Goal: Task Accomplishment & Management: Manage account settings

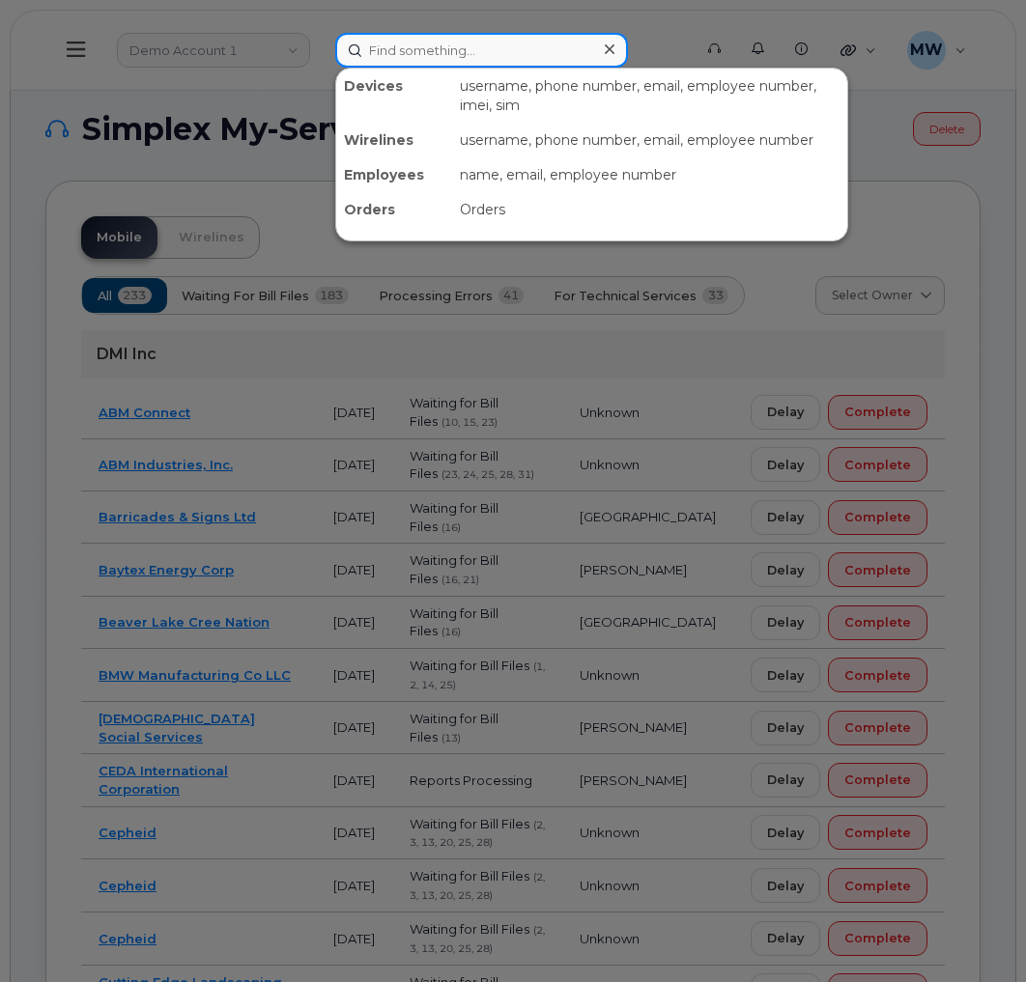
click at [463, 43] on input at bounding box center [481, 50] width 293 height 35
paste input "8647834091"
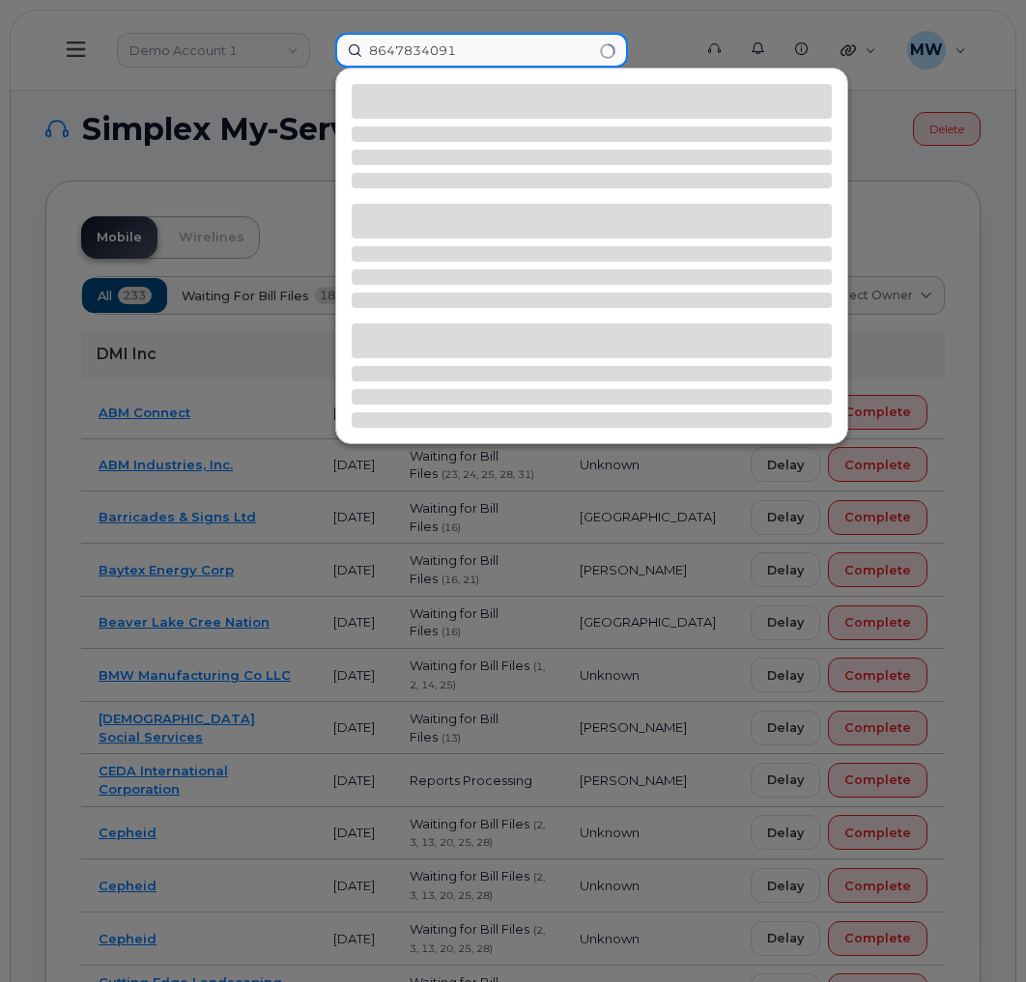
type input "8647834091"
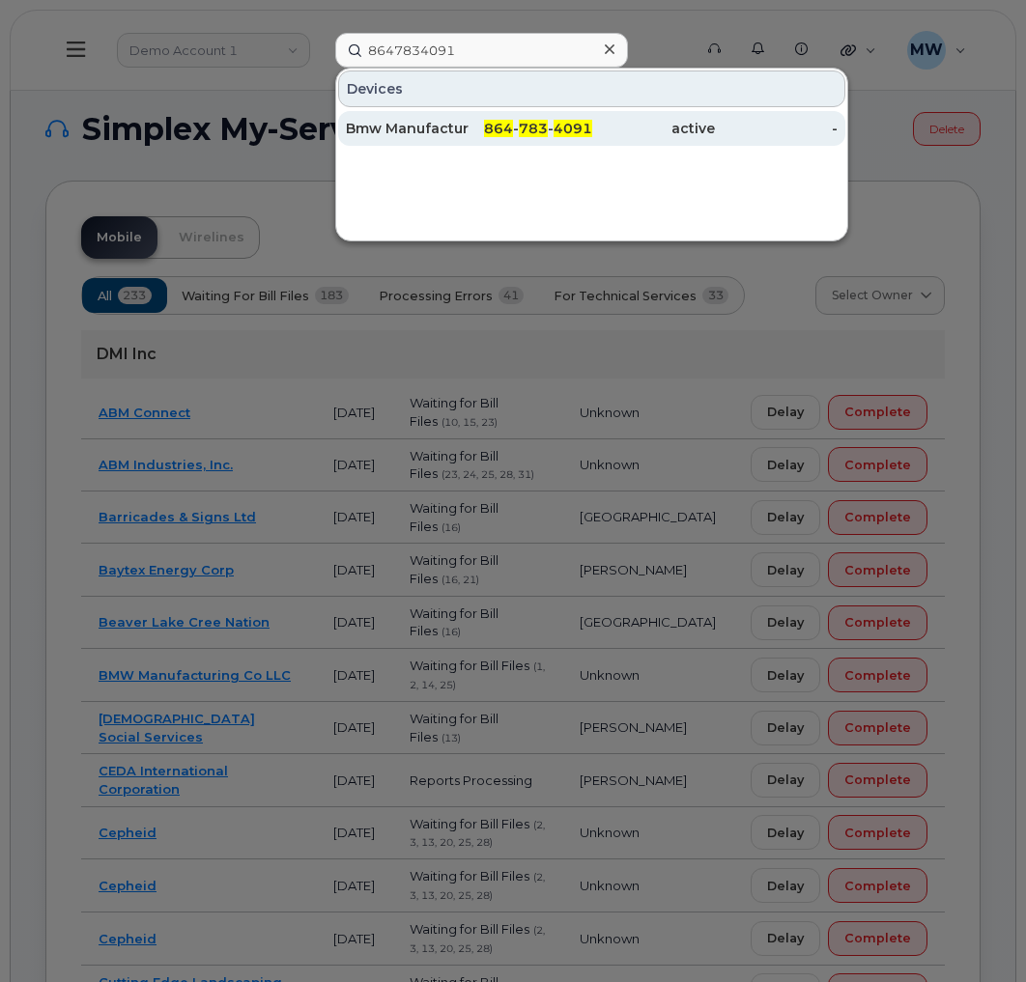
click at [567, 130] on span "4091" at bounding box center [573, 128] width 39 height 17
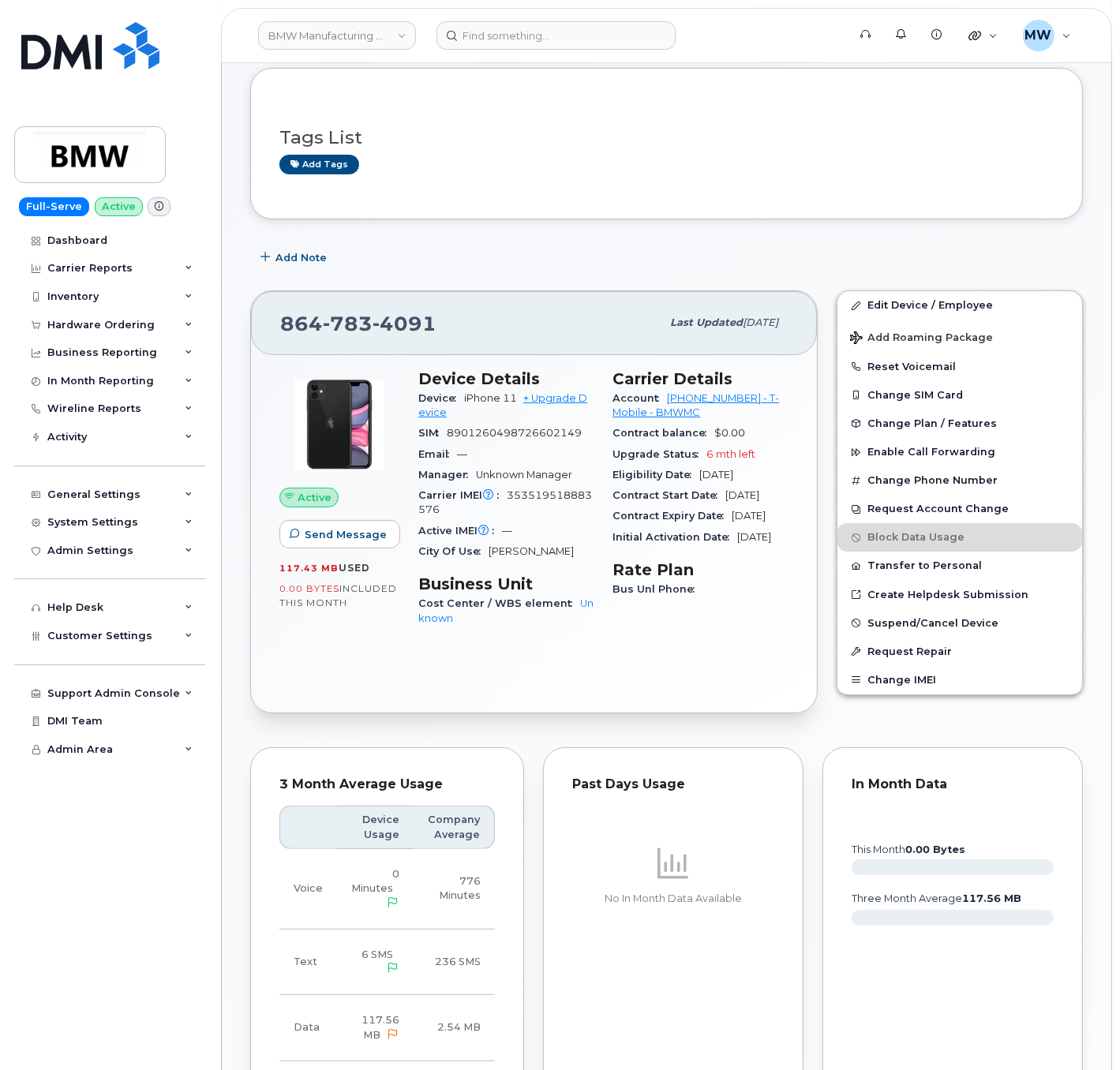
scroll to position [158, 0]
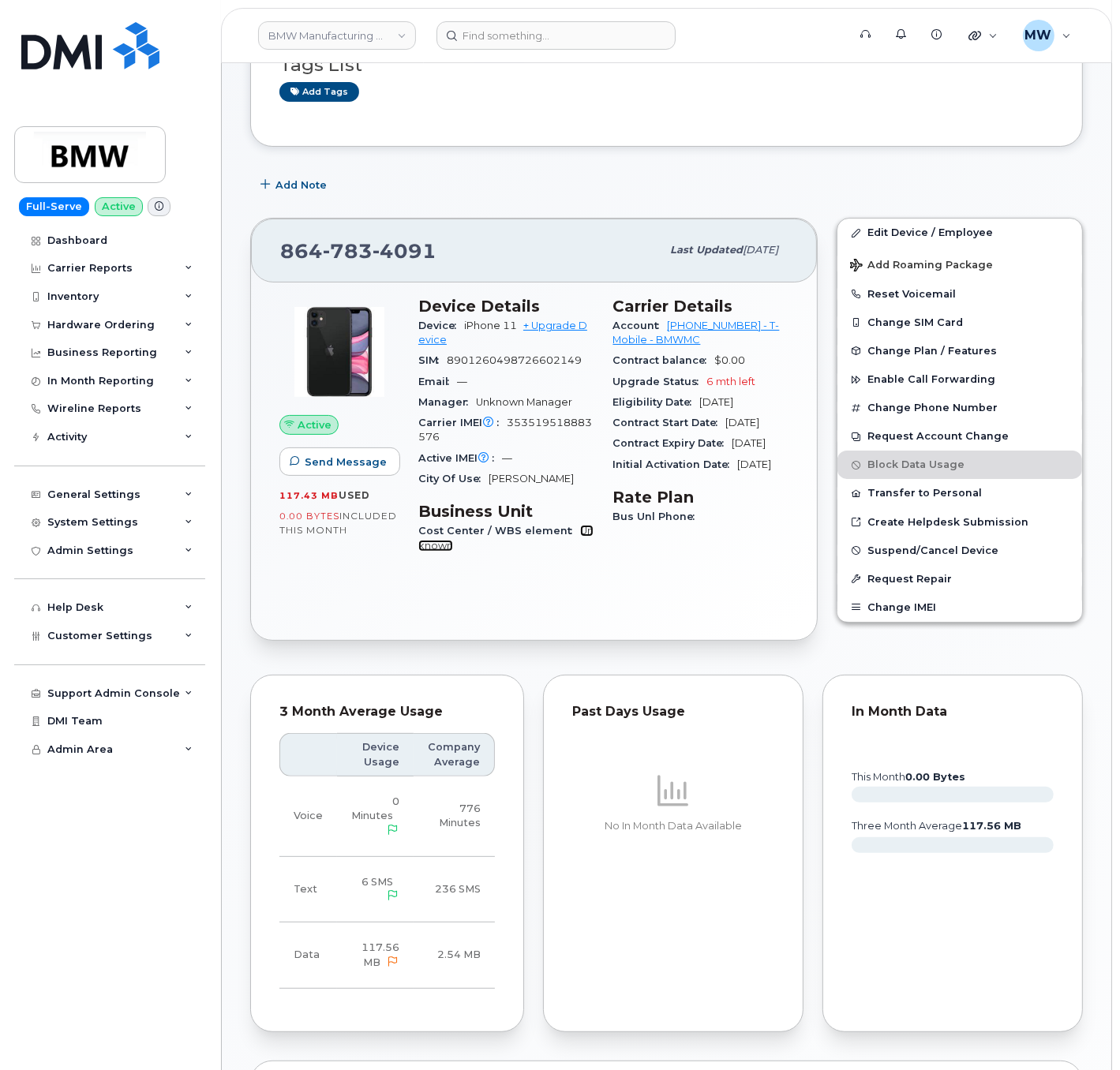
click at [584, 533] on link "Unknown" at bounding box center [506, 537] width 175 height 26
click at [837, 232] on link "Edit Device / Employee" at bounding box center [959, 233] width 244 height 29
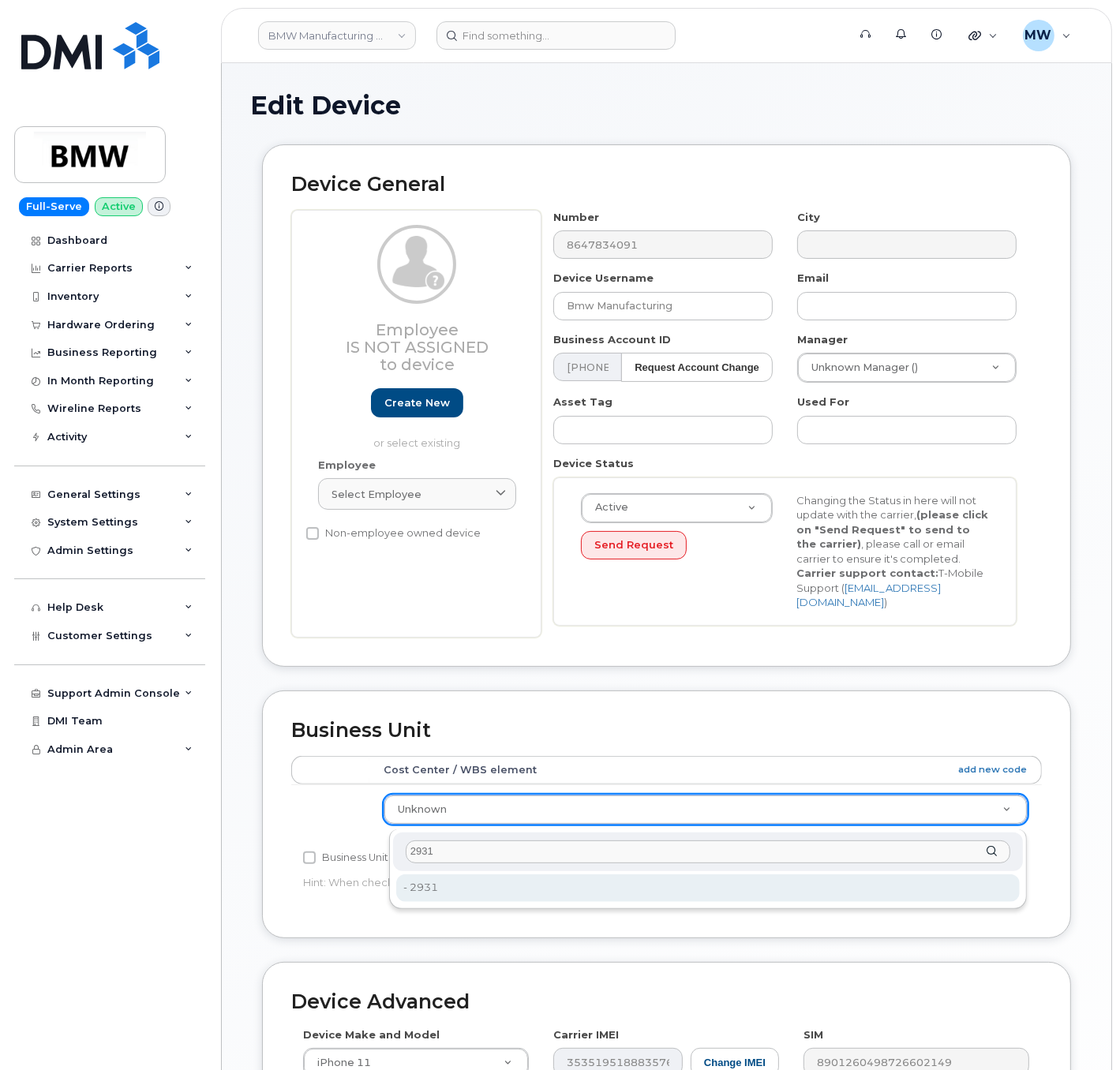
type input "2931"
type input "14966867"
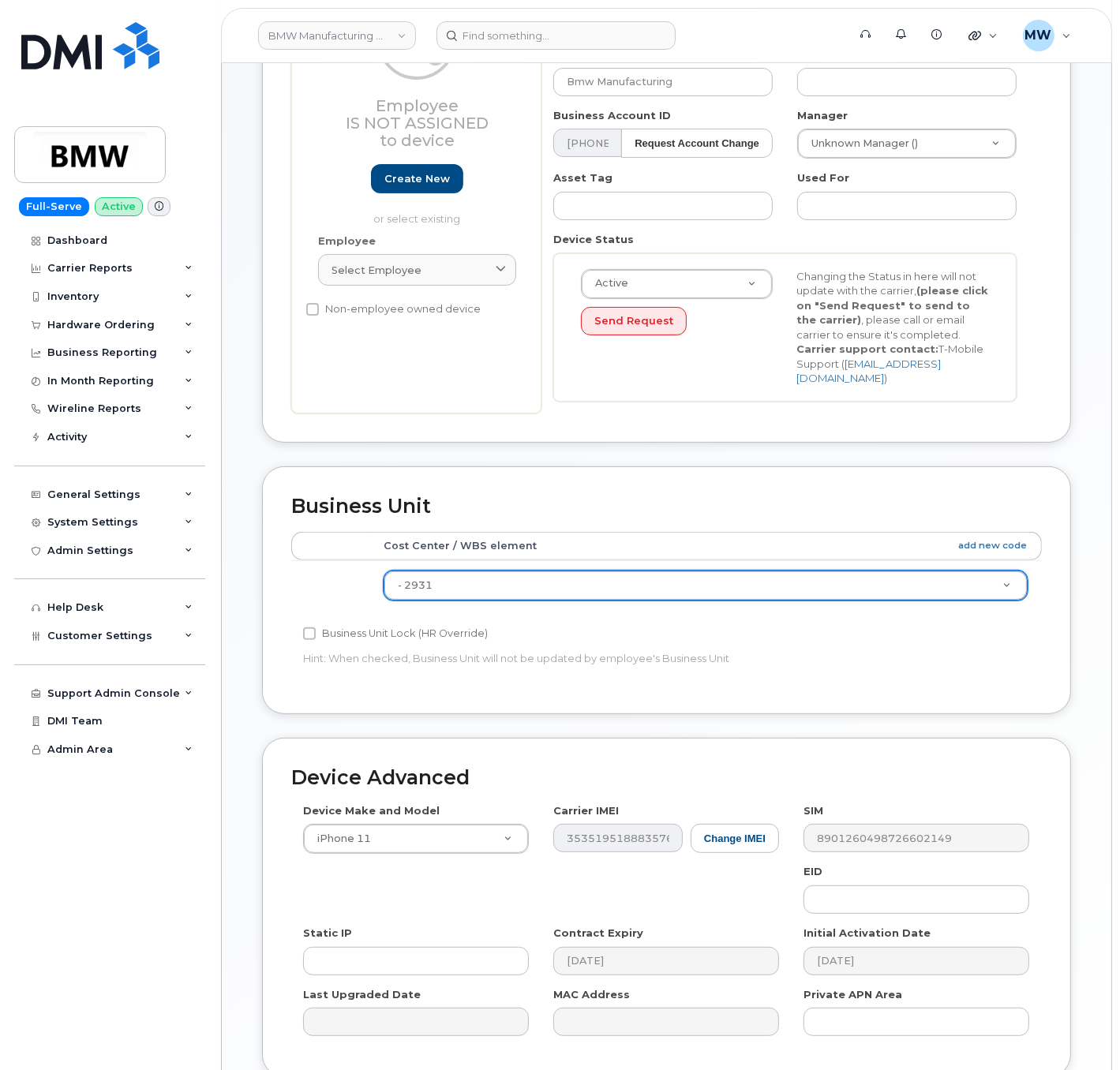
scroll to position [371, 0]
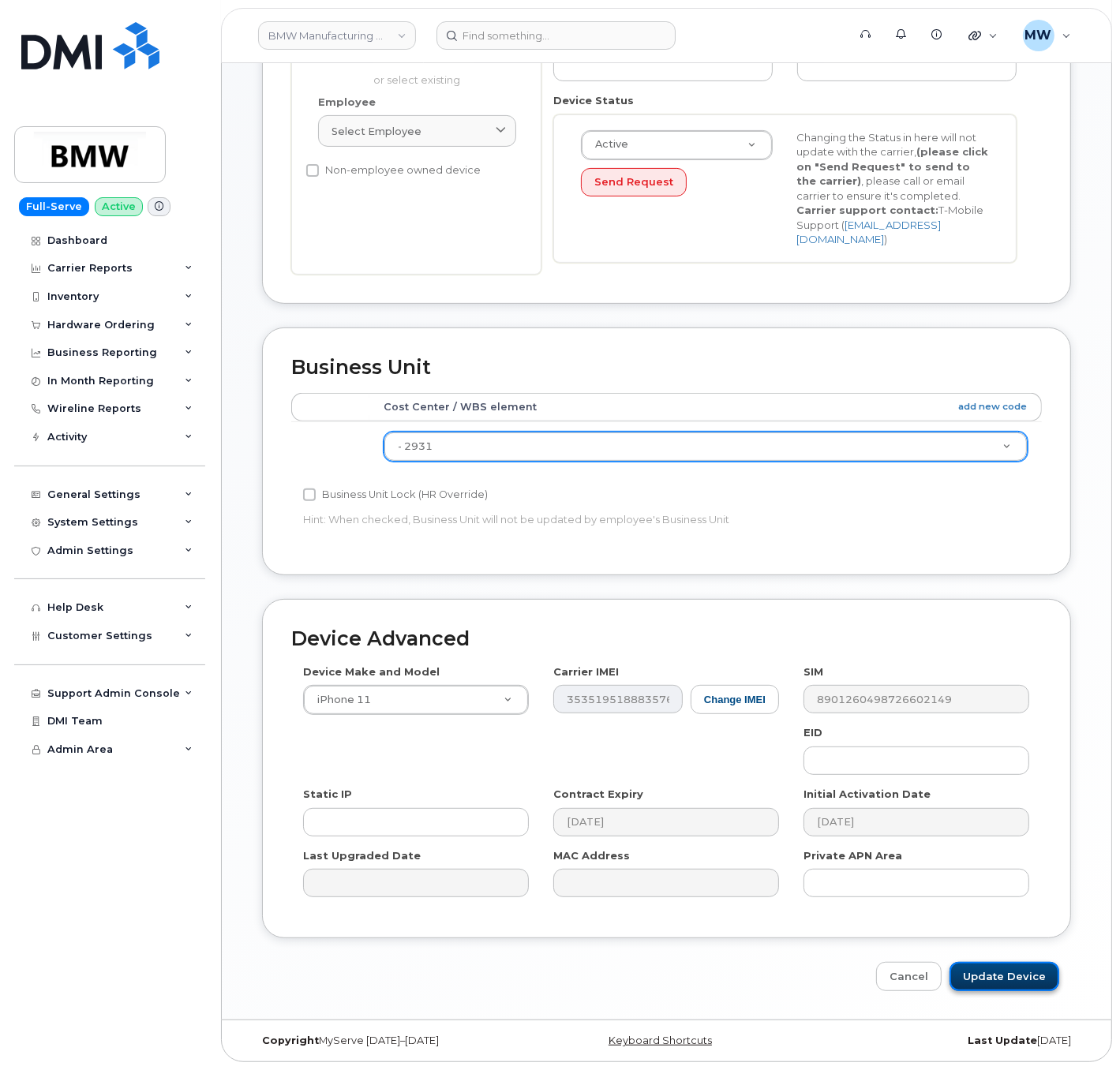
click at [989, 986] on input "Update Device" at bounding box center [1004, 977] width 109 height 29
type input "Saving..."
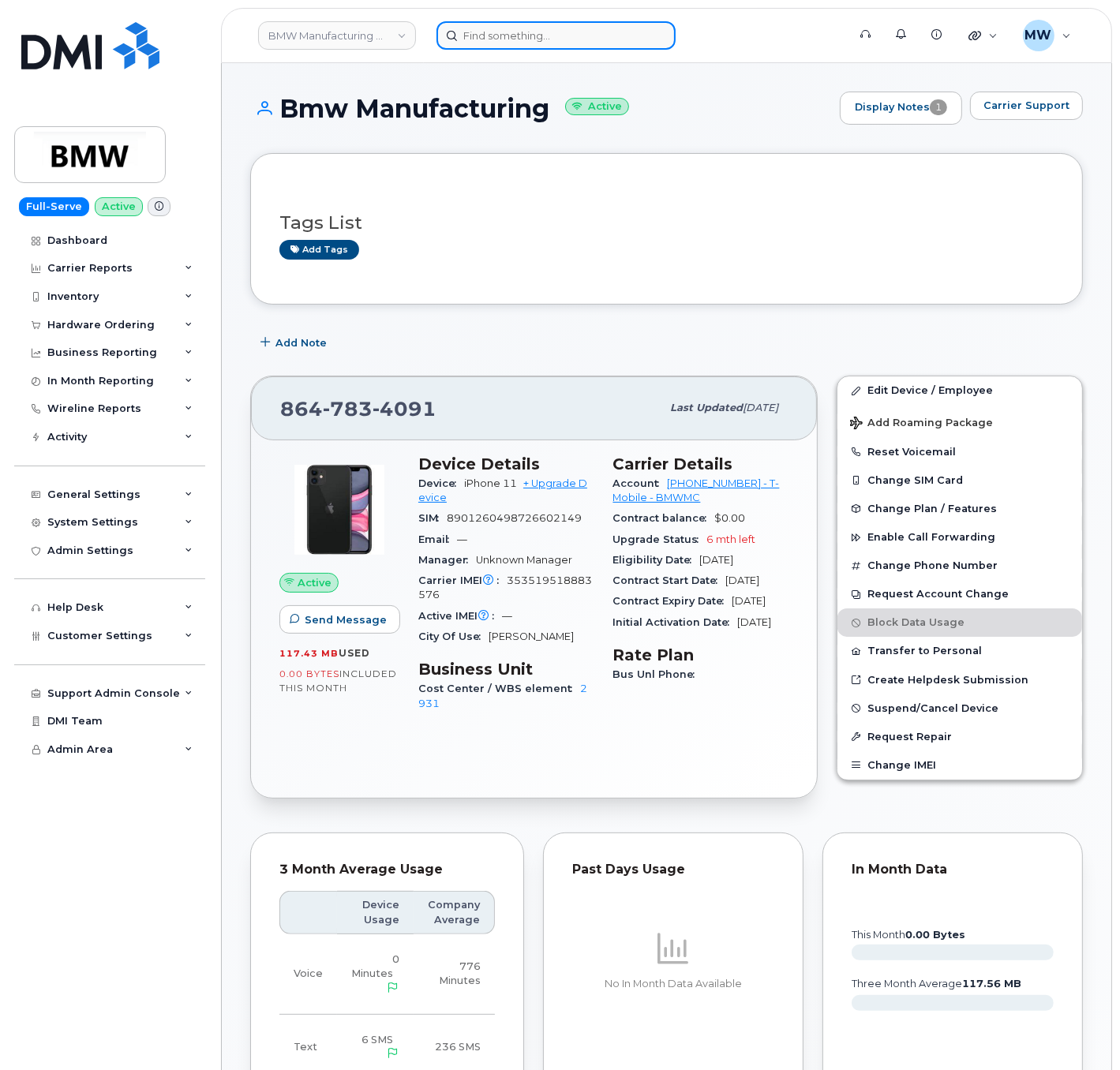
click at [489, 26] on input at bounding box center [556, 35] width 239 height 29
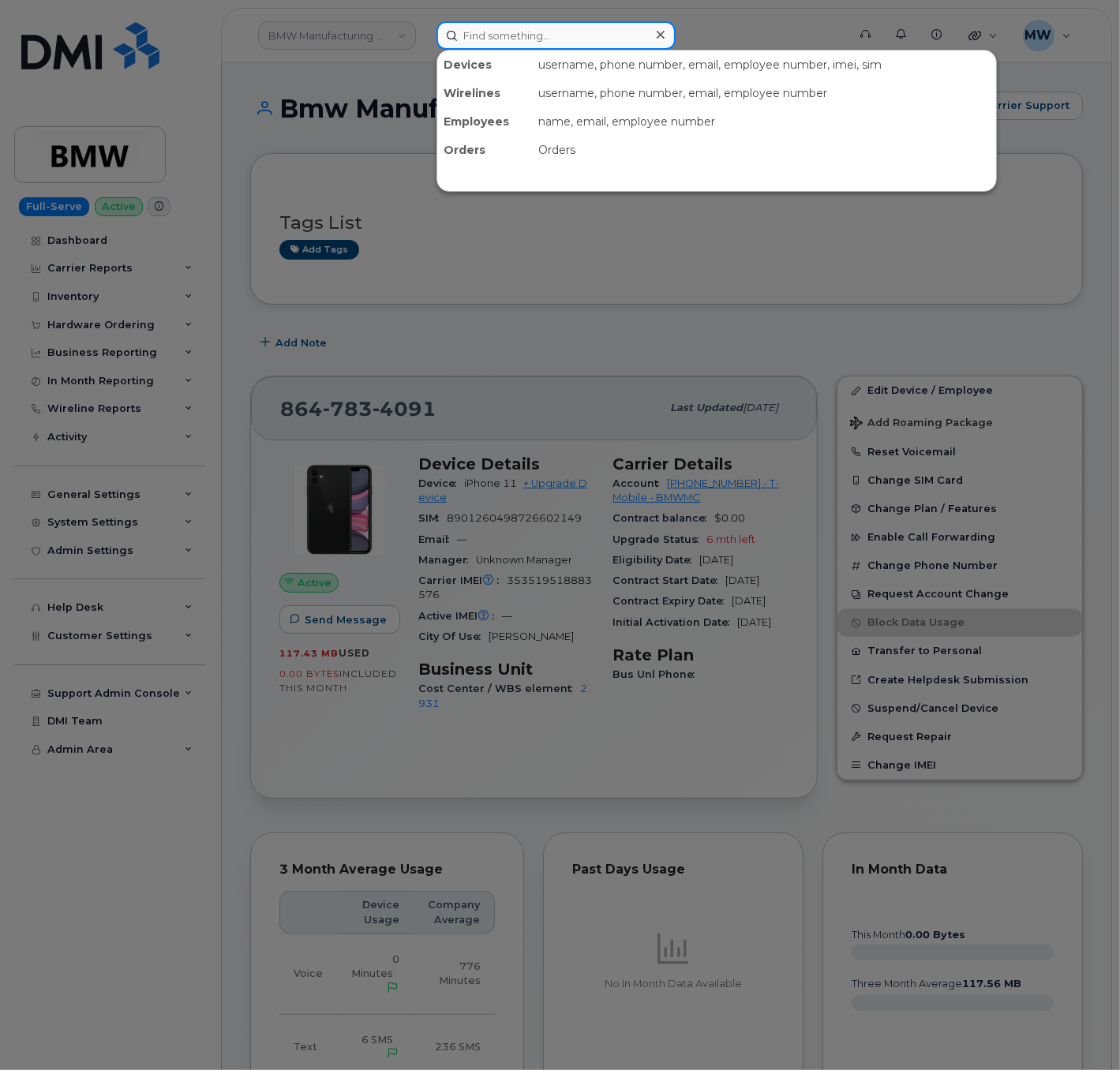
paste input "8644346714"
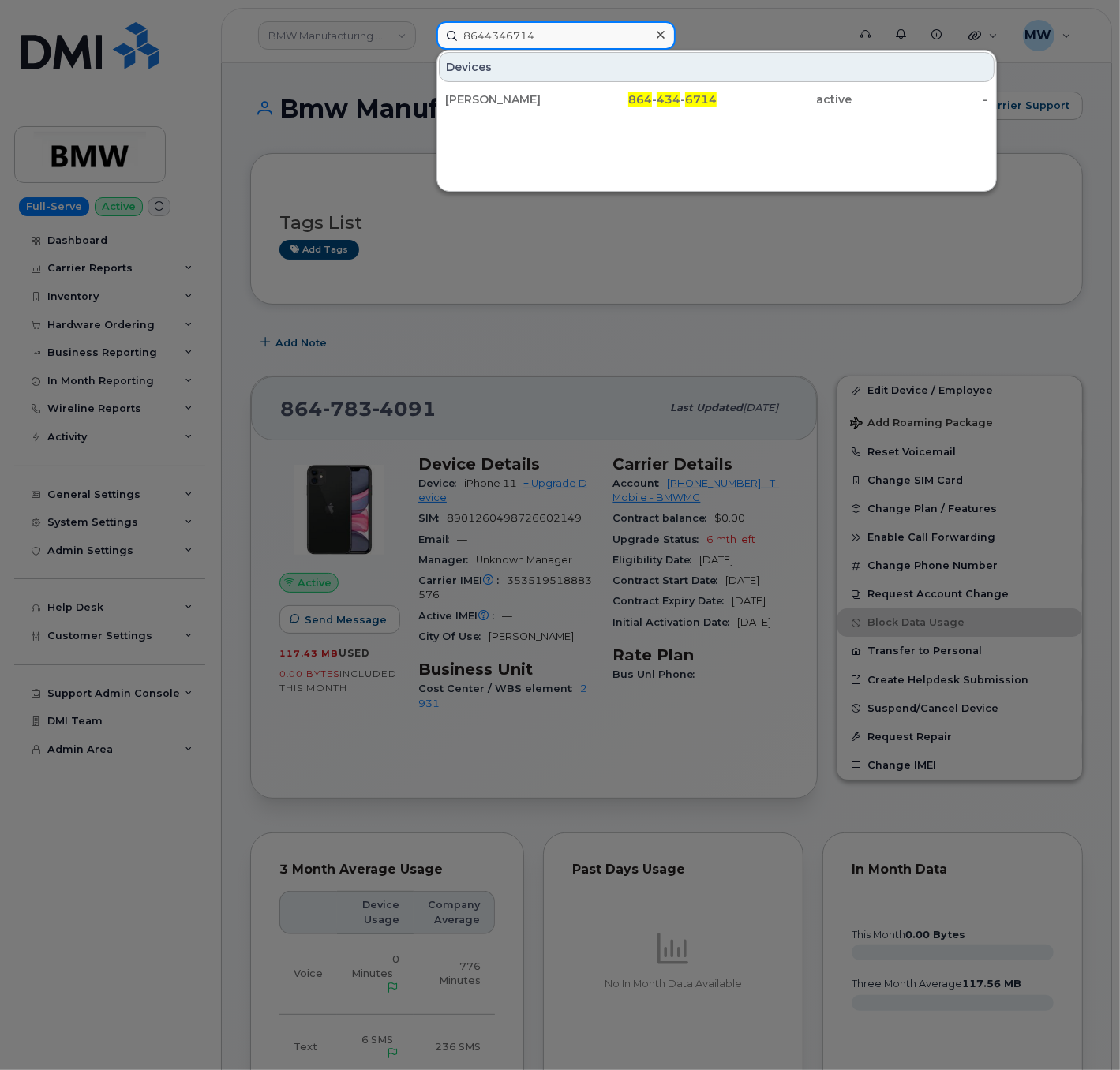
type input "8644346714"
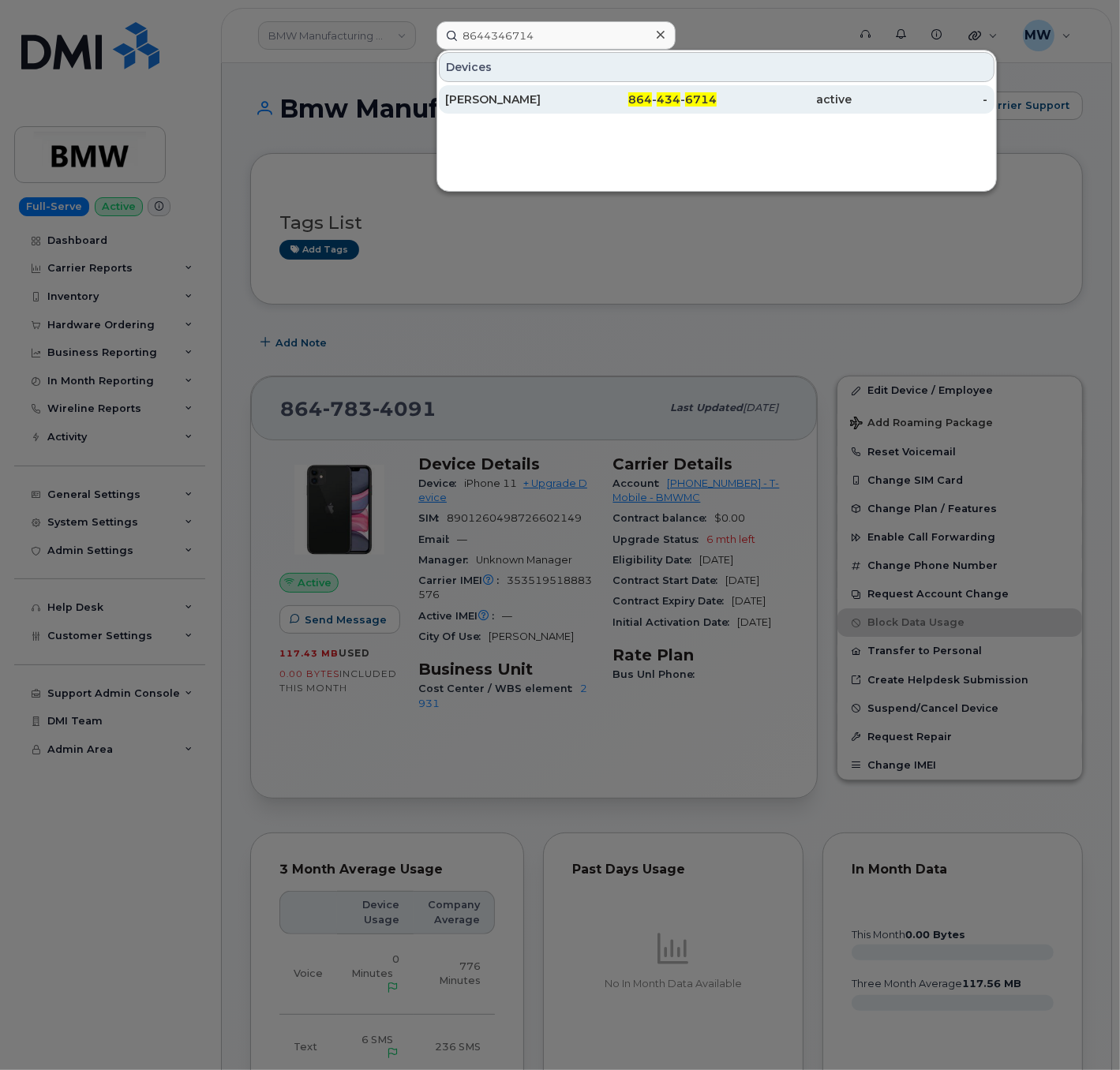
click at [698, 87] on div "864 - 434 - 6714" at bounding box center [649, 99] width 136 height 29
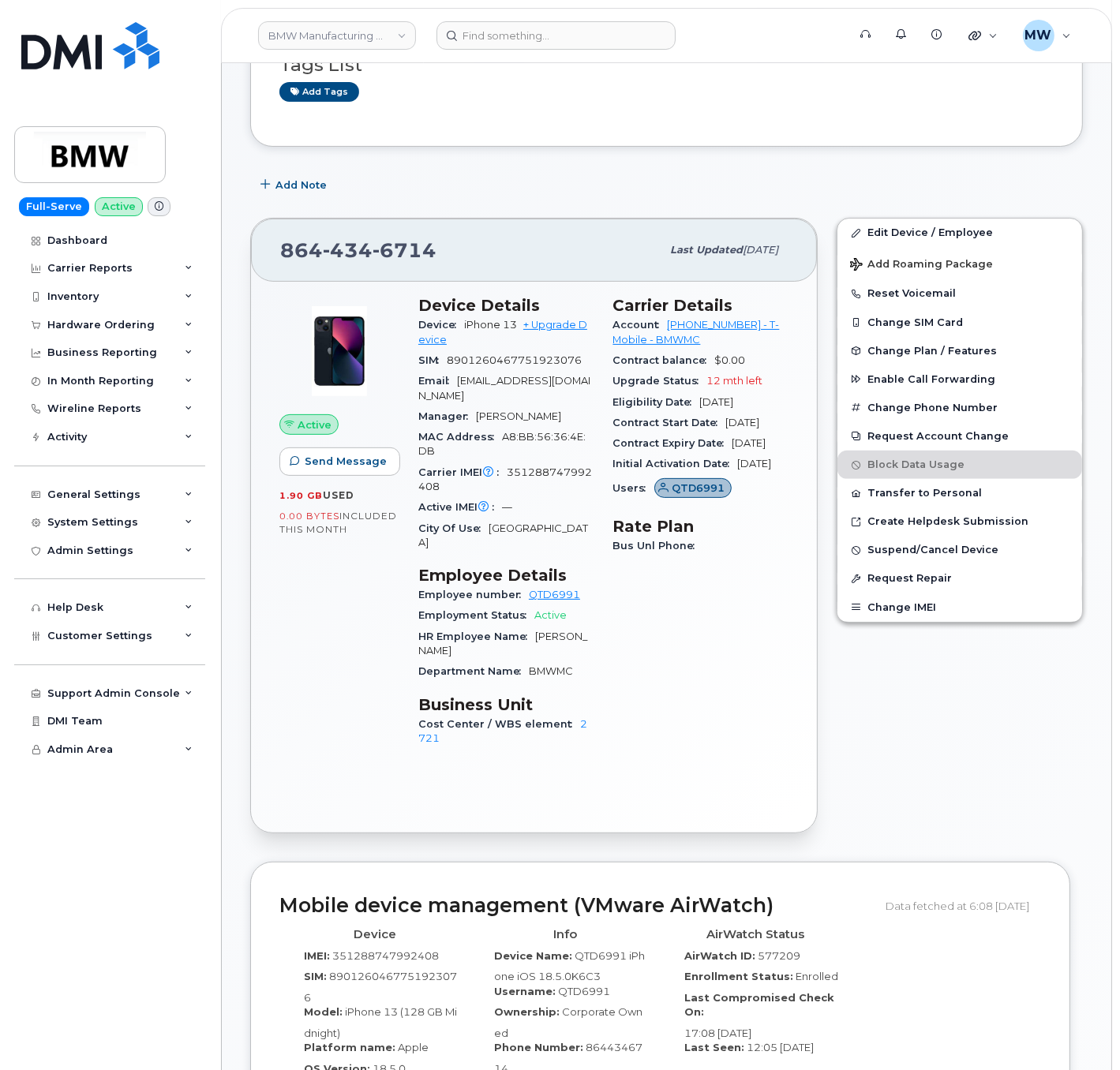
scroll to position [315, 0]
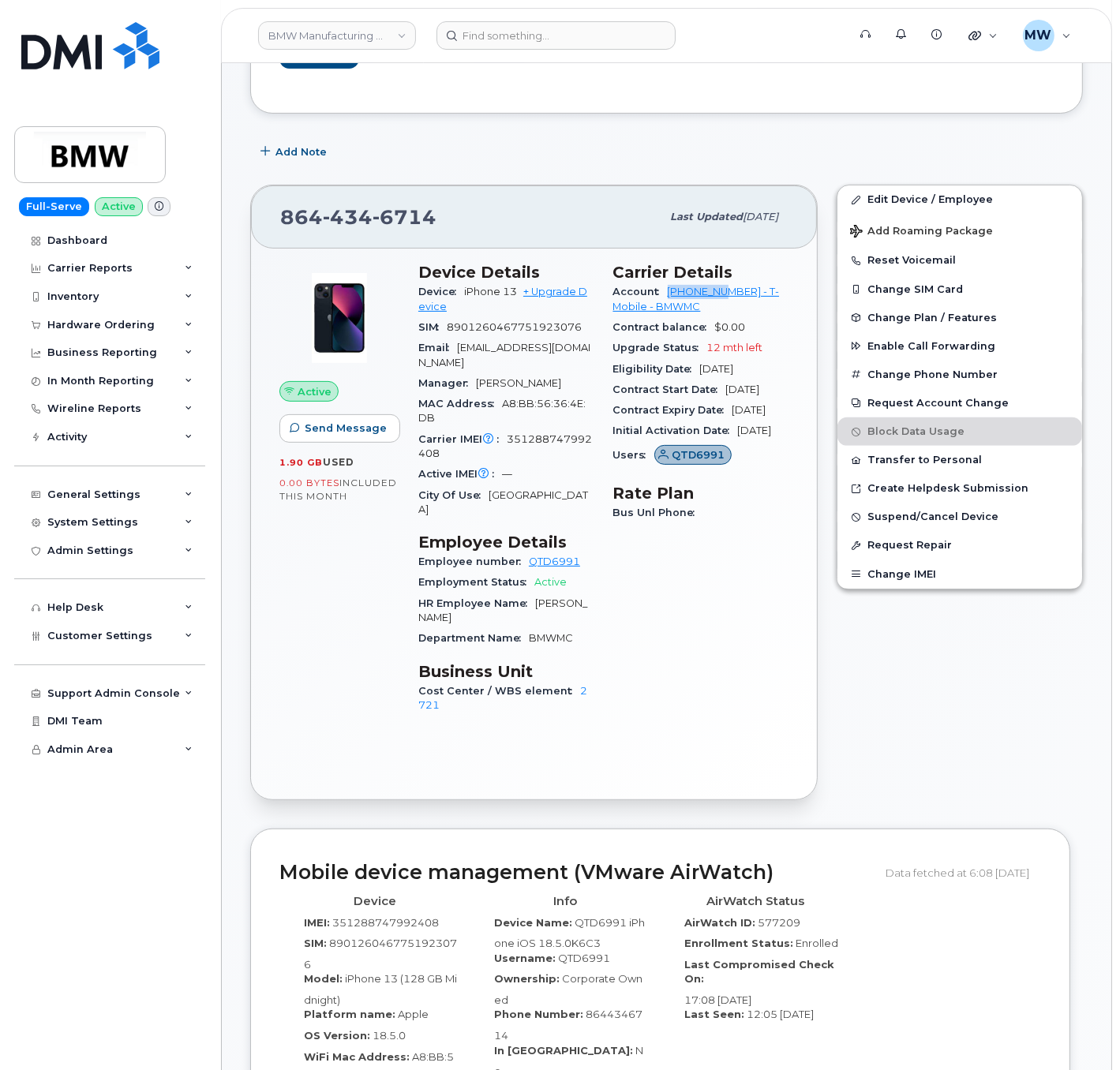
drag, startPoint x: 663, startPoint y: 297, endPoint x: 731, endPoint y: 302, distance: 68.2
click at [731, 302] on div "Account 972523090 - T-Mobile - BMWMC" at bounding box center [701, 299] width 176 height 35
copy link "972523090"
click at [530, 45] on input at bounding box center [556, 35] width 239 height 29
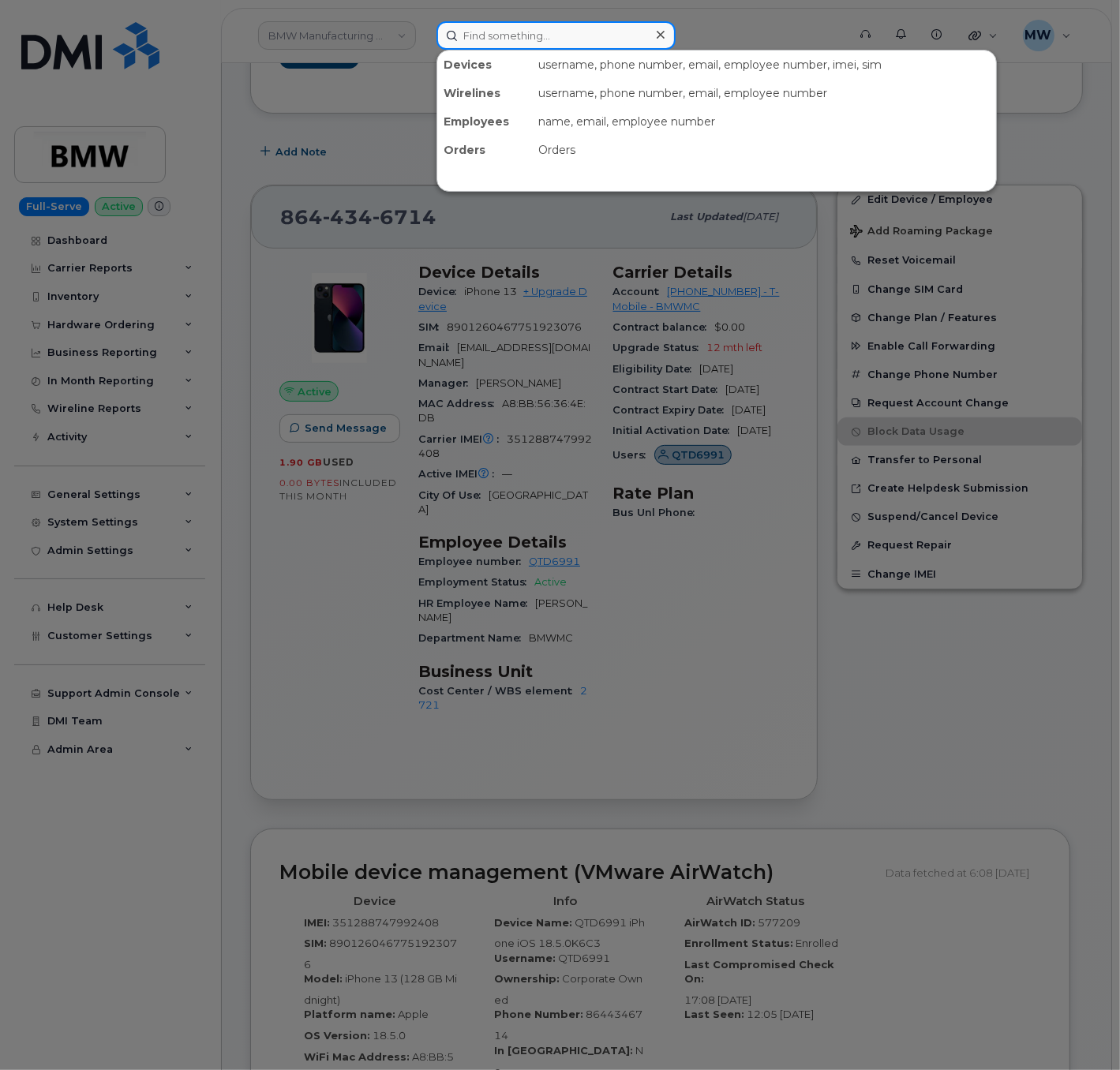
paste input "330) 604-3475"
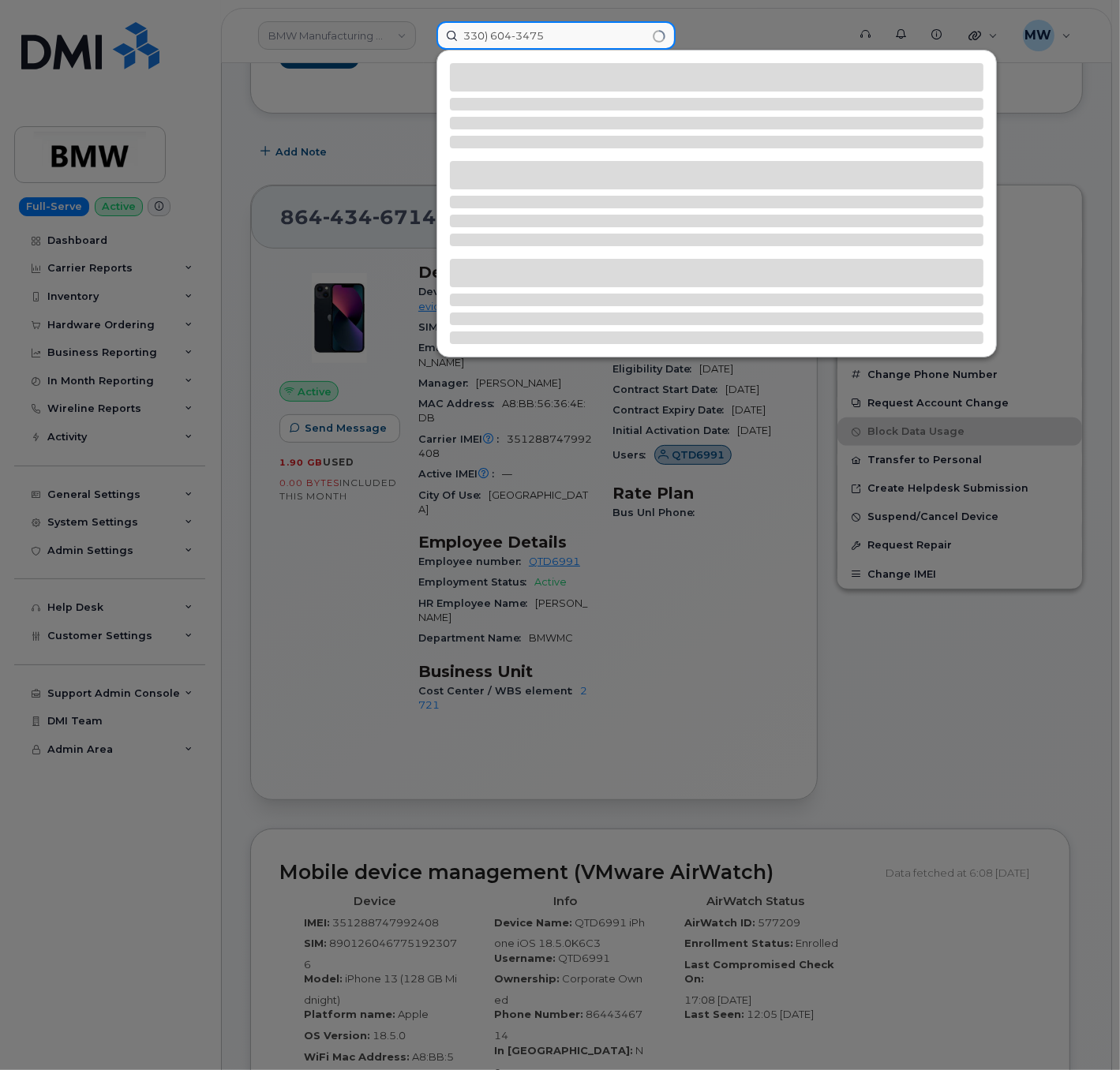
type input "330) 604-3475"
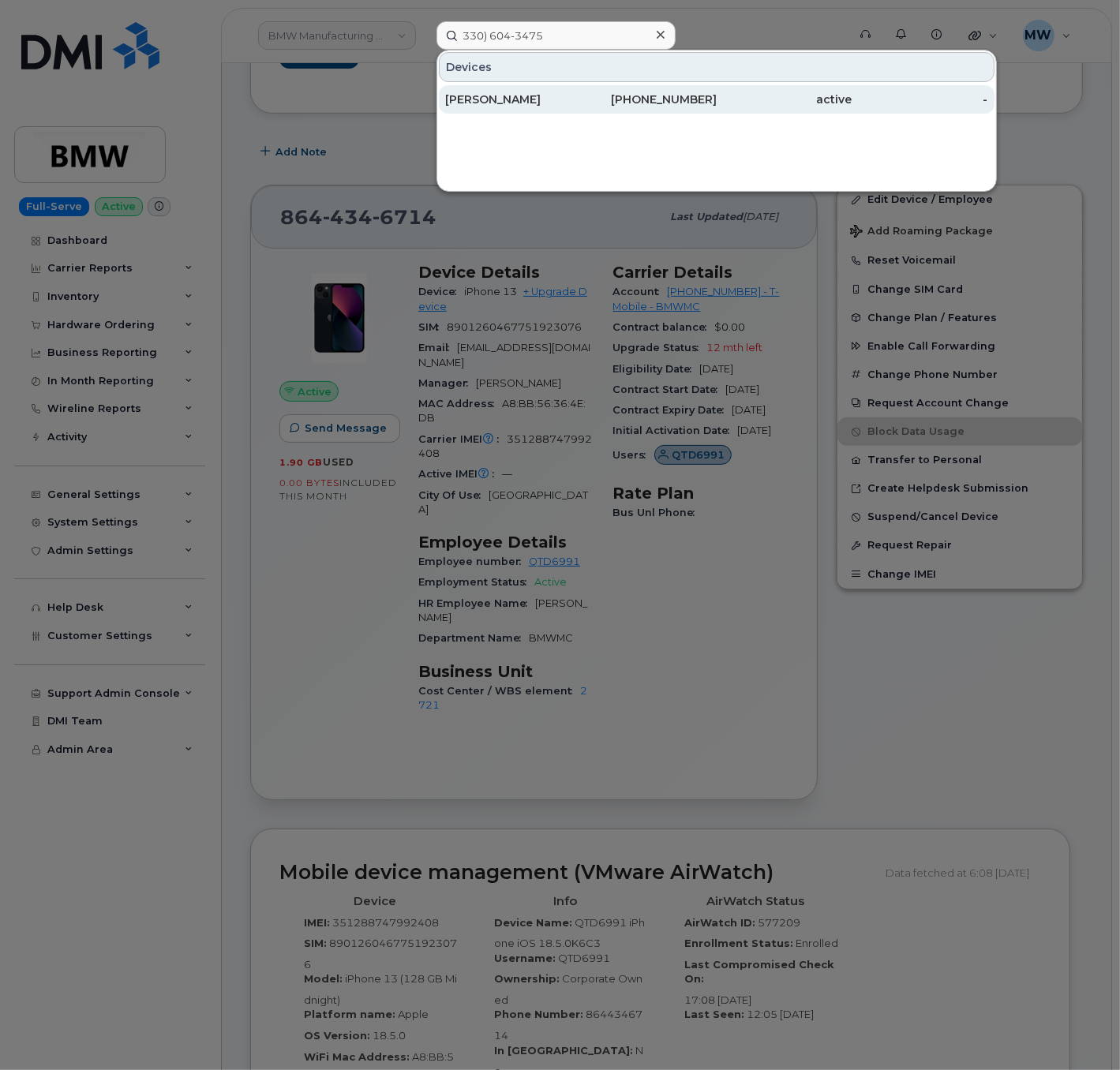
click at [603, 105] on div "330-604-3475" at bounding box center [649, 99] width 136 height 16
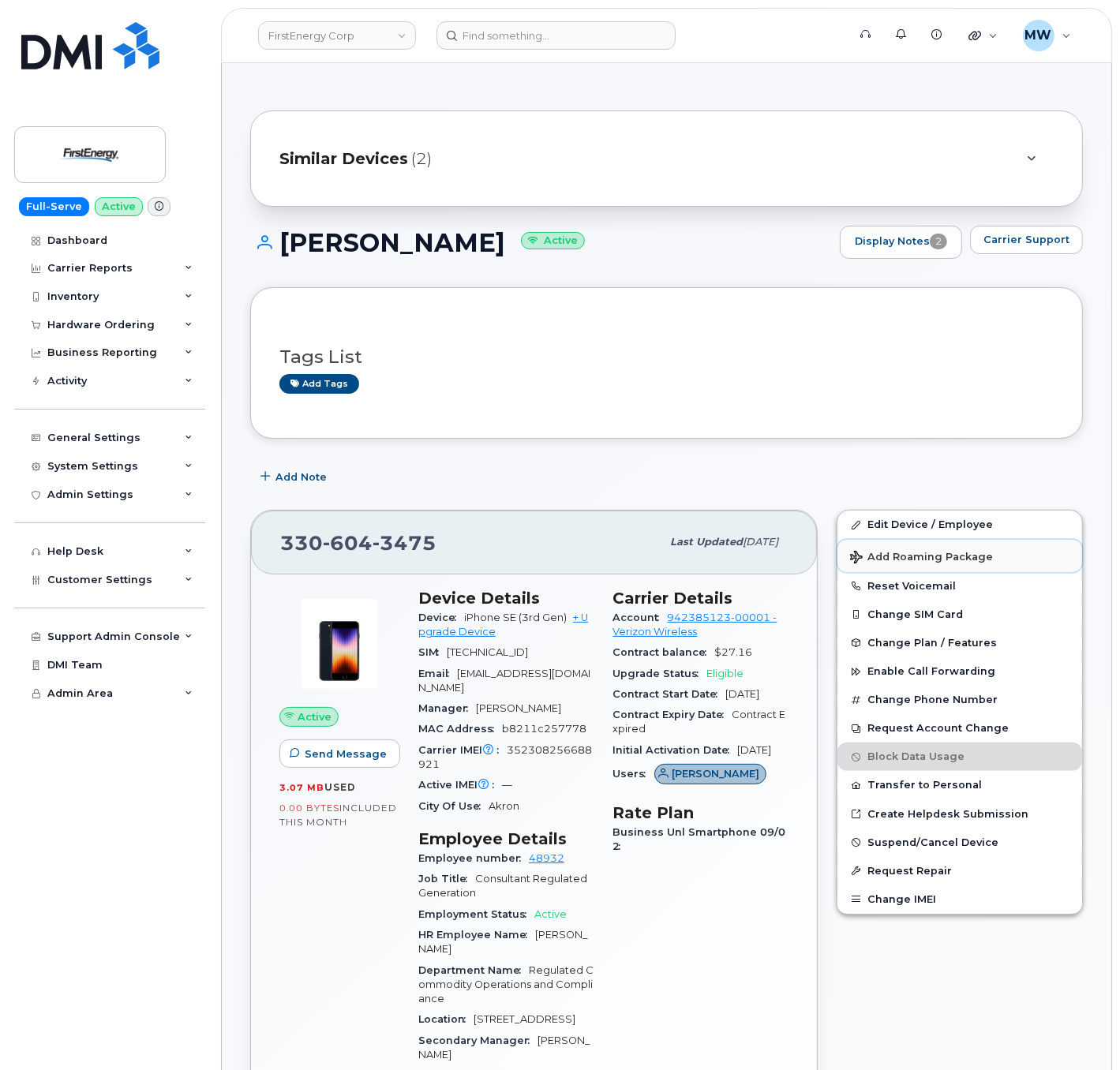
click at [884, 545] on button "Add Roaming Package" at bounding box center [959, 556] width 244 height 33
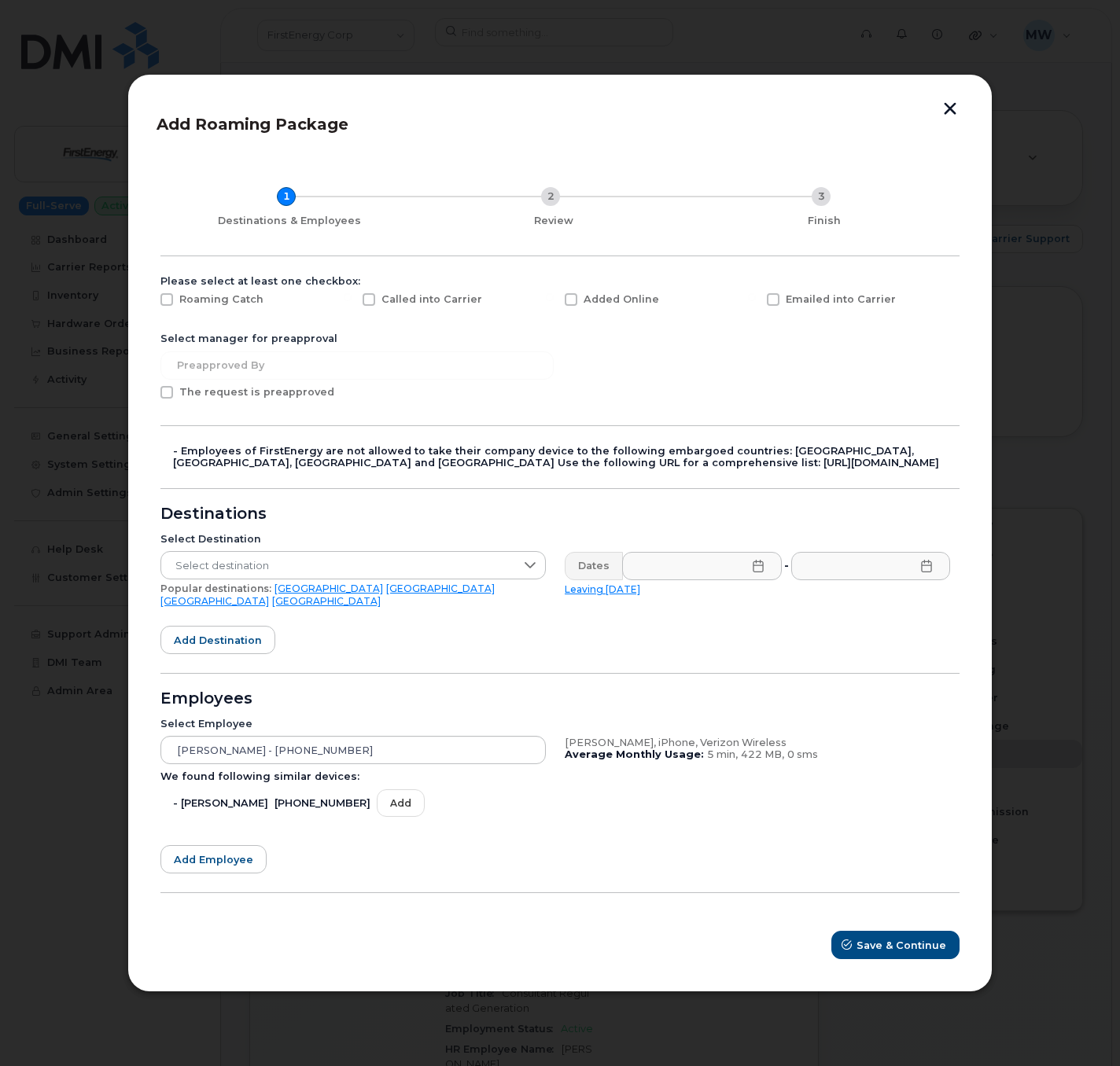
click at [951, 103] on div "Add Roaming Package 1 Destinations & Employees 2 Review 3 Finish Please select …" at bounding box center [559, 533] width 865 height 919
click at [951, 108] on button "button" at bounding box center [949, 111] width 24 height 16
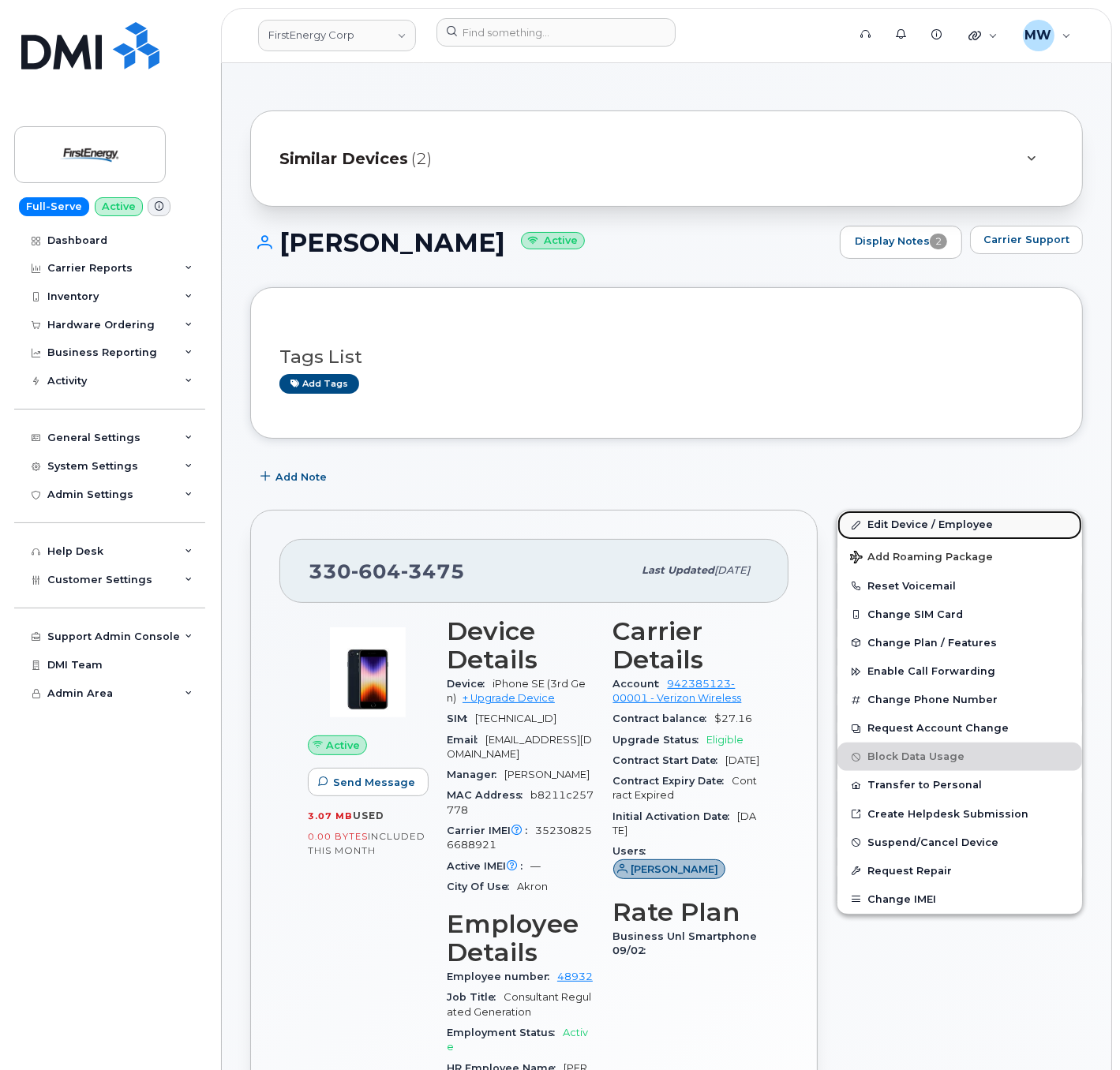
click at [918, 519] on link "Edit Device / Employee" at bounding box center [959, 524] width 244 height 29
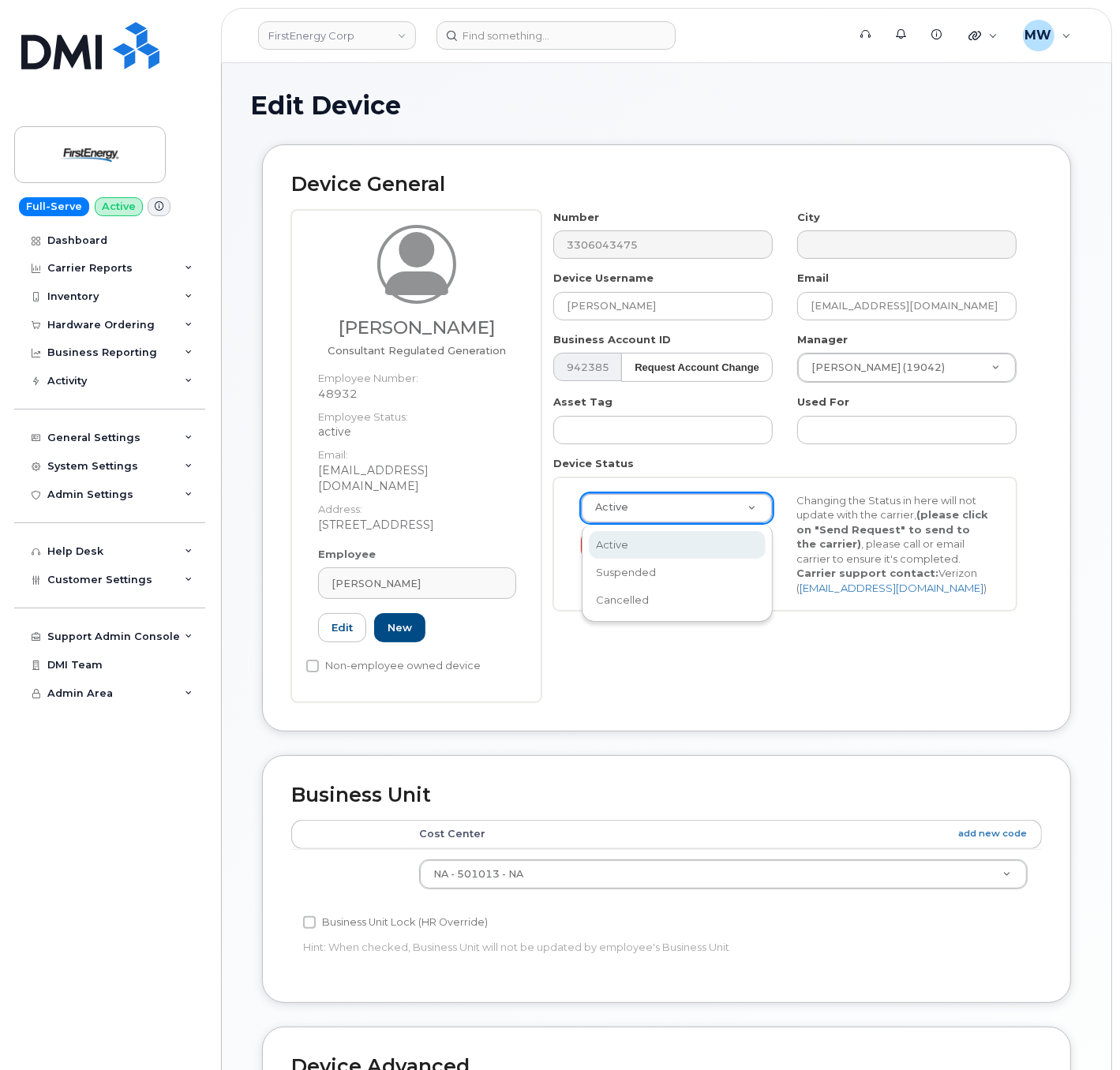
drag, startPoint x: 716, startPoint y: 510, endPoint x: 716, endPoint y: 598, distance: 88.0
select select "cancelled"
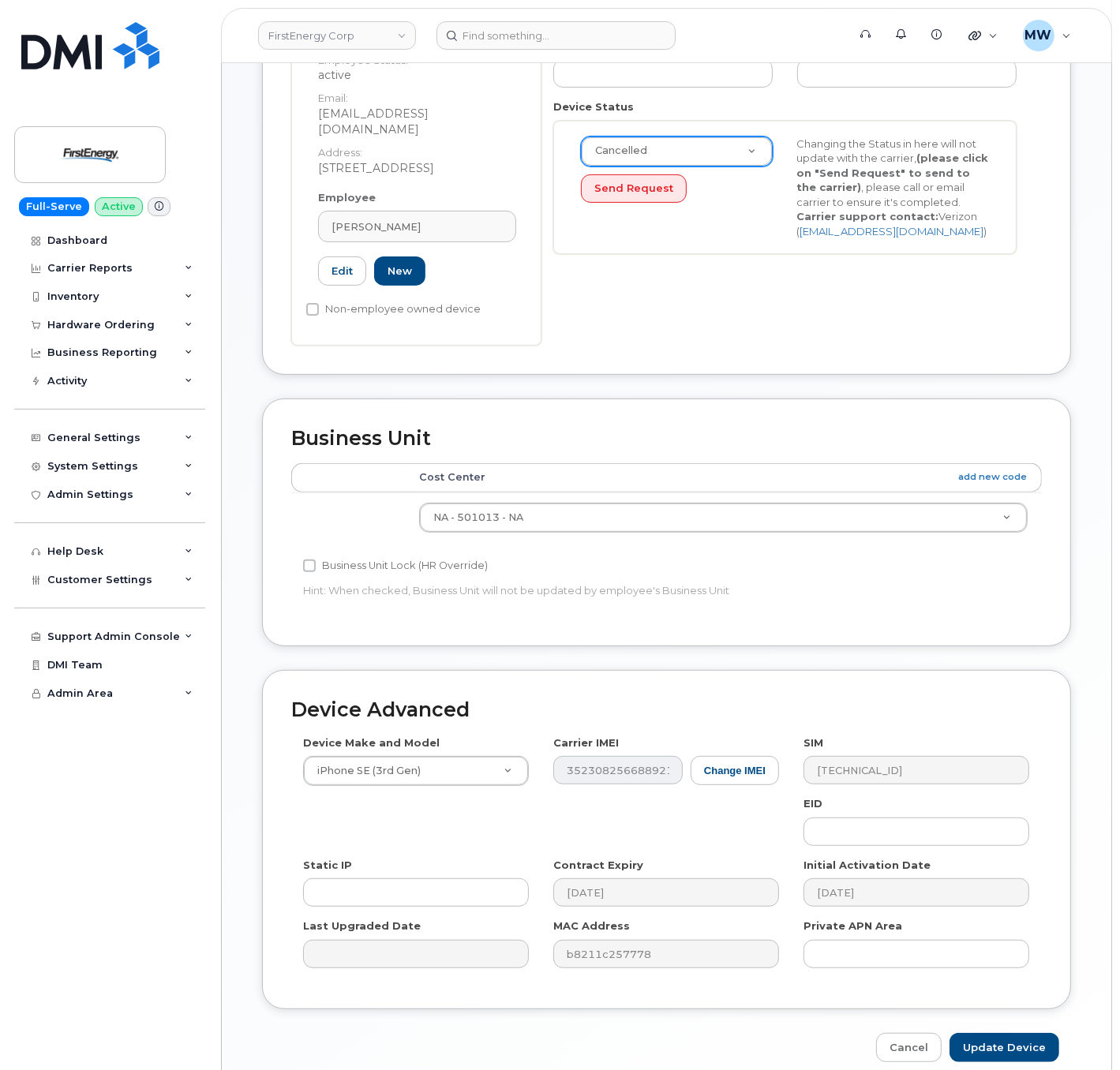
scroll to position [420, 0]
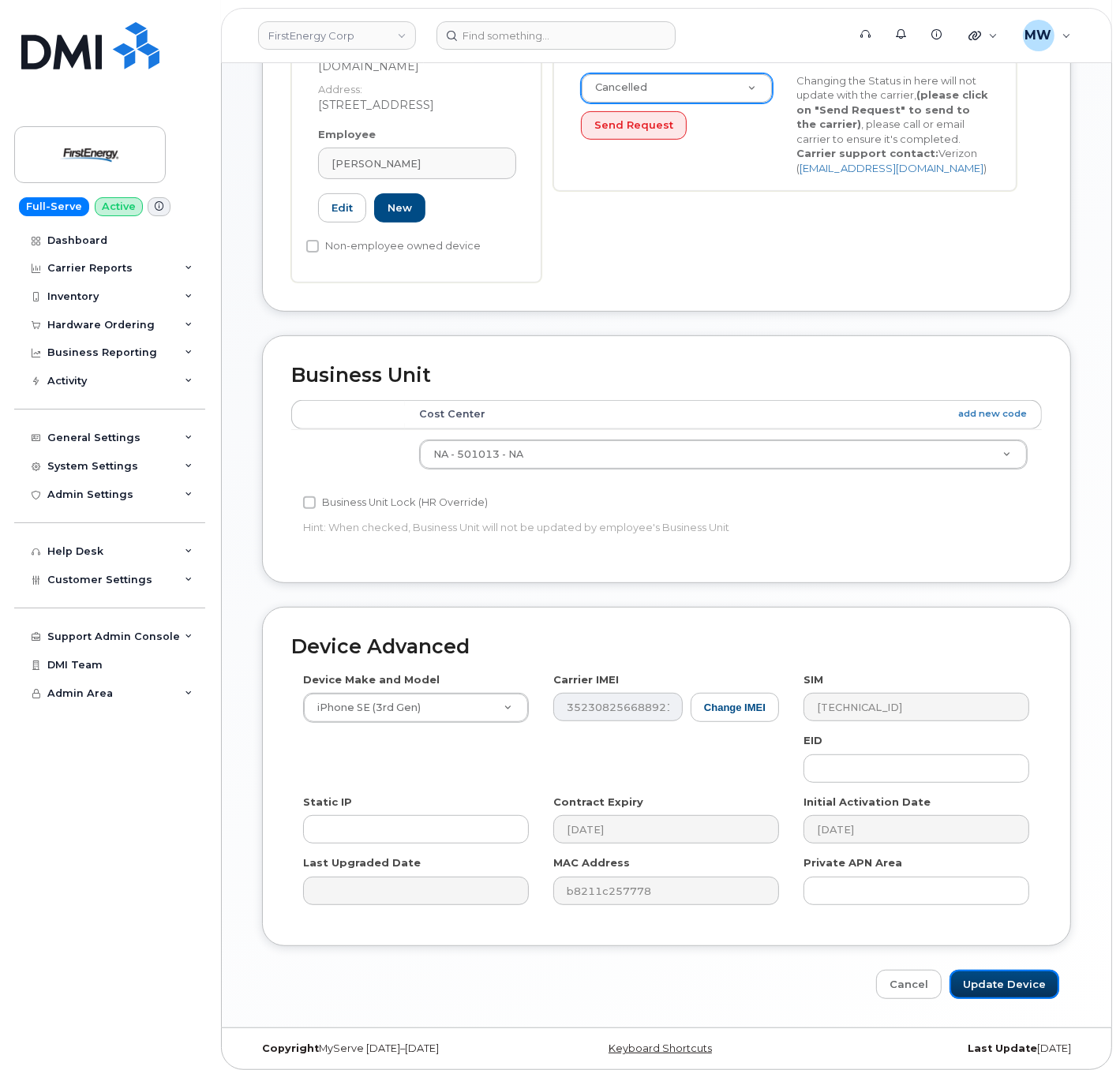
drag, startPoint x: 1016, startPoint y: 969, endPoint x: 727, endPoint y: 82, distance: 932.9
click at [1016, 970] on input "Update Device" at bounding box center [1004, 984] width 109 height 29
type input "Saving..."
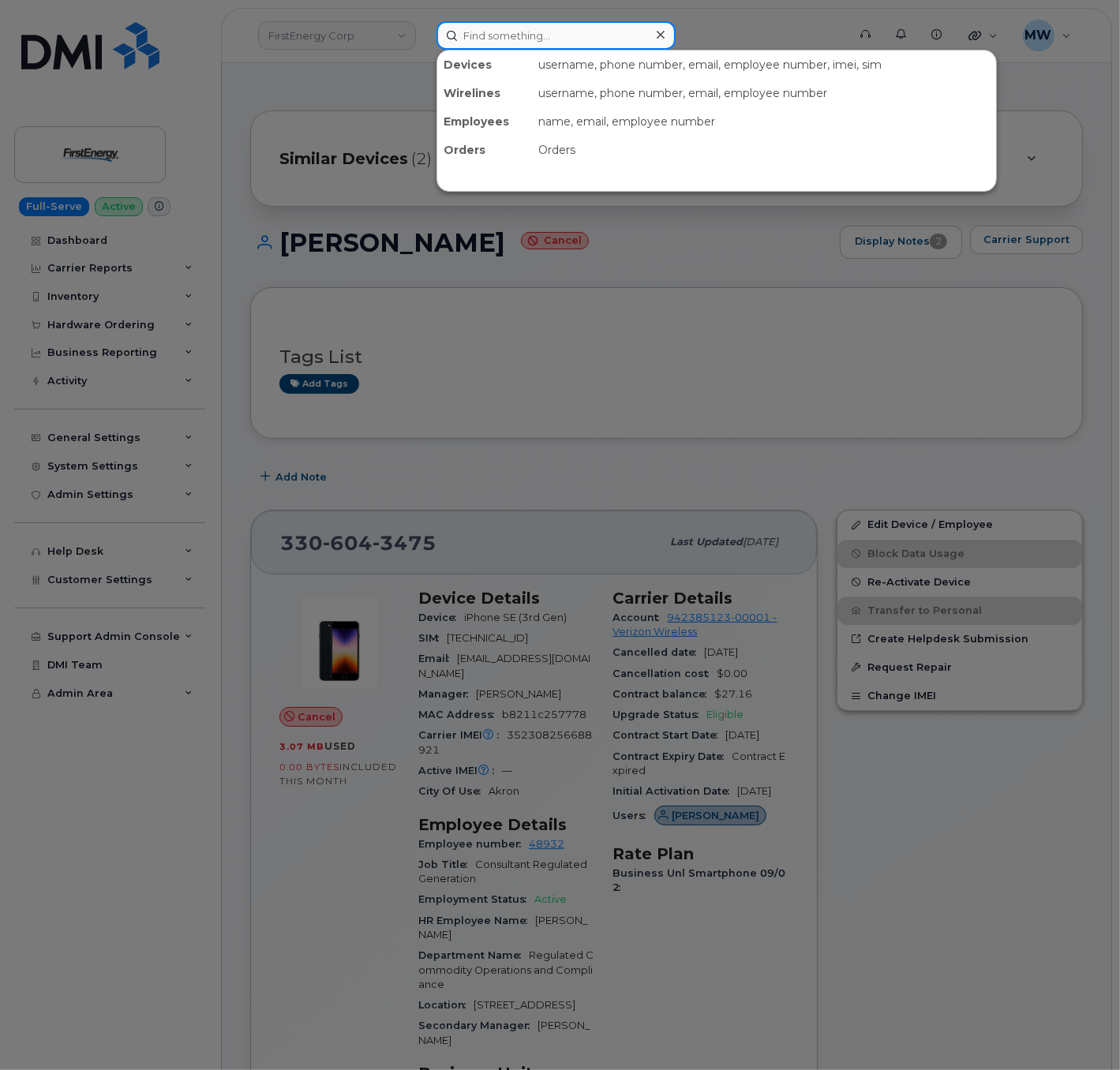
click at [537, 37] on input at bounding box center [556, 35] width 239 height 29
paste input "[PHONE_NUMBER]"
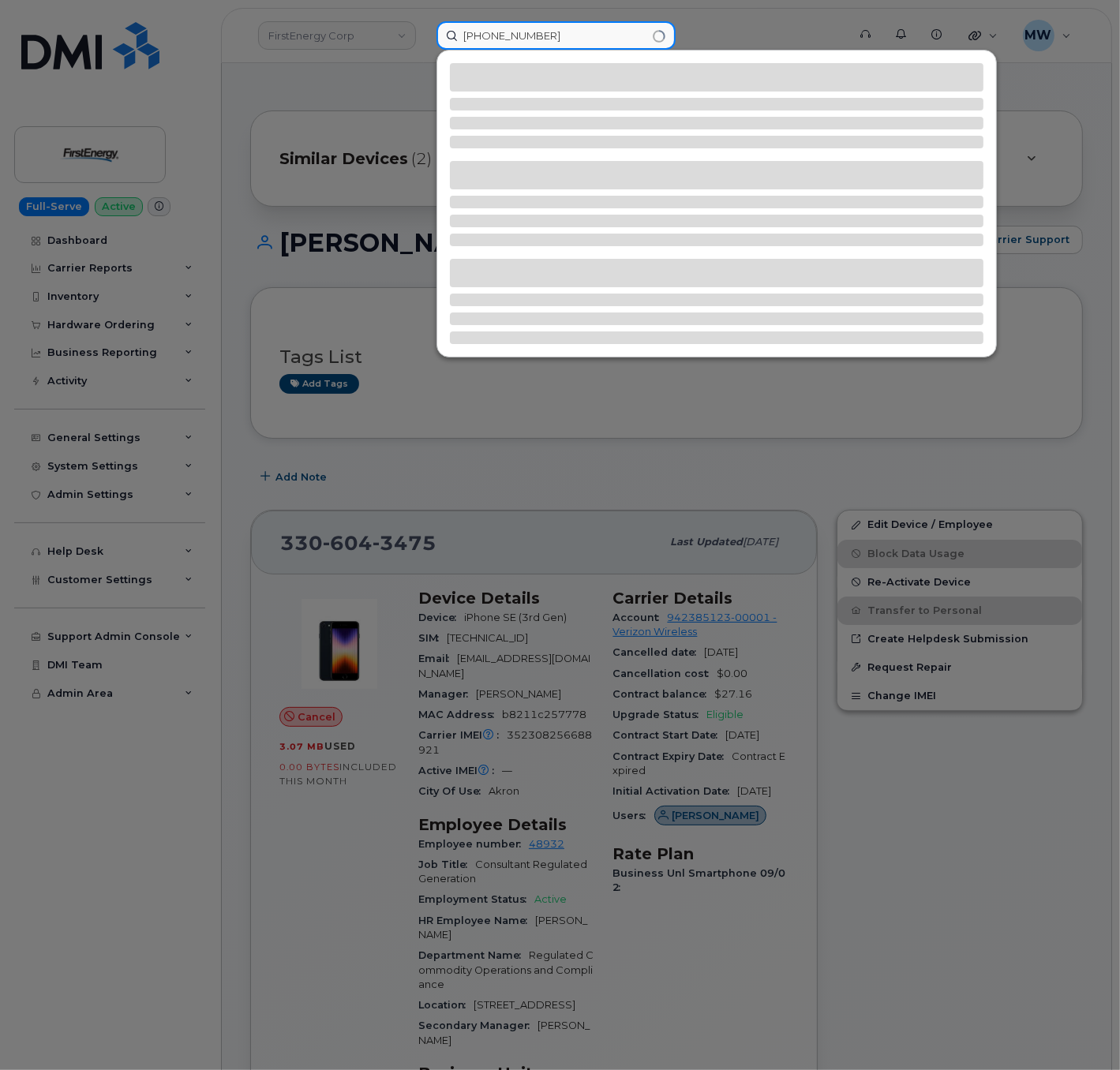
type input "[PHONE_NUMBER]"
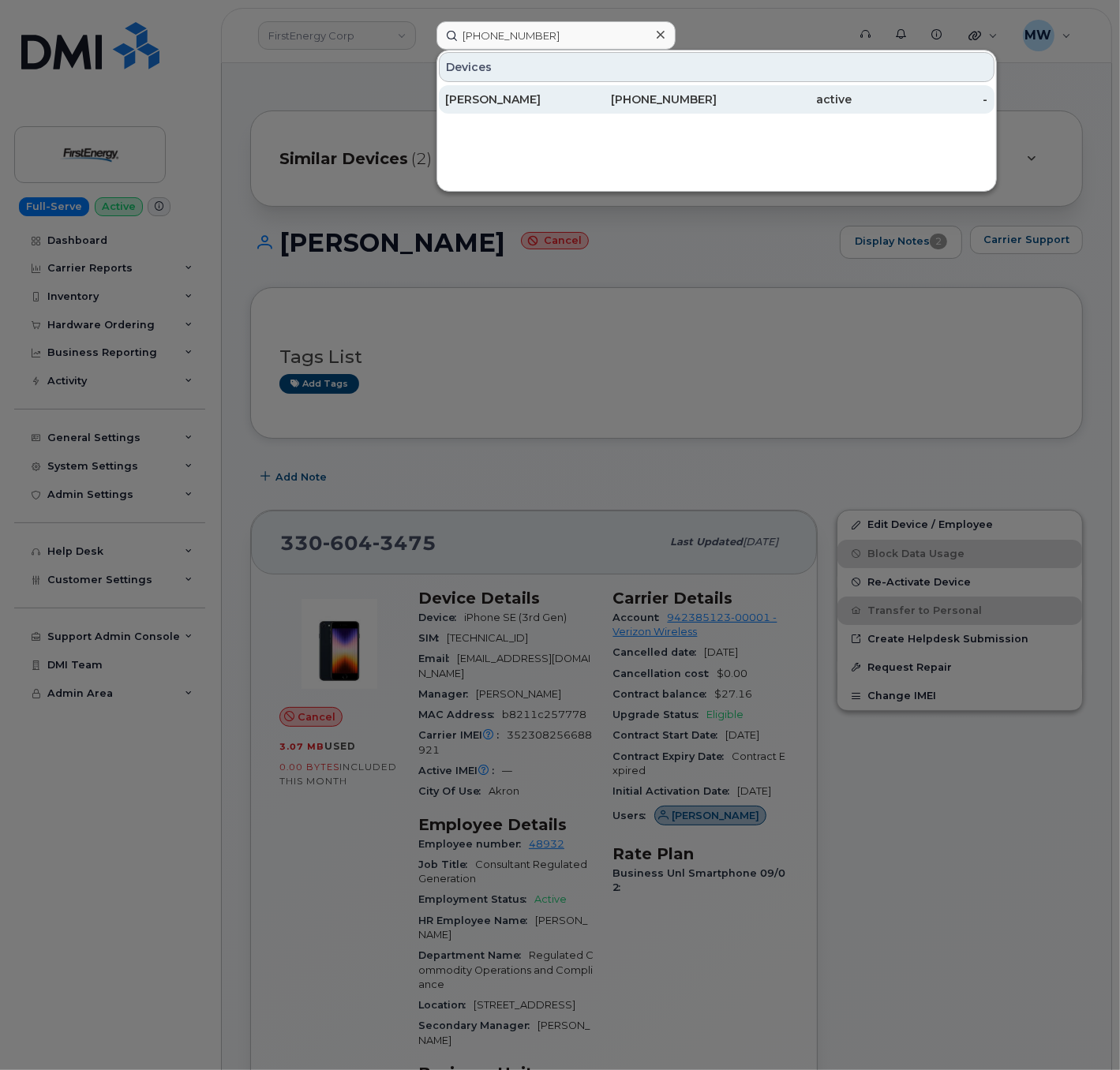
drag, startPoint x: 849, startPoint y: 108, endPoint x: 843, endPoint y: 103, distance: 7.8
click at [849, 107] on div "active" at bounding box center [784, 99] width 136 height 16
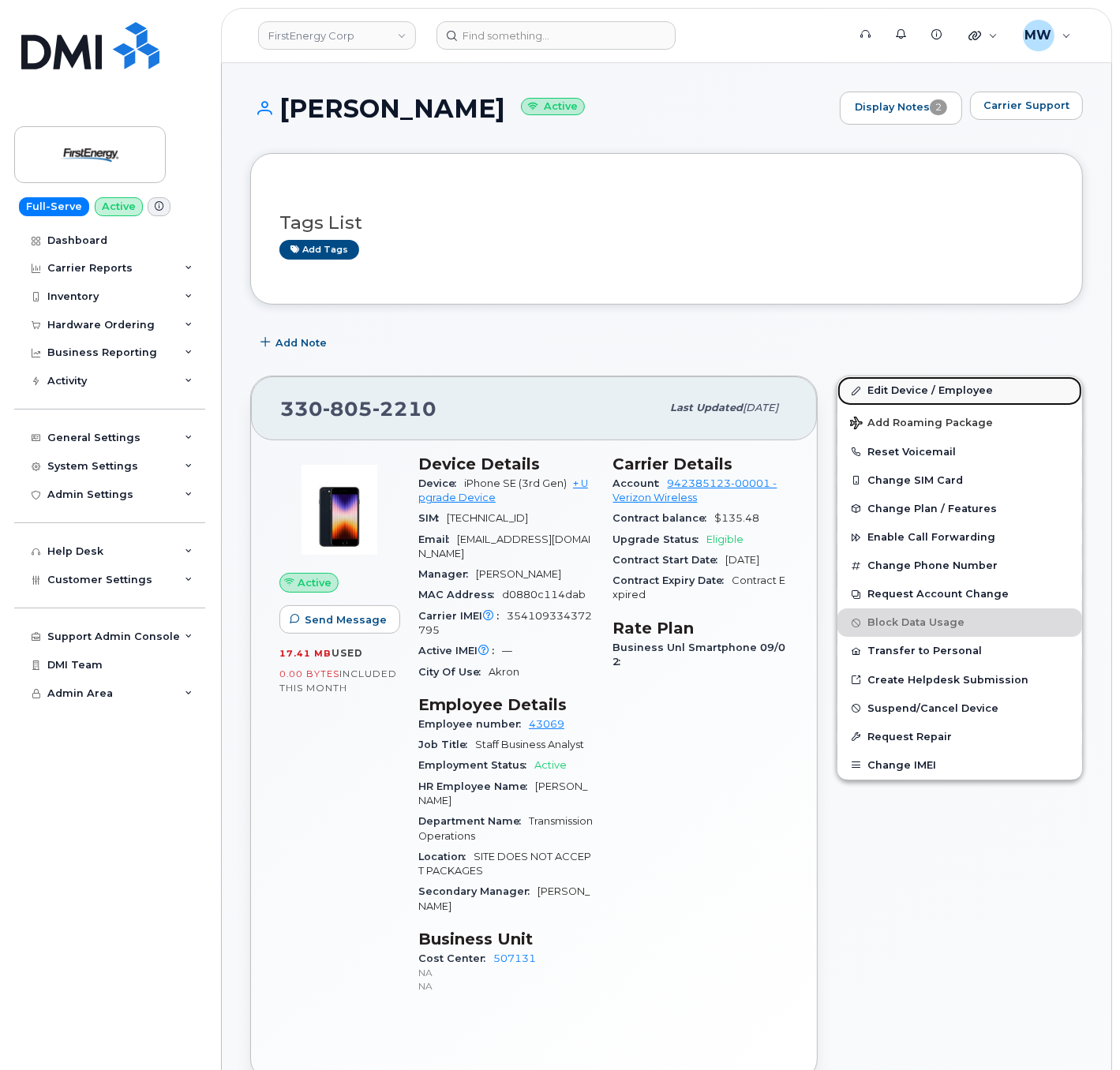
click at [893, 392] on link "Edit Device / Employee" at bounding box center [959, 390] width 244 height 29
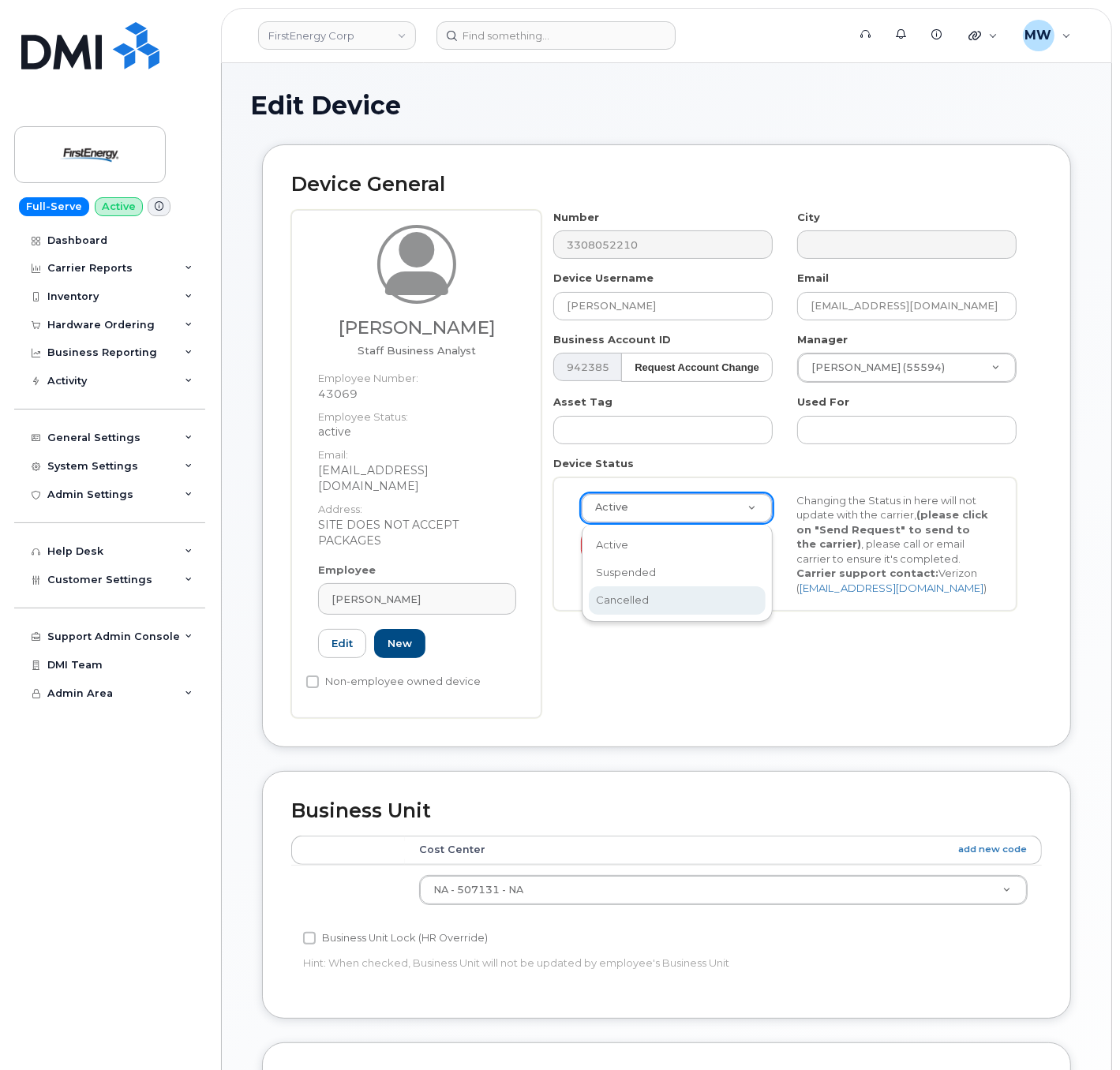
scroll to position [0, 5]
select select "cancelled"
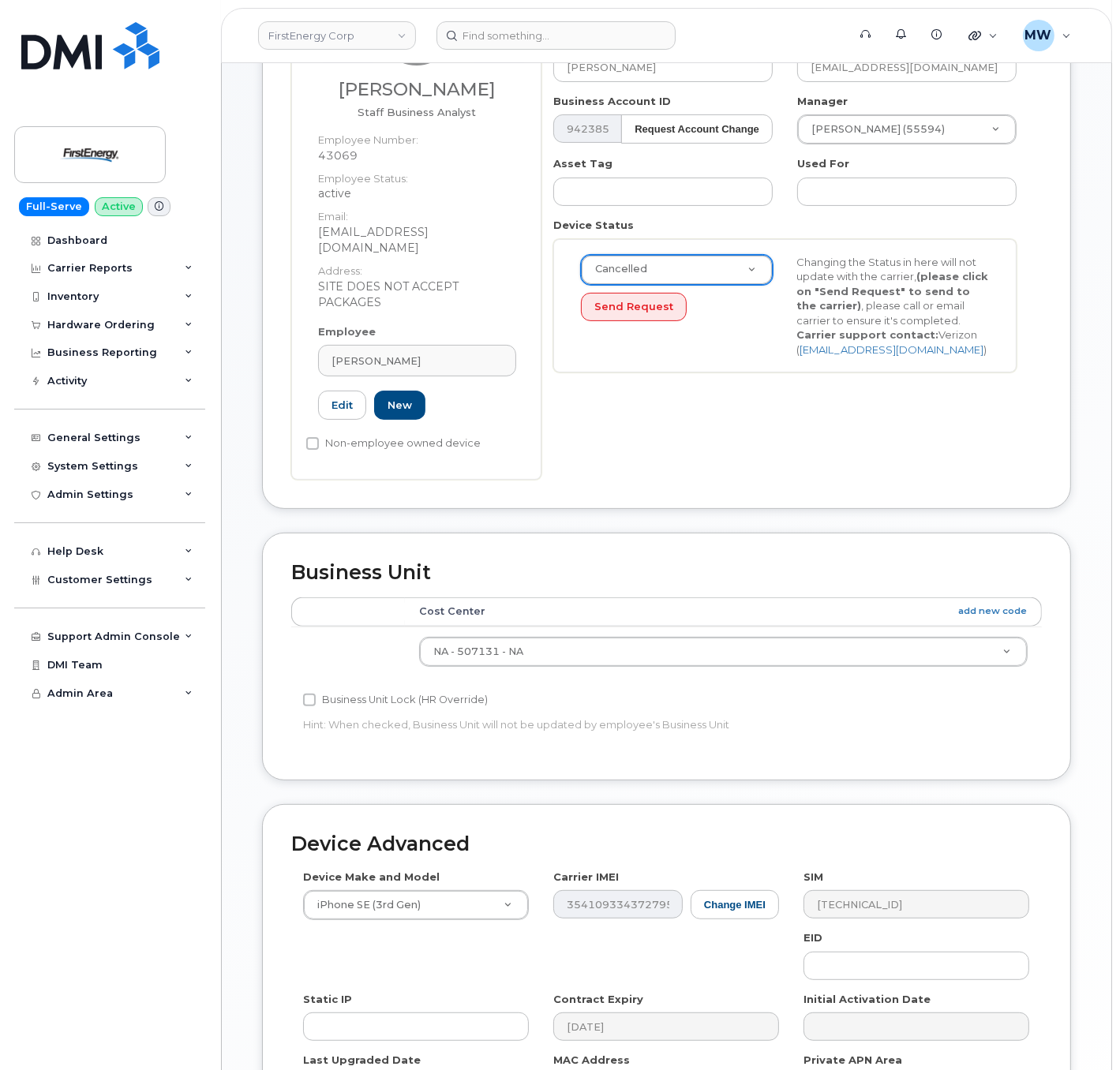
scroll to position [435, 0]
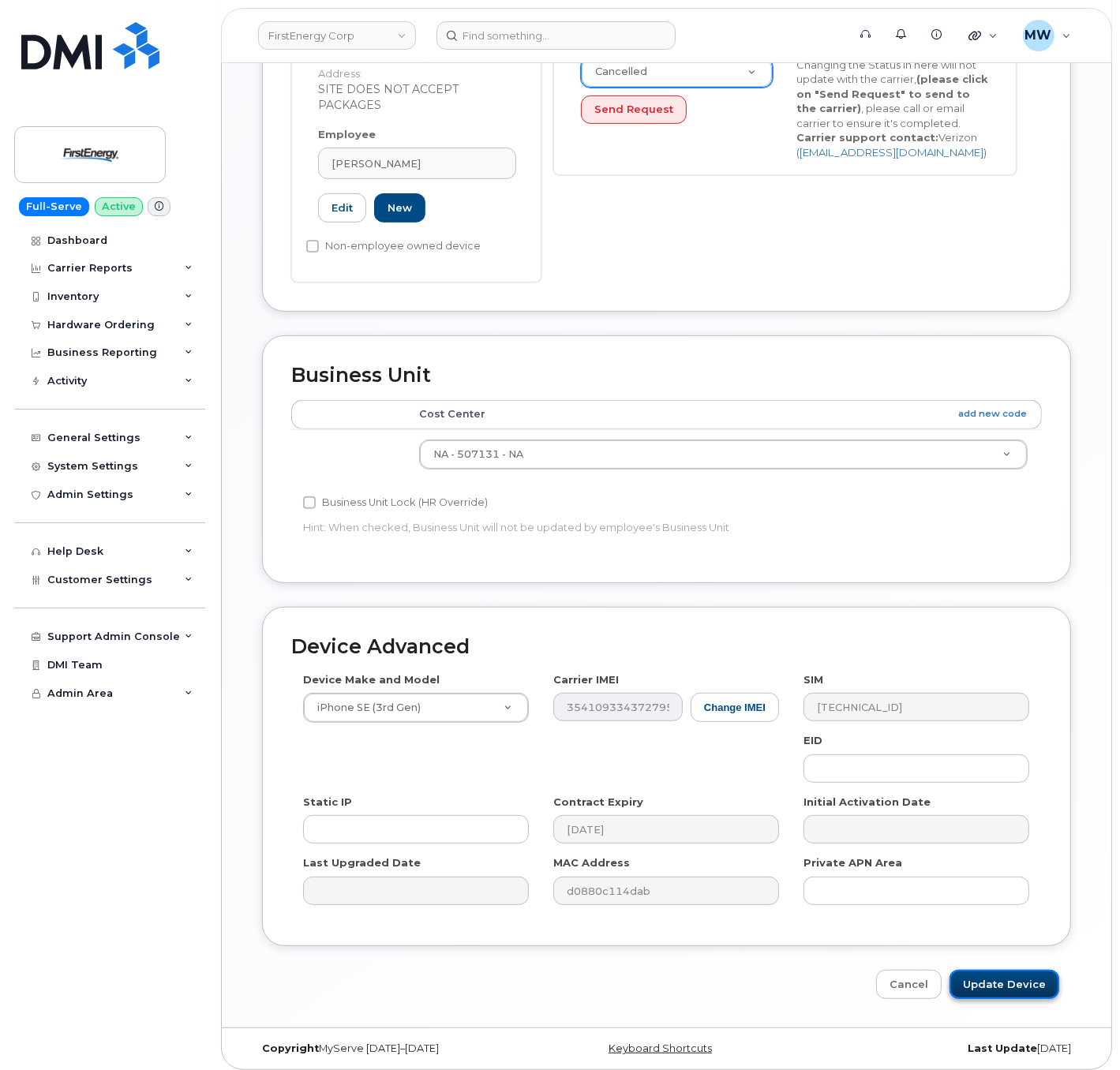
click at [1053, 980] on input "Update Device" at bounding box center [1004, 984] width 109 height 29
type input "Saving..."
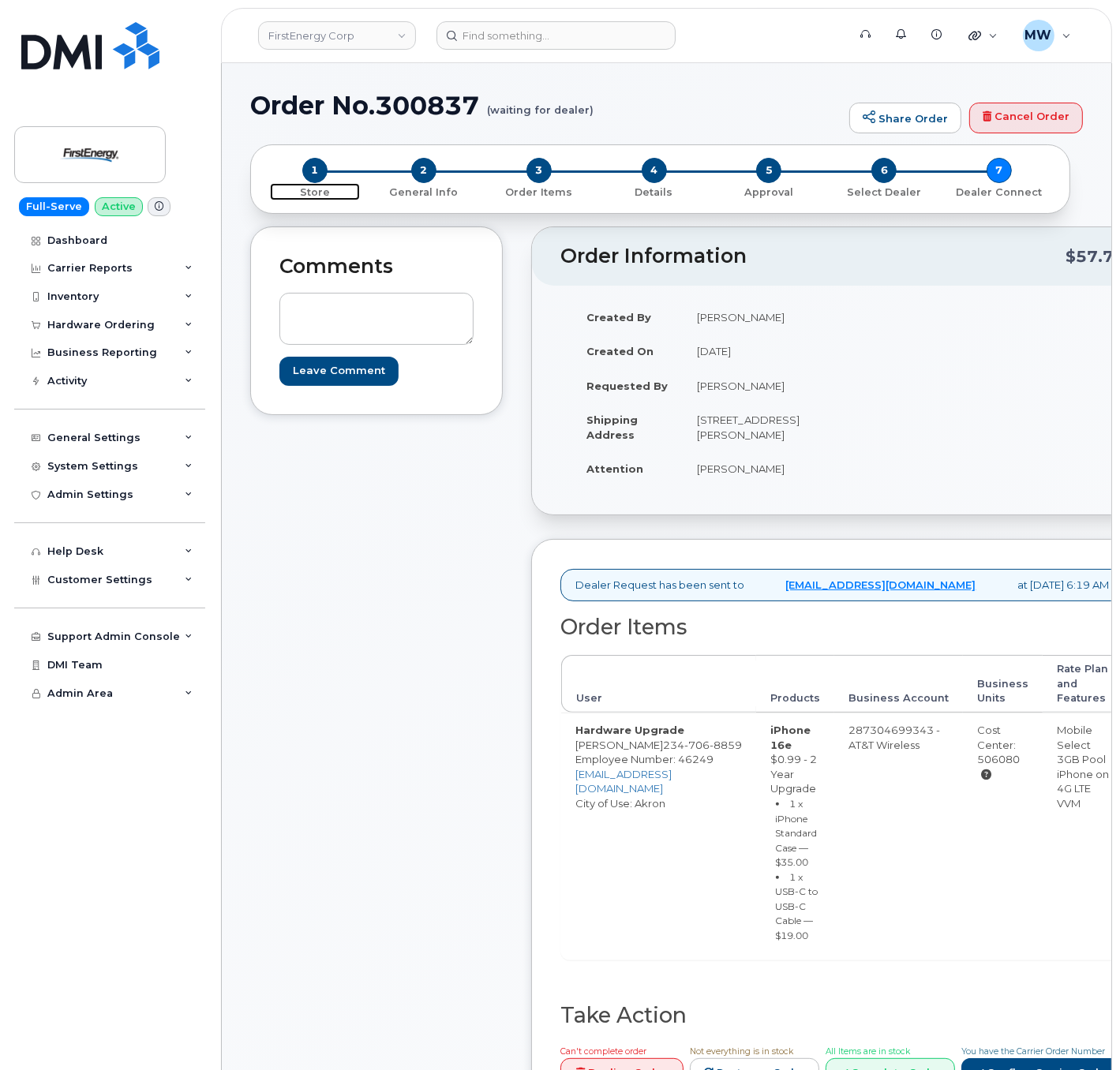
drag, startPoint x: 314, startPoint y: 178, endPoint x: 360, endPoint y: 18, distance: 166.5
click at [314, 178] on span "1" at bounding box center [315, 170] width 25 height 25
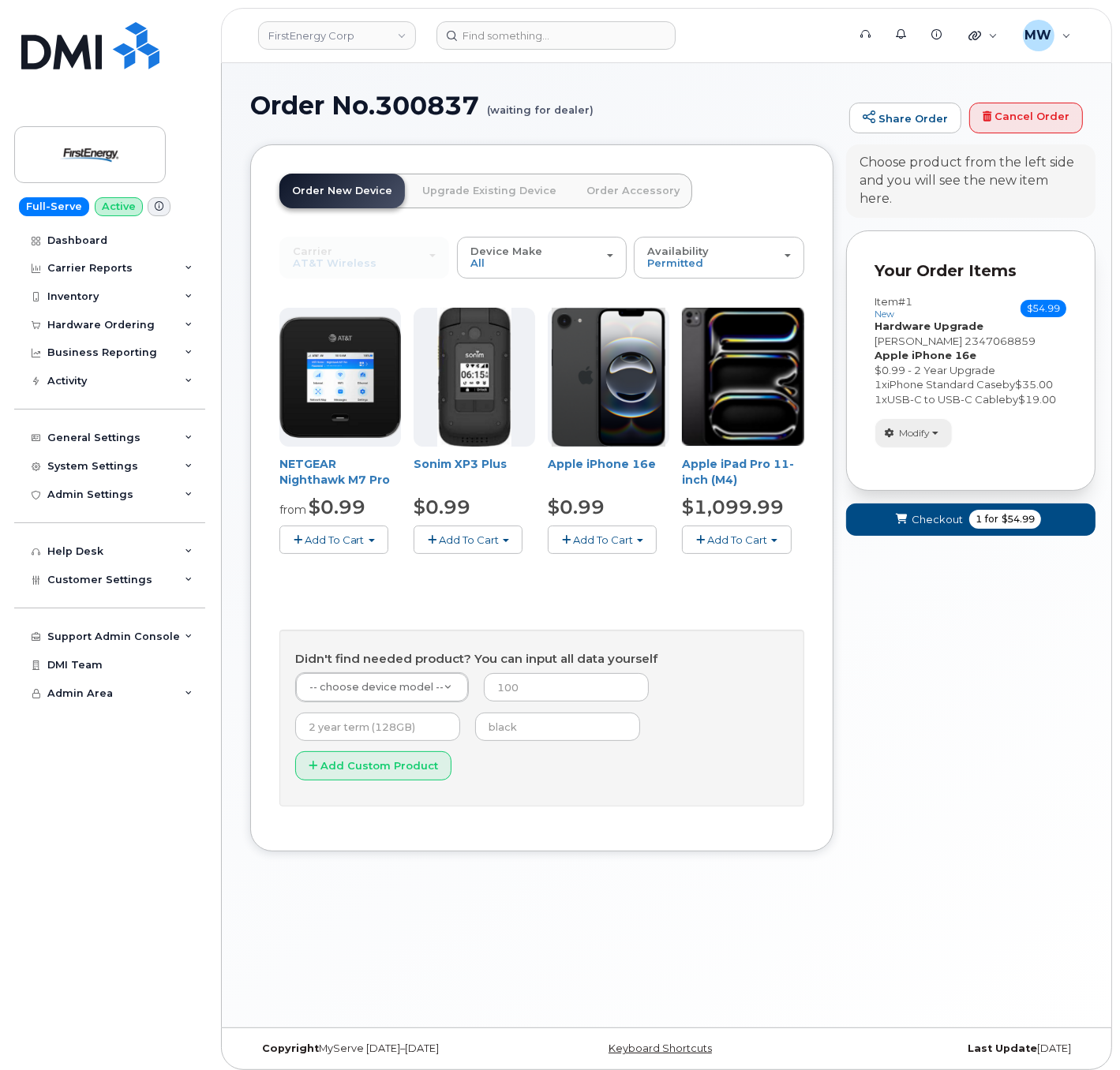
click at [909, 430] on span "Modify" at bounding box center [915, 433] width 31 height 14
click at [918, 452] on link "change" at bounding box center [951, 457] width 150 height 19
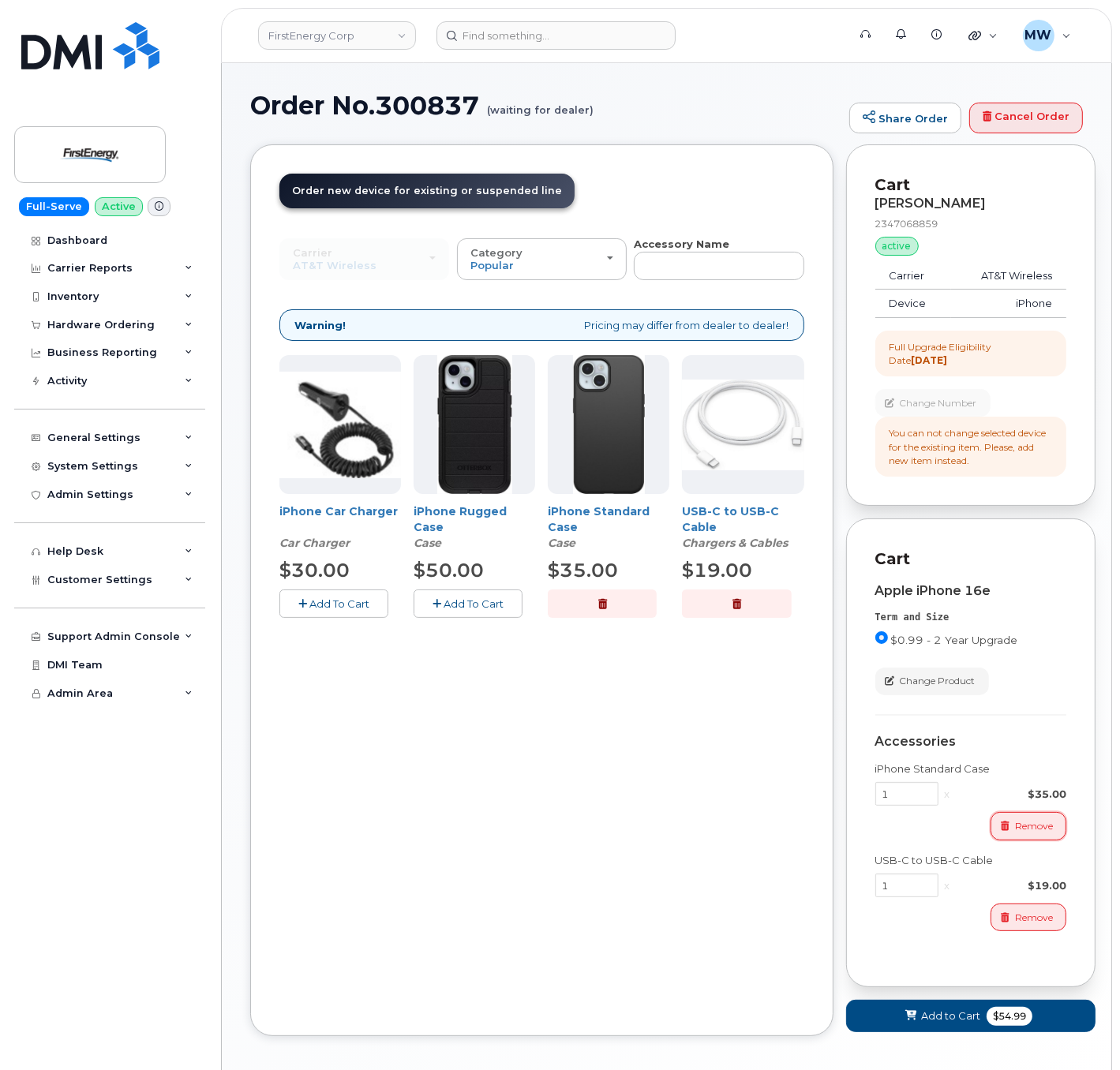
click at [1045, 830] on span "Remove" at bounding box center [1033, 826] width 38 height 14
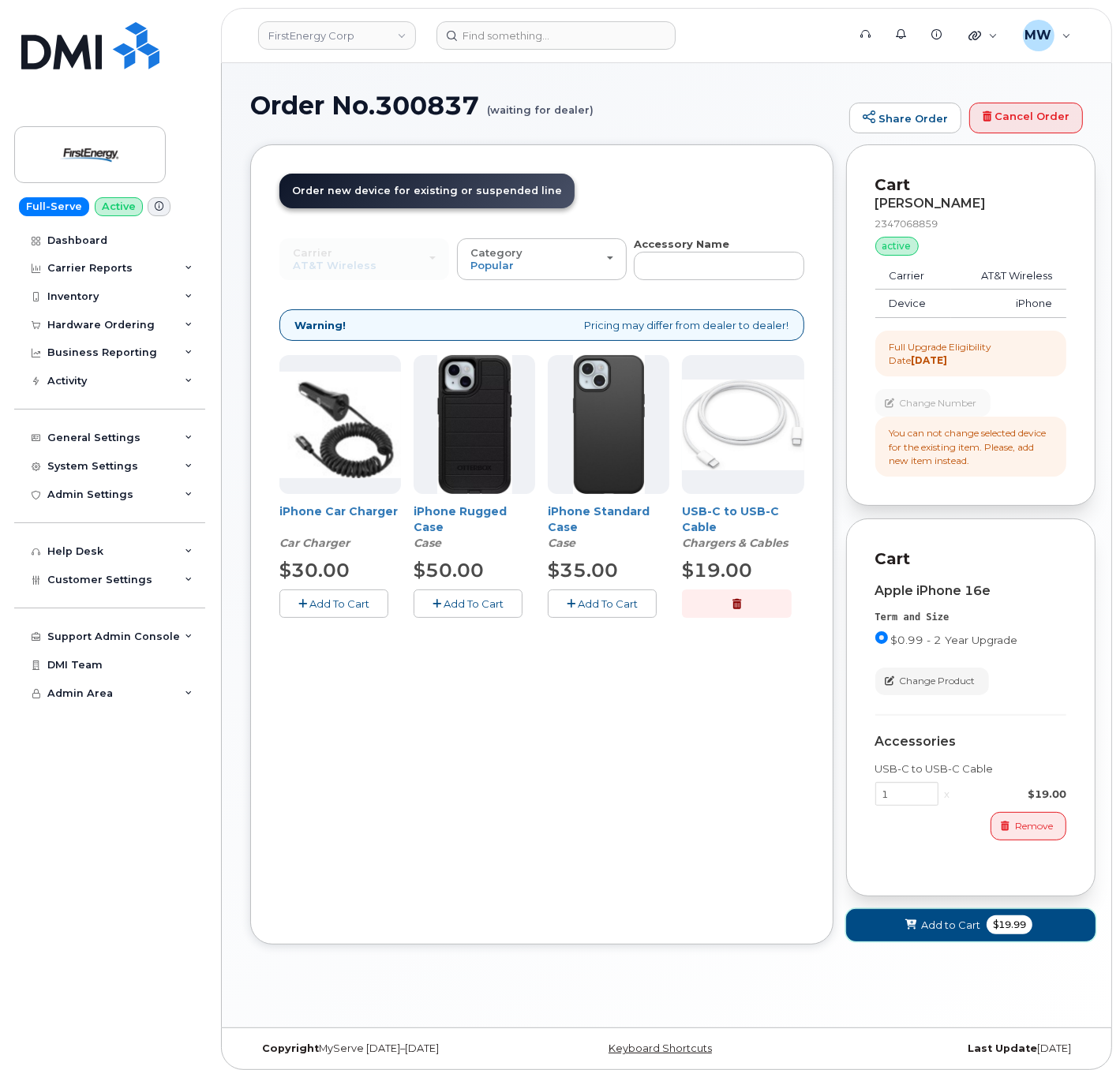
click at [893, 929] on button "Add to Cart $19.99" at bounding box center [971, 925] width 250 height 33
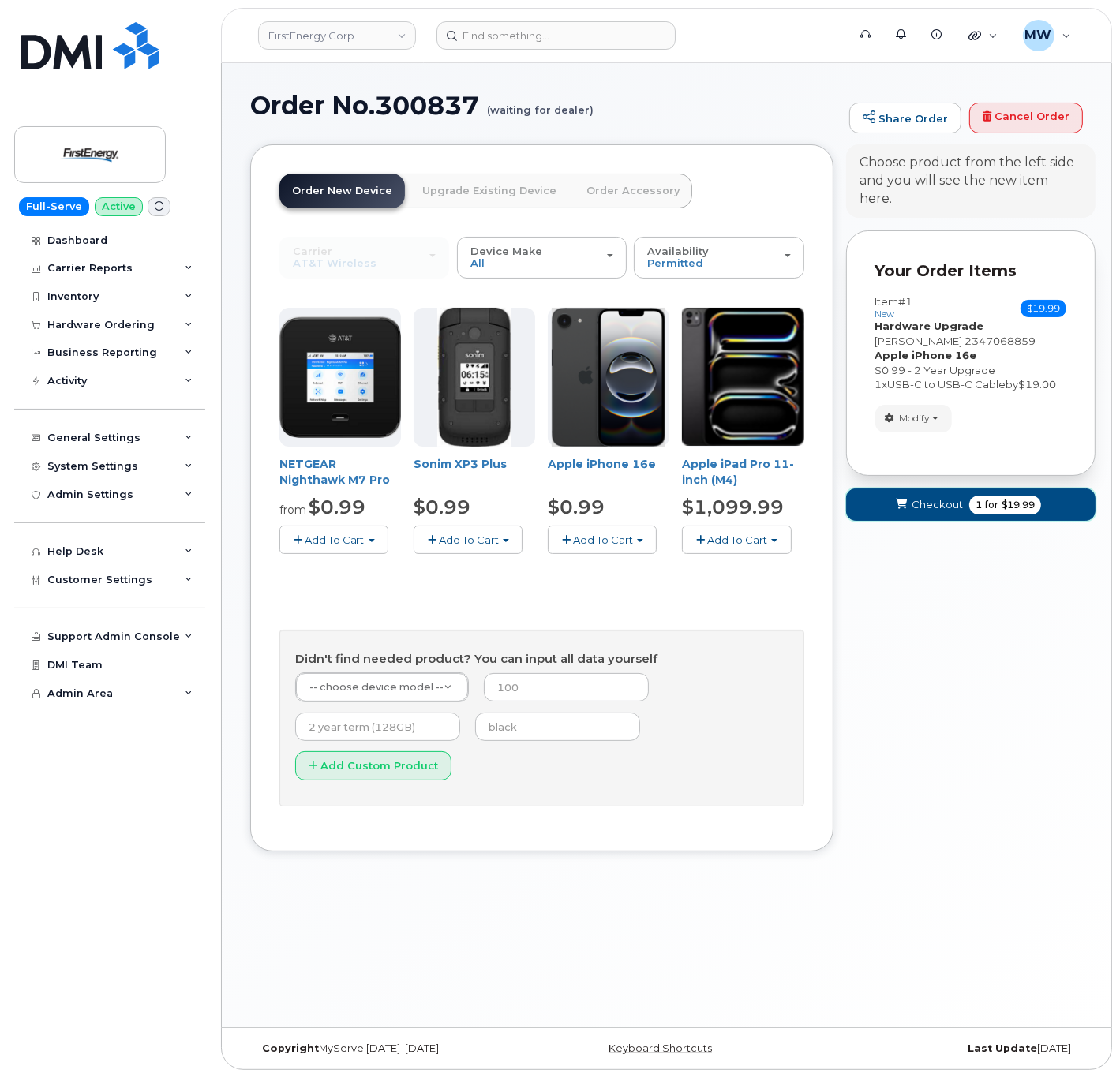
click at [899, 508] on icon "submit" at bounding box center [901, 505] width 11 height 11
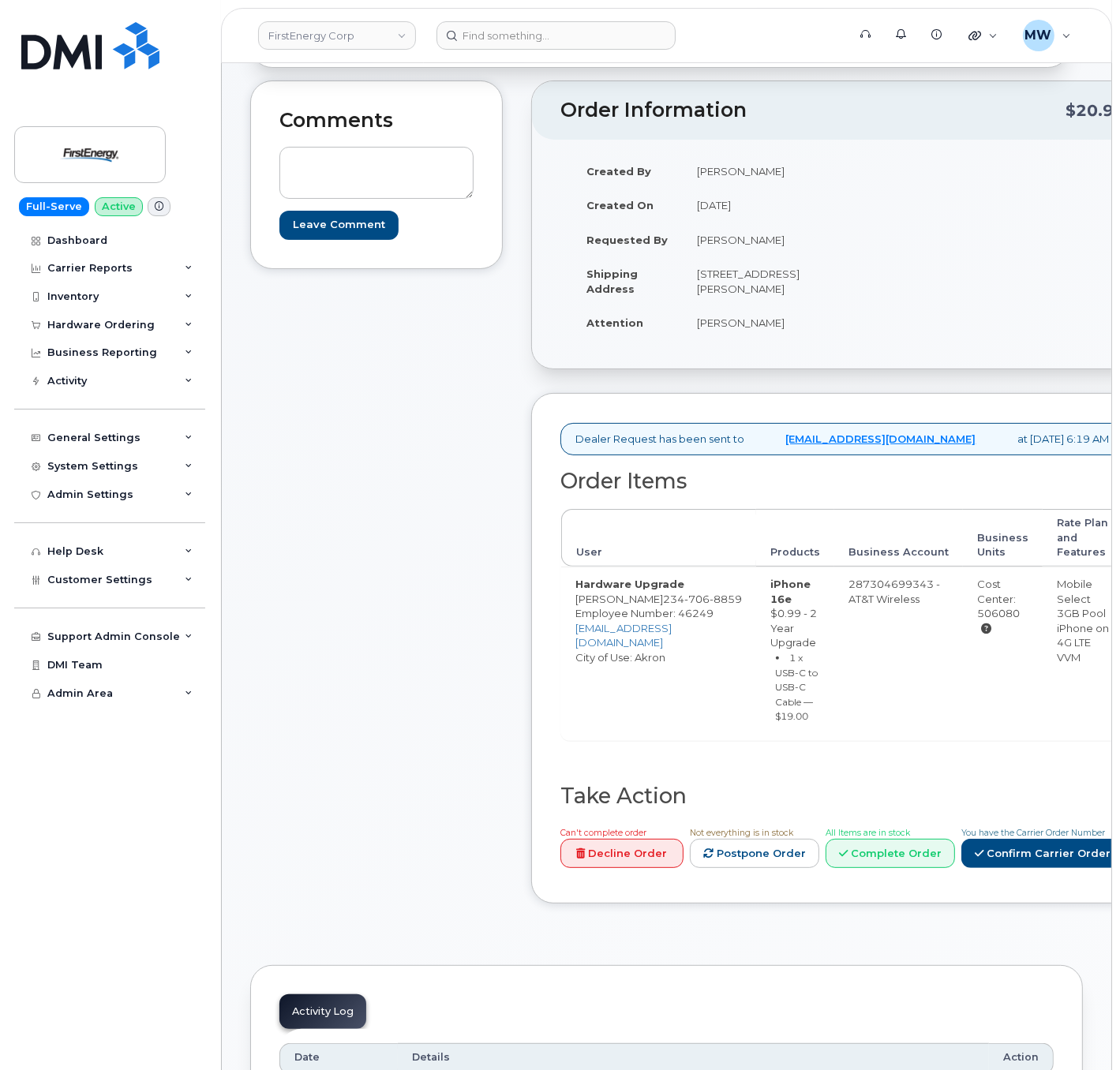
scroll to position [315, 0]
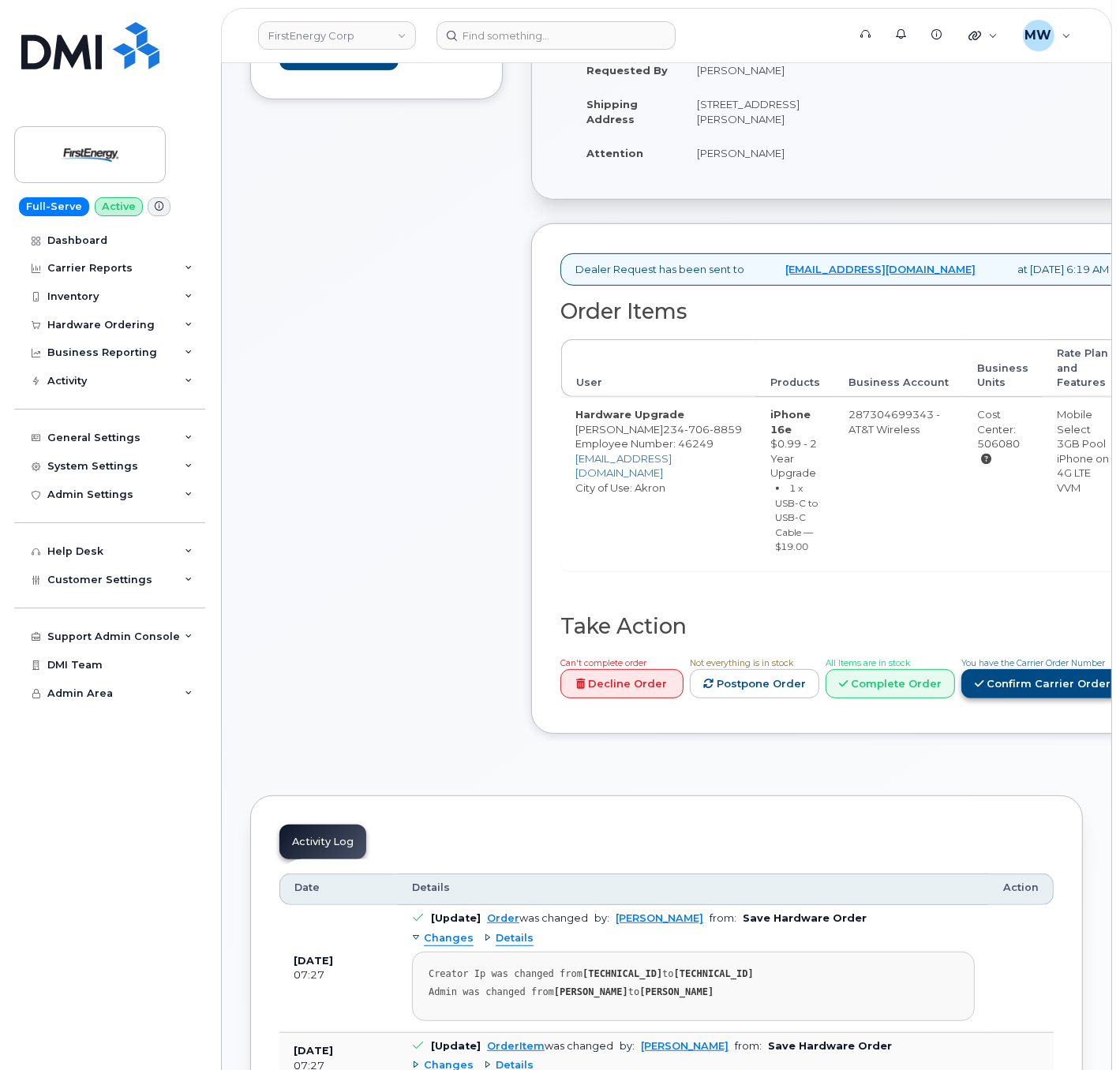
click at [962, 698] on link "Confirm Carrier Order" at bounding box center [1042, 684] width 163 height 29
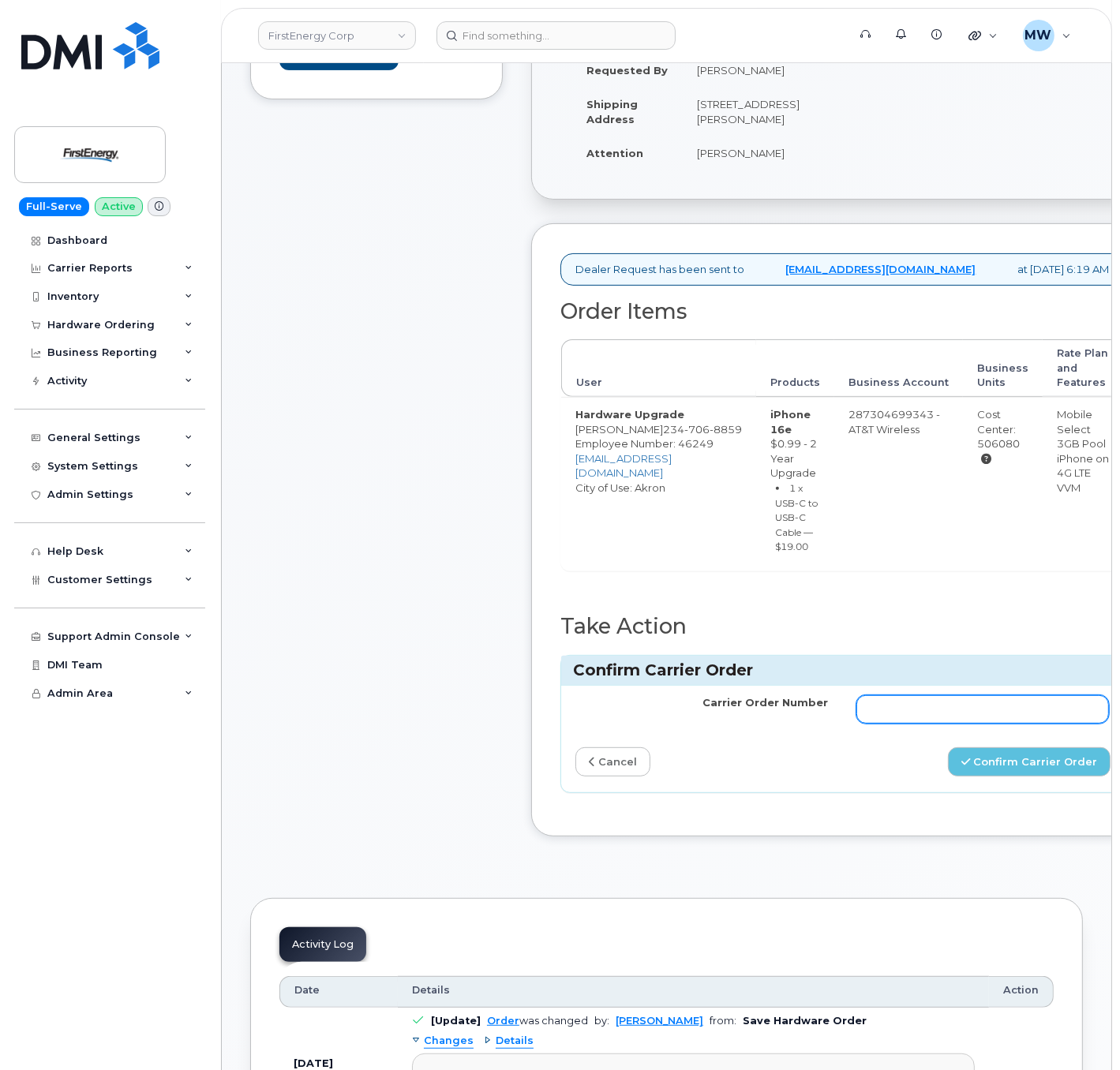
click at [935, 724] on input "Carrier Order Number" at bounding box center [982, 709] width 252 height 29
paste input "10-173353974540542"
type input "10-173353974540542"
click at [1007, 777] on button "Confirm Carrier Order" at bounding box center [1029, 762] width 163 height 29
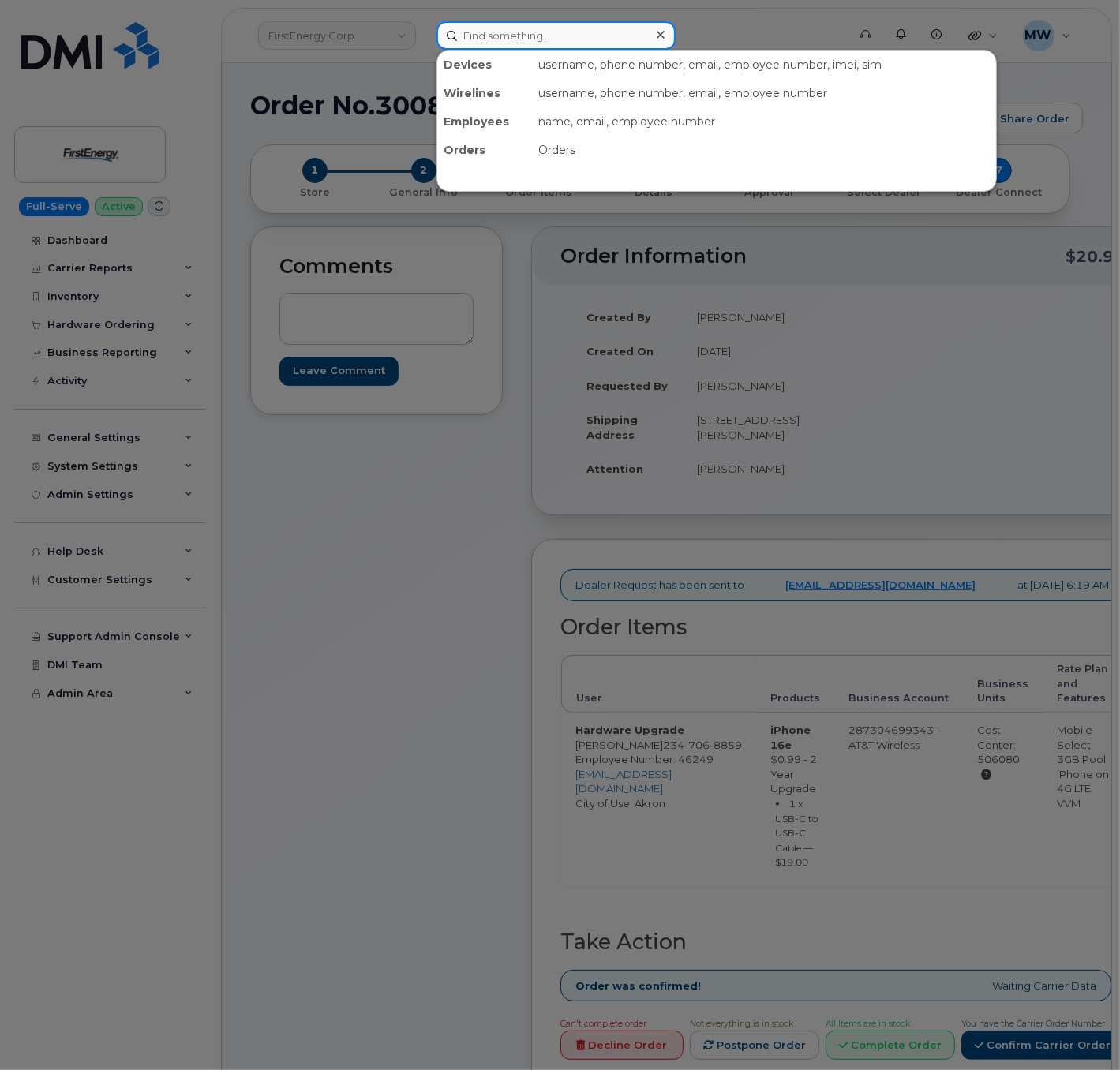
click at [505, 33] on input at bounding box center [556, 35] width 239 height 29
paste input "8649081832"
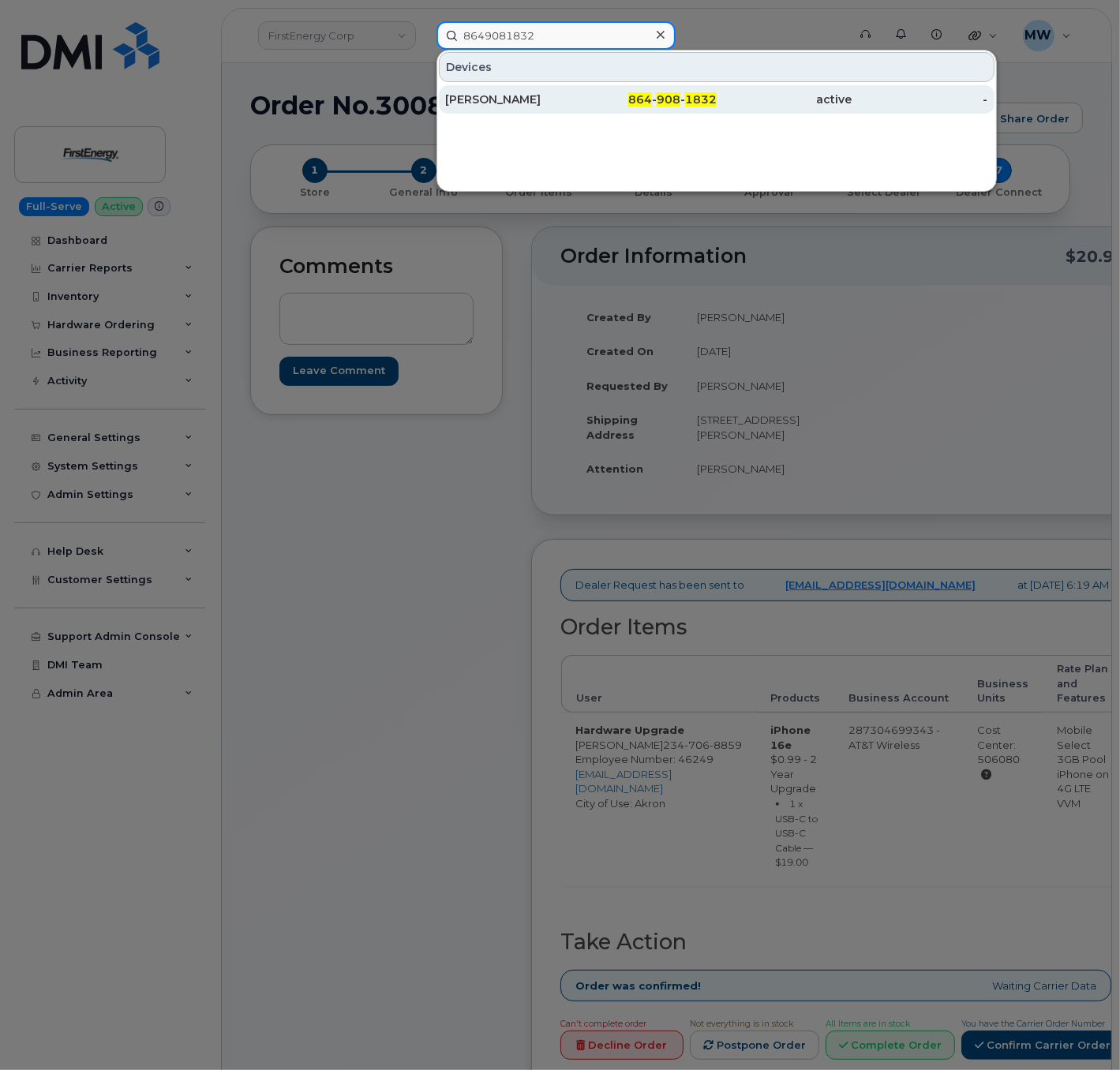
type input "8649081832"
click at [688, 96] on span "1832" at bounding box center [701, 99] width 32 height 14
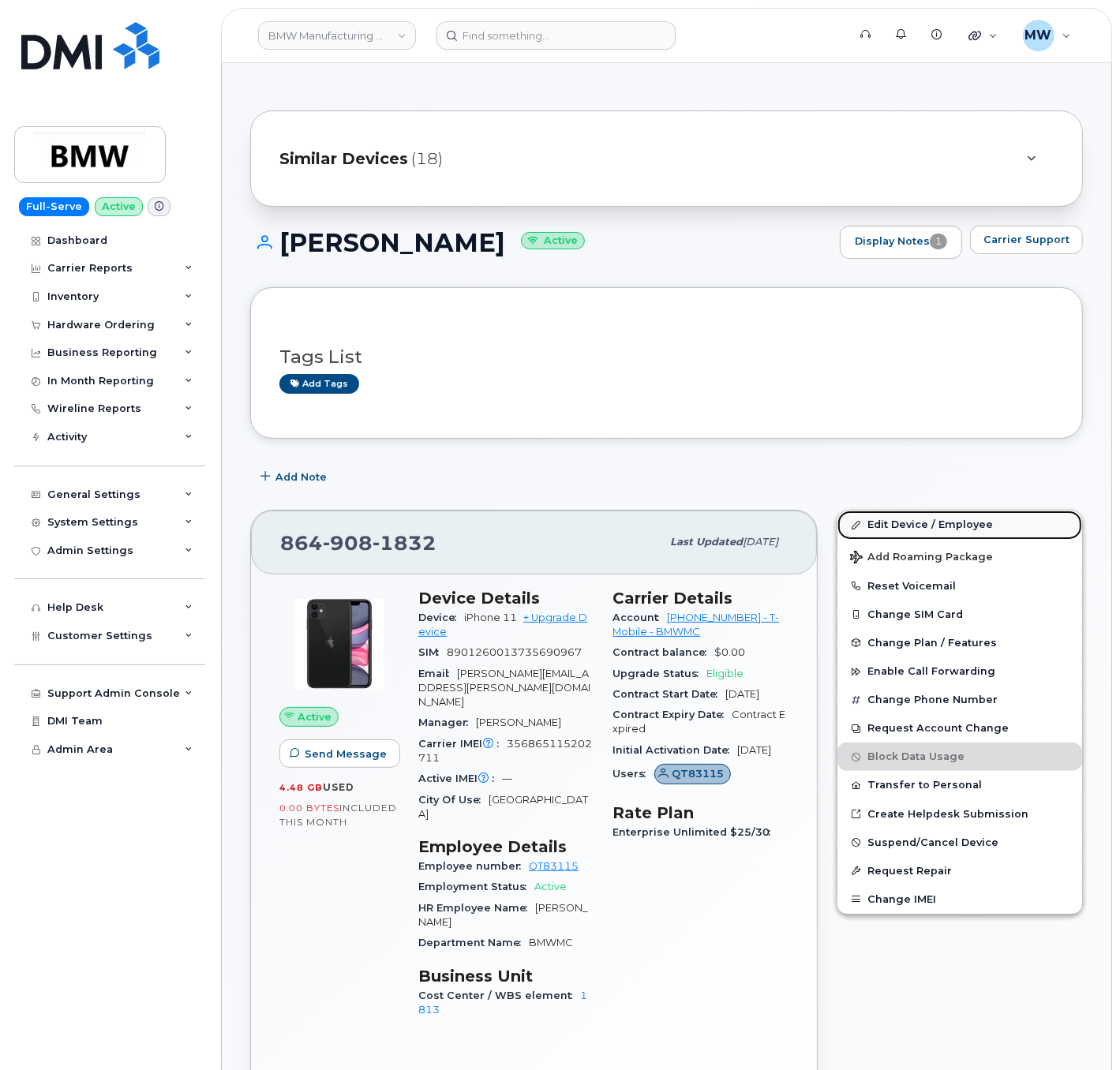
click at [947, 523] on link "Edit Device / Employee" at bounding box center [959, 524] width 244 height 29
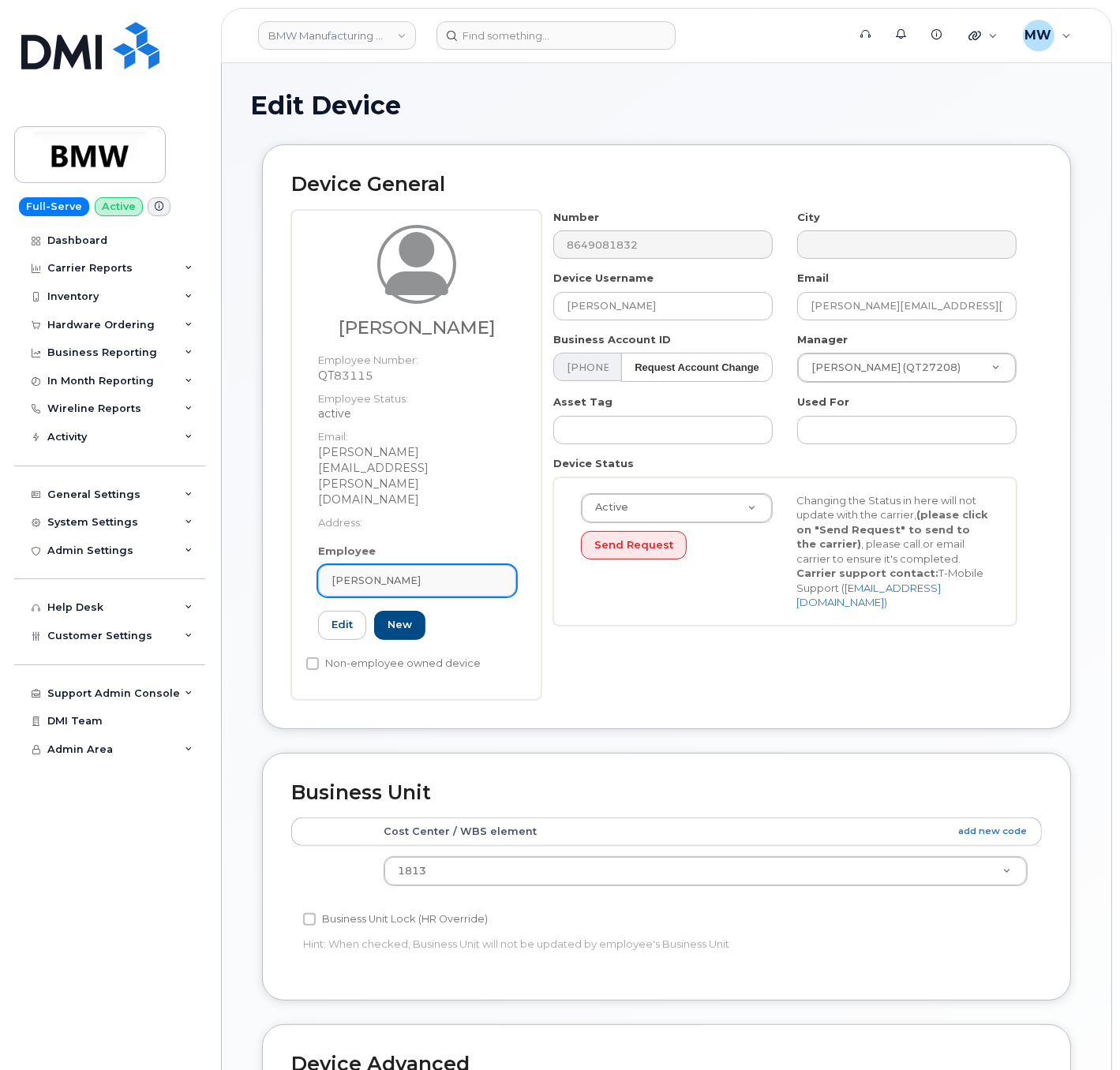
click at [413, 573] on span "[PERSON_NAME]" at bounding box center [376, 580] width 89 height 15
paste input "Ronnie Blackwell"
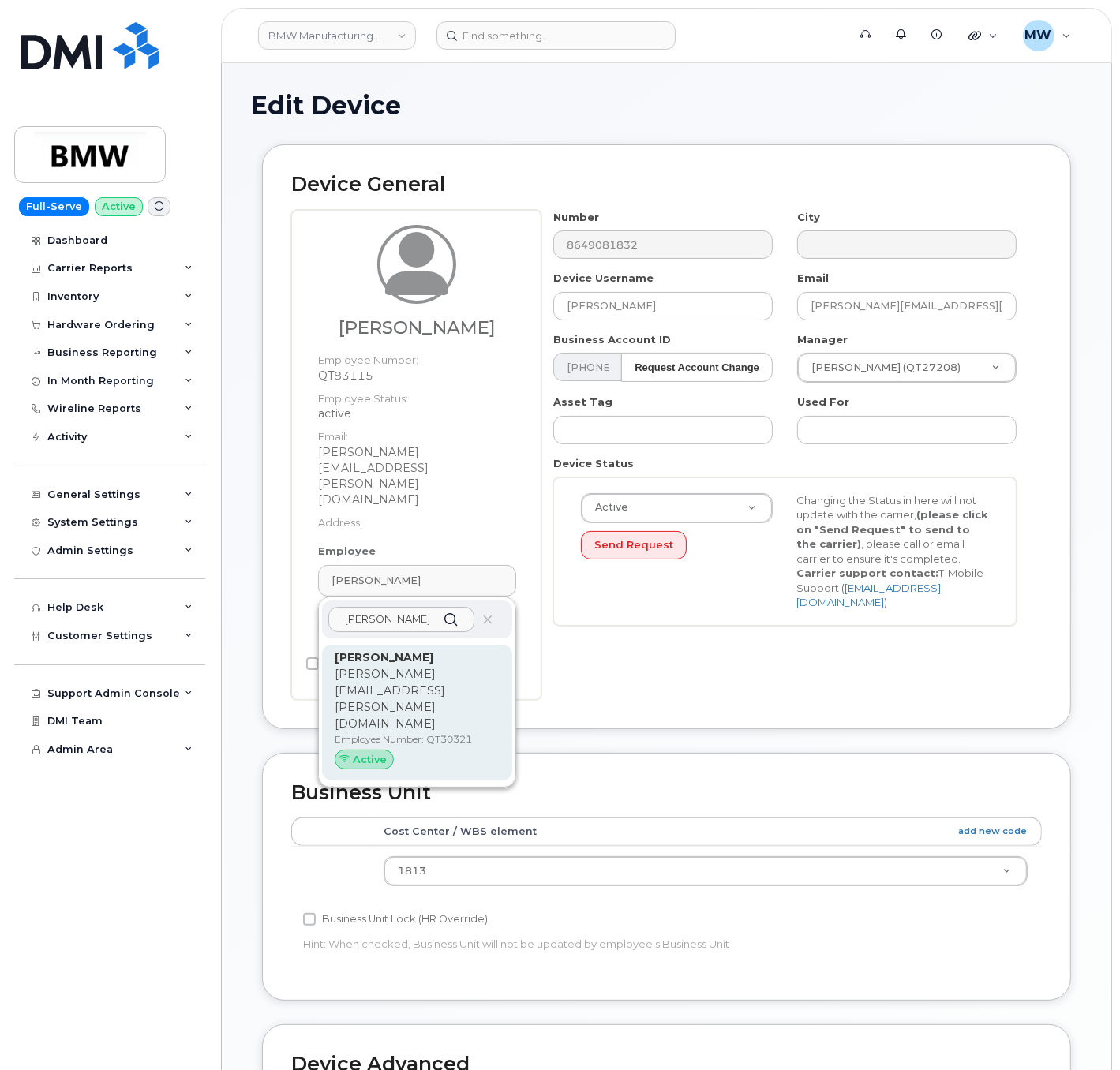
type input "Ronnie Blackwell"
click at [483, 649] on div "Ronnie Blackwell ronnie.blackwell@bmwmc.com Employee Number: QT30321 Active" at bounding box center [417, 713] width 165 height 127
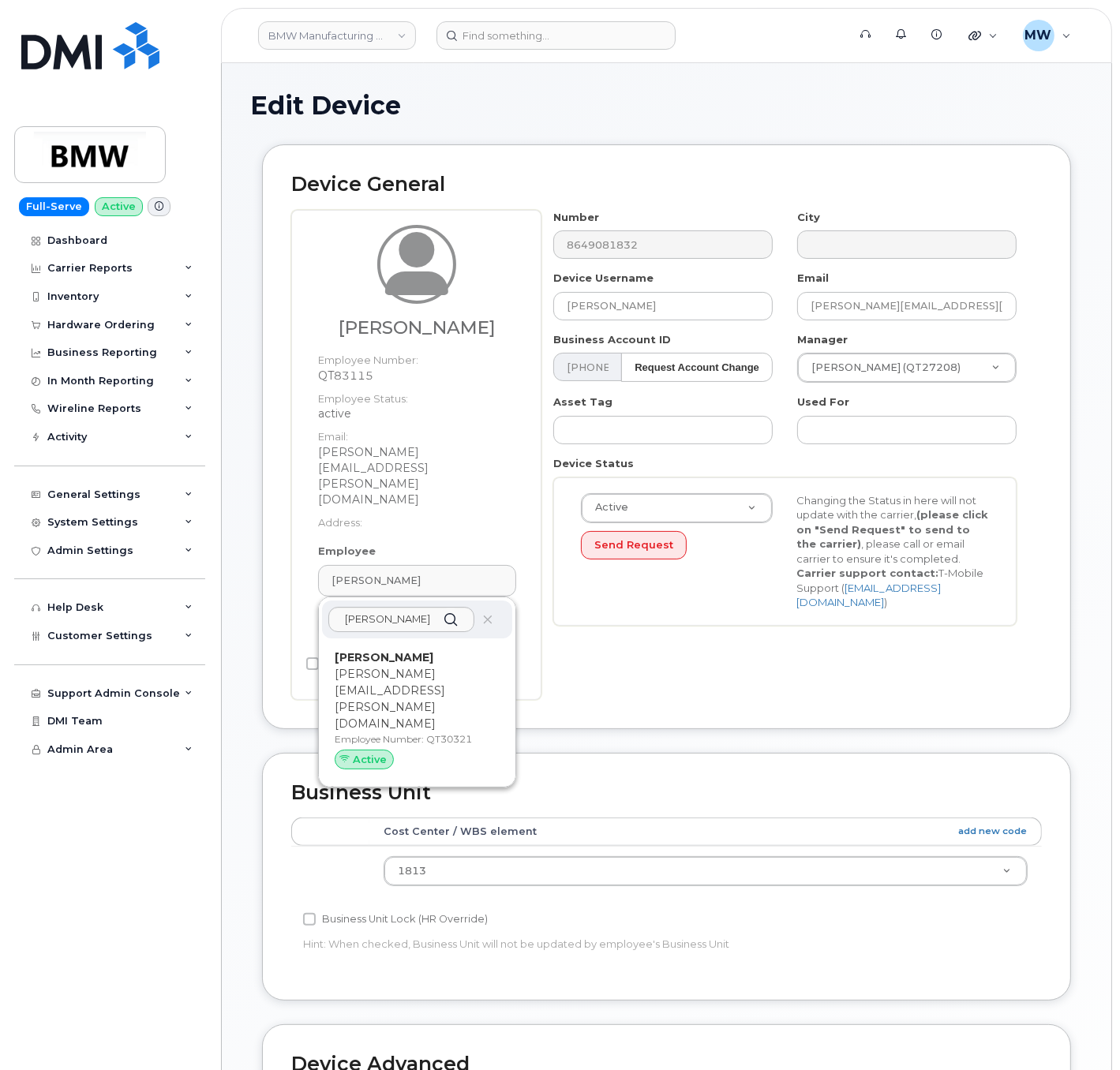
type input "QT30321"
type input "Ronnie Blackwell"
type input "ronnie.blackwell@bmwmc.com"
type input "14966756"
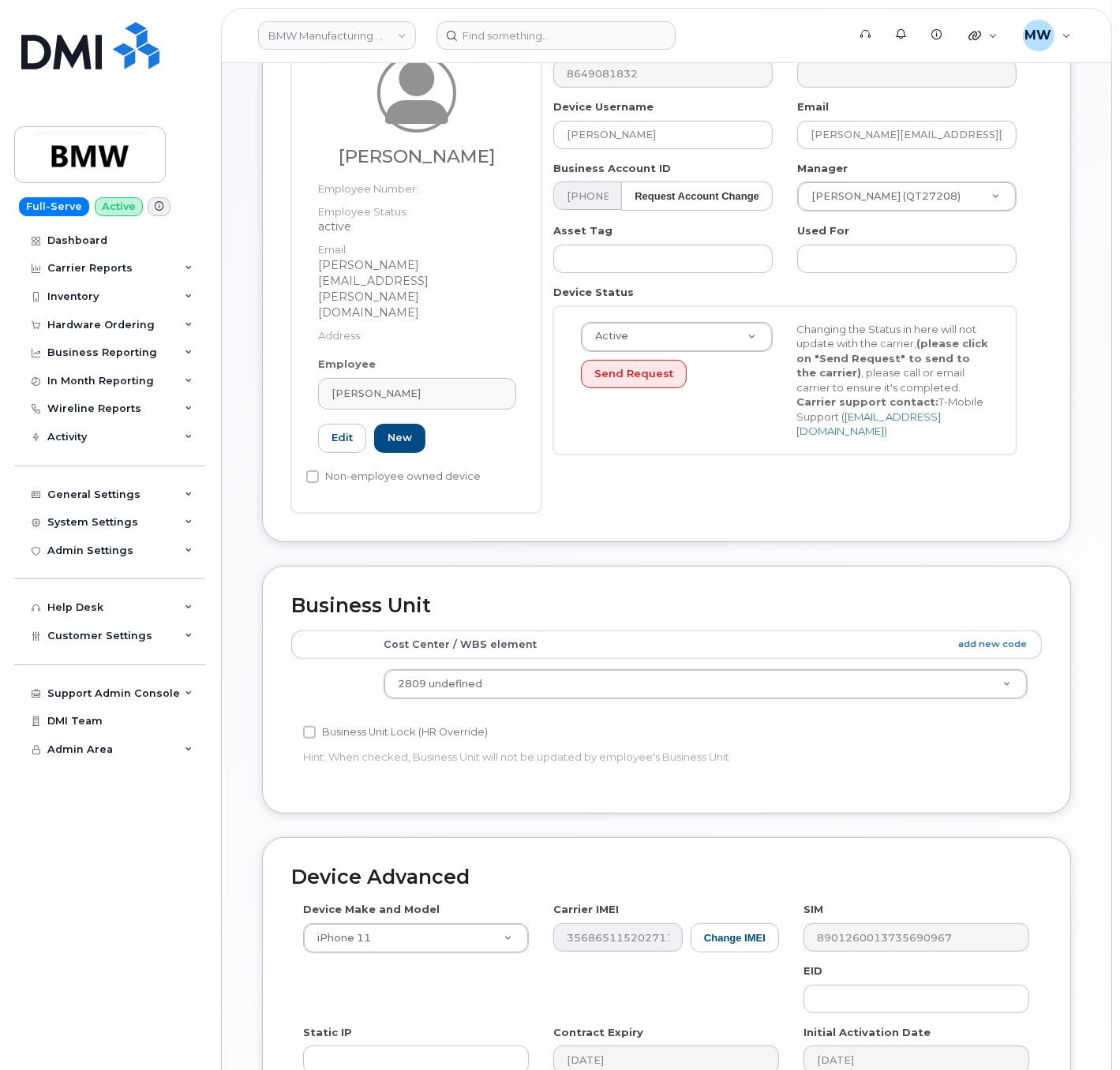
scroll to position [371, 0]
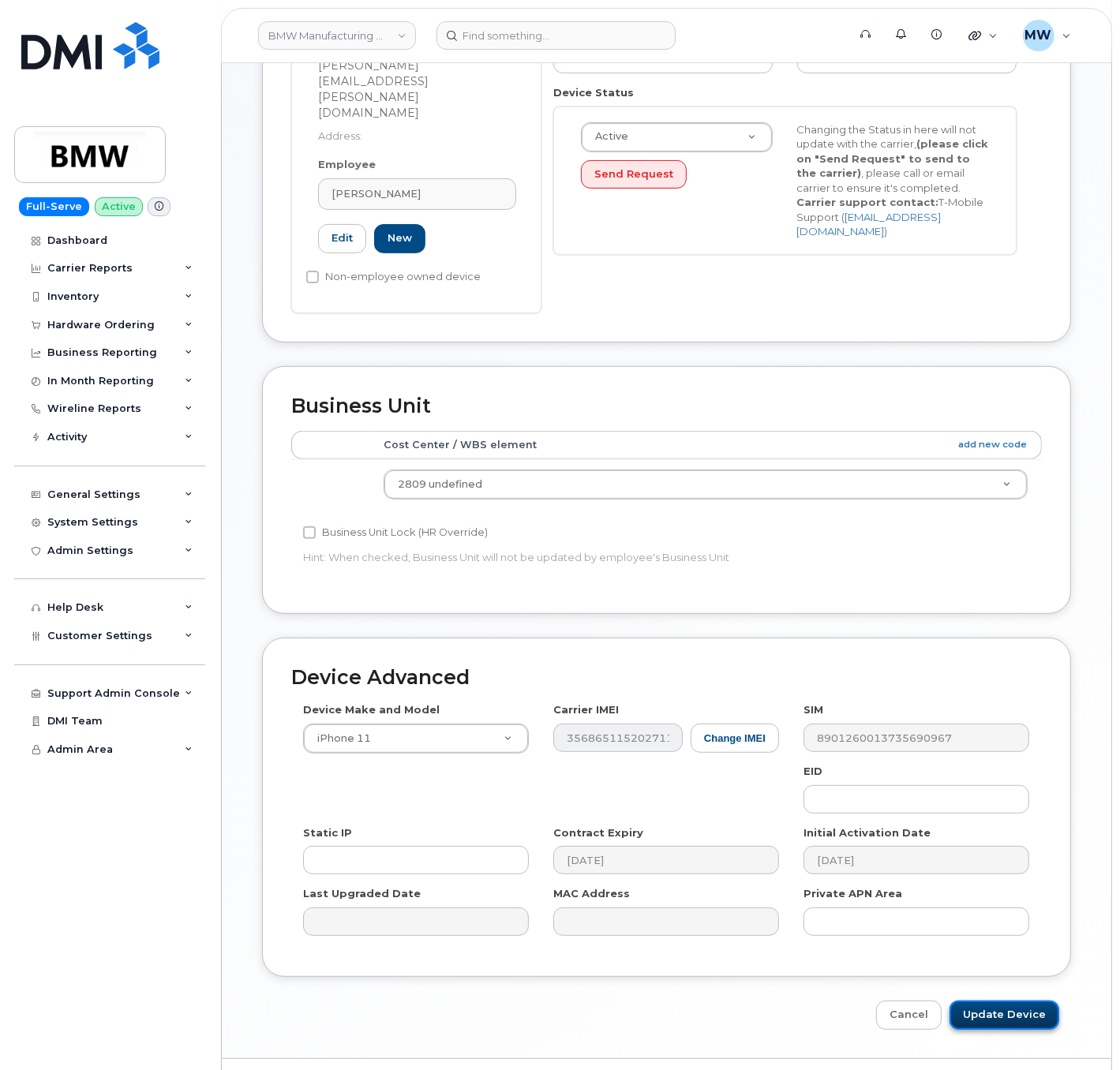
click at [979, 1001] on input "Update Device" at bounding box center [1004, 1015] width 109 height 29
type input "Saving..."
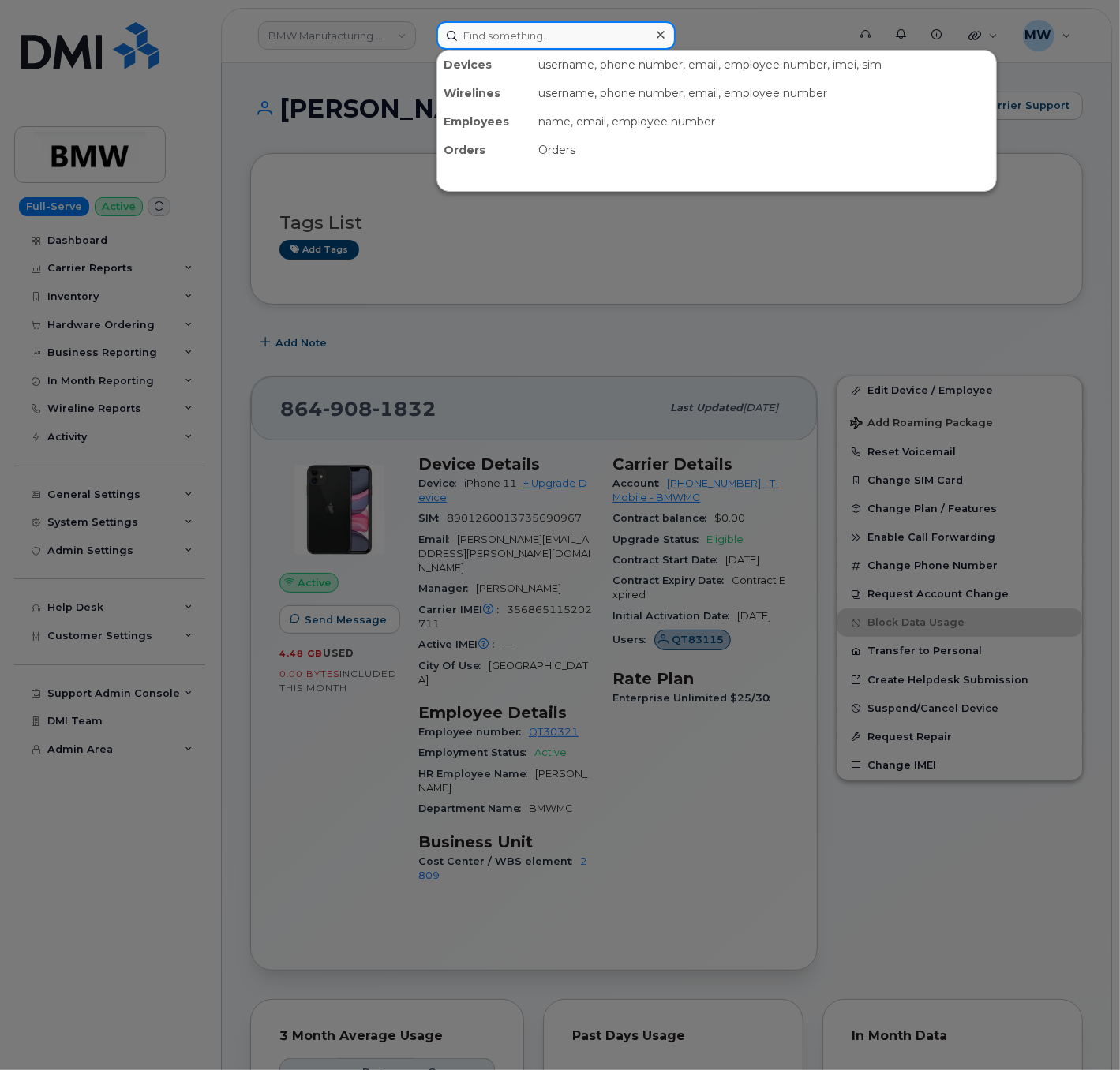
click at [586, 37] on input at bounding box center [556, 35] width 239 height 29
paste input "(864) 837-9483"
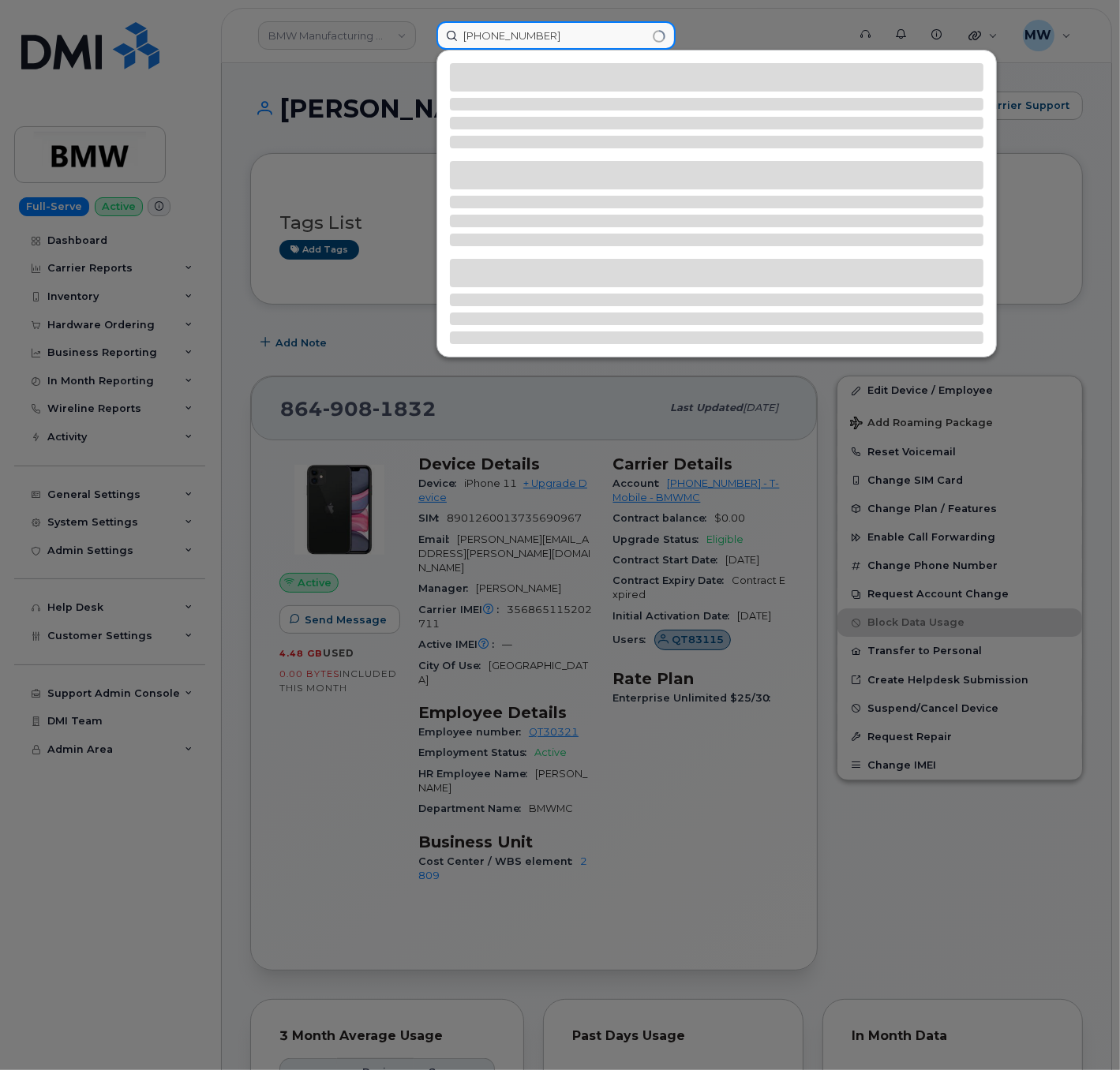
type input "(864) 837-9483"
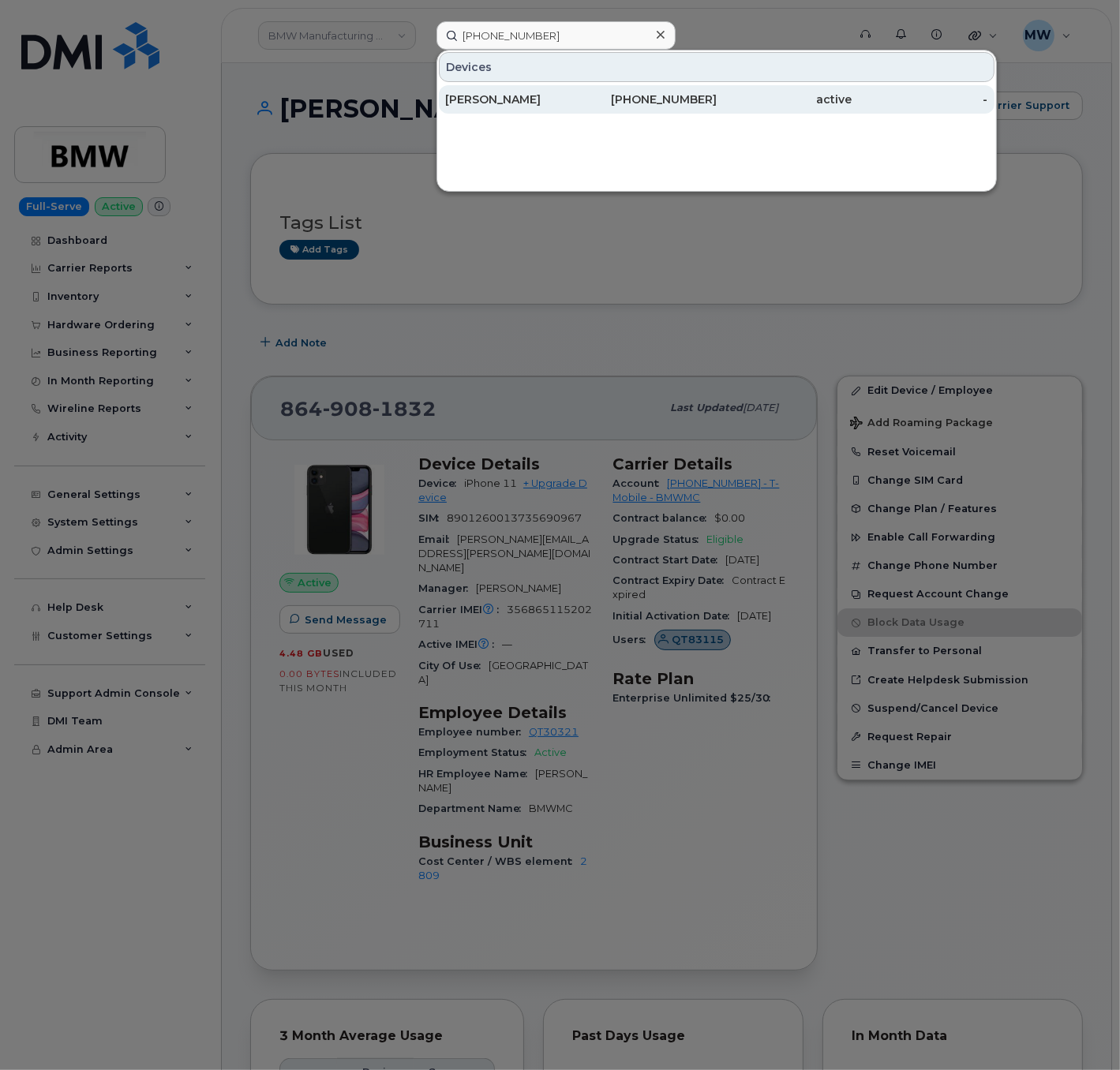
click at [618, 90] on div "864-837-9483" at bounding box center [649, 99] width 136 height 29
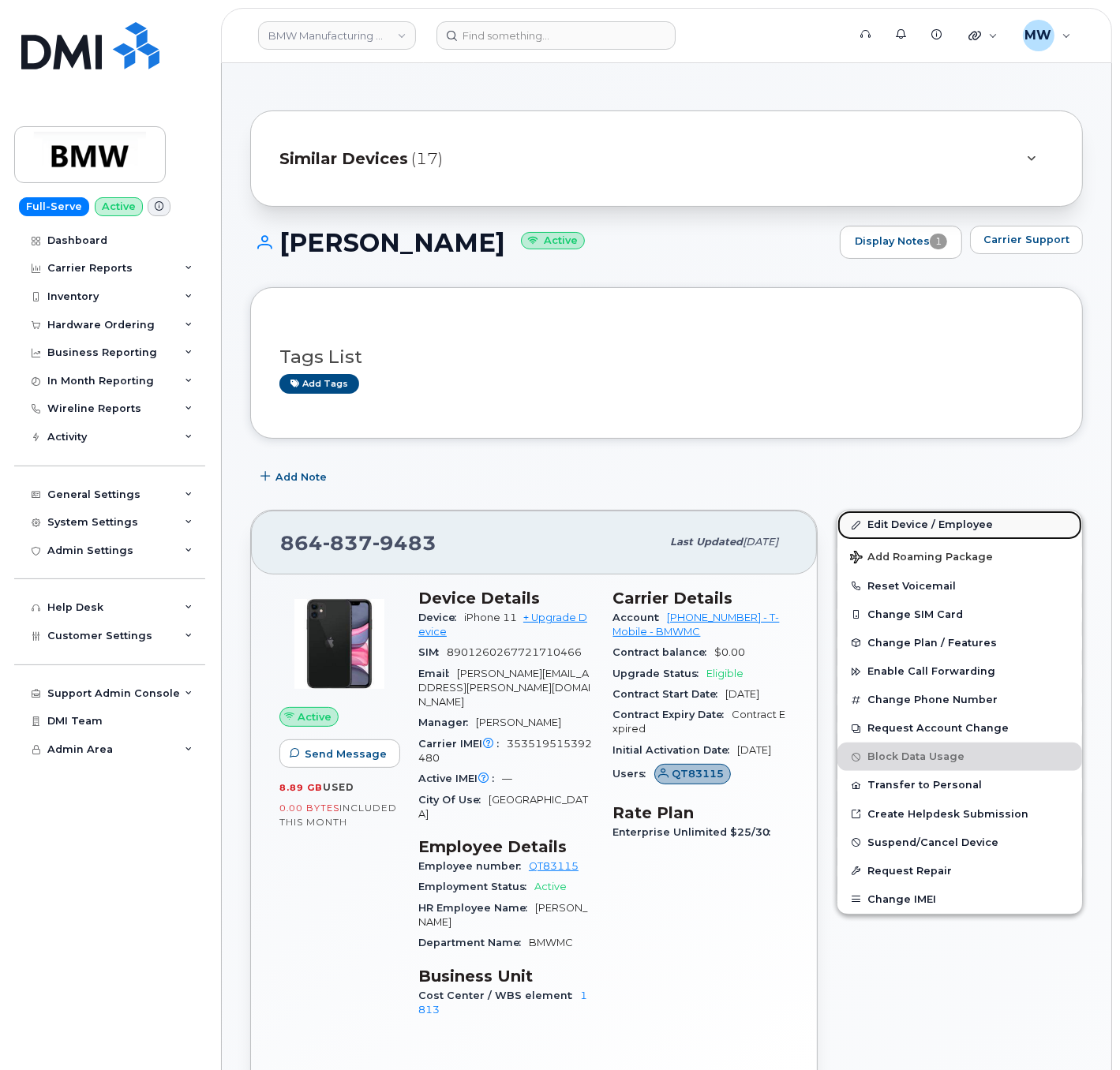
click at [953, 523] on link "Edit Device / Employee" at bounding box center [959, 524] width 244 height 29
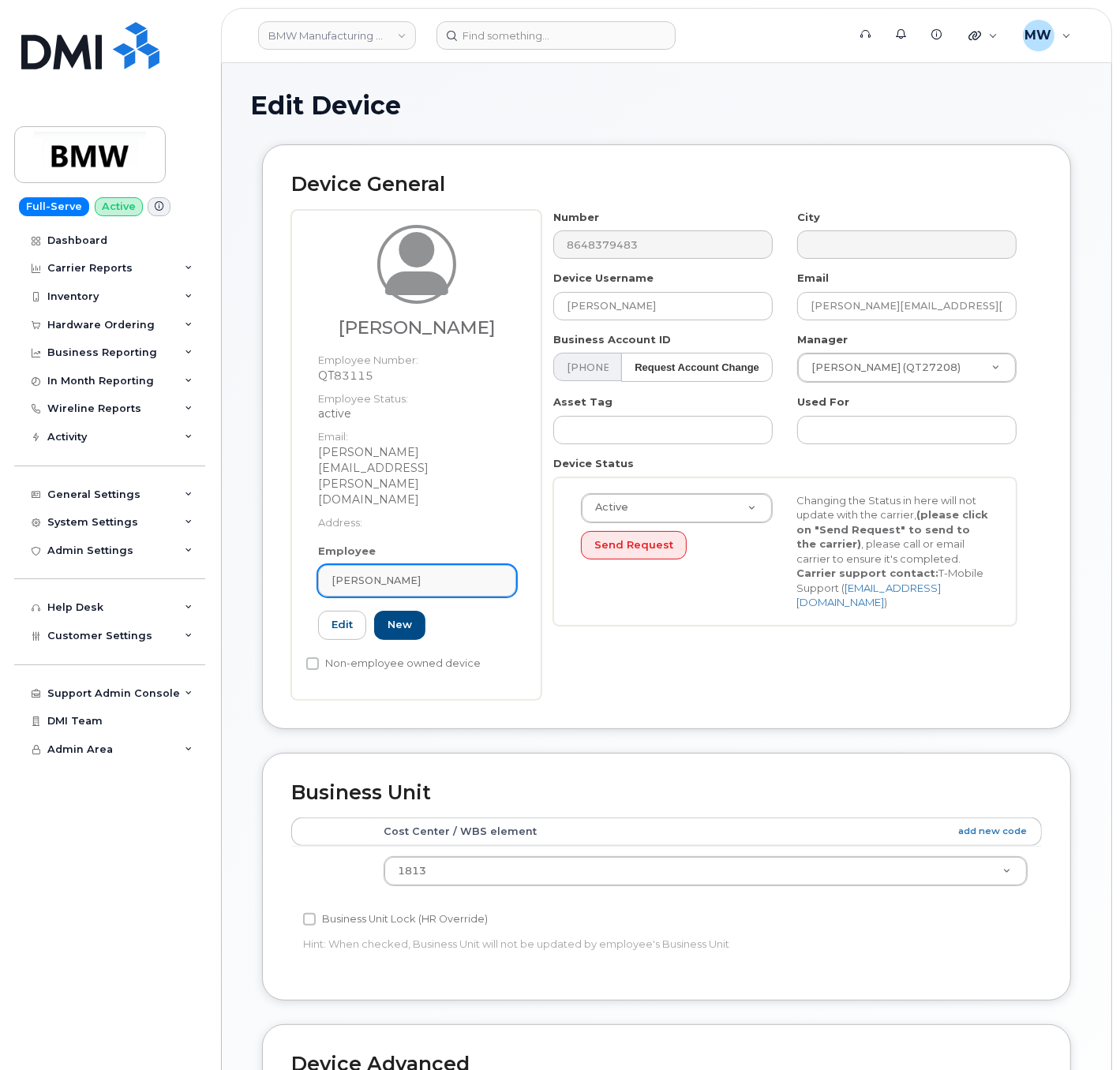
drag, startPoint x: 482, startPoint y: 538, endPoint x: 472, endPoint y: 542, distance: 10.8
click at [476, 573] on div "[PERSON_NAME]" at bounding box center [417, 580] width 172 height 15
paste input "Jacob Burdge"
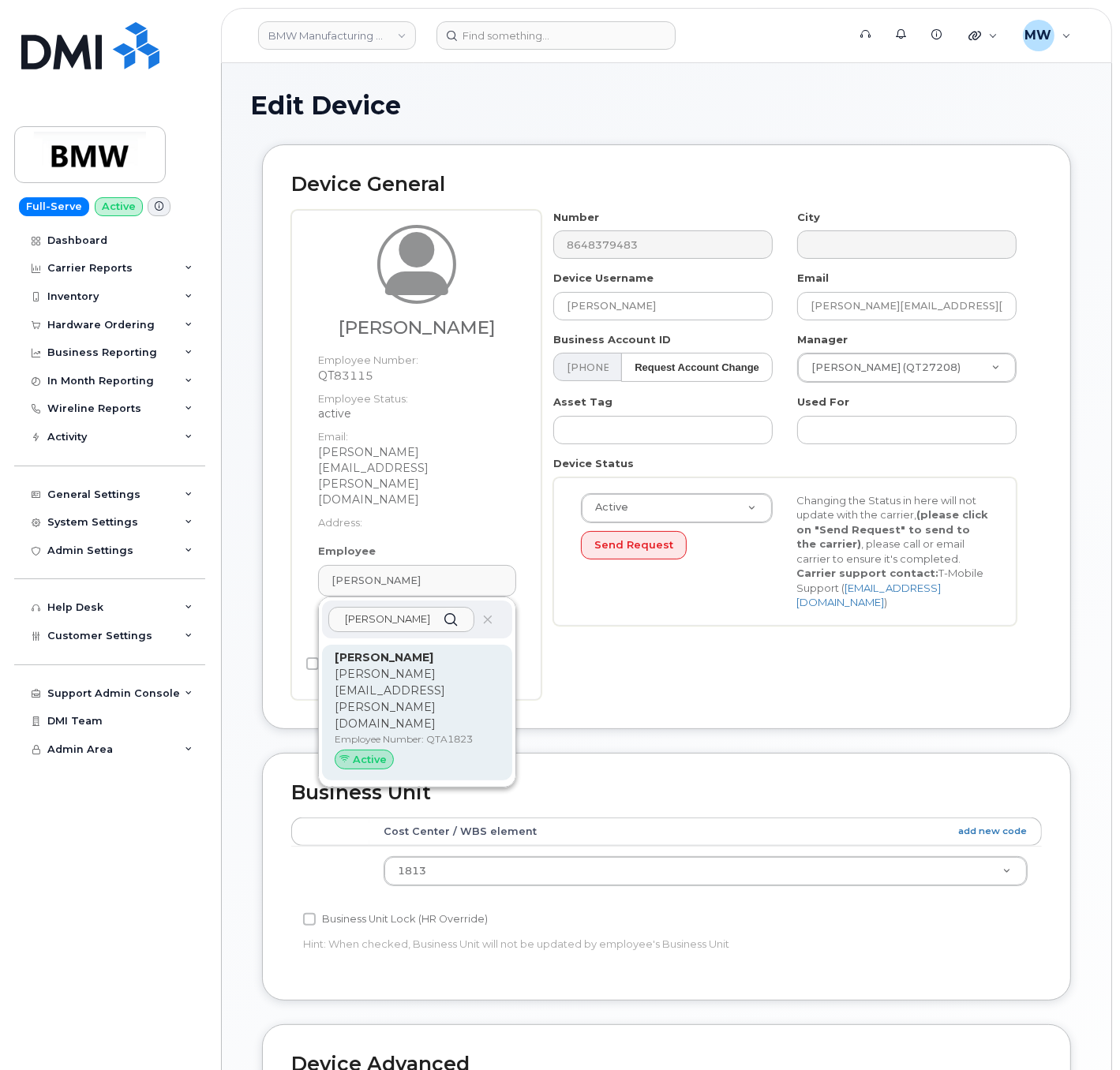
type input "Jacob Burdge"
click at [430, 666] on p "jacob.burdge@bmwmc.com" at bounding box center [417, 698] width 165 height 66
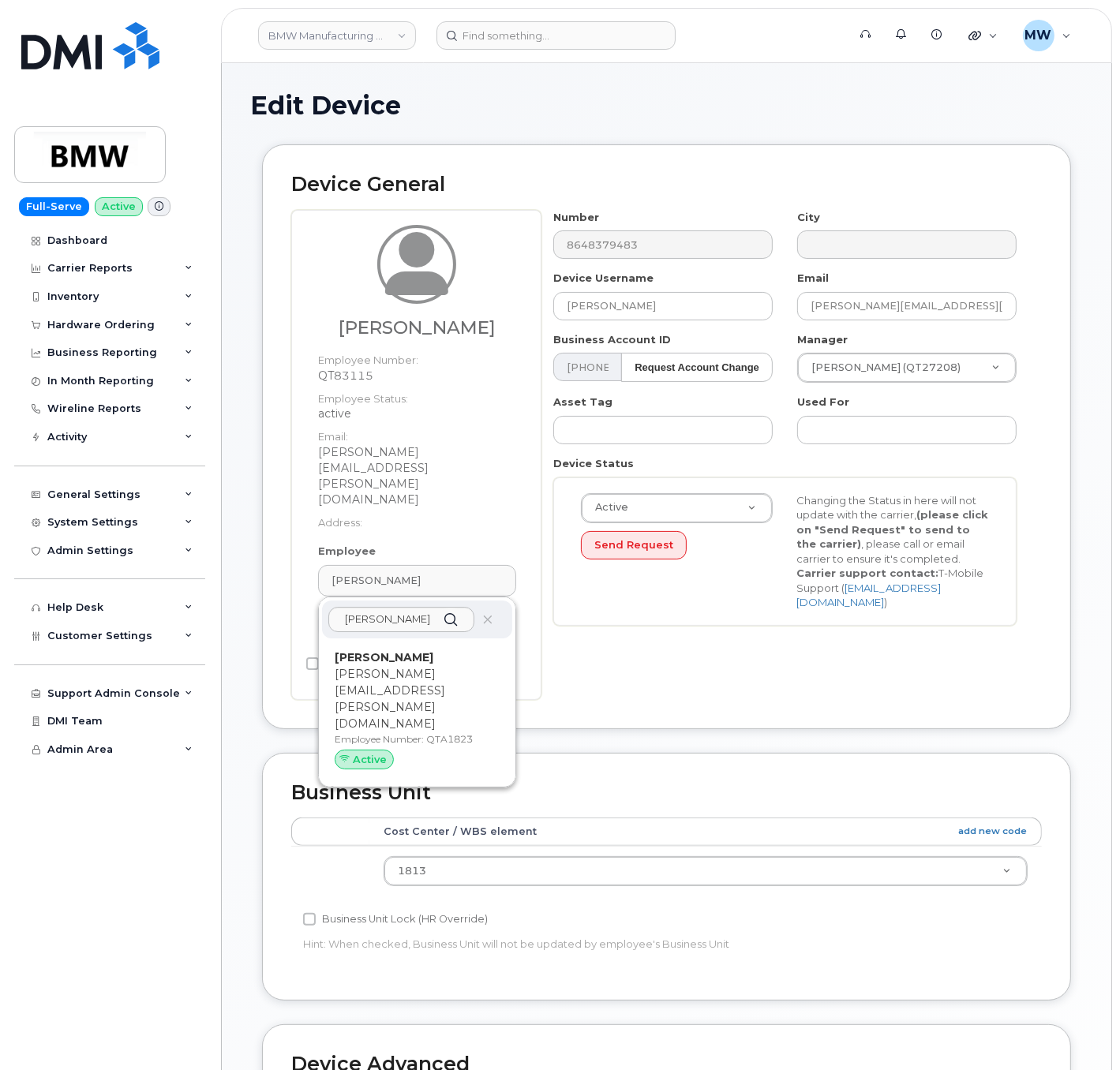
type input "QTA1823"
type input "Jacob Burdge"
type input "jacob.burdge@bmwmc.com"
type input "14966742"
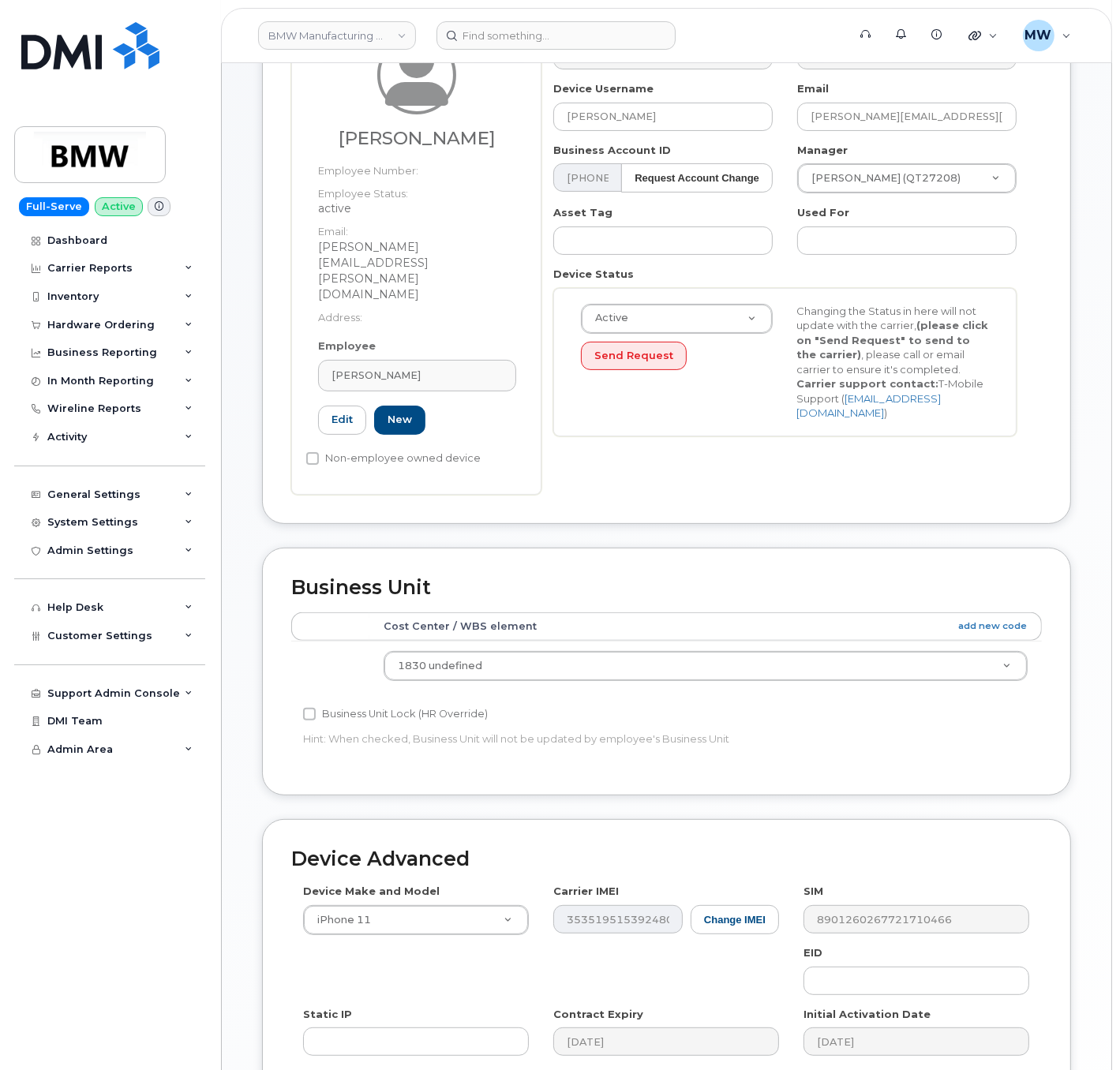
scroll to position [371, 0]
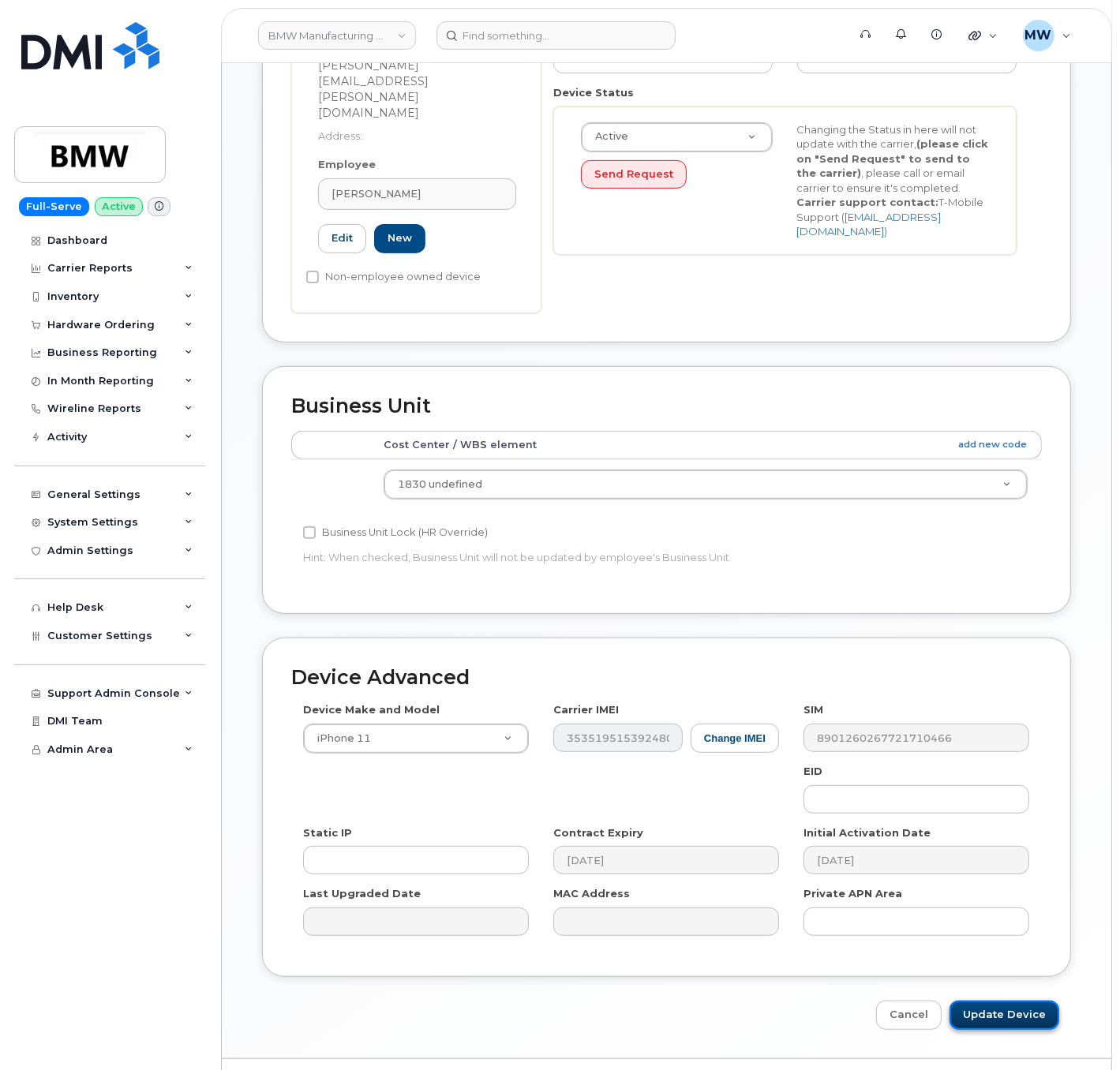
click at [1006, 1001] on input "Update Device" at bounding box center [1004, 1015] width 109 height 29
type input "Saving..."
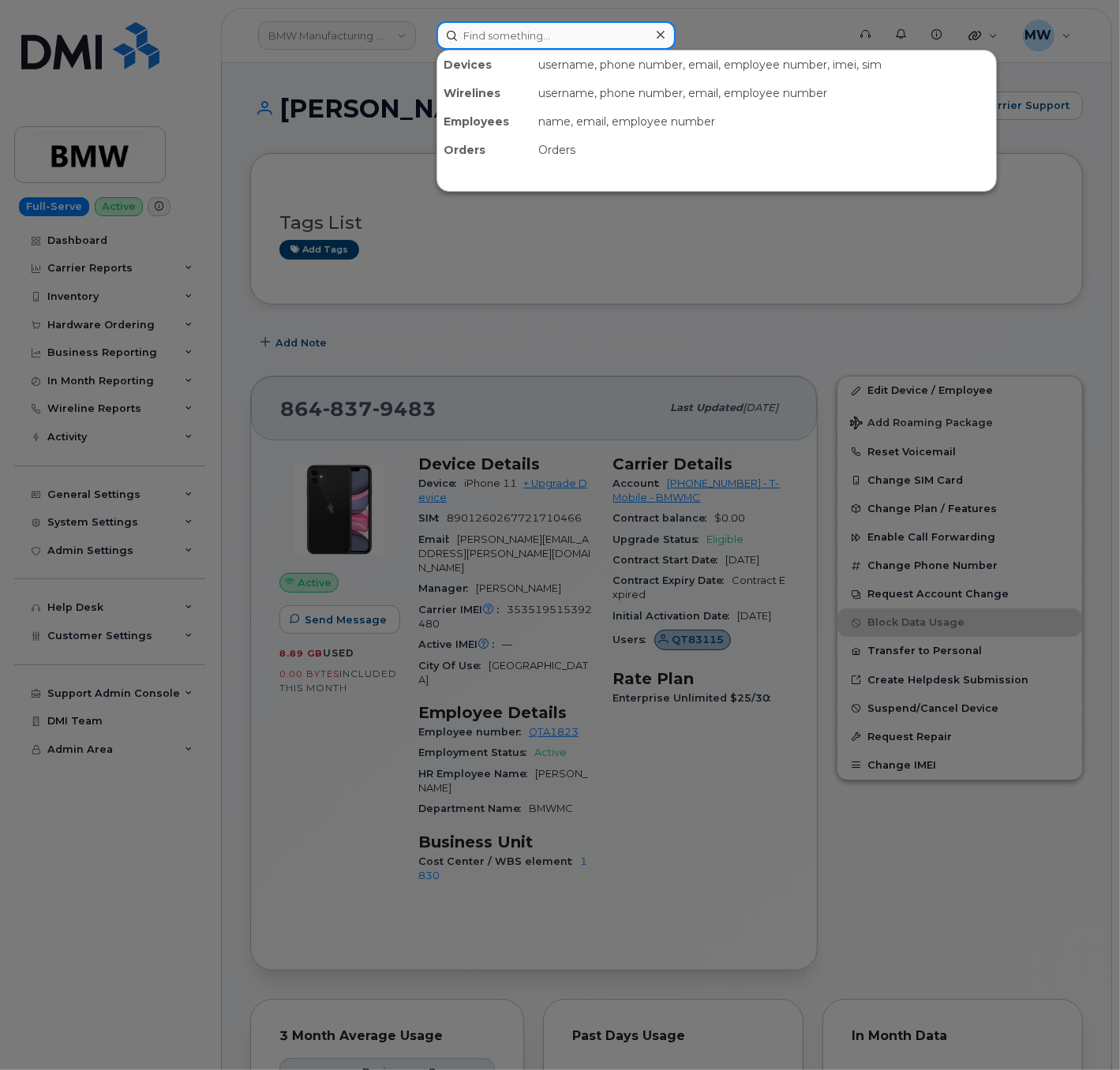
click at [537, 33] on input at bounding box center [556, 35] width 239 height 29
paste input "8645938900"
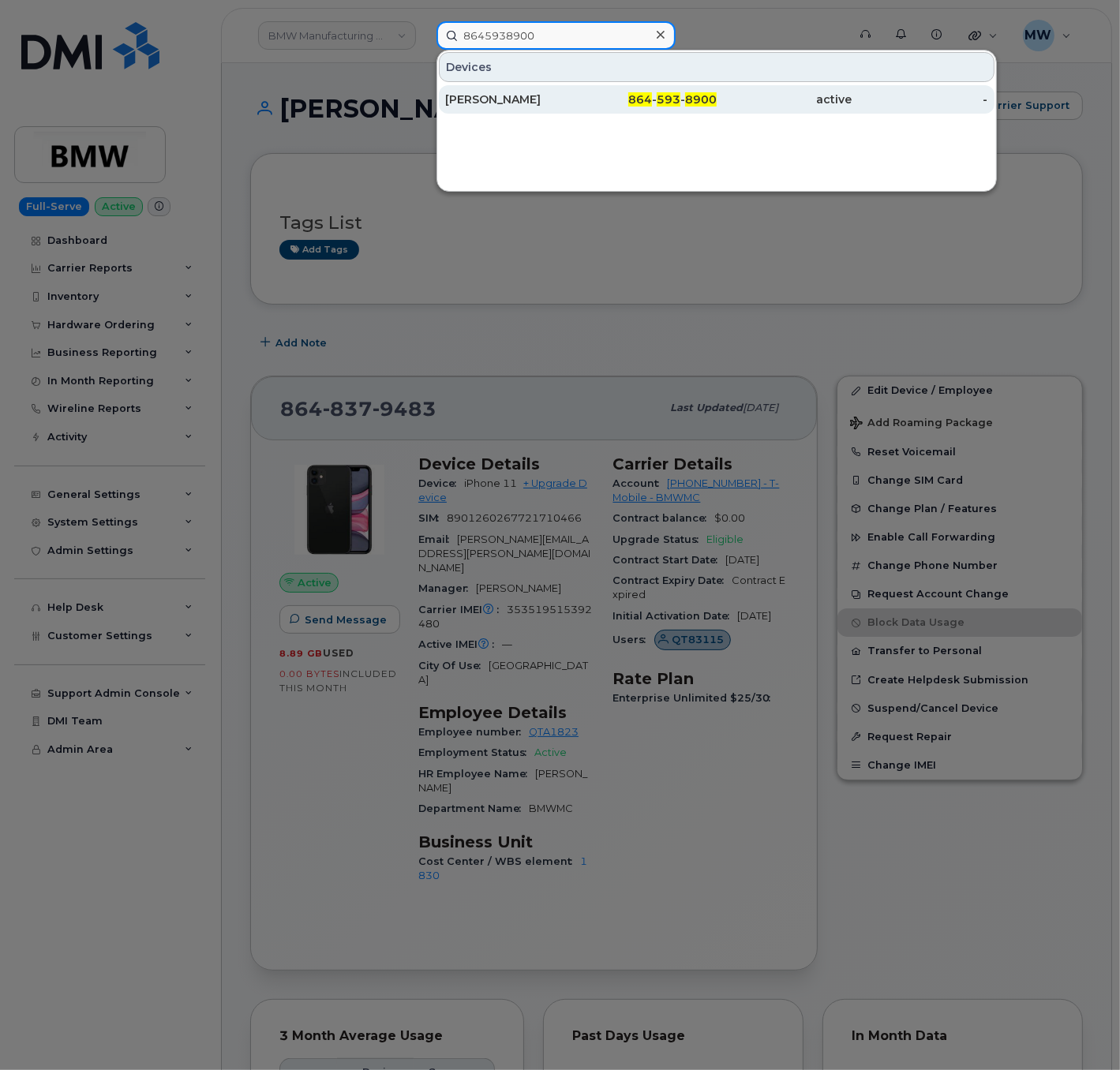
type input "8645938900"
click at [765, 98] on div "active" at bounding box center [784, 99] width 136 height 16
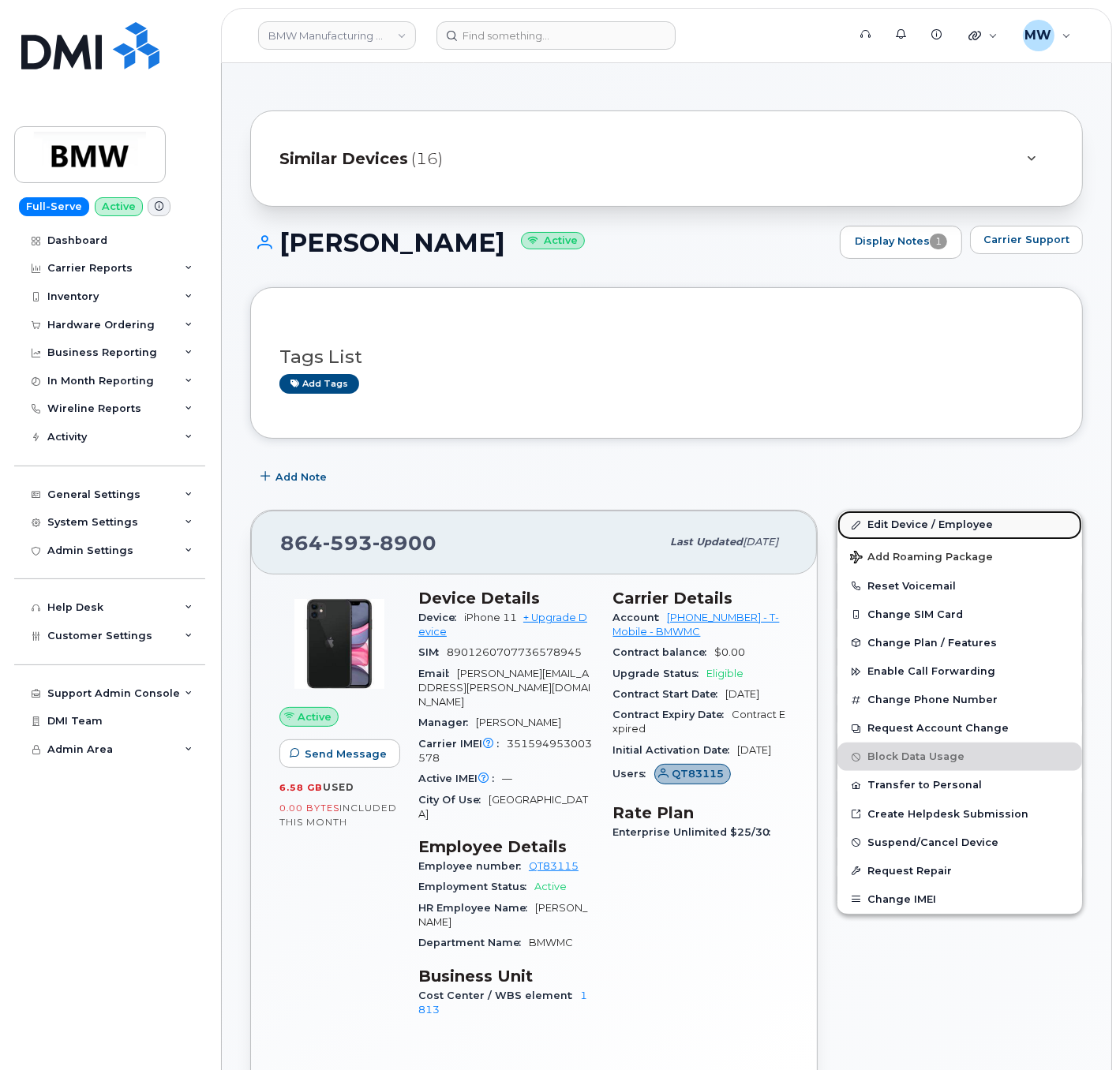
click at [943, 527] on link "Edit Device / Employee" at bounding box center [959, 524] width 244 height 29
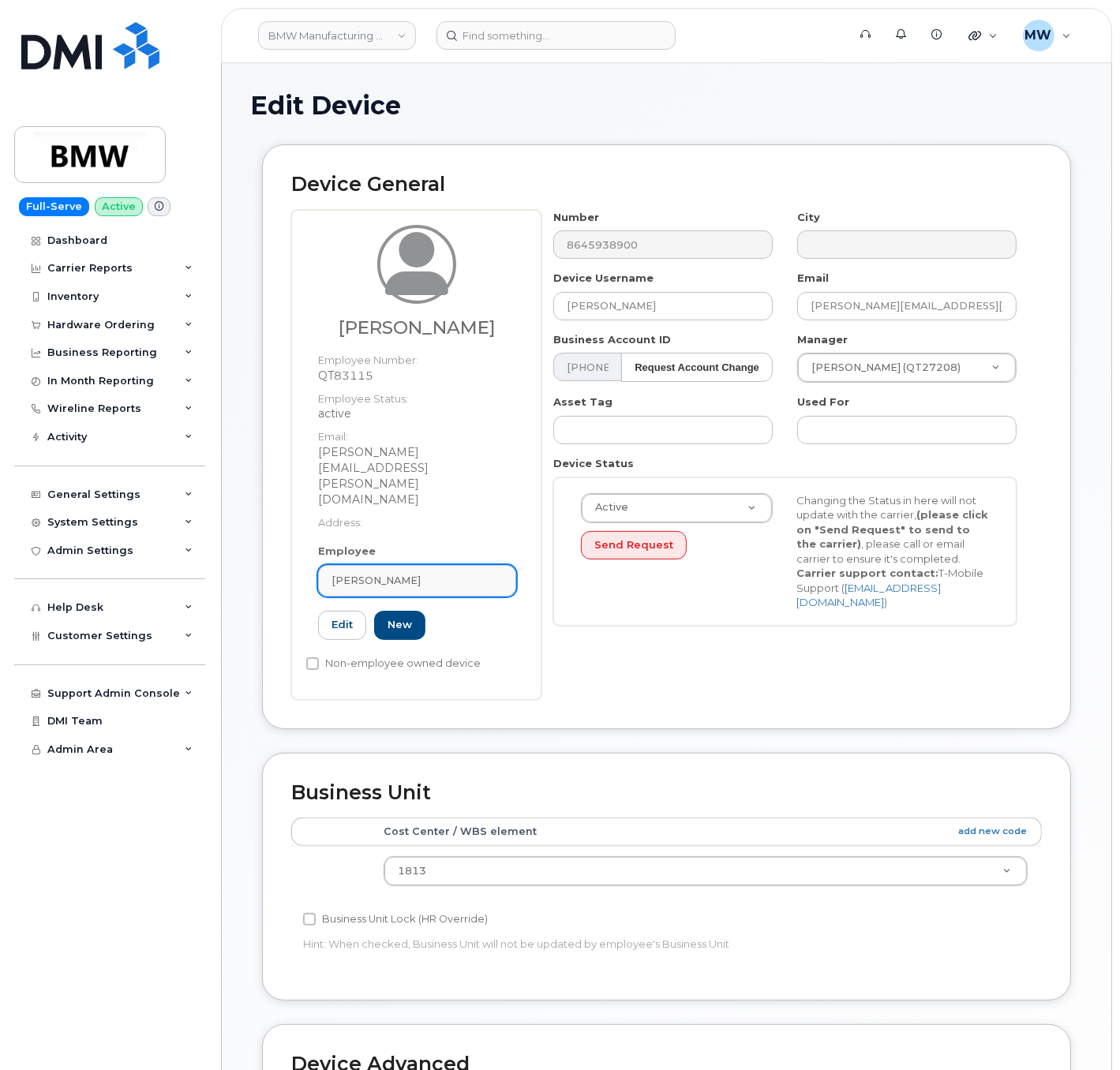
click at [399, 573] on span "[PERSON_NAME]" at bounding box center [376, 580] width 89 height 15
paste input "[PERSON_NAME]"
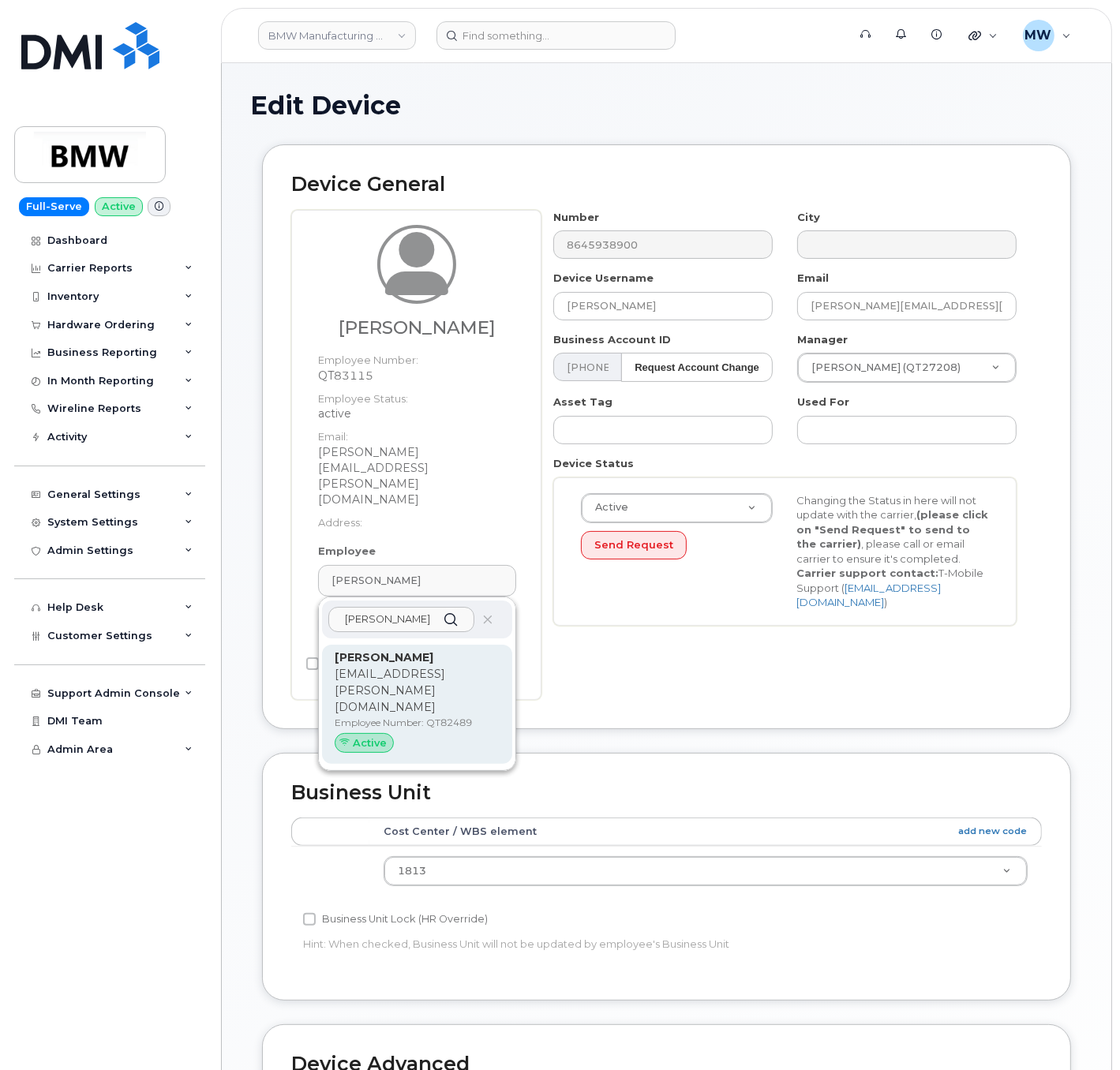
type input "[PERSON_NAME]"
click at [426, 666] on p "[EMAIL_ADDRESS][PERSON_NAME][DOMAIN_NAME]" at bounding box center [417, 690] width 165 height 50
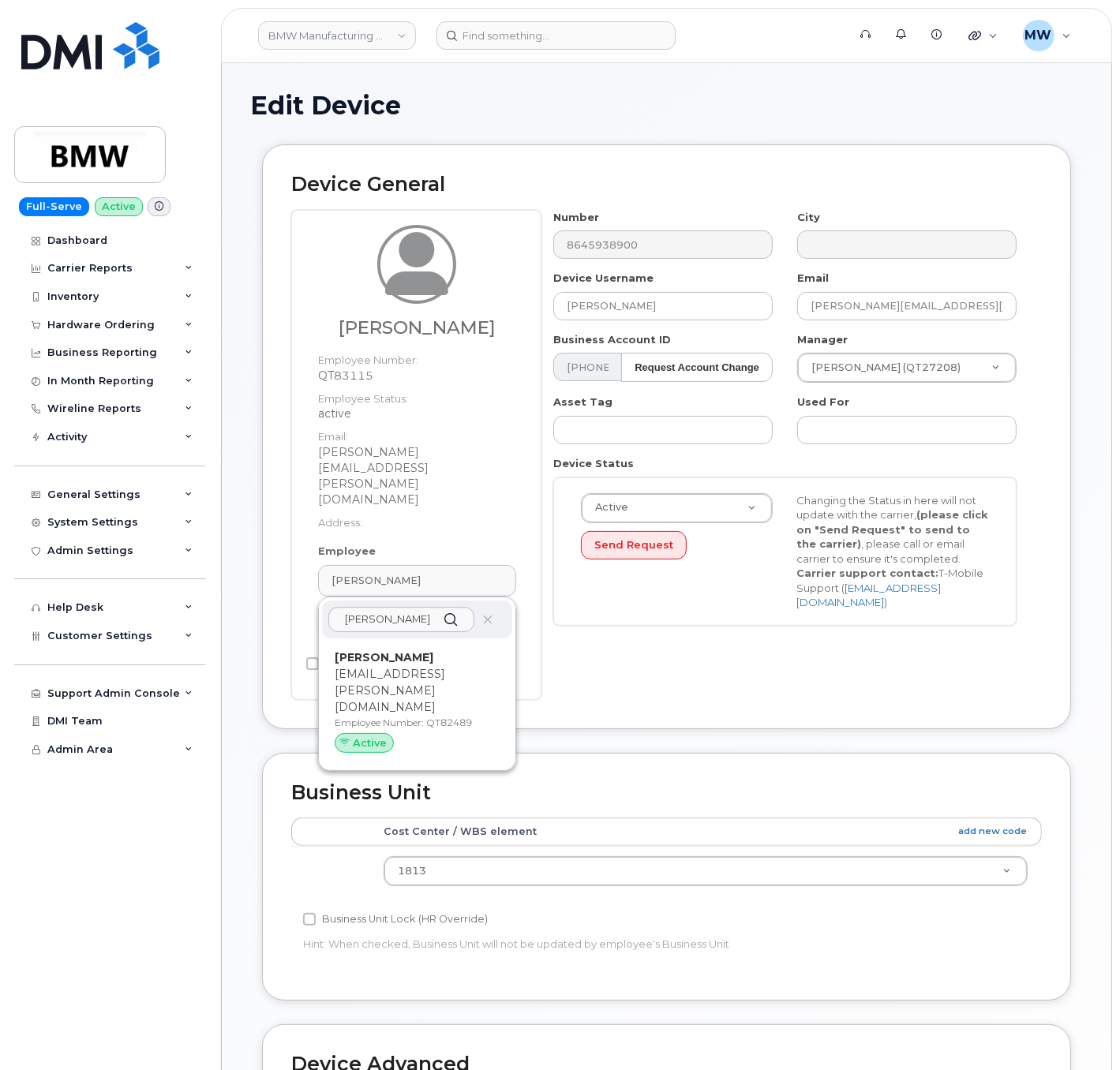
type input "QT82489"
type input "[PERSON_NAME]"
type input "[EMAIL_ADDRESS][PERSON_NAME][DOMAIN_NAME]"
type input "14966715"
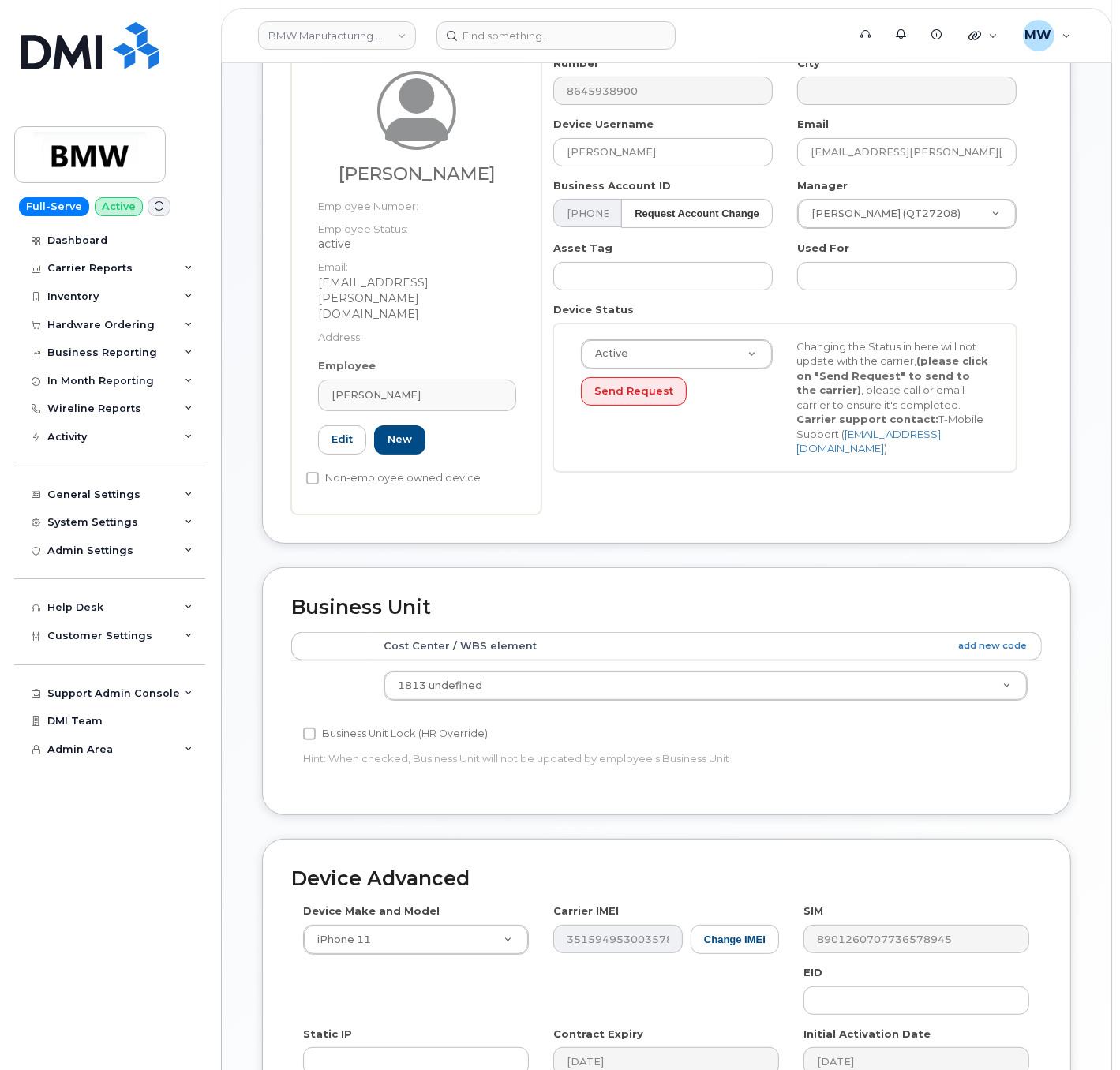
scroll to position [371, 0]
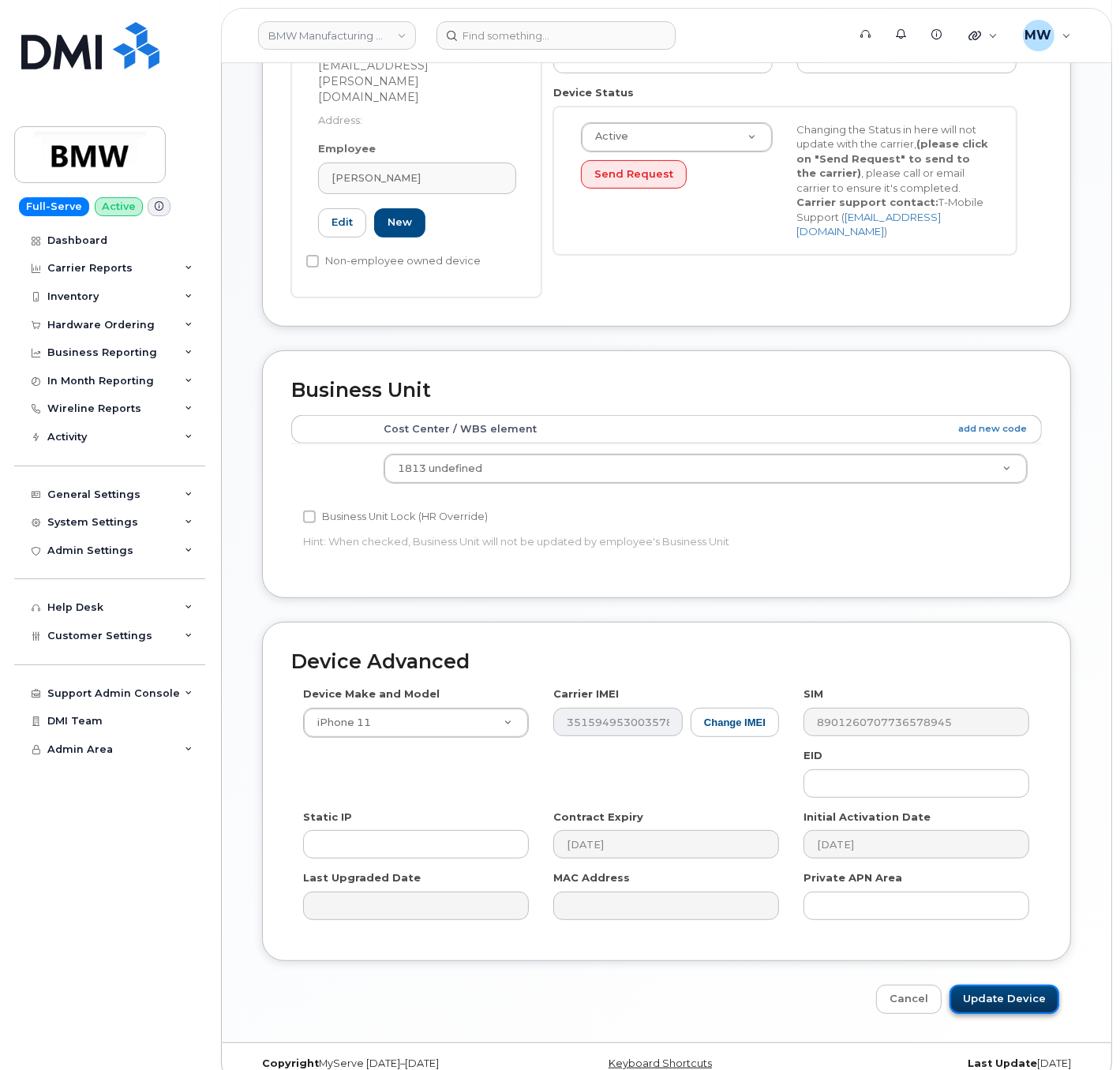
click at [1026, 985] on input "Update Device" at bounding box center [1004, 1000] width 109 height 29
type input "Saving..."
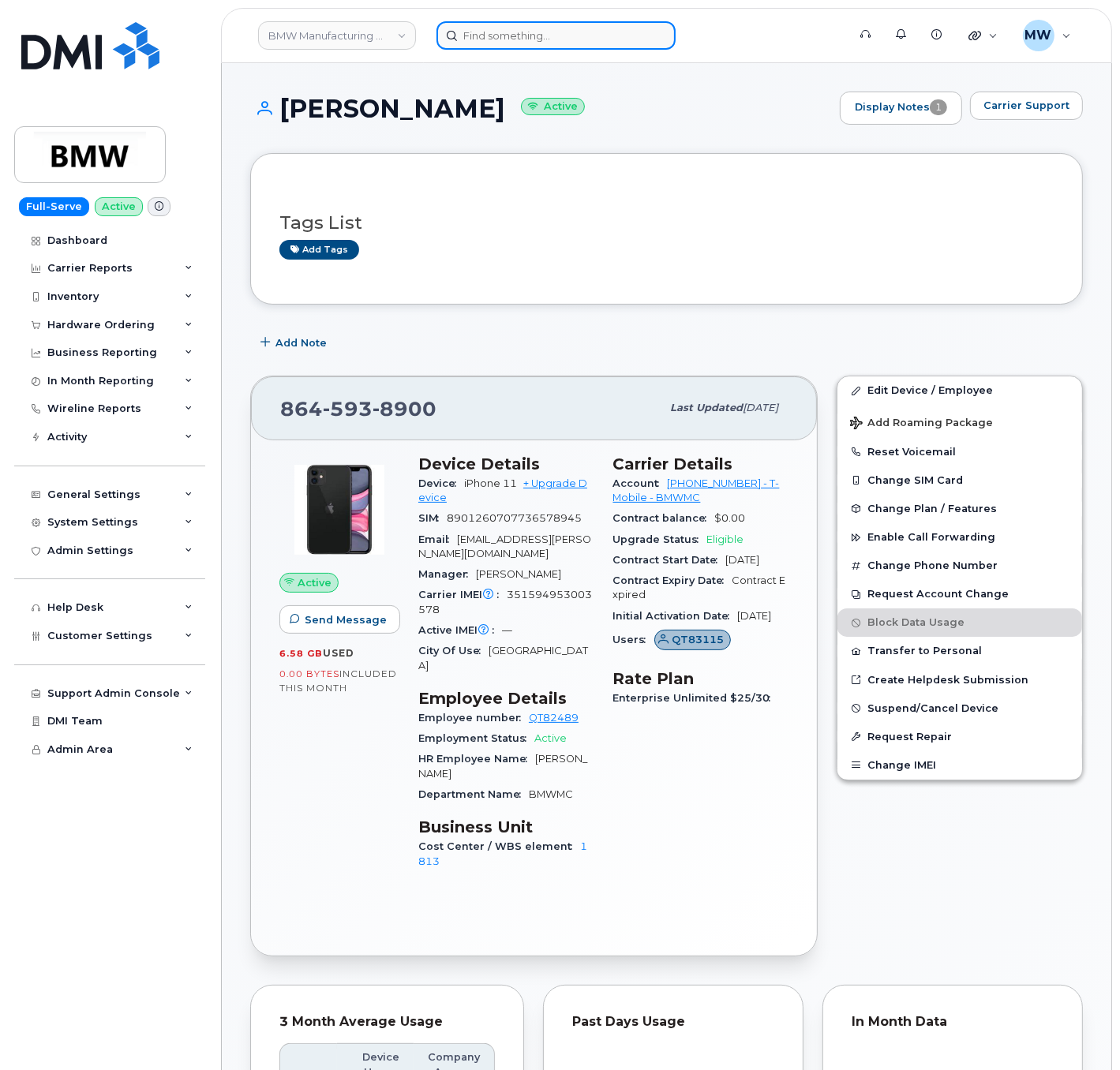
click at [524, 27] on input at bounding box center [556, 35] width 239 height 29
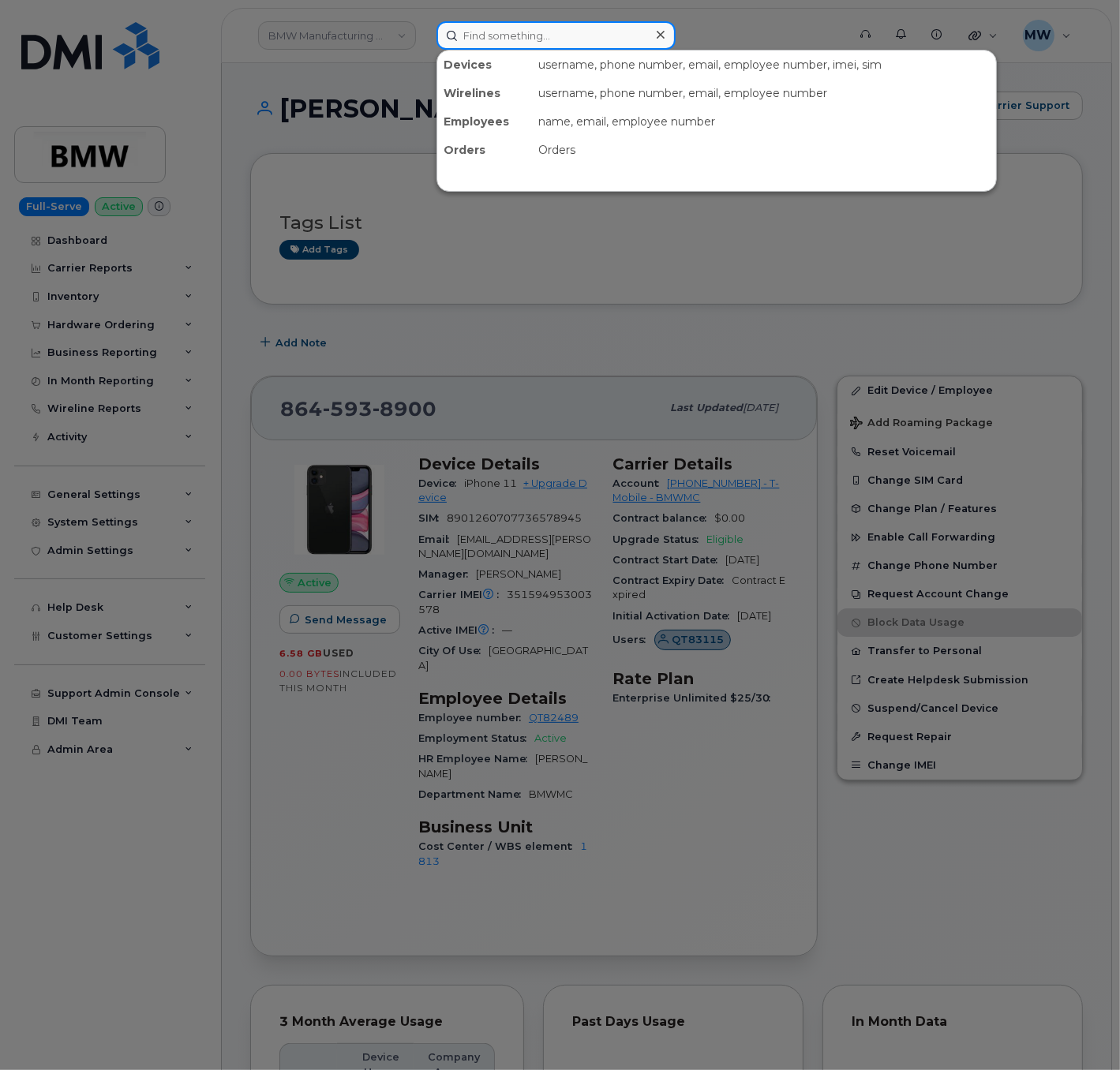
paste input "8645626454"
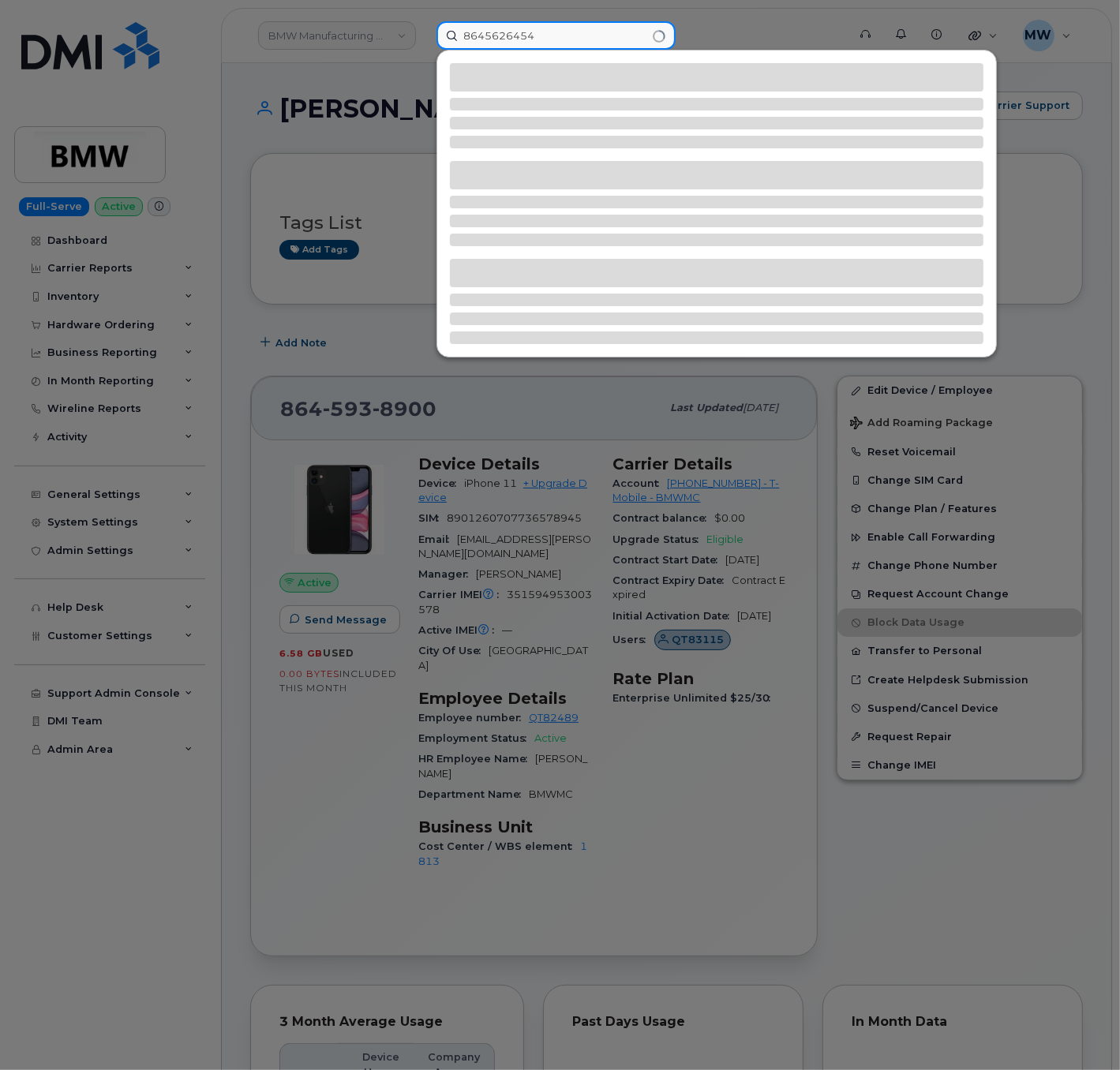
type input "8645626454"
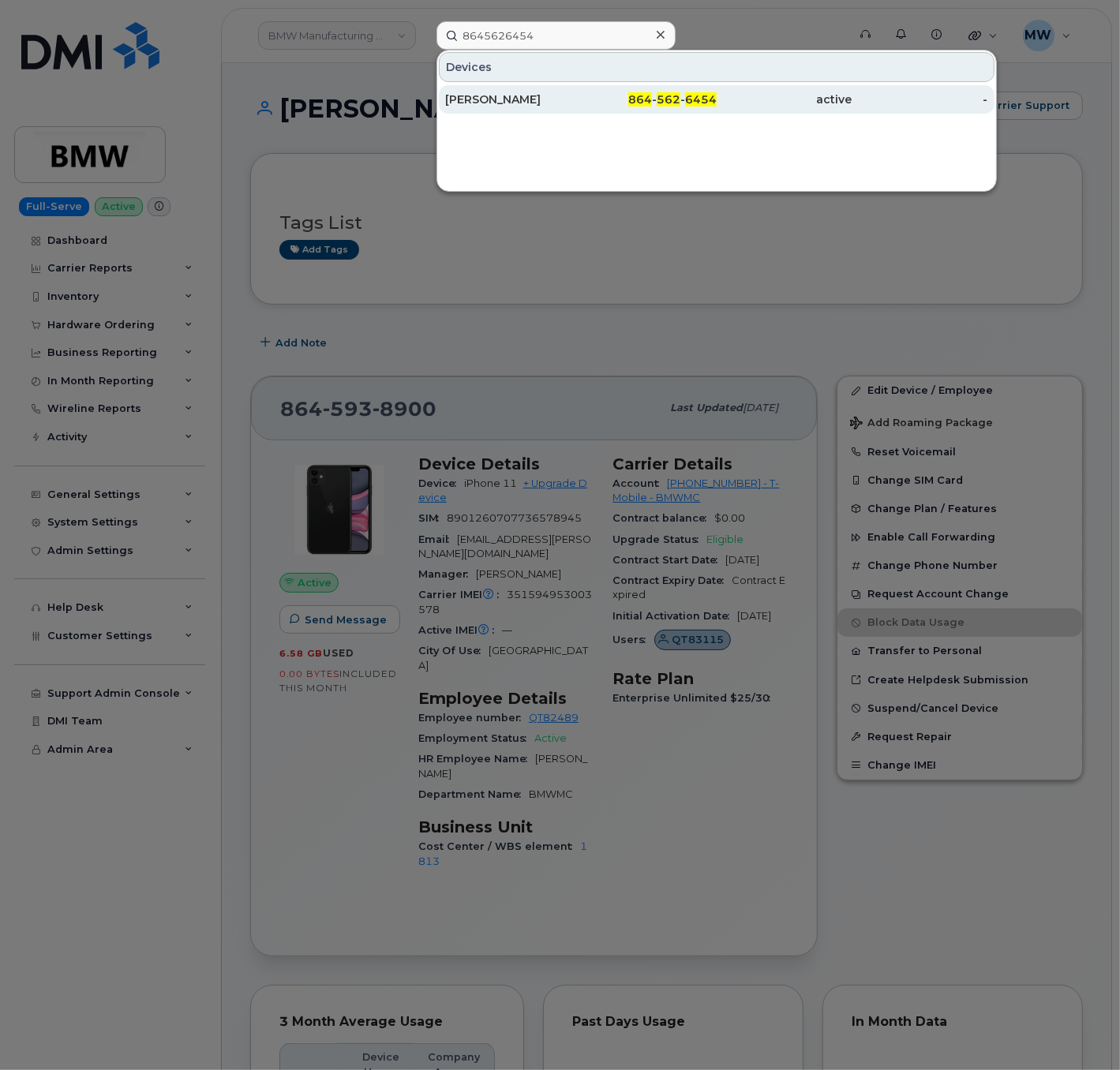
click at [729, 113] on div "active" at bounding box center [784, 99] width 136 height 29
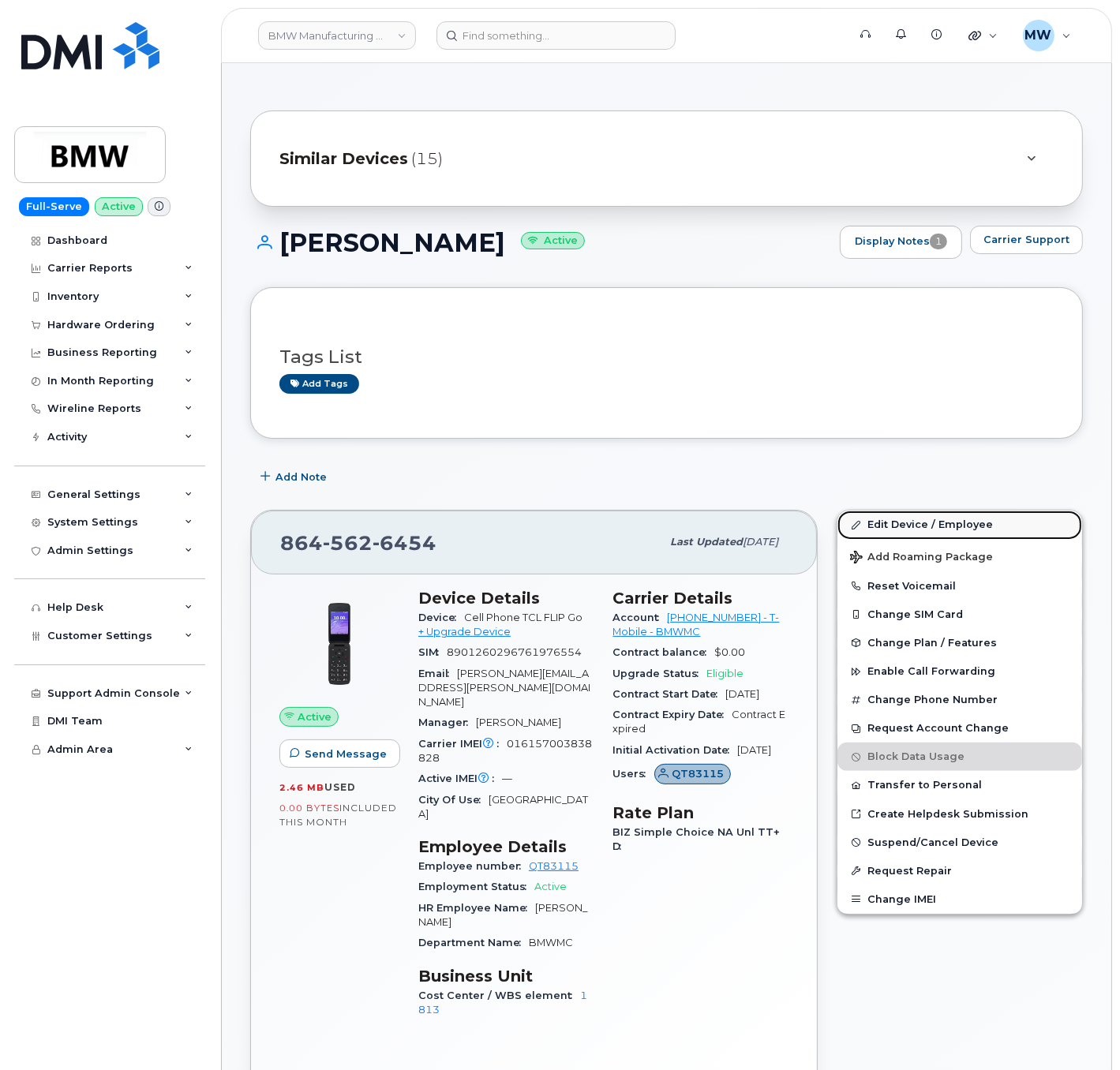
click at [924, 528] on link "Edit Device / Employee" at bounding box center [959, 524] width 244 height 29
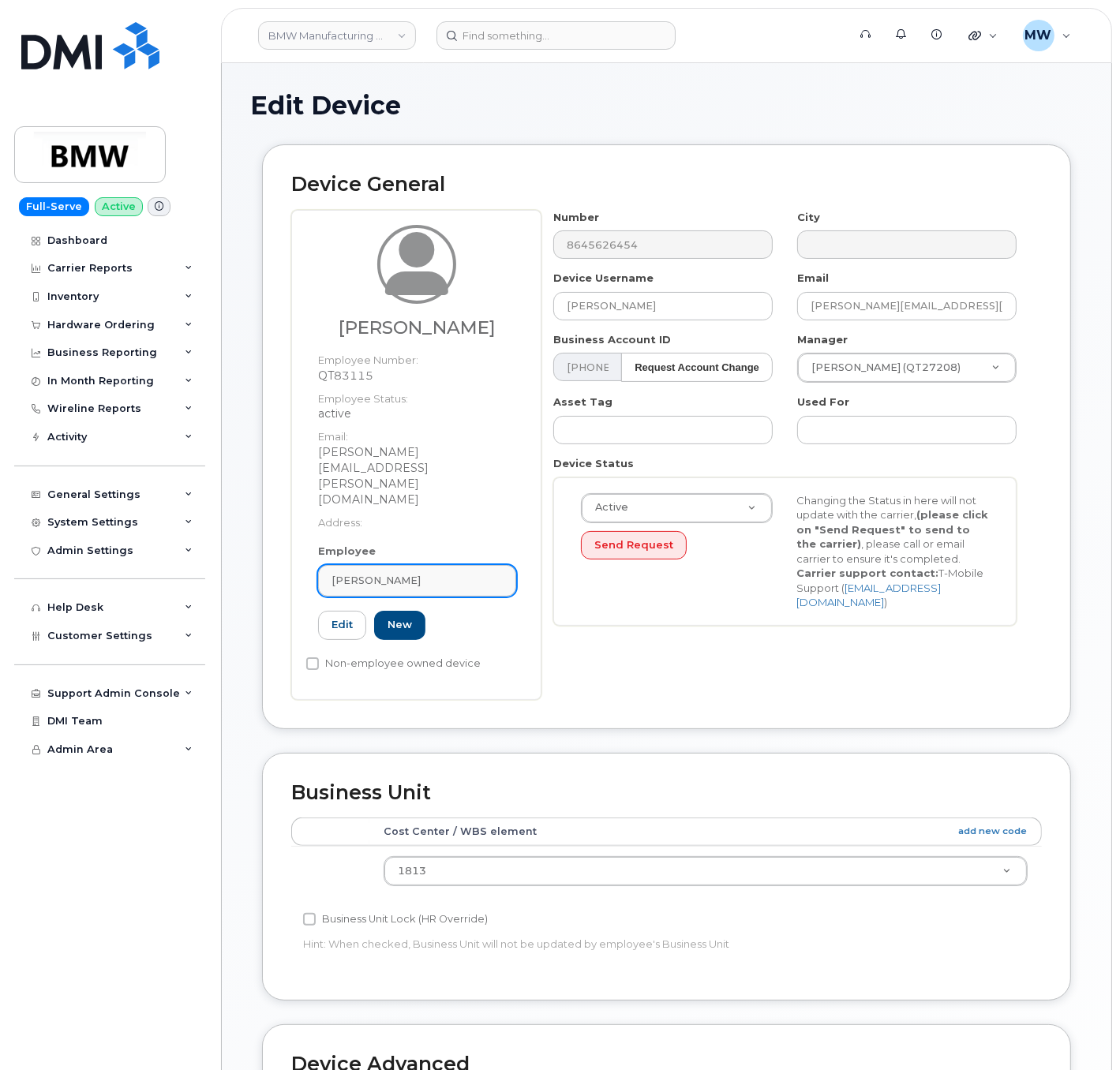
click at [462, 573] on div "[PERSON_NAME]" at bounding box center [417, 580] width 172 height 15
paste input "8645626454"
type input "8645626454"
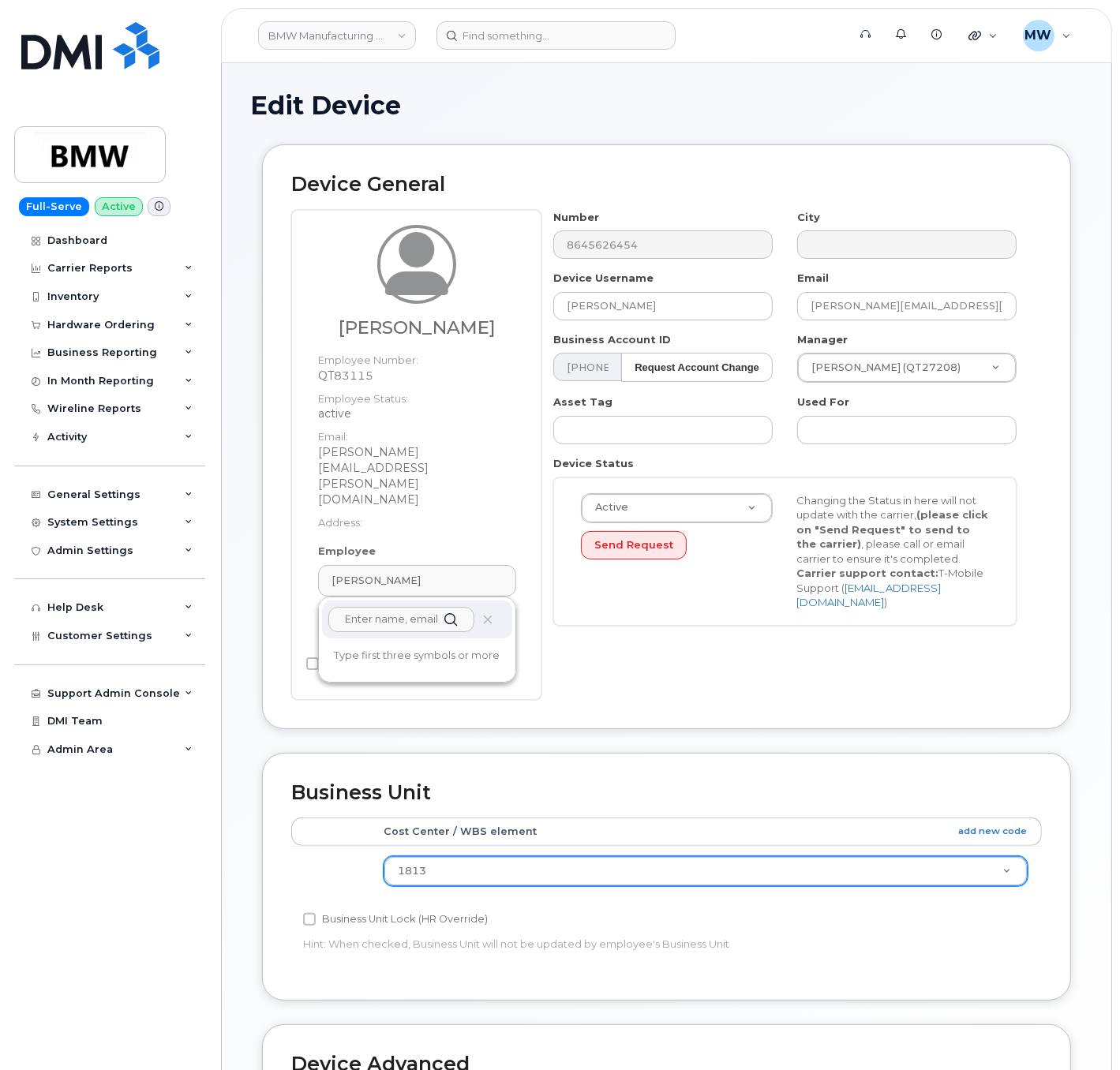
paste input "SL Charldonn Pendergrass"
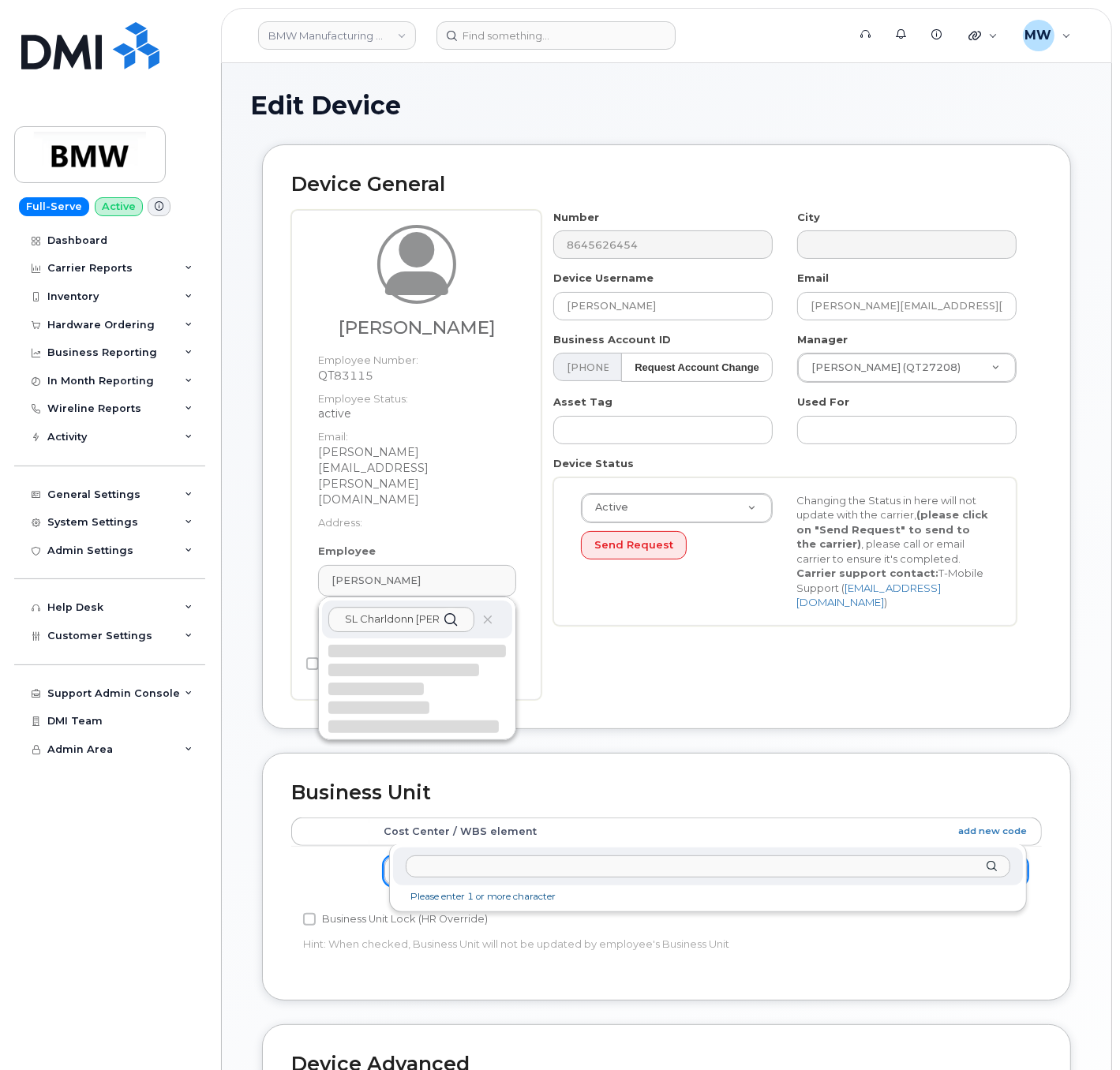
drag, startPoint x: 431, startPoint y: 820, endPoint x: 440, endPoint y: 792, distance: 29.4
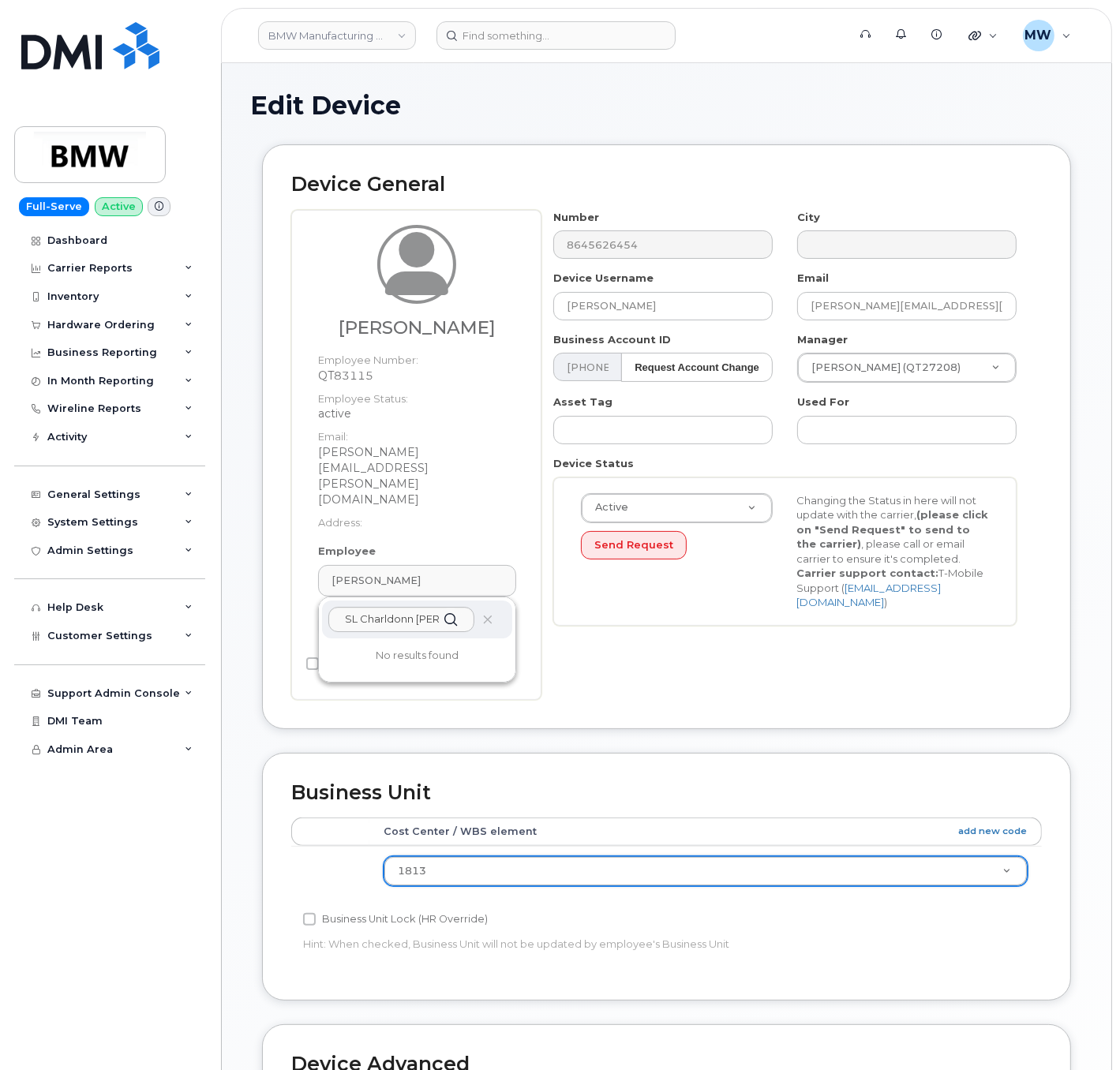
drag, startPoint x: 364, startPoint y: 576, endPoint x: 316, endPoint y: 577, distance: 48.0
click at [346, 607] on input "SL Charldonn Pendergrass" at bounding box center [401, 619] width 146 height 25
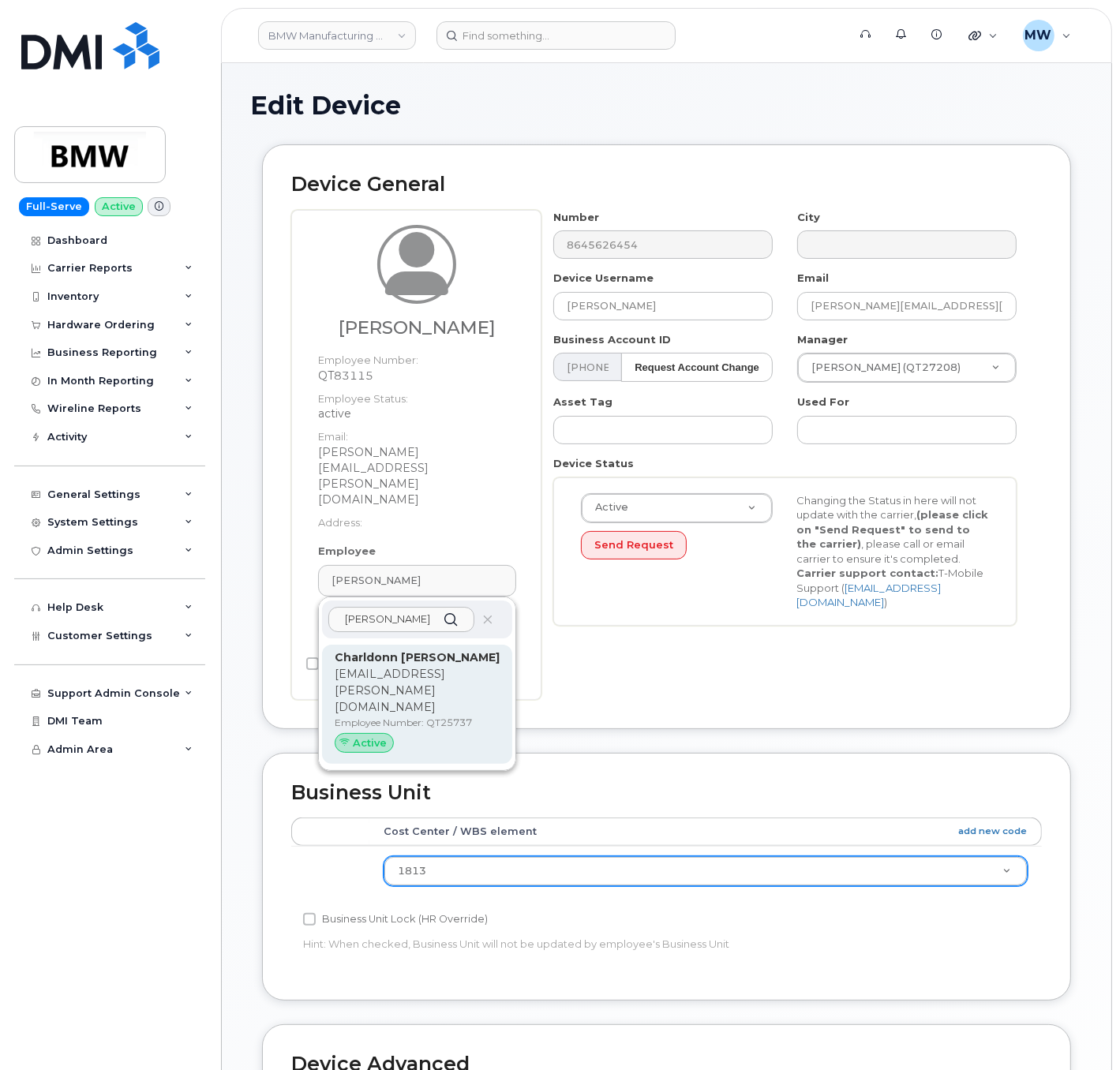
type input "charldonn Pendergrass"
click at [413, 666] on p "[EMAIL_ADDRESS][PERSON_NAME][DOMAIN_NAME]" at bounding box center [417, 690] width 165 height 50
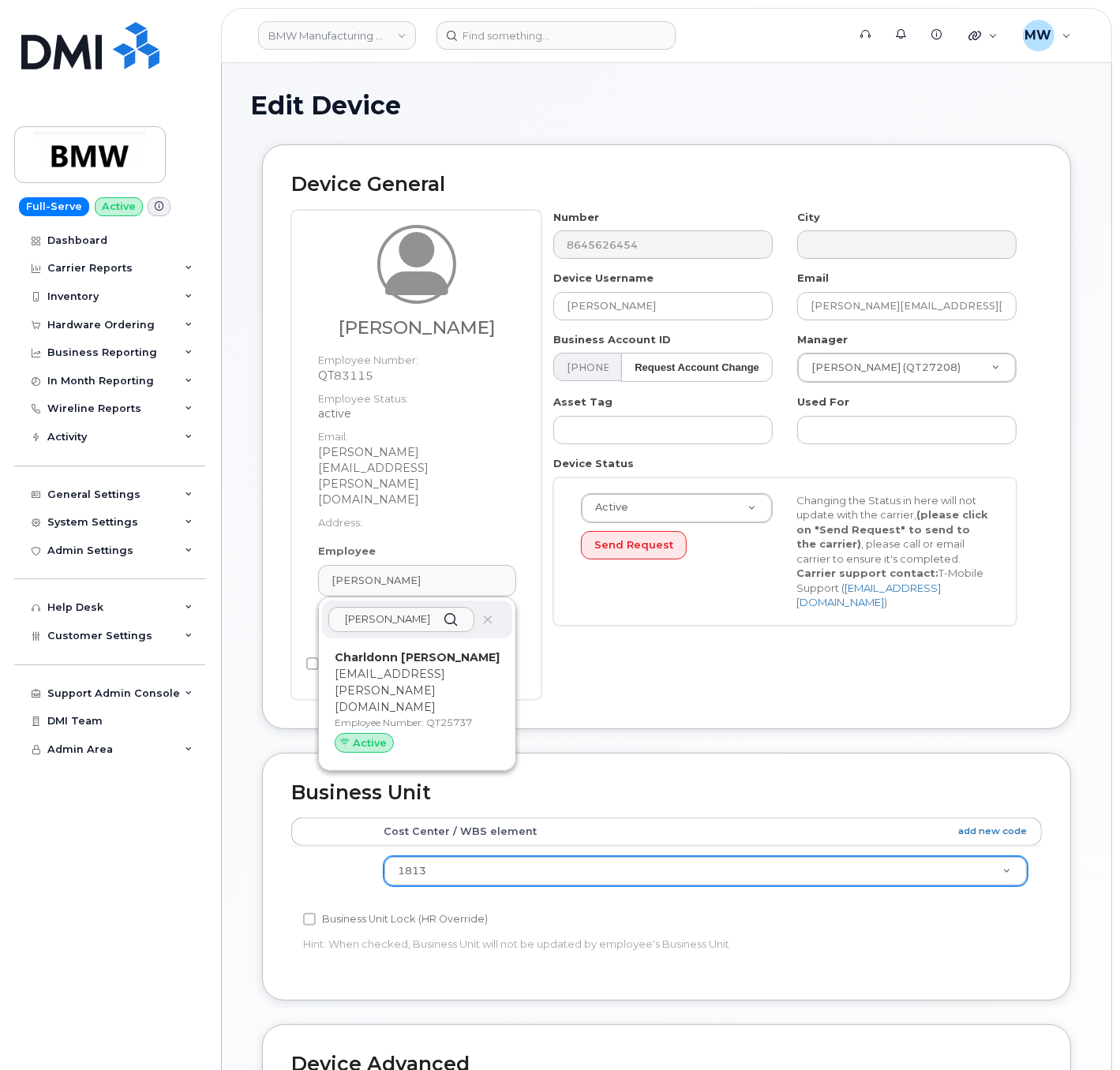
type input "QT25737"
type input "Charldonn Pendergrass"
type input "charldonn.pendergrass@bmwmc.com"
type input "14966756"
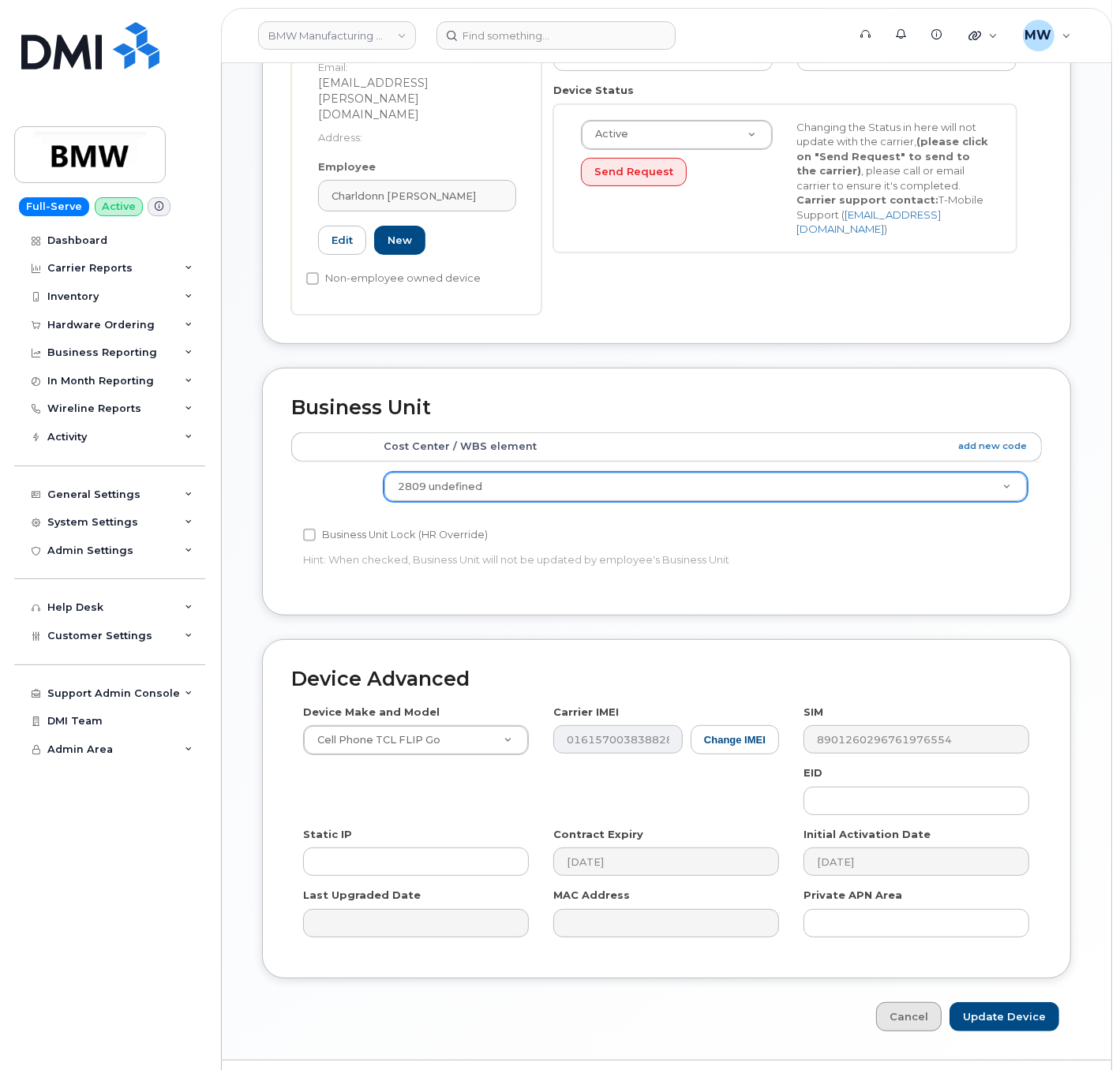
scroll to position [390, 0]
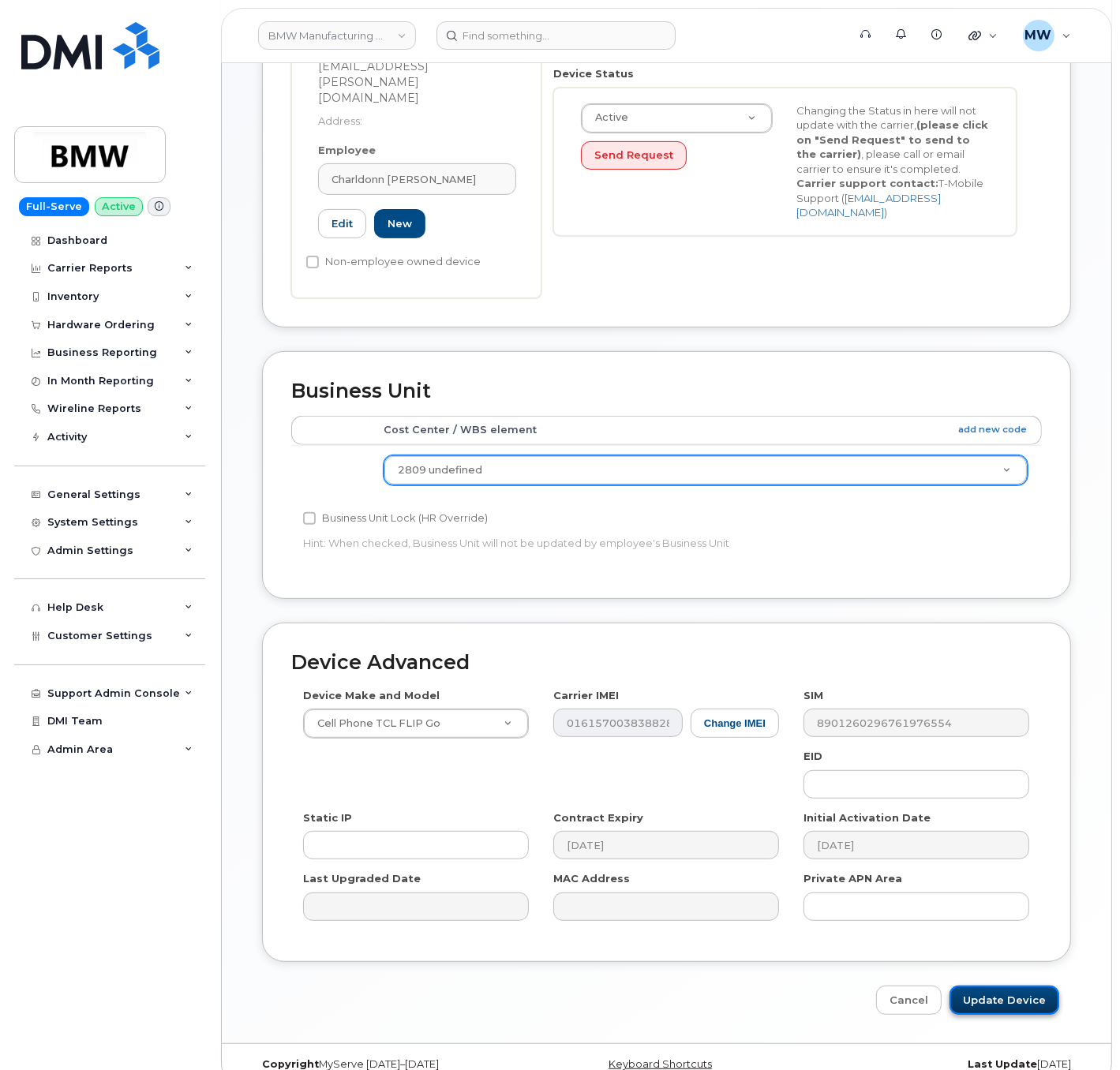
click at [1002, 986] on input "Update Device" at bounding box center [1004, 1001] width 109 height 29
type input "Saving..."
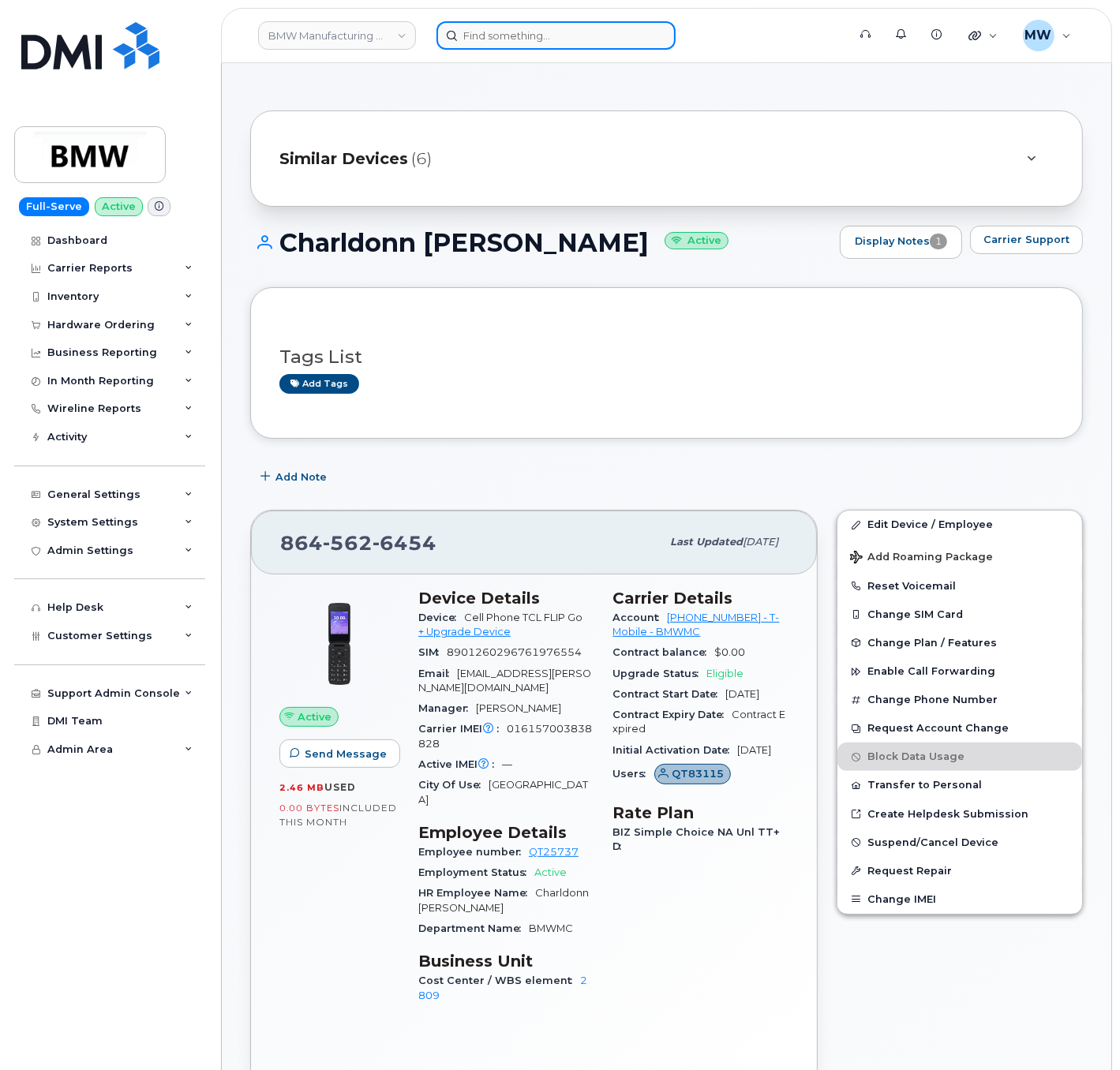
click at [524, 39] on input at bounding box center [556, 35] width 239 height 29
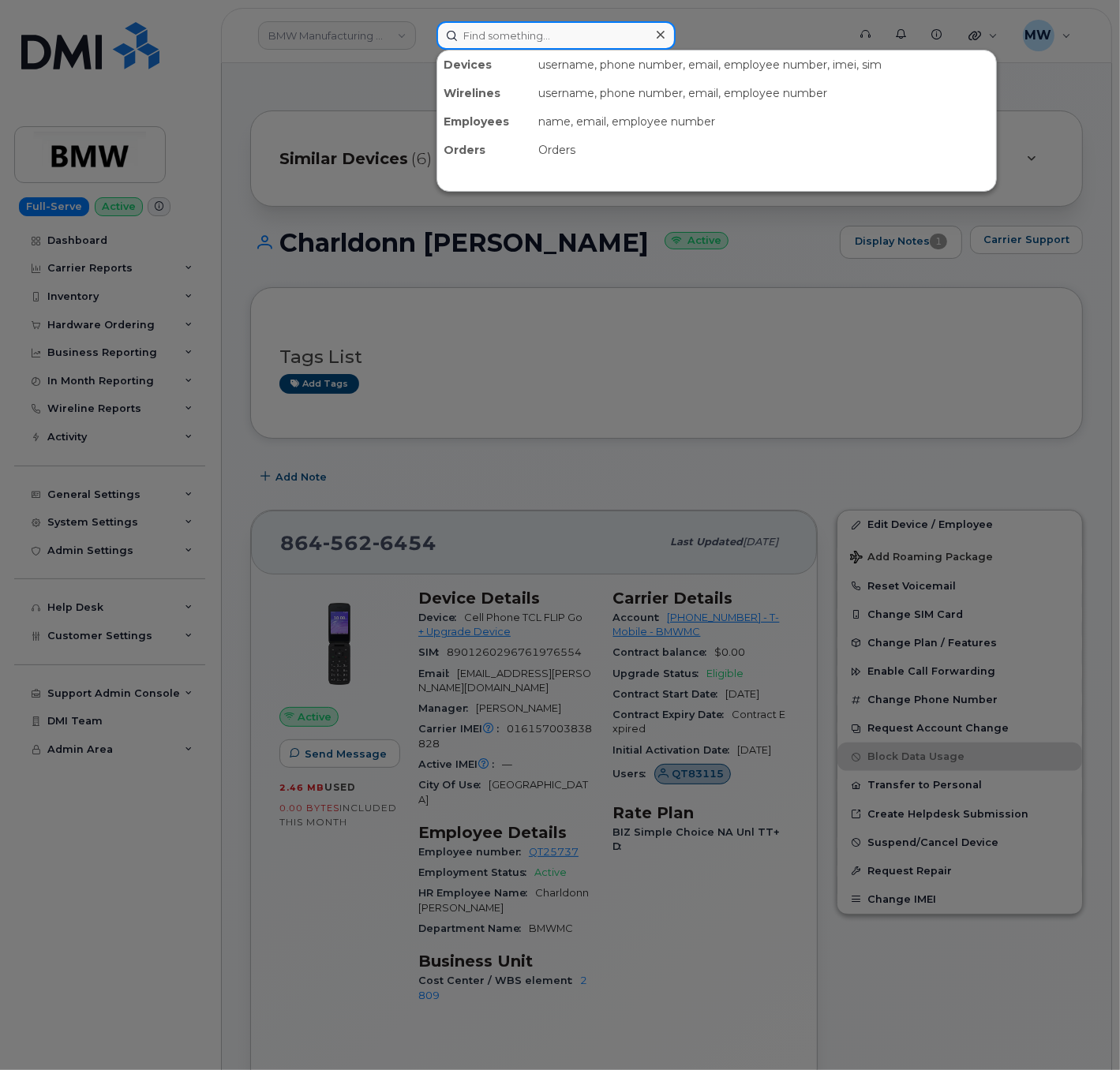
paste input "8649081492"
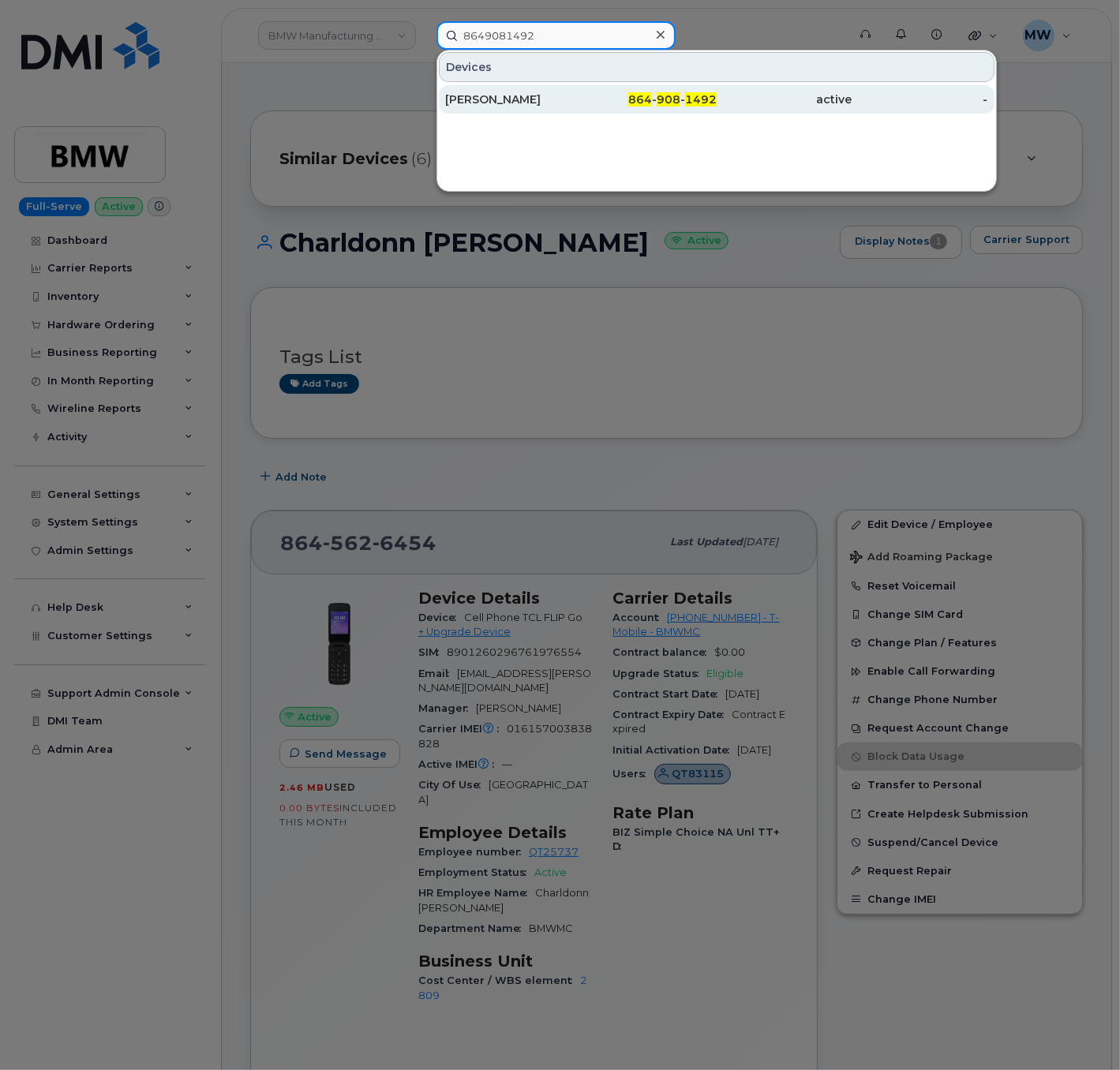
type input "8649081492"
click at [693, 98] on span "1492" at bounding box center [701, 99] width 32 height 14
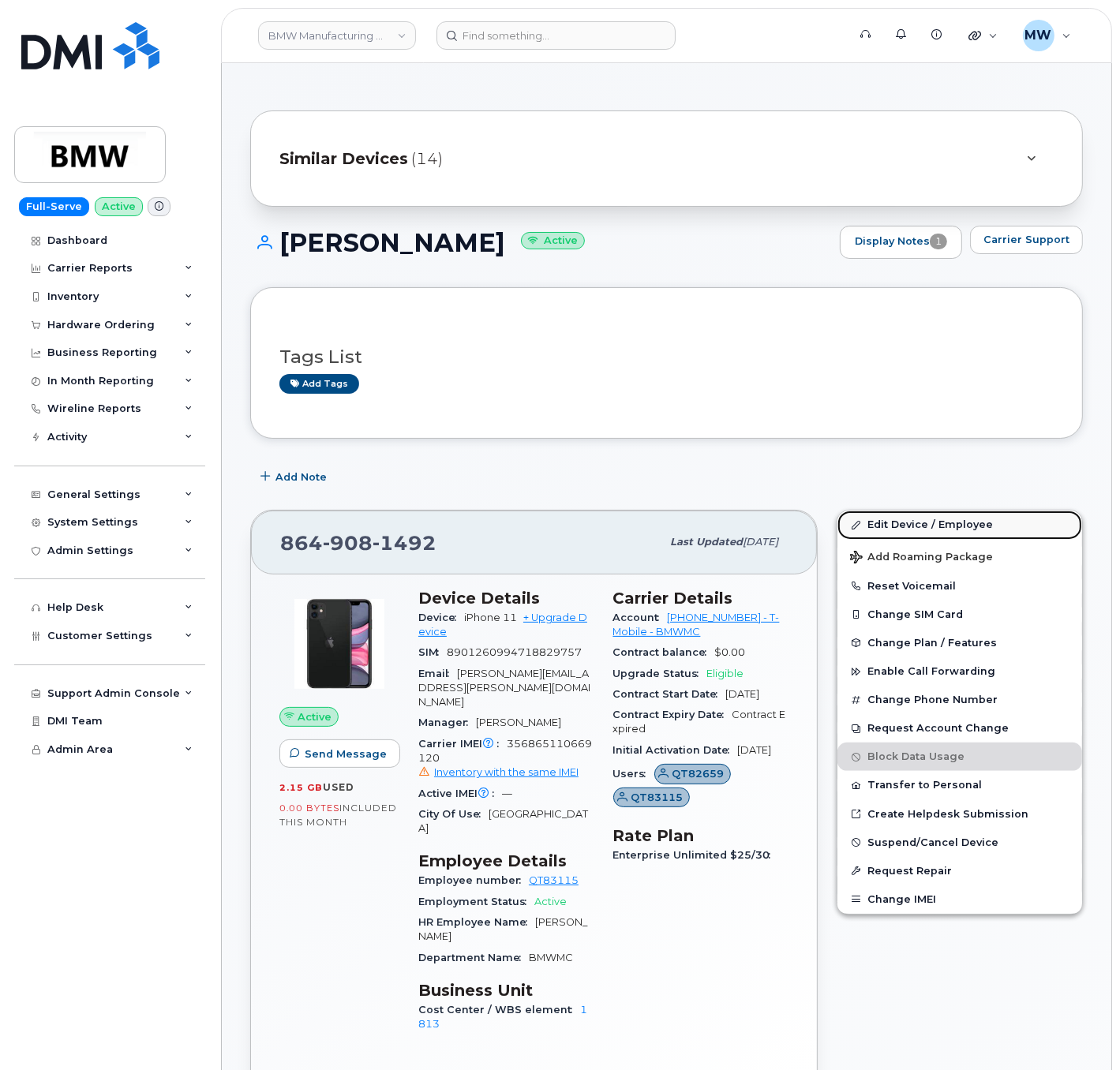
click at [904, 527] on link "Edit Device / Employee" at bounding box center [959, 524] width 244 height 29
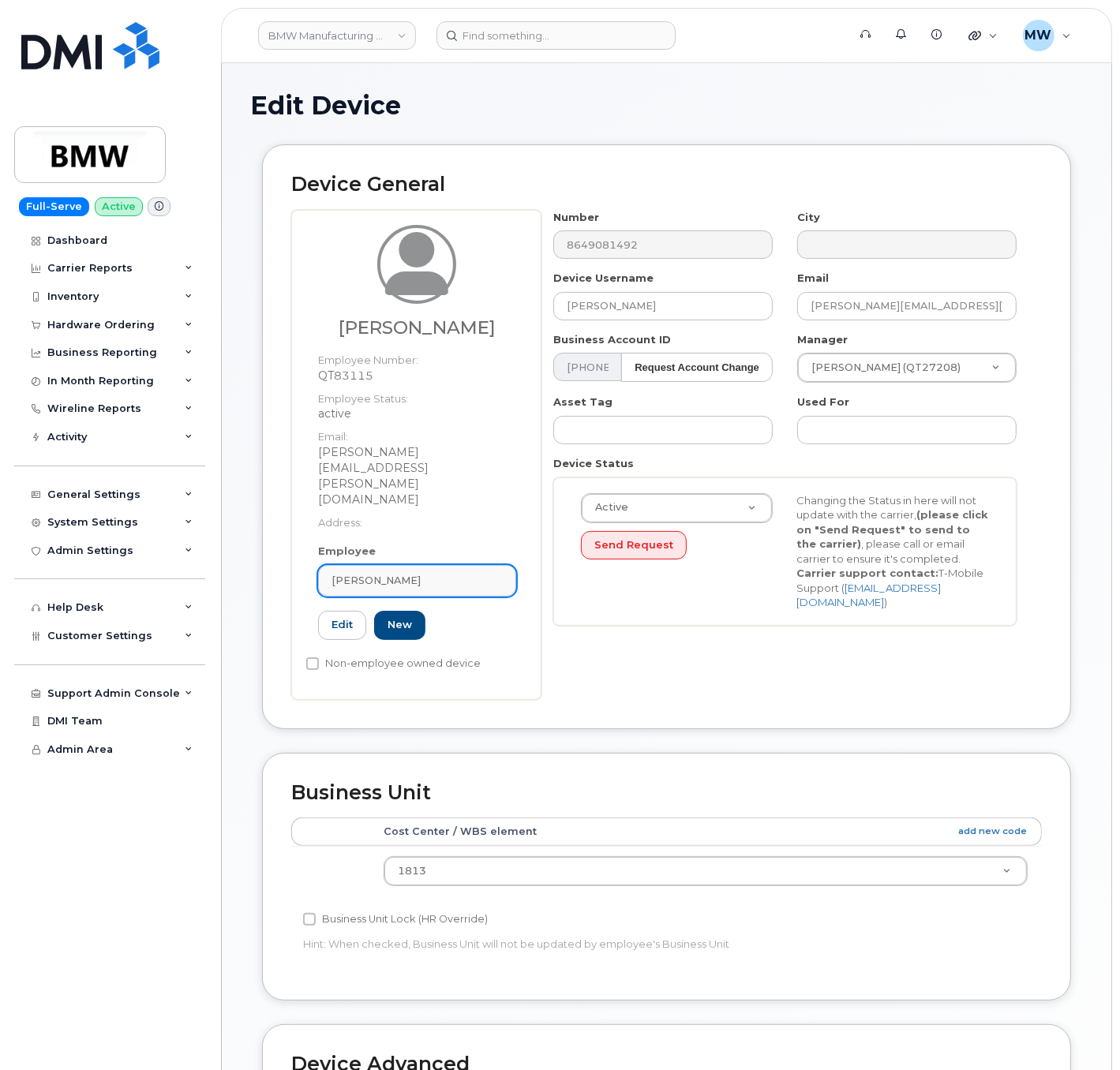
click at [472, 573] on div "[PERSON_NAME]" at bounding box center [417, 580] width 172 height 15
paste input "[PERSON_NAME]"
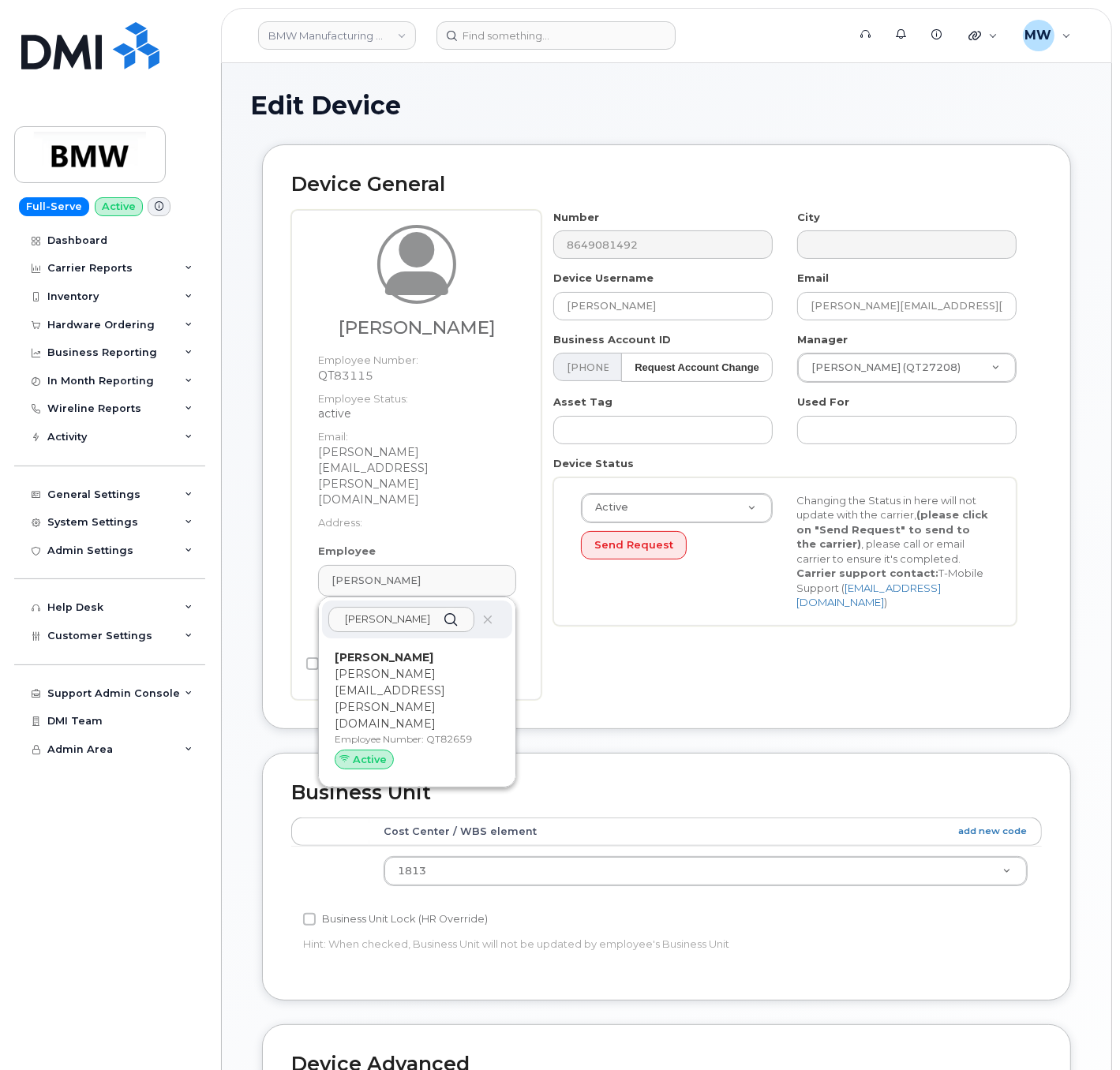
type input "Justin Sutherland"
click at [444, 666] on p "justin.sutherland@bmwmc.com" at bounding box center [417, 698] width 165 height 66
type input "QT82659"
type input "Justin Sutherland"
type input "justin.sutherland@bmwmc.com"
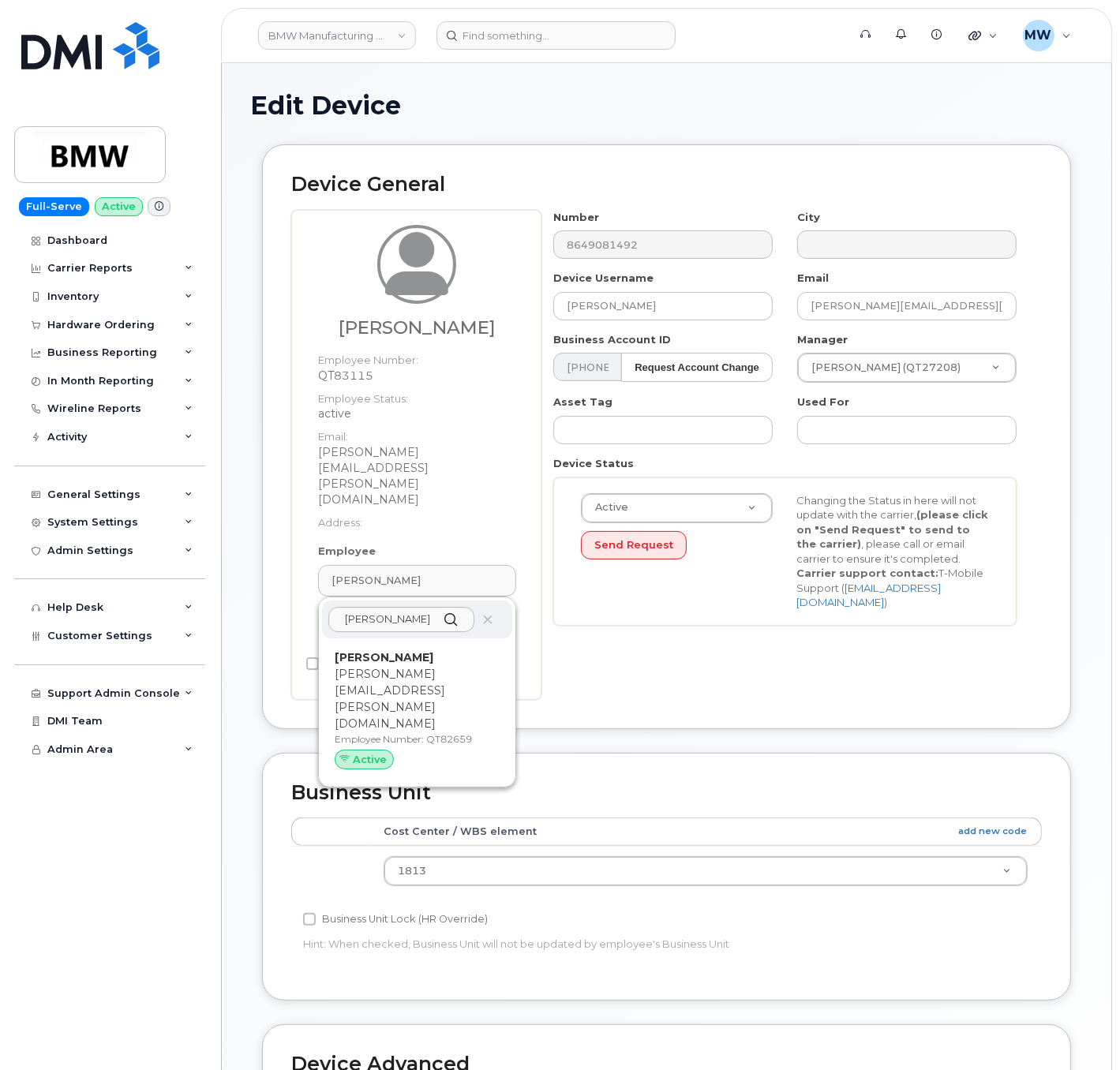
type input "14966742"
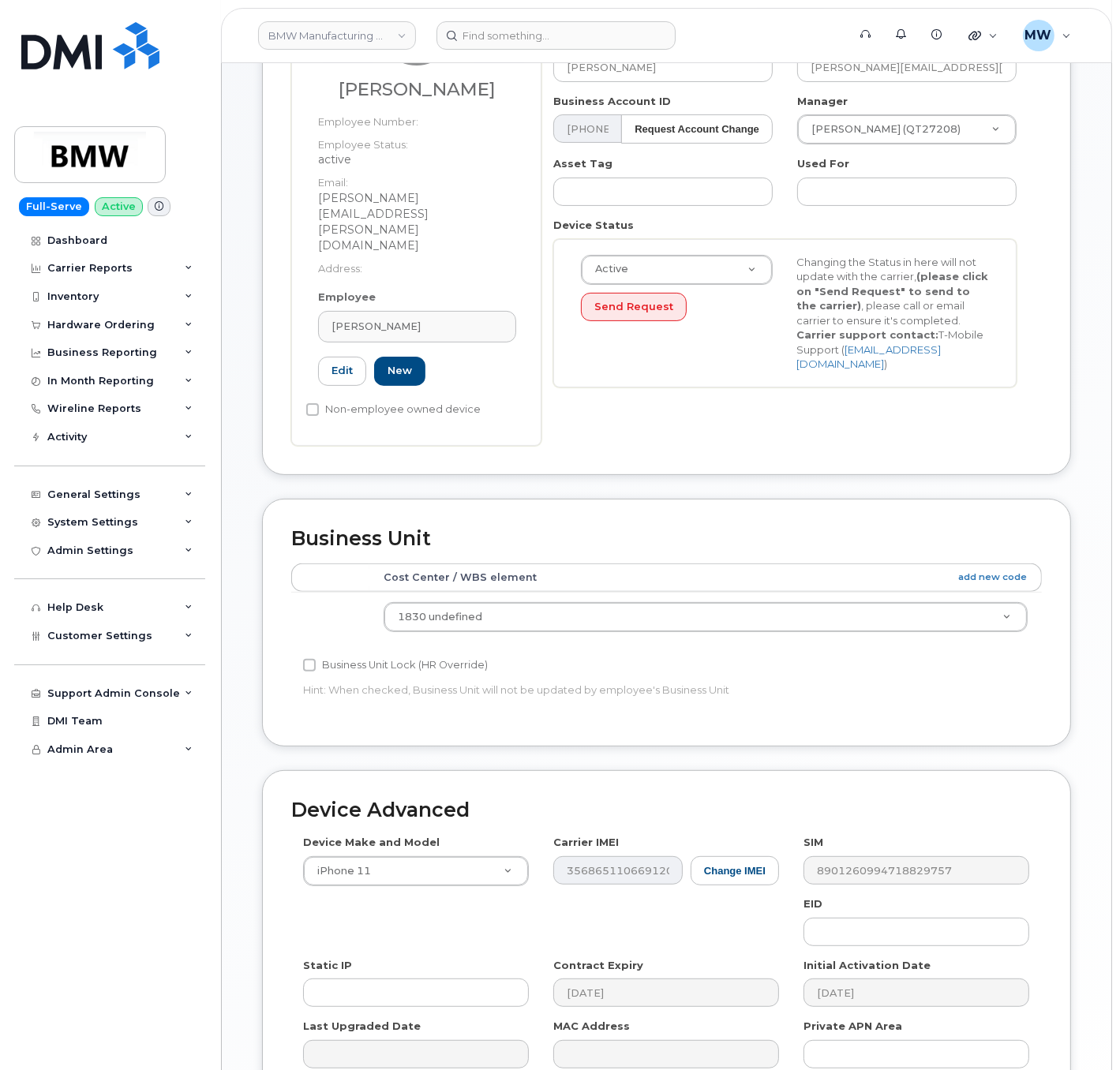
scroll to position [371, 0]
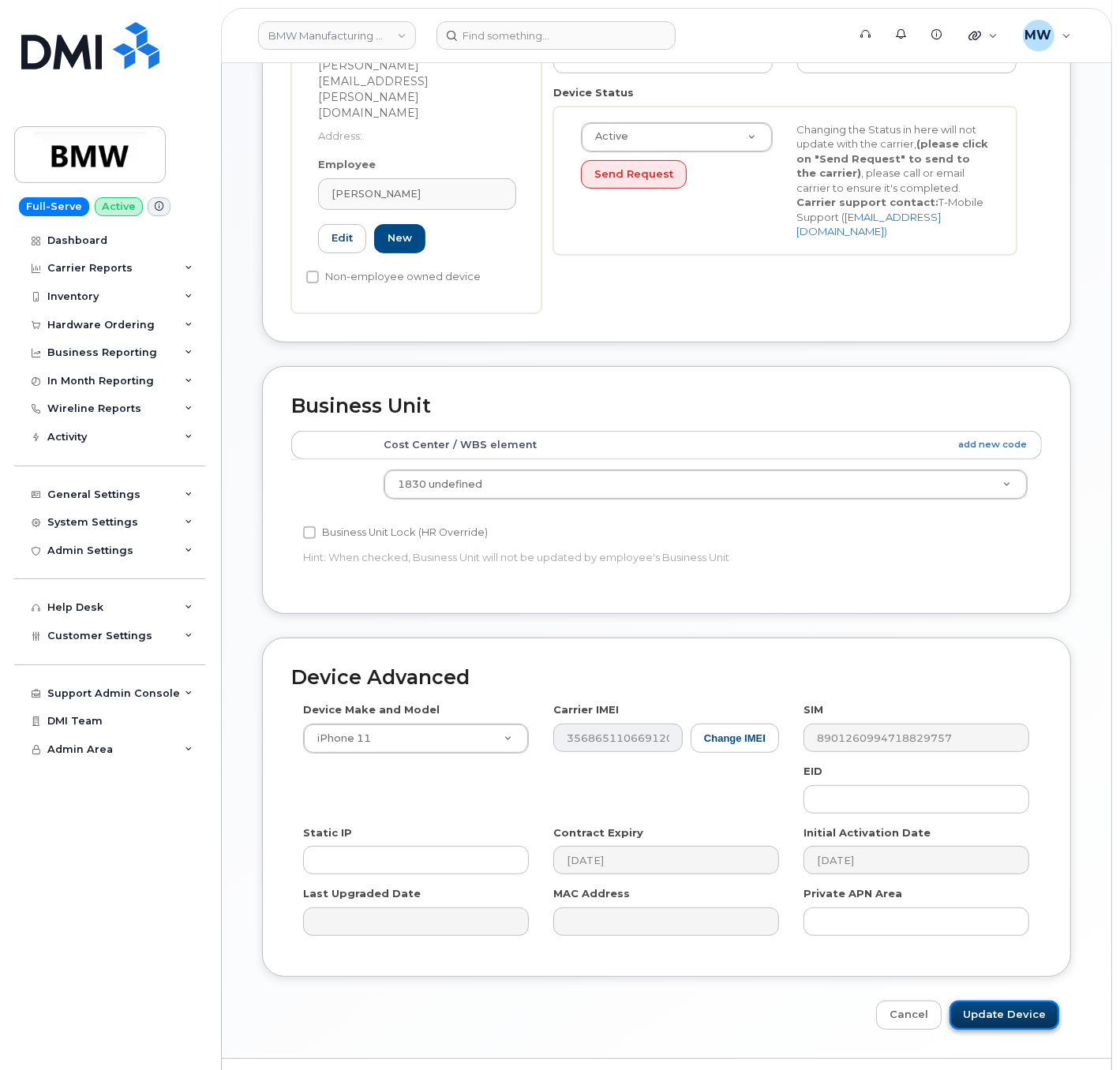
click at [1006, 1001] on input "Update Device" at bounding box center [1004, 1015] width 109 height 29
type input "Saving..."
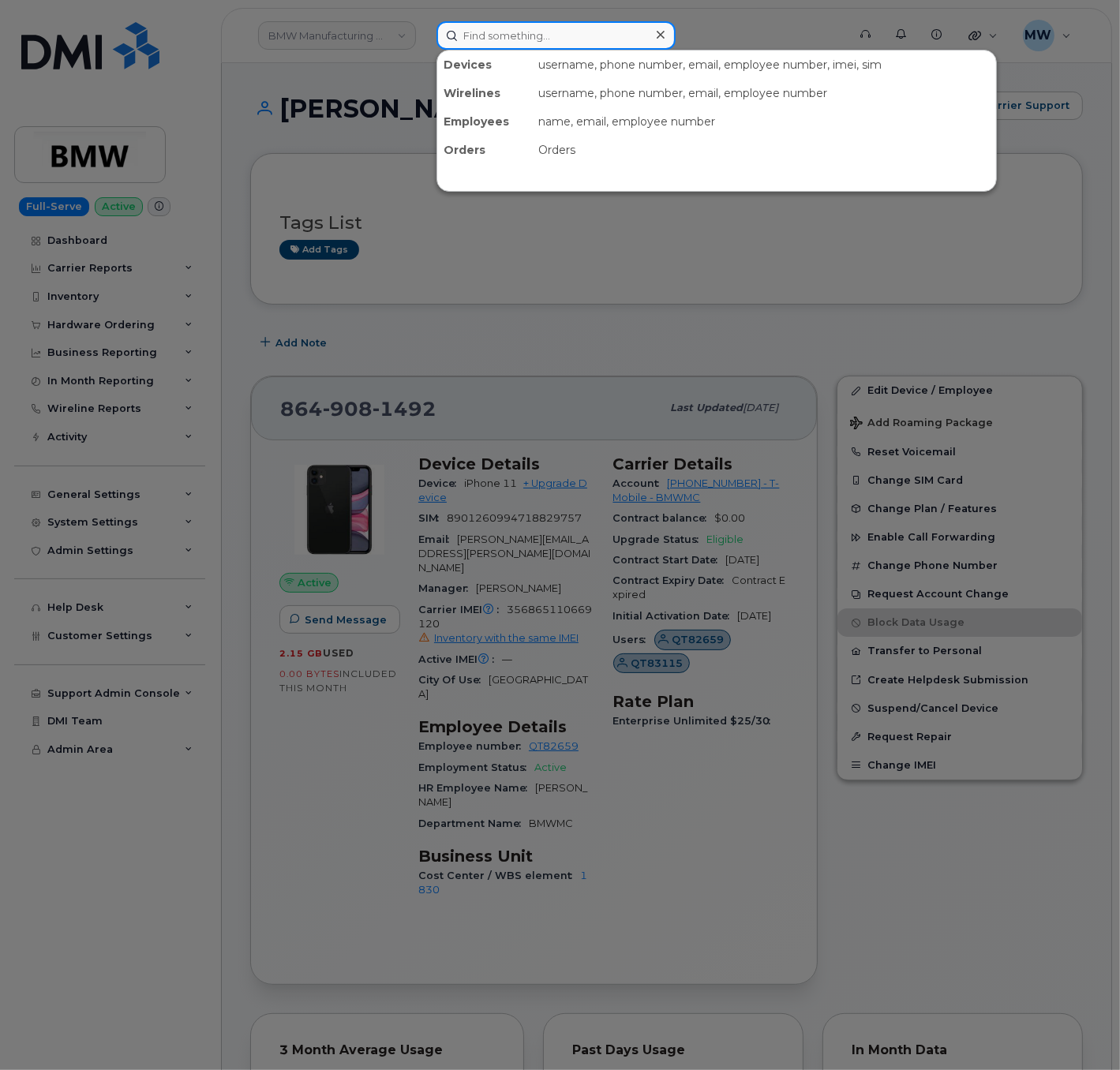
click at [573, 21] on input at bounding box center [556, 35] width 239 height 29
paste input "8645626476"
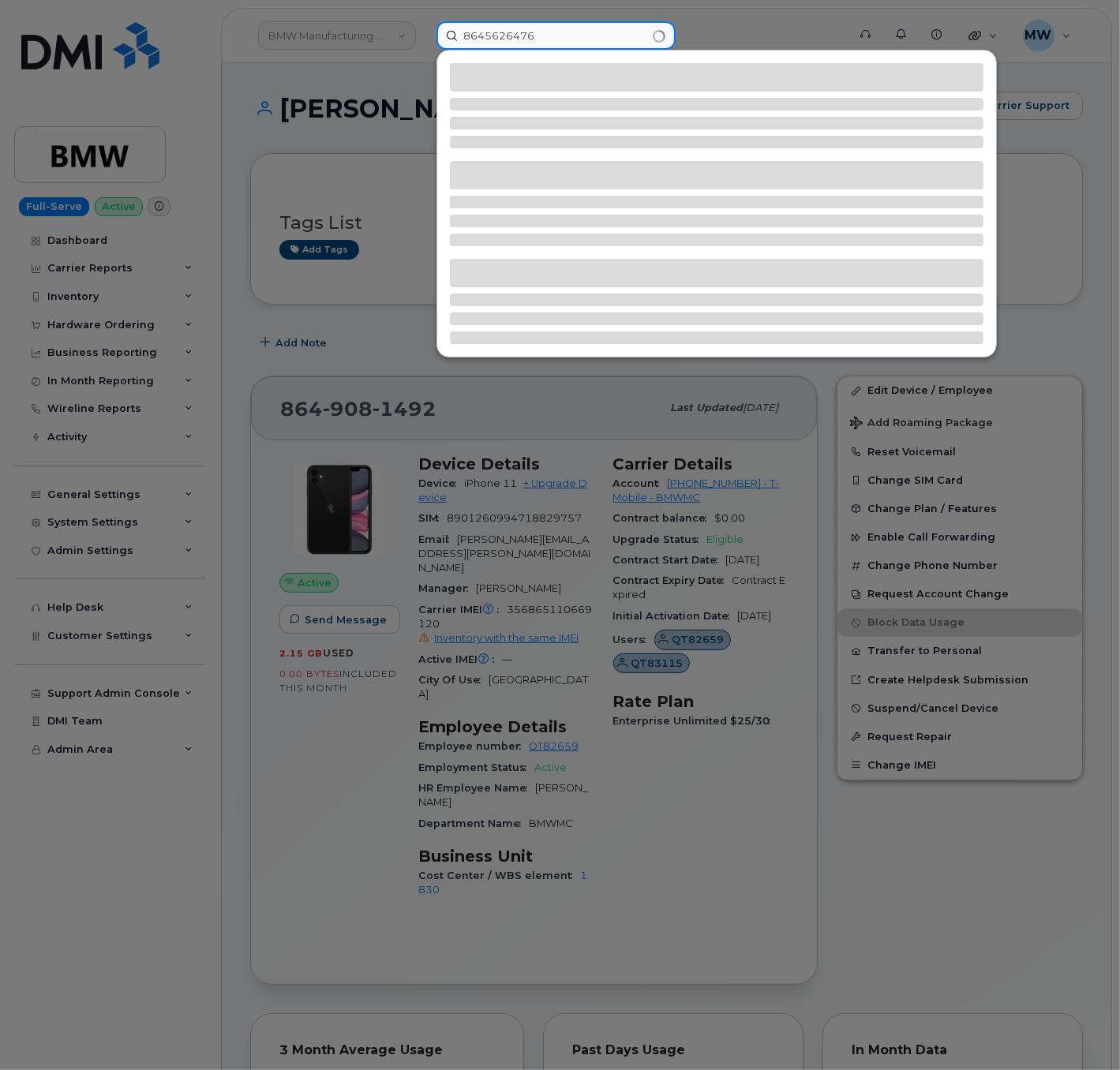
type input "8645626476"
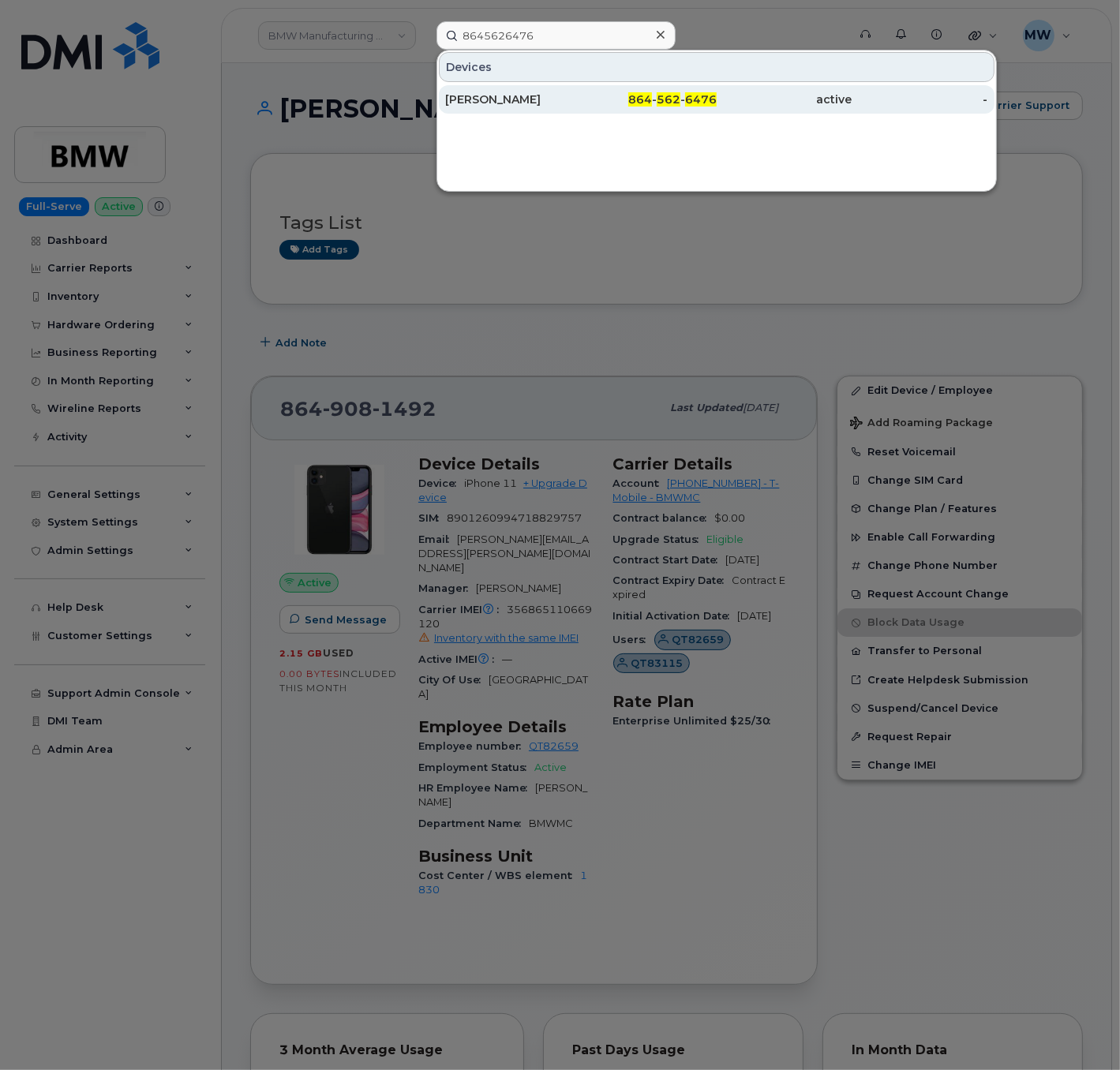
click at [733, 109] on div "active" at bounding box center [784, 99] width 136 height 29
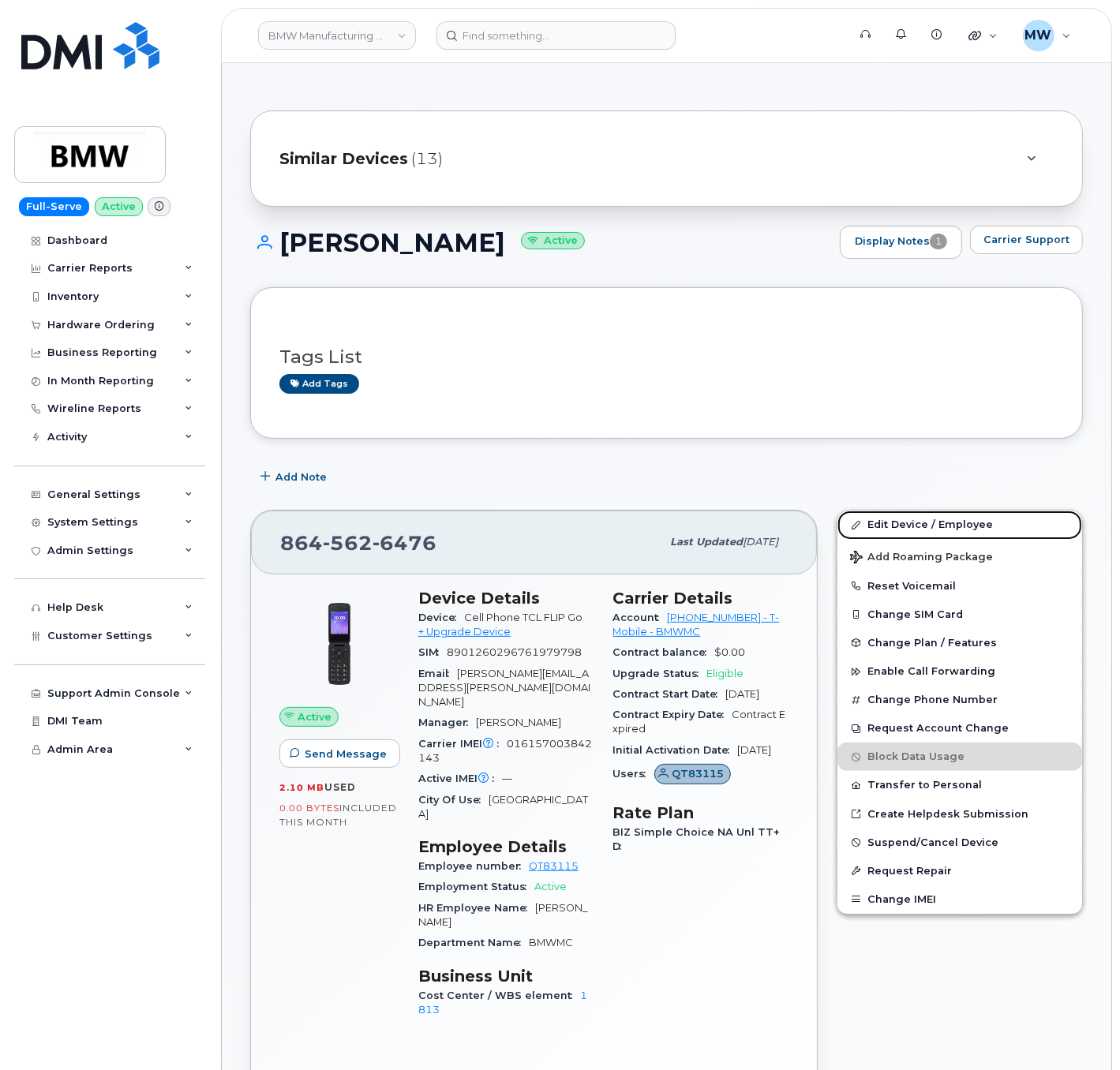
drag, startPoint x: 930, startPoint y: 531, endPoint x: 1118, endPoint y: 497, distance: 191.0
click at [930, 531] on link "Edit Device / Employee" at bounding box center [959, 524] width 244 height 29
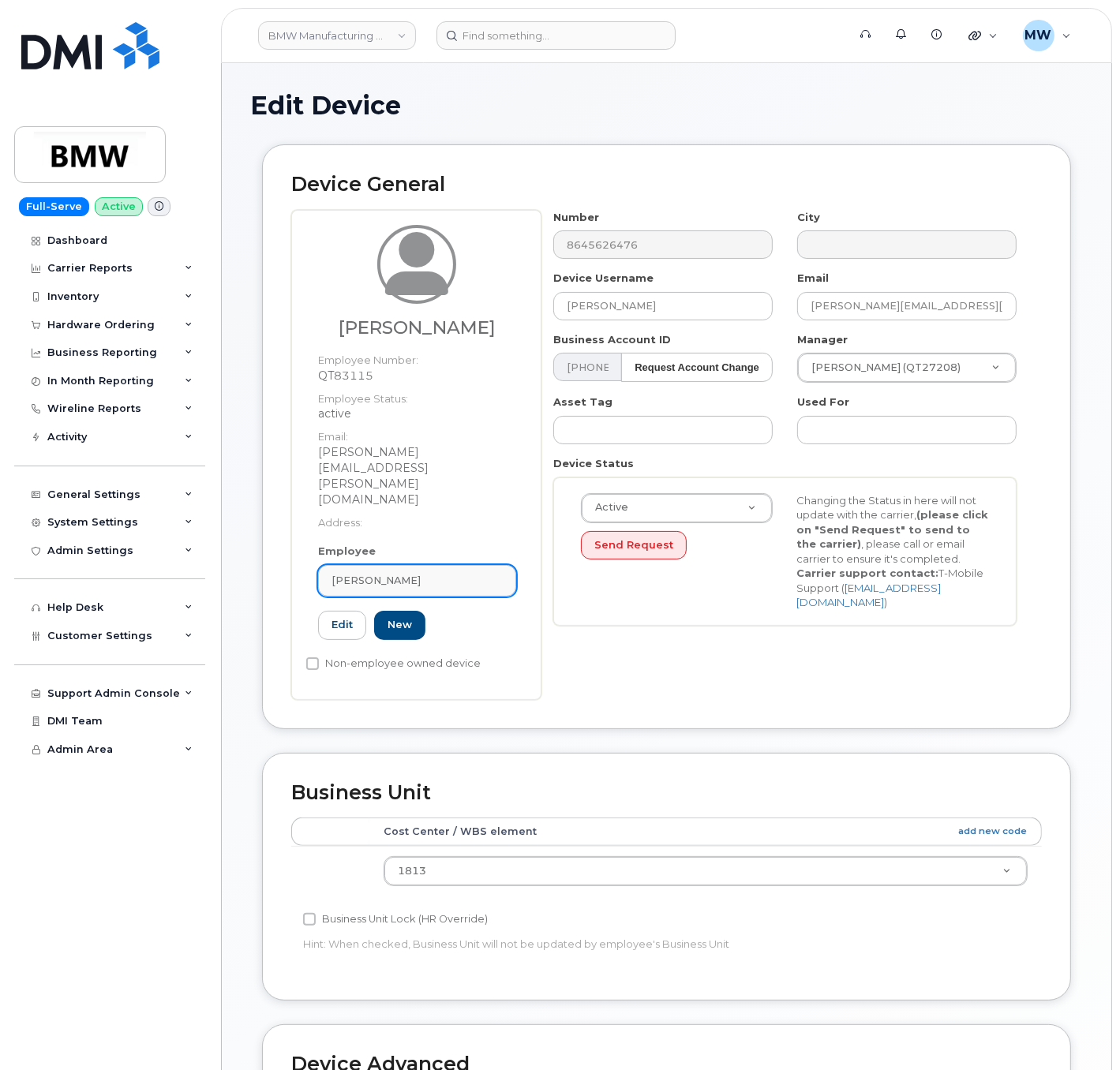
click at [464, 565] on link "[PERSON_NAME]" at bounding box center [417, 581] width 198 height 32
paste input "Charldonn [PERSON_NAME]"
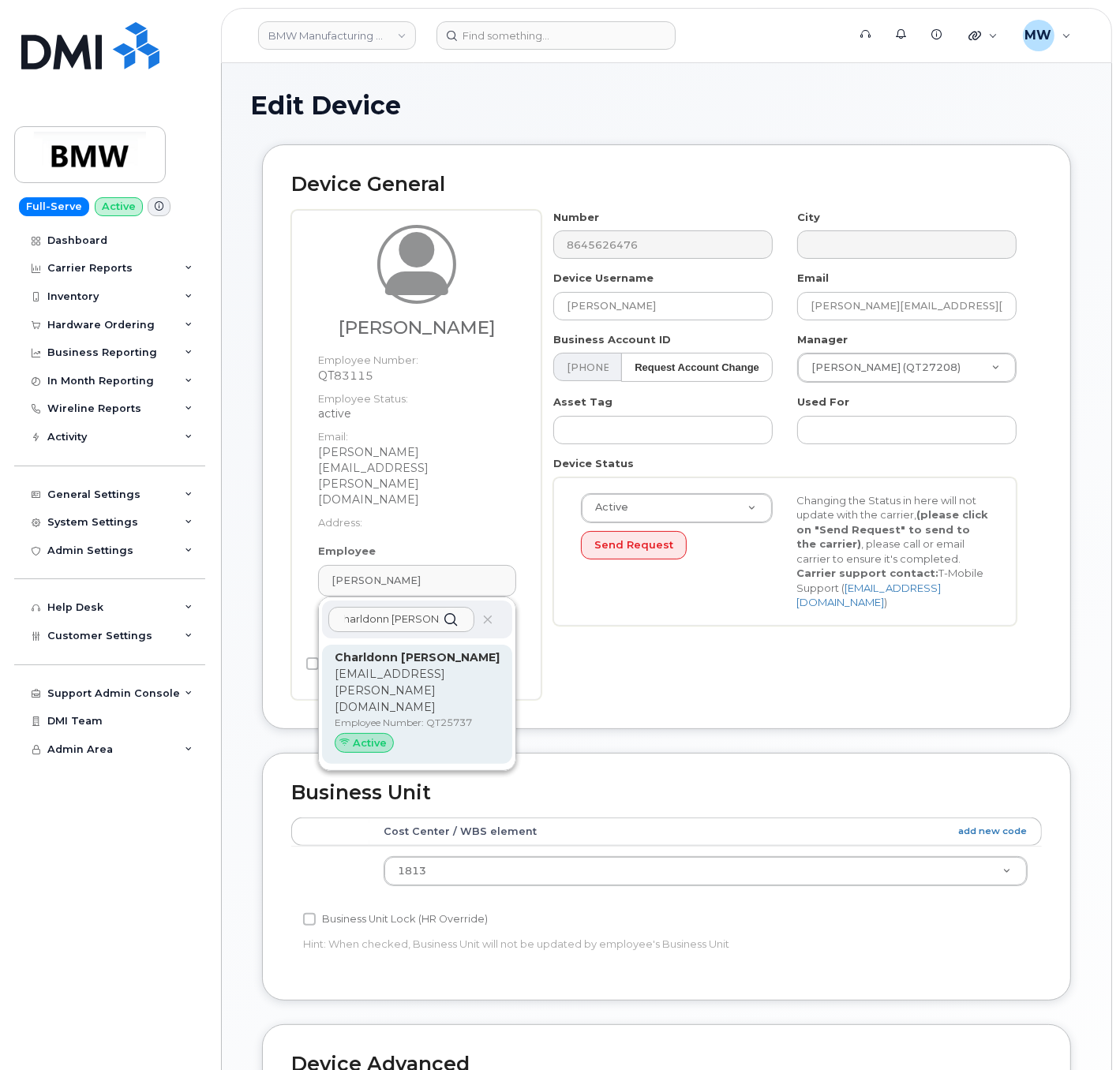
type input "Charldonn [PERSON_NAME]"
click at [392, 666] on p "[EMAIL_ADDRESS][PERSON_NAME][DOMAIN_NAME]" at bounding box center [417, 690] width 165 height 50
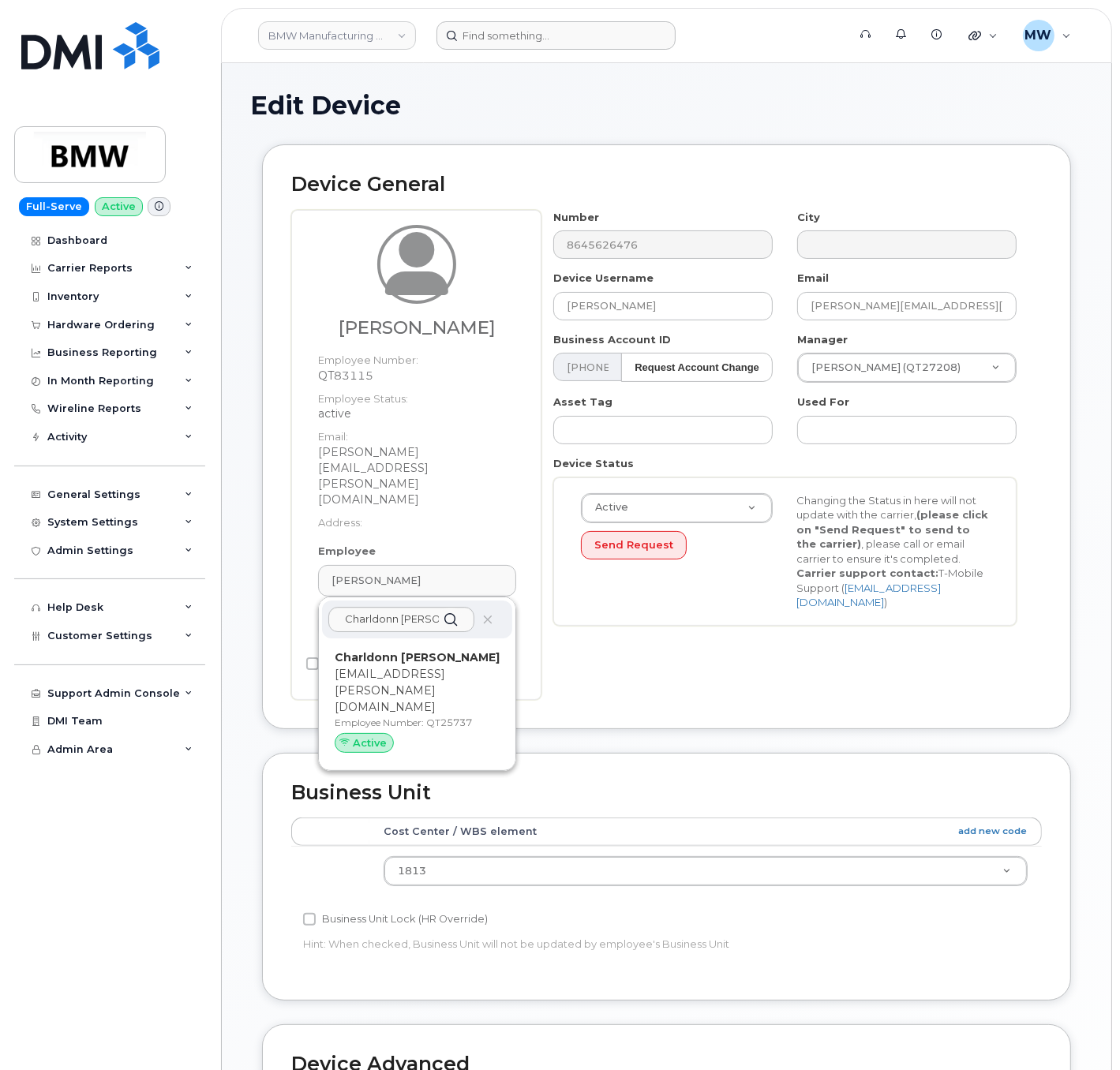
type input "QT25737"
type input "Charldonn [PERSON_NAME]"
type input "[EMAIL_ADDRESS][PERSON_NAME][DOMAIN_NAME]"
type input "14966756"
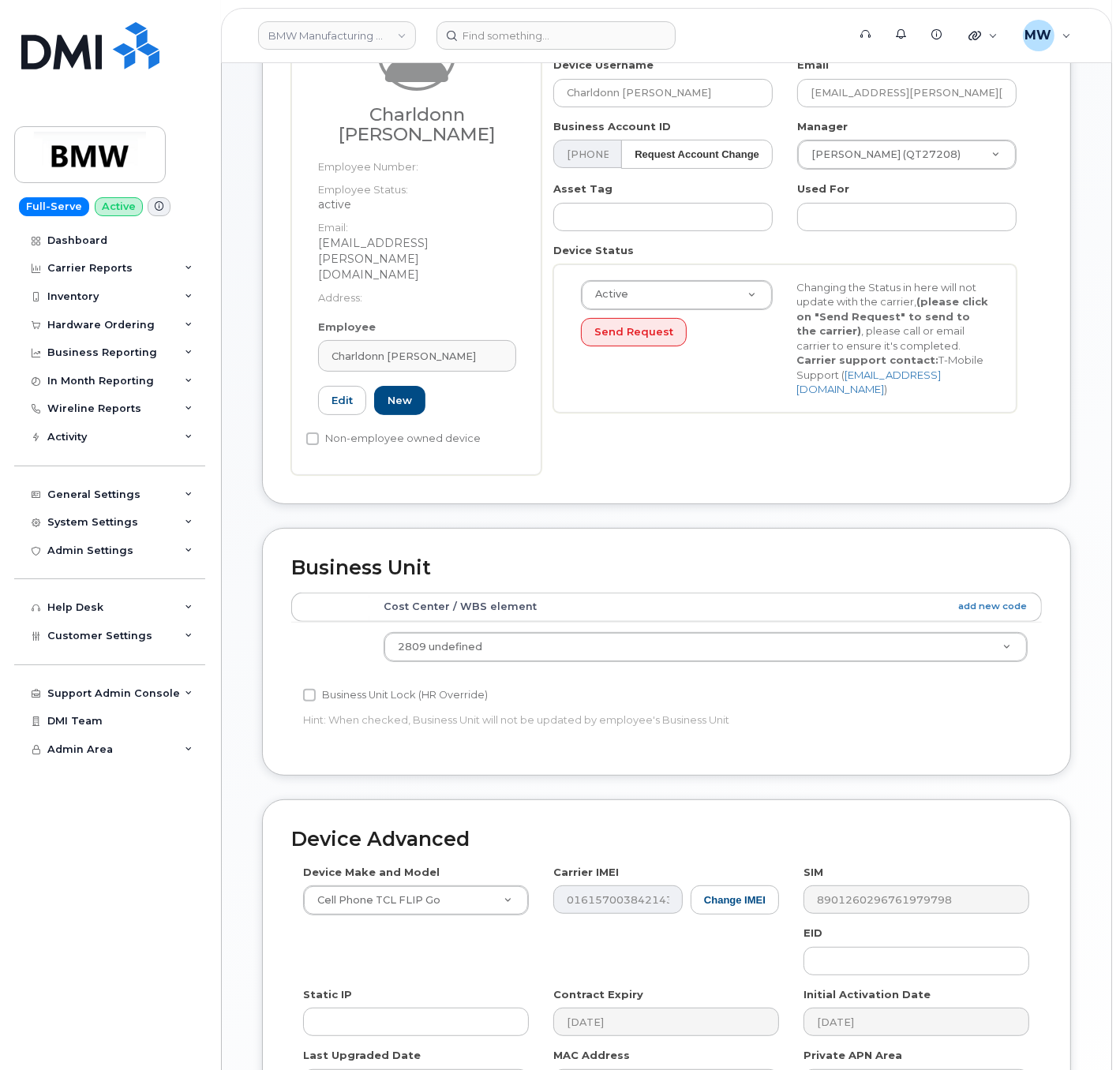
scroll to position [390, 0]
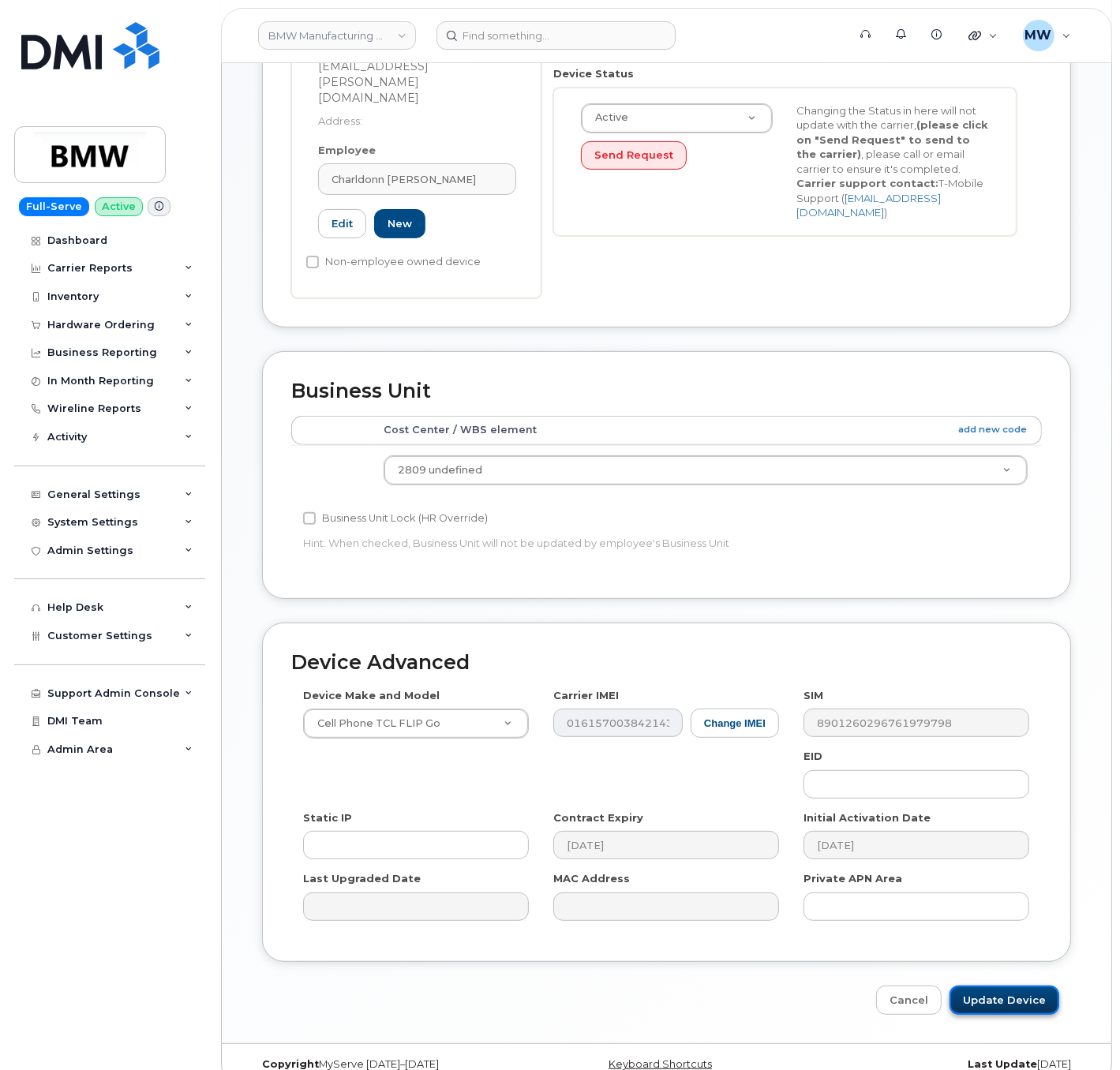
click at [988, 986] on input "Update Device" at bounding box center [1004, 1001] width 109 height 29
type input "Saving..."
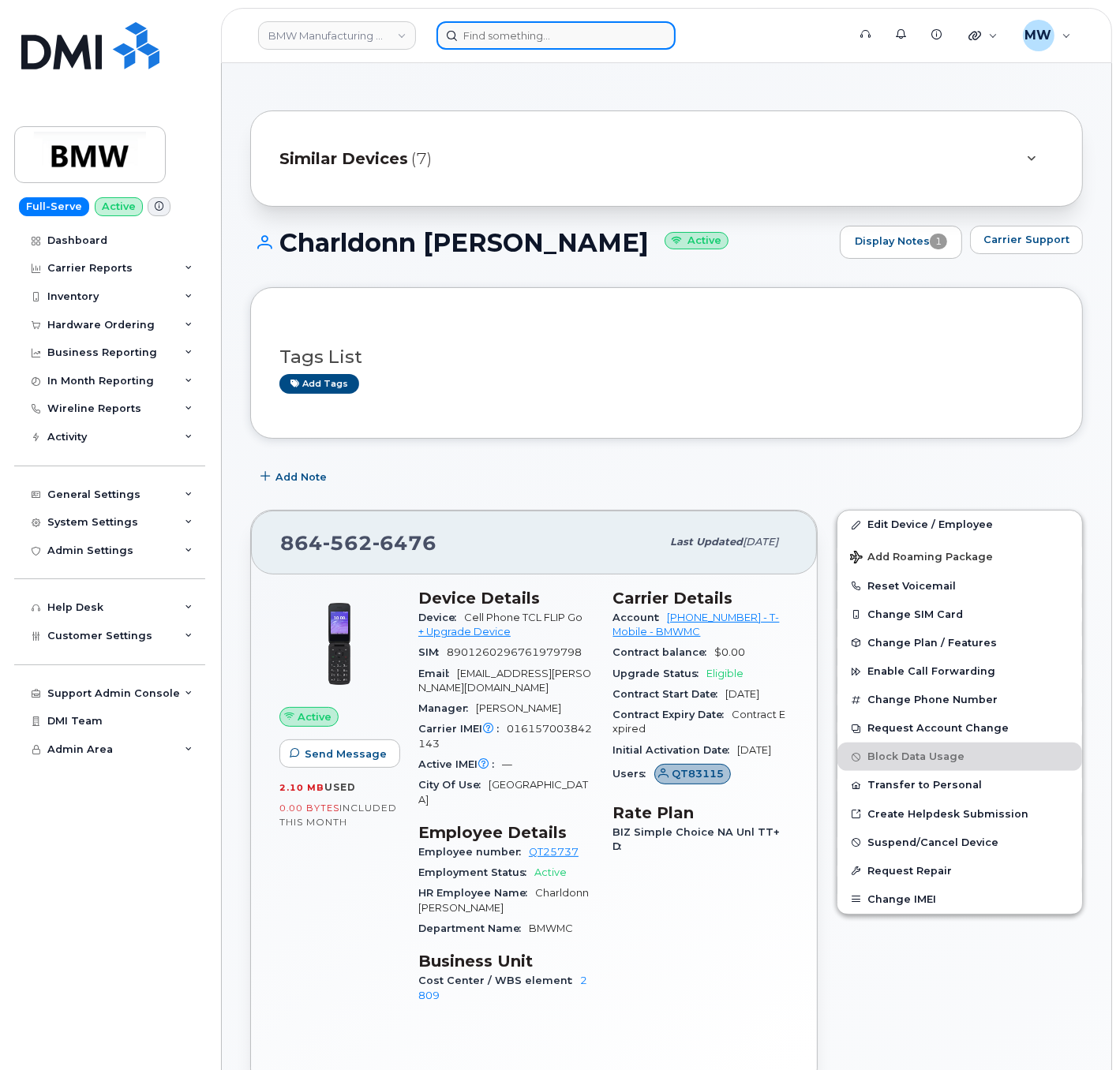
click at [489, 41] on input at bounding box center [556, 35] width 239 height 29
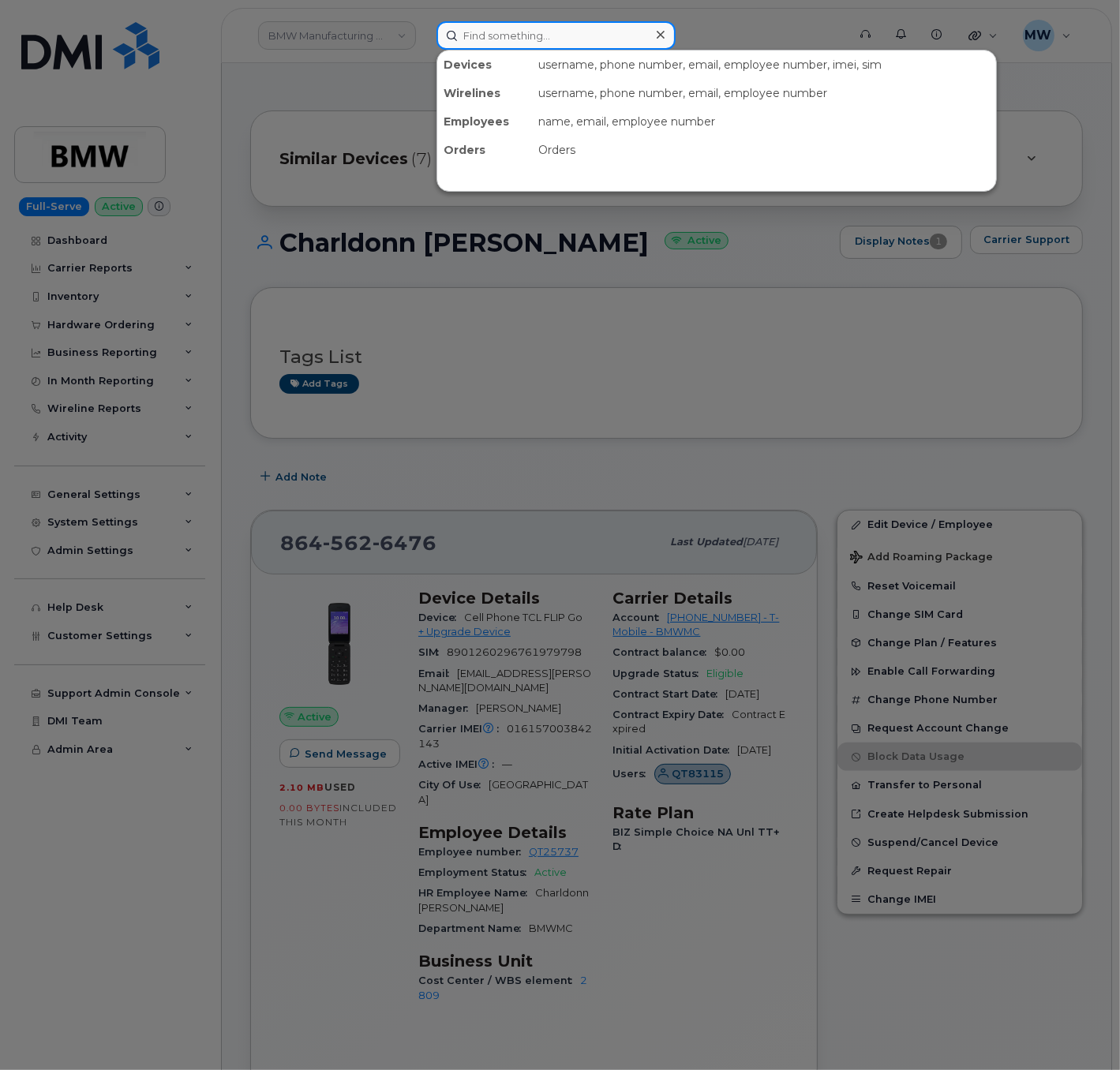
paste input "864) 800-6941"
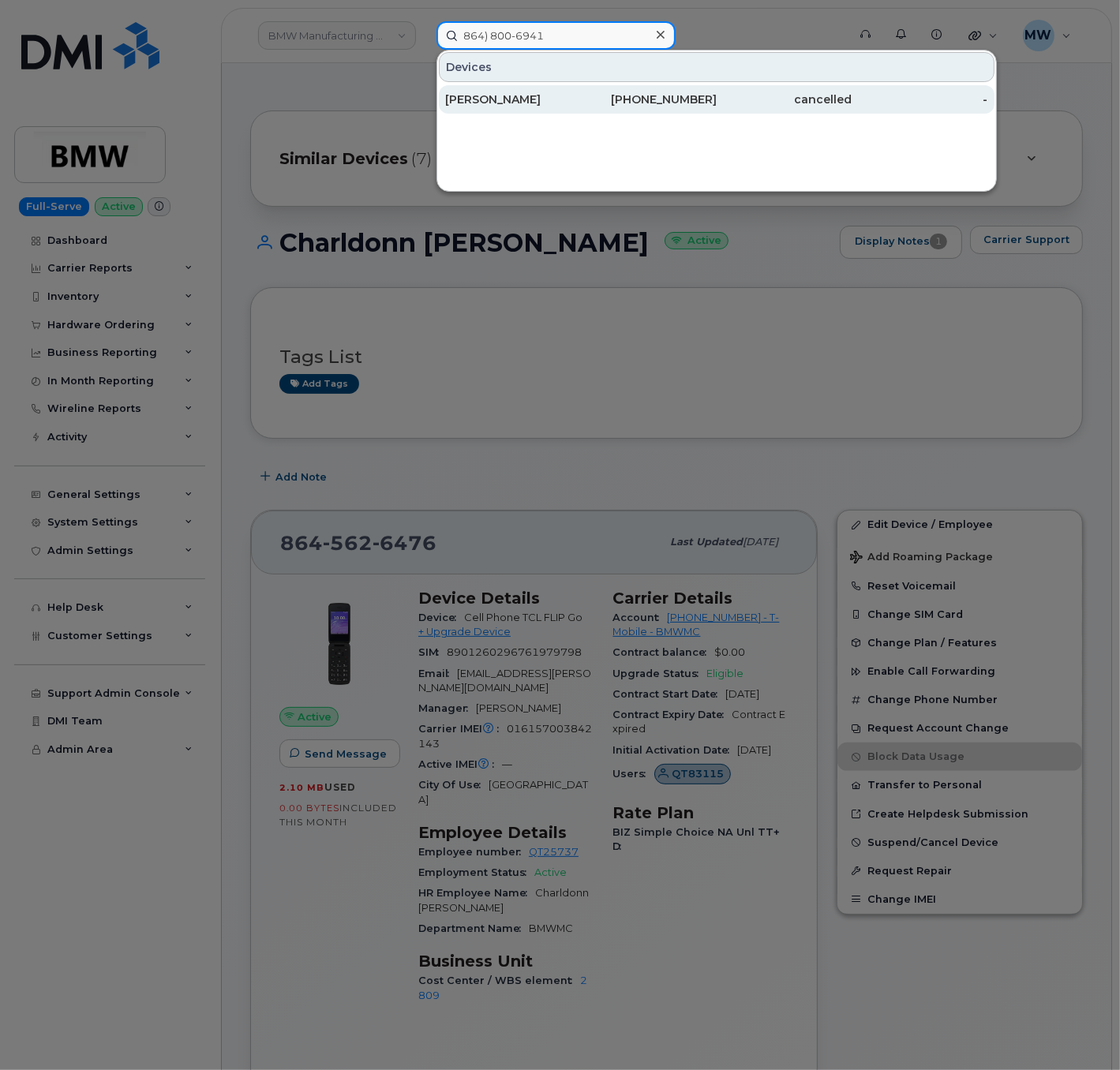
type input "864) 800-6941"
click at [706, 100] on div "864-800-6941" at bounding box center [649, 99] width 136 height 16
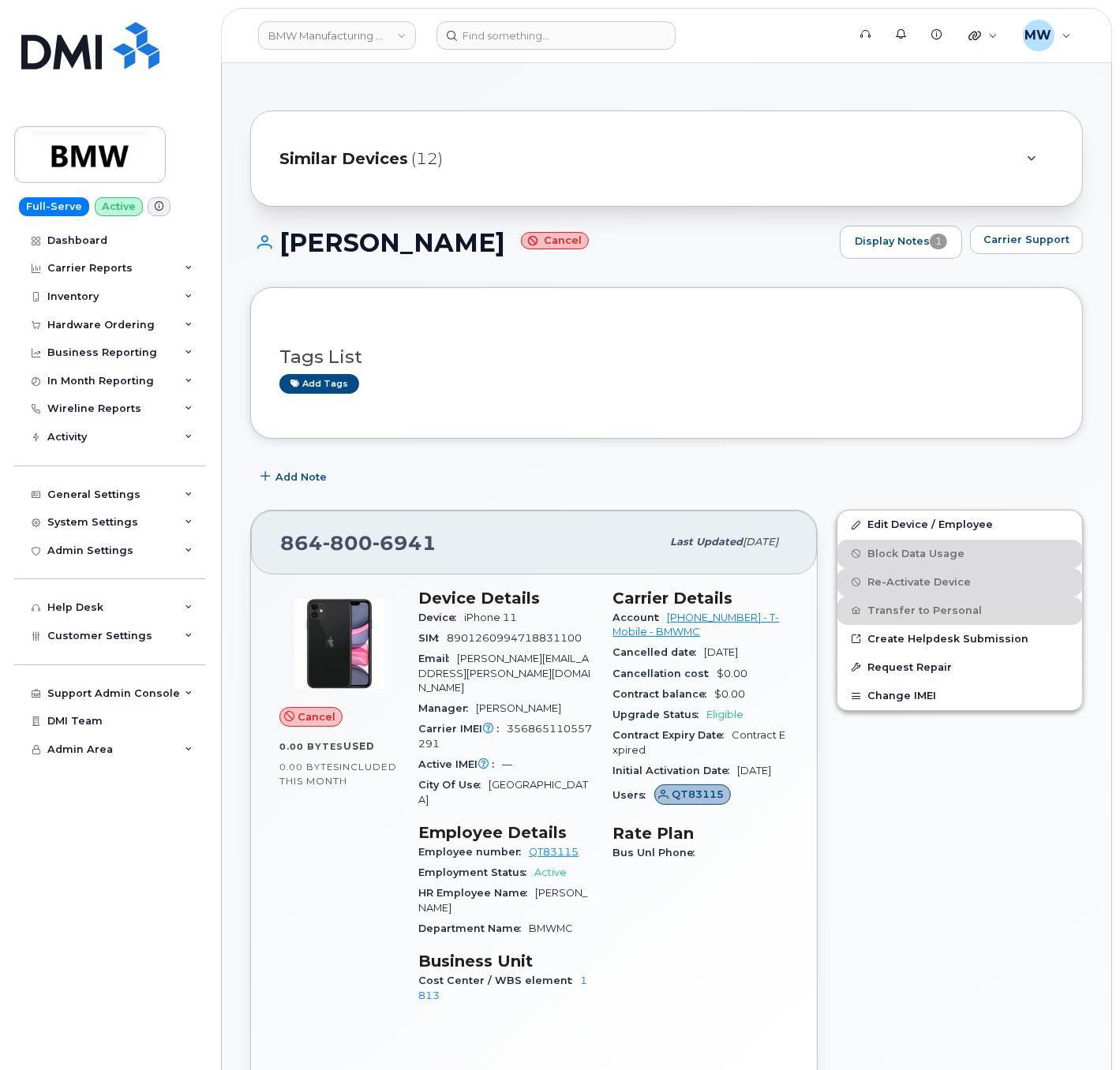
drag, startPoint x: 606, startPoint y: 591, endPoint x: 813, endPoint y: 791, distance: 287.8
click at [813, 791] on div "Cancel 0.00 Bytes  used 0.00 Bytes  included this month Device Details Device i…" at bounding box center [533, 831] width 566 height 515
copy section "Carrier Details Account 972523090 - T-Mobile - BMWMC Cancelled date Mar 31, 202…"
drag, startPoint x: 529, startPoint y: 42, endPoint x: 539, endPoint y: 42, distance: 10.0
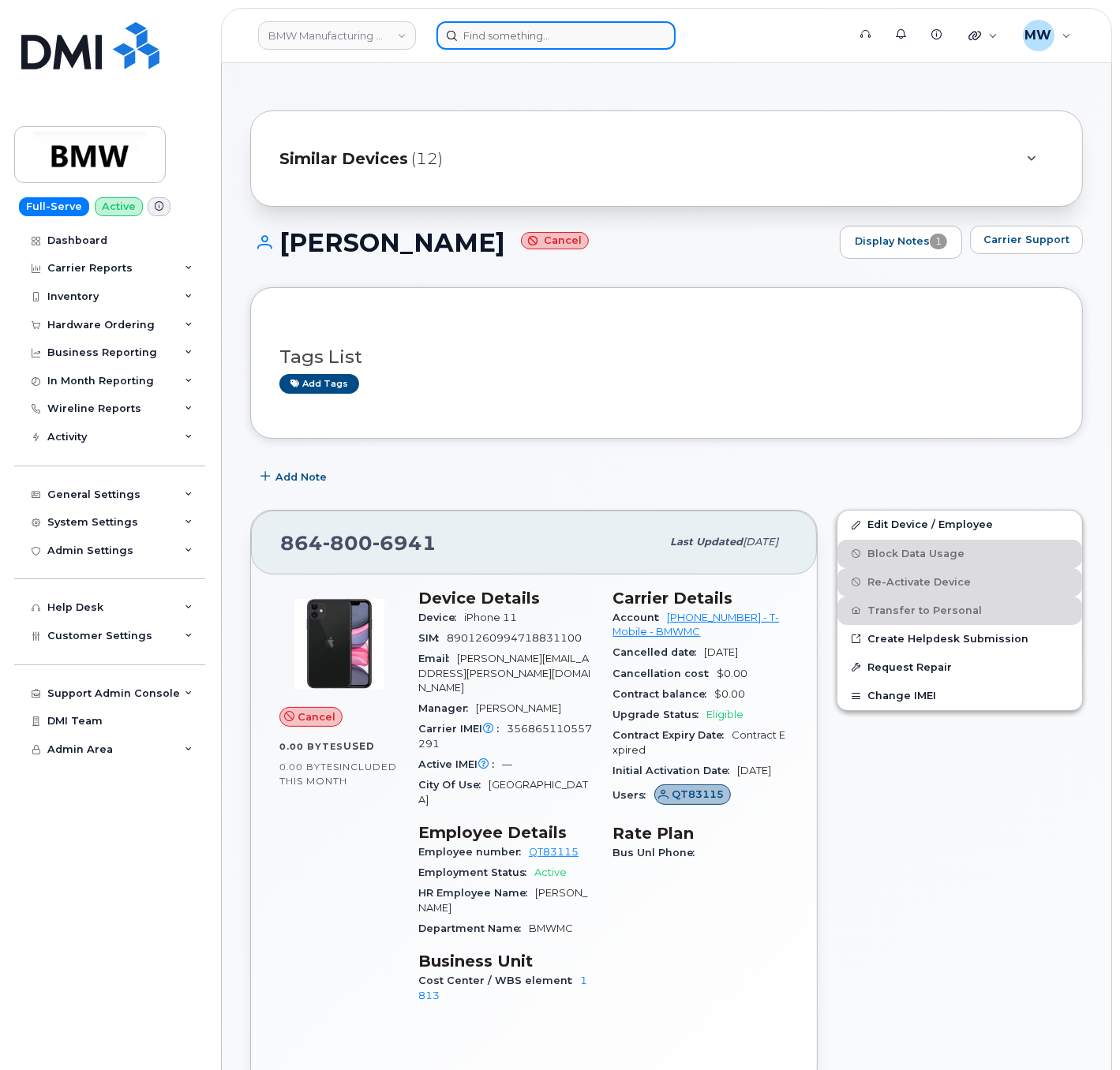
click at [531, 42] on input at bounding box center [556, 35] width 239 height 29
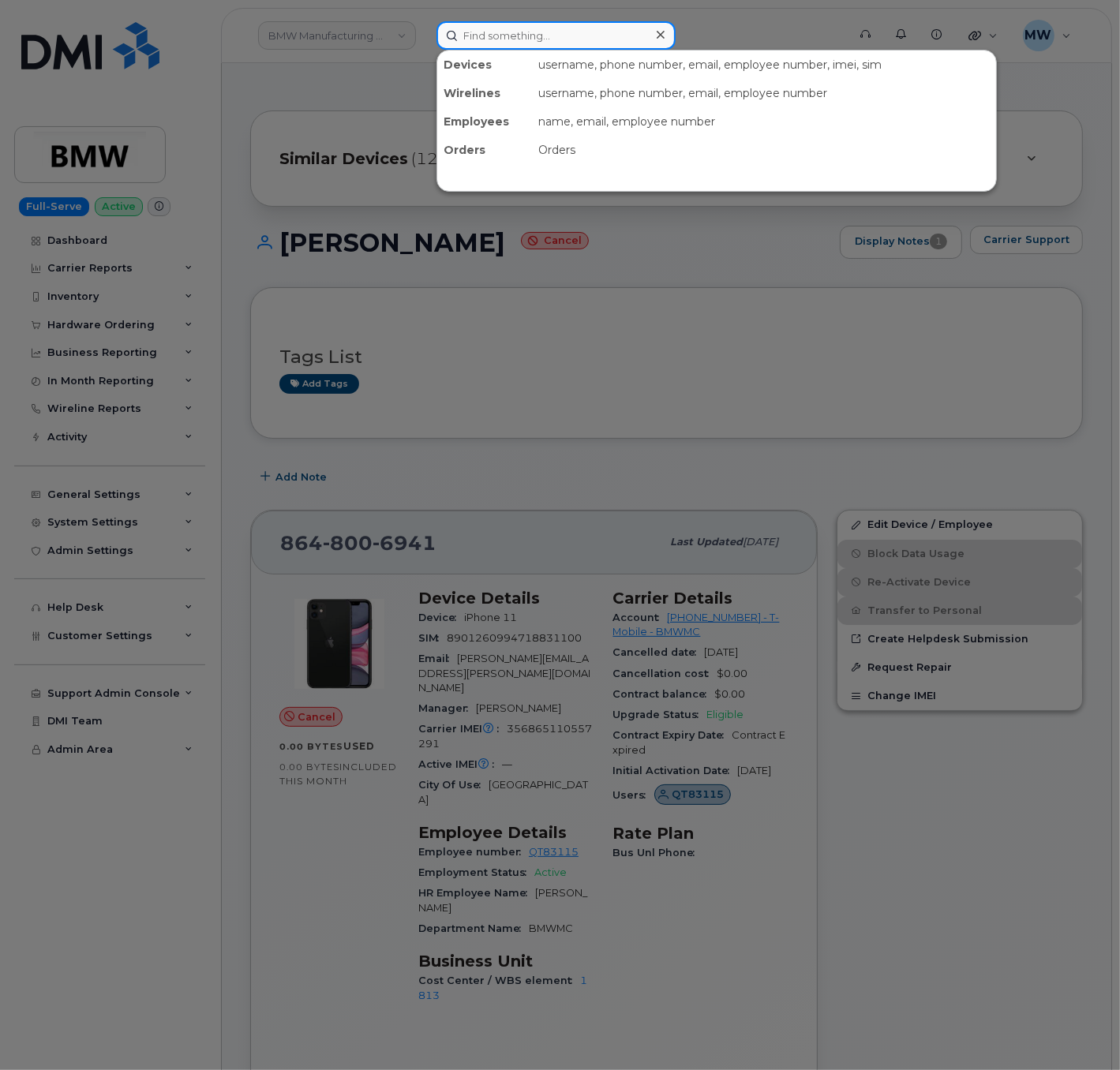
type input "G"
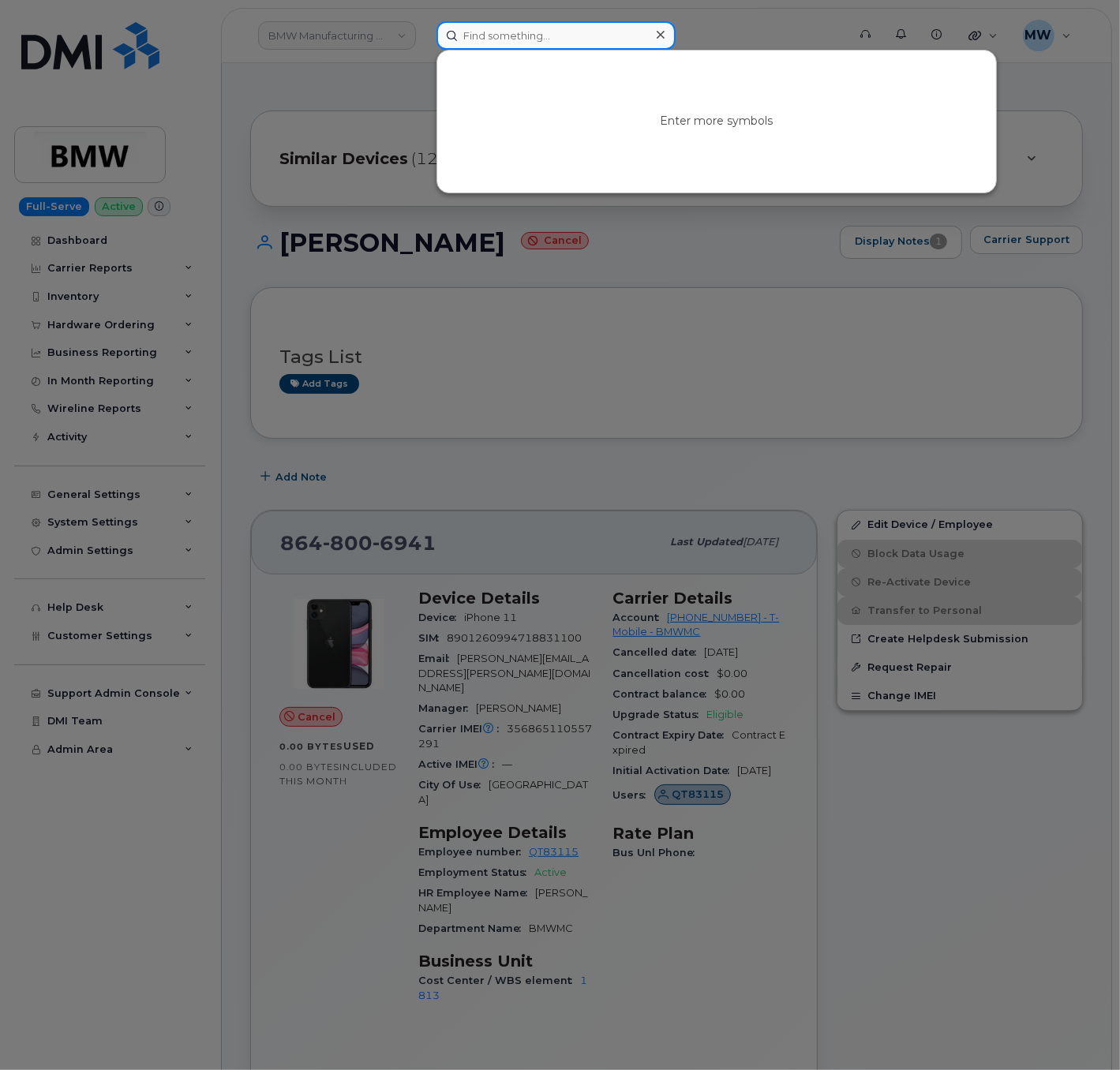
paste input "864) 908-1852"
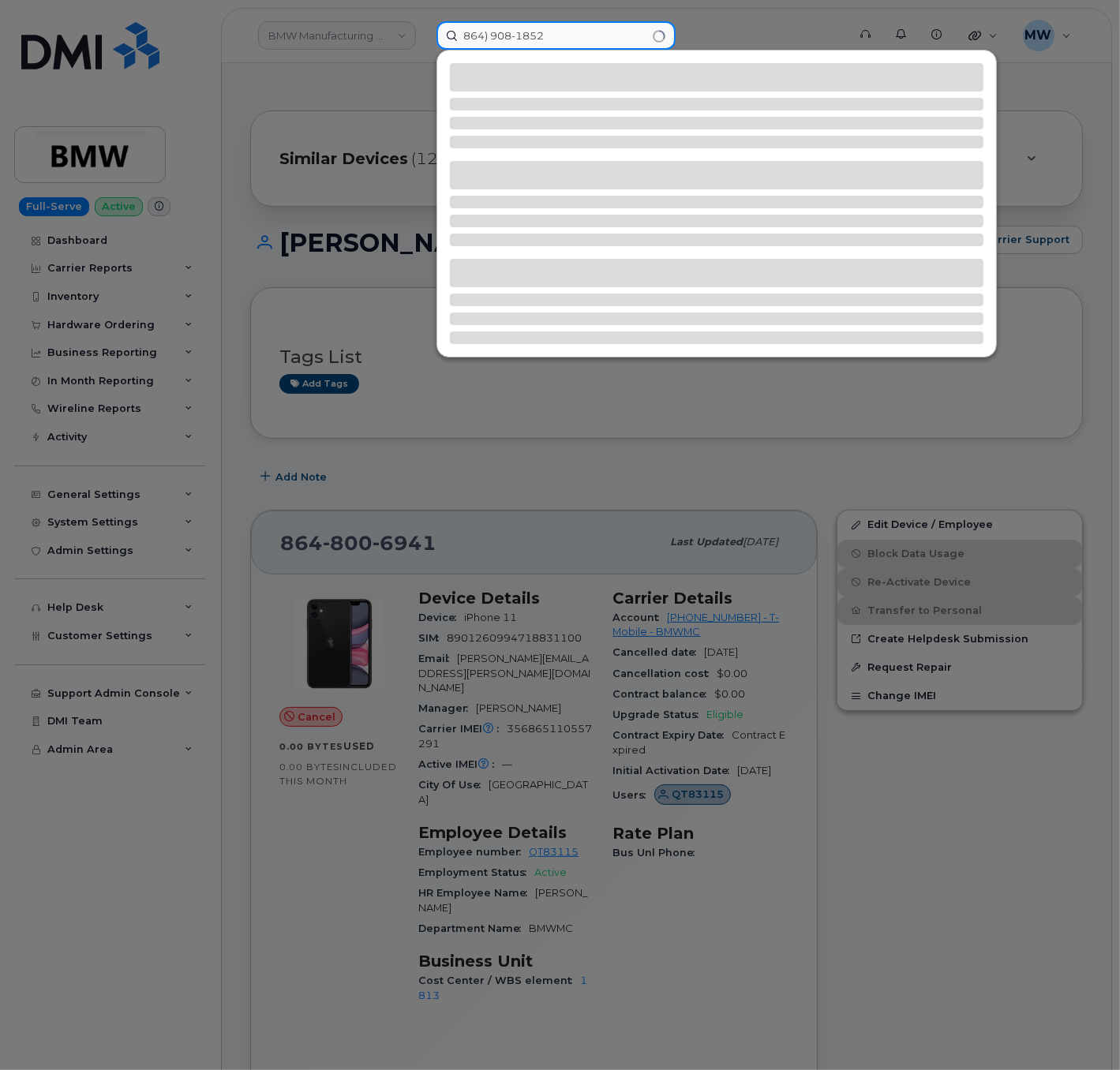
type input "864) 908-1852"
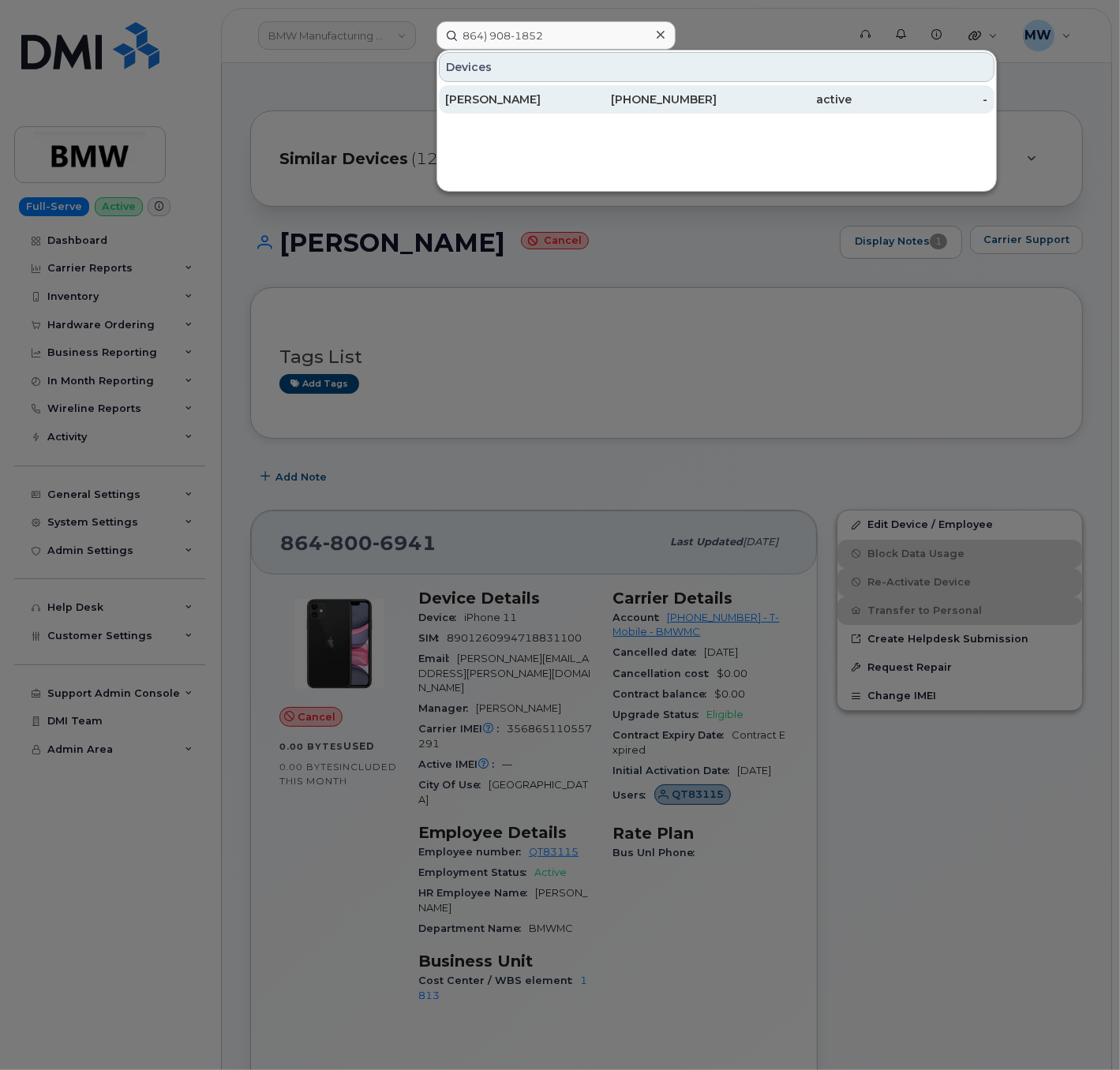
click at [746, 100] on div "active" at bounding box center [784, 99] width 136 height 16
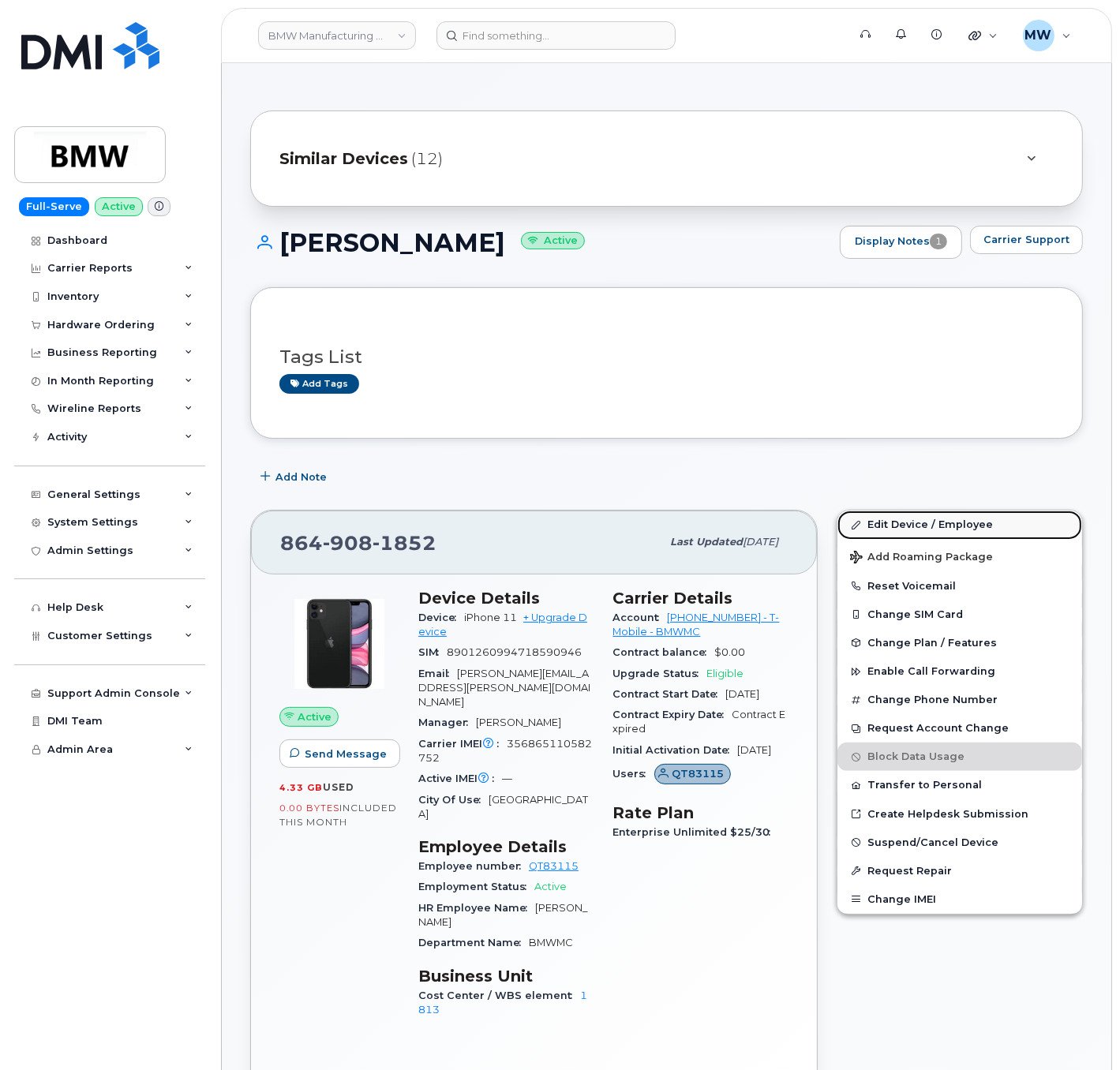
click at [922, 519] on link "Edit Device / Employee" at bounding box center [959, 524] width 244 height 29
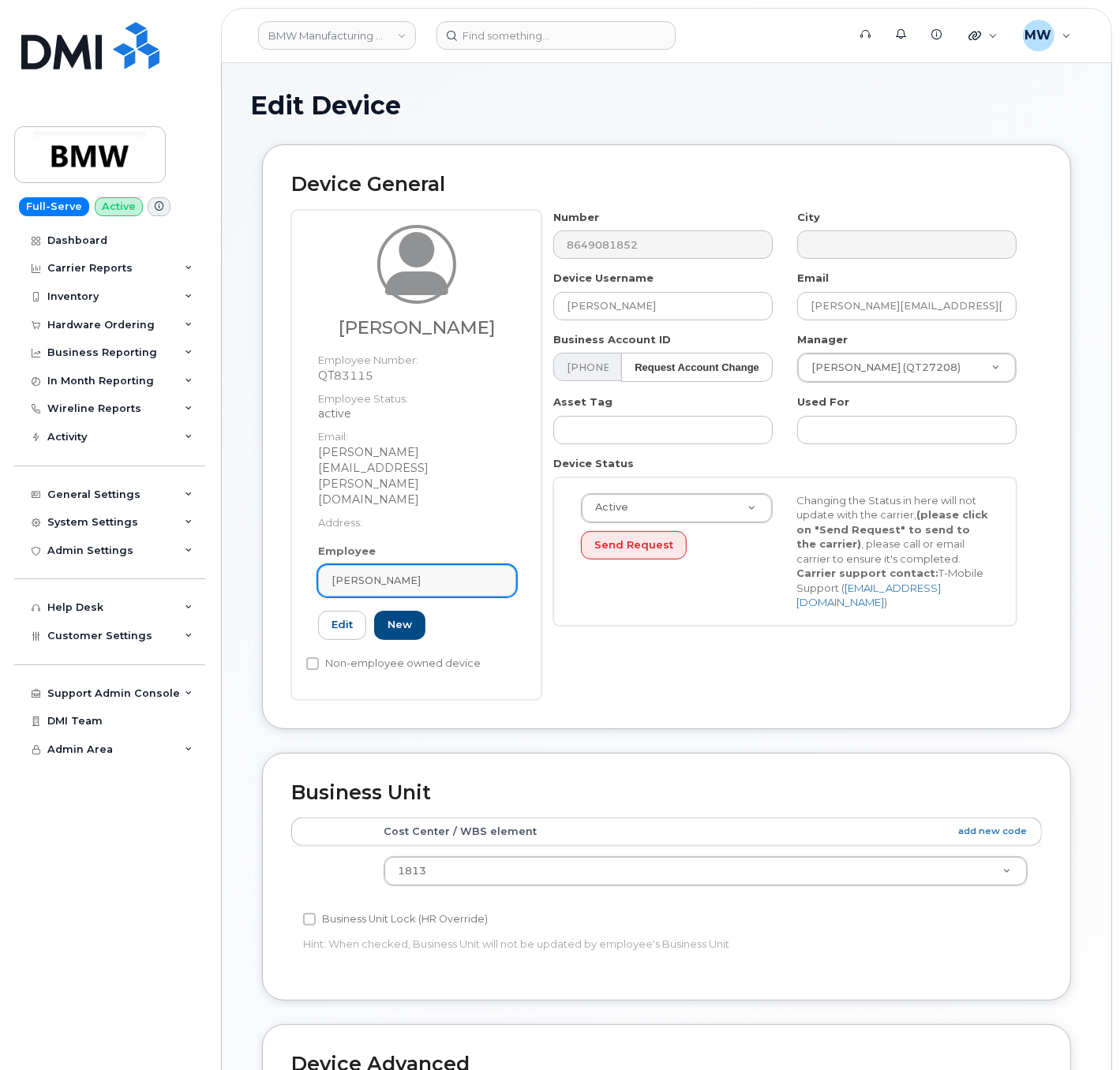
click at [442, 573] on div "[PERSON_NAME]" at bounding box center [417, 580] width 172 height 15
paste input "[PERSON_NAME]"
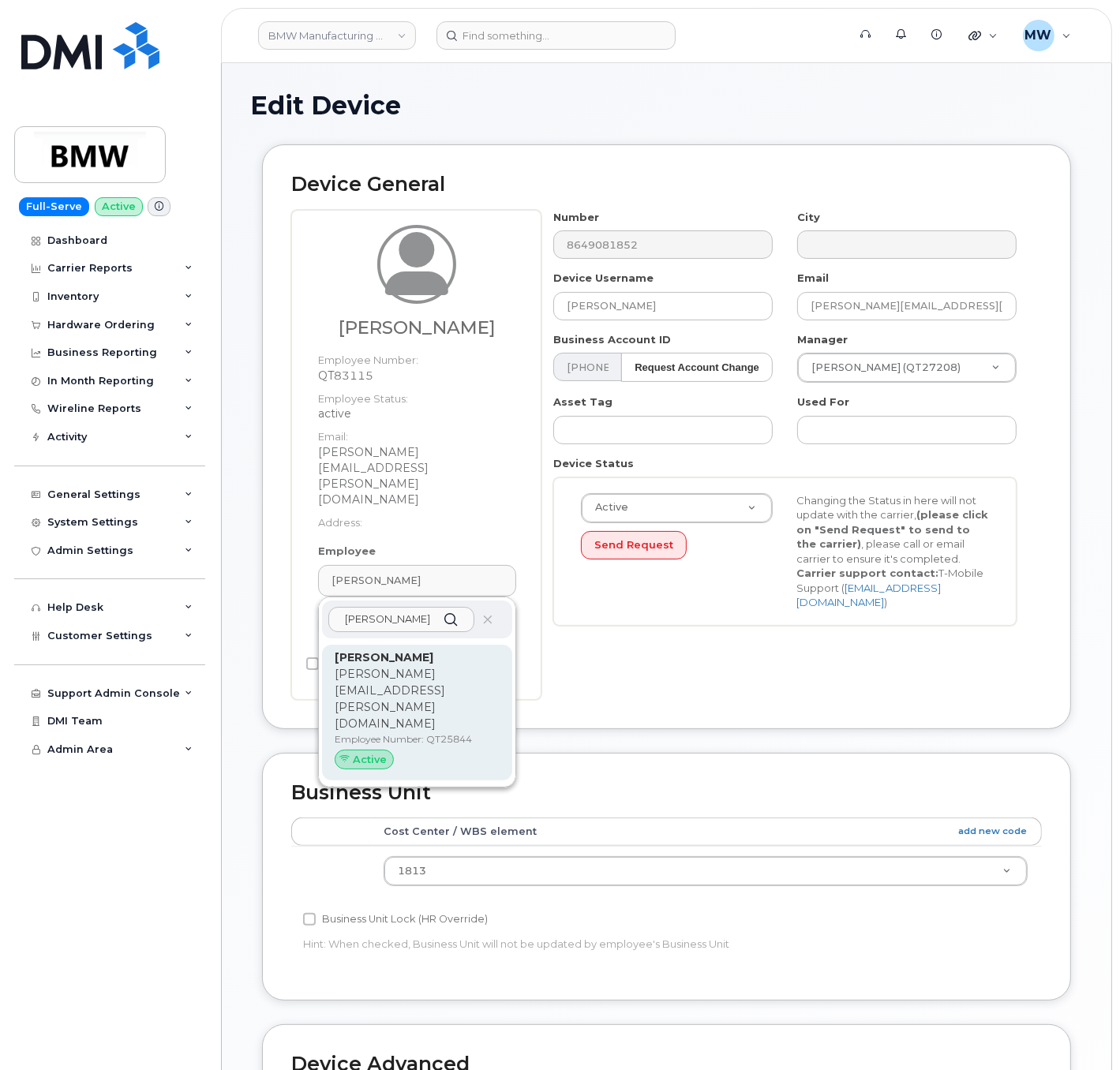
type input "[PERSON_NAME]"
click at [466, 732] on p "Employee Number: QT25844" at bounding box center [417, 738] width 165 height 14
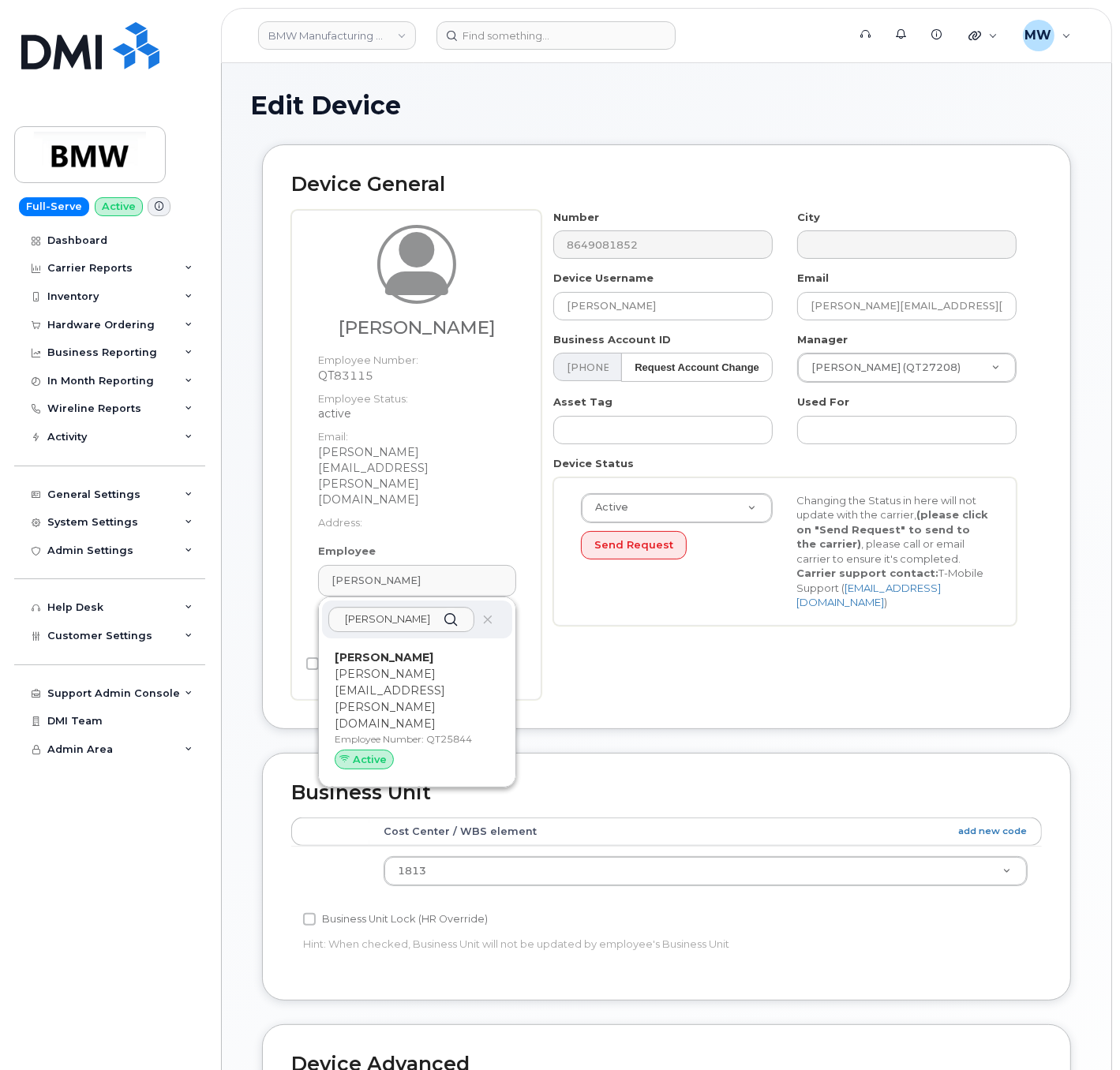
type input "QT25844"
type input "[PERSON_NAME]"
type input "[PERSON_NAME][EMAIL_ADDRESS][PERSON_NAME][DOMAIN_NAME]"
type input "14966756"
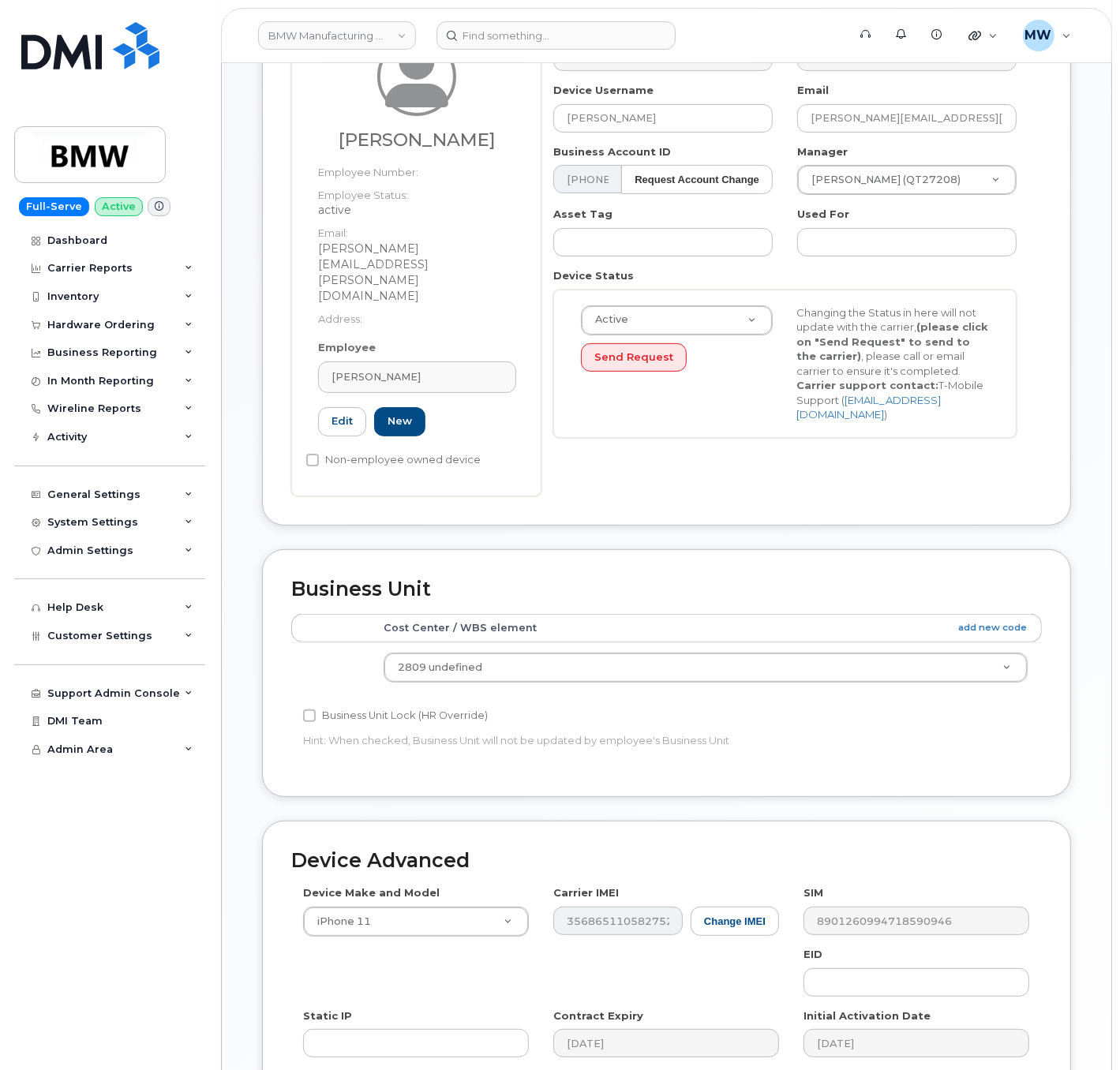
scroll to position [371, 0]
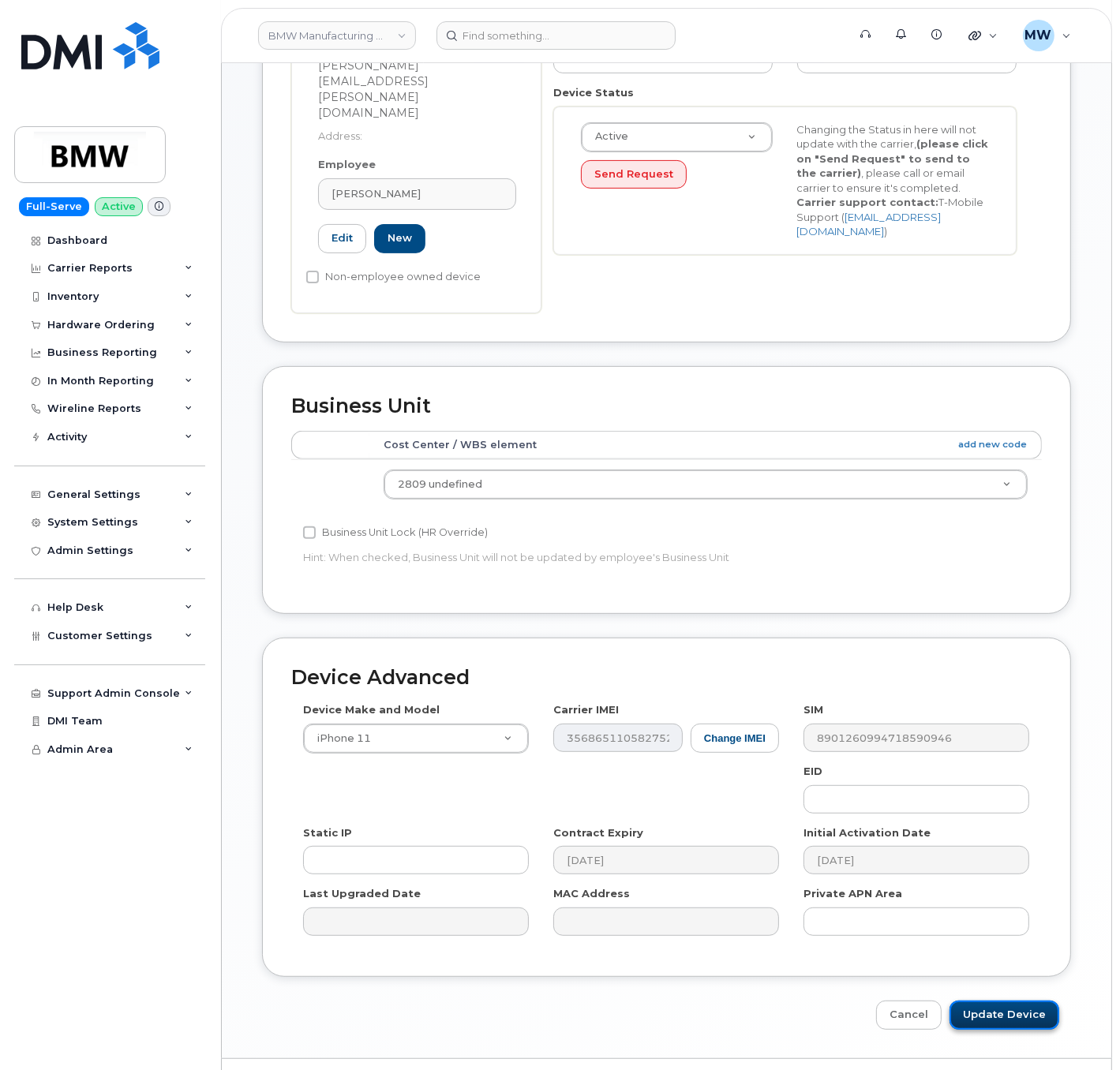
click at [1015, 1001] on input "Update Device" at bounding box center [1004, 1015] width 109 height 29
type input "Saving..."
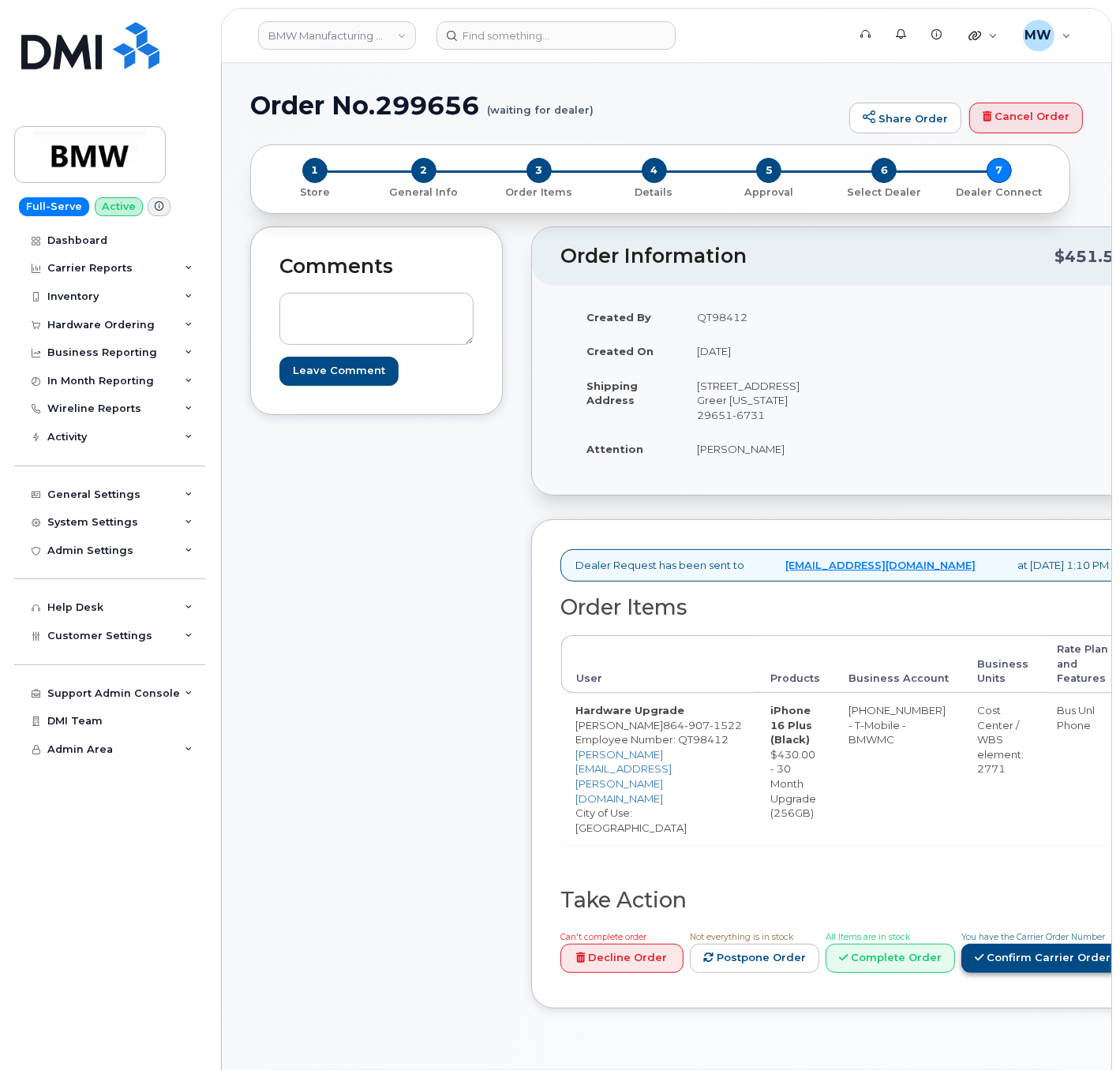
click at [962, 973] on link "Confirm Carrier Order" at bounding box center [1042, 958] width 163 height 29
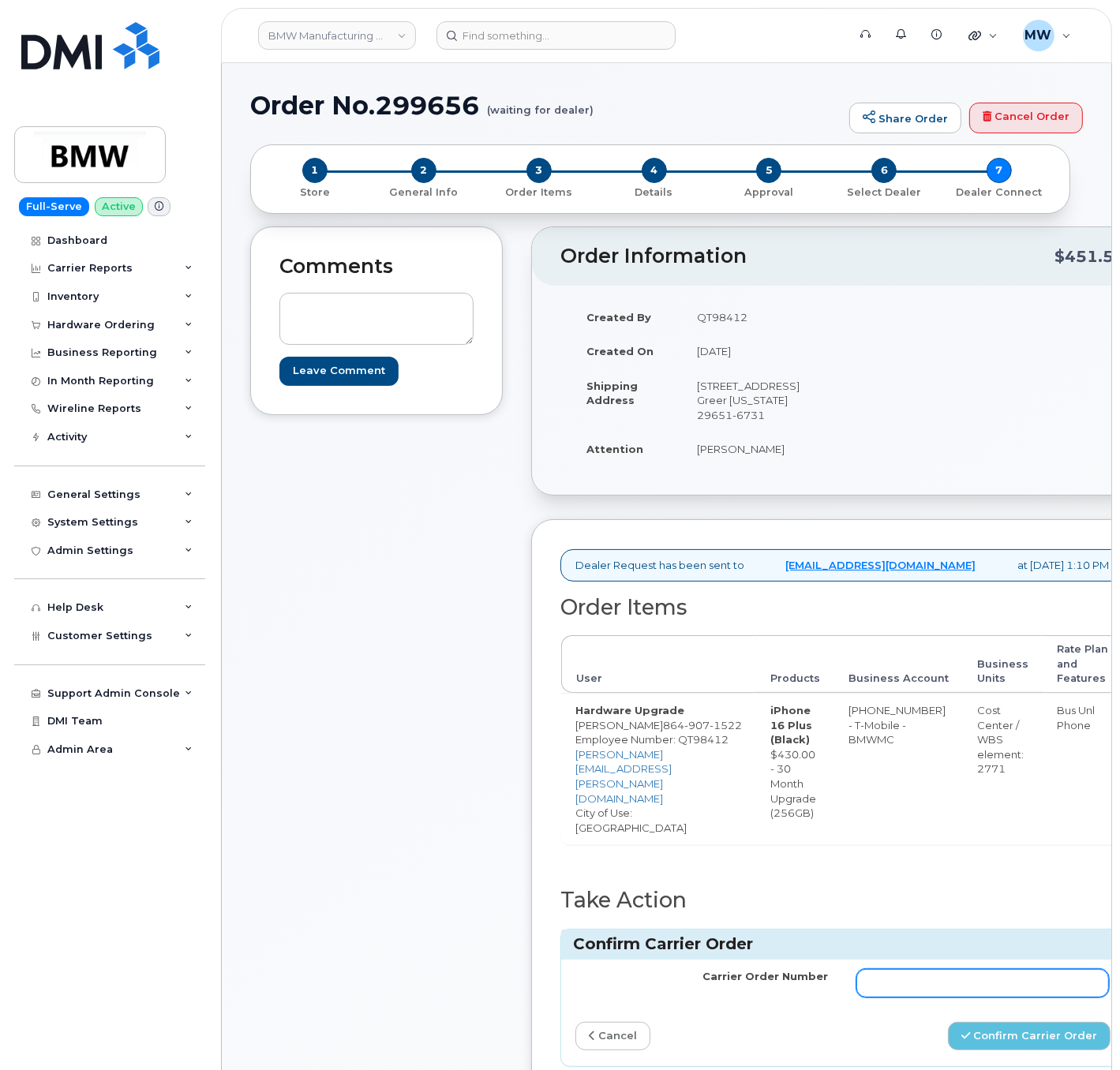
click at [914, 997] on input "Carrier Order Number" at bounding box center [982, 983] width 252 height 29
paste input "771865307"
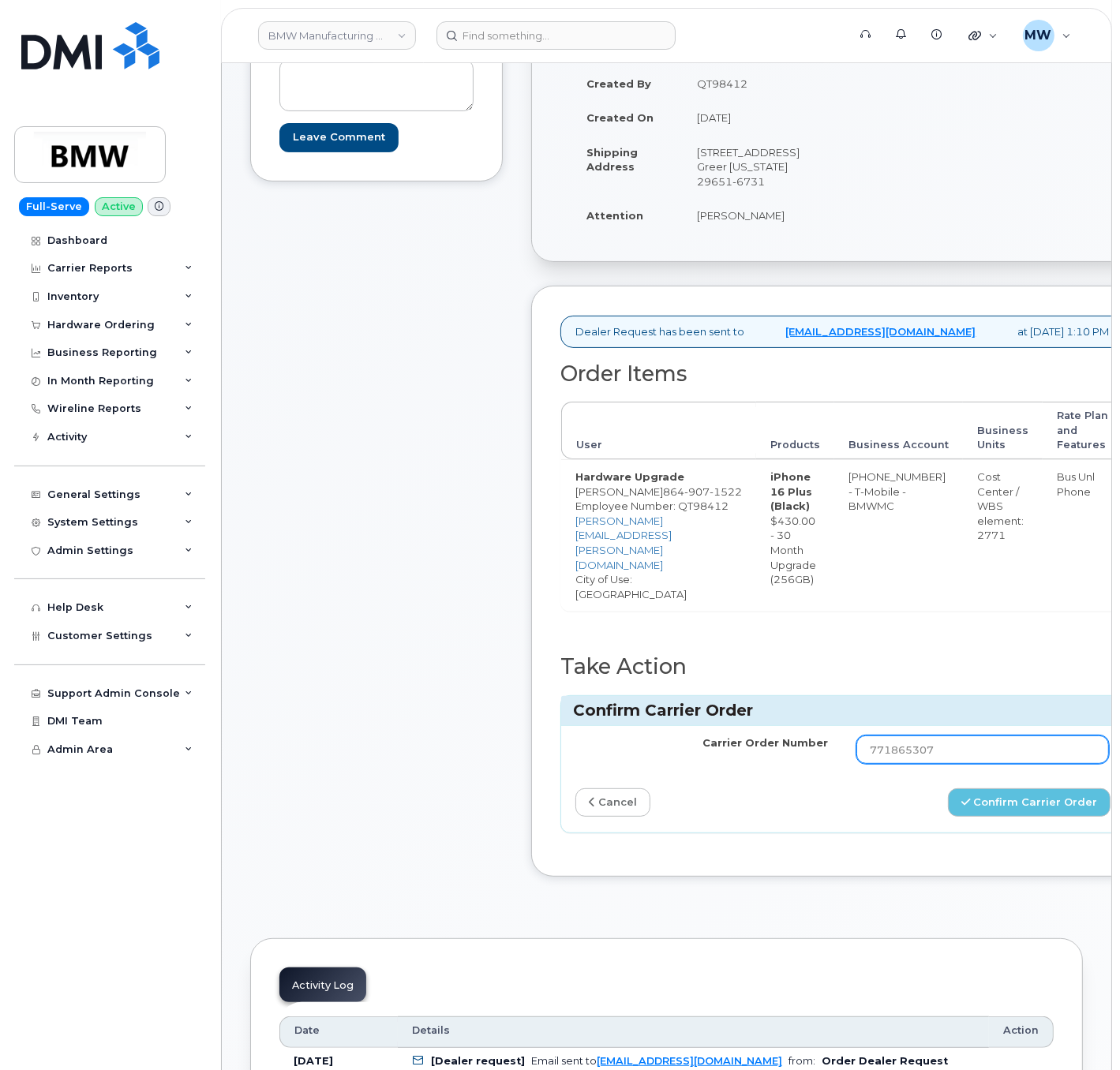
scroll to position [474, 0]
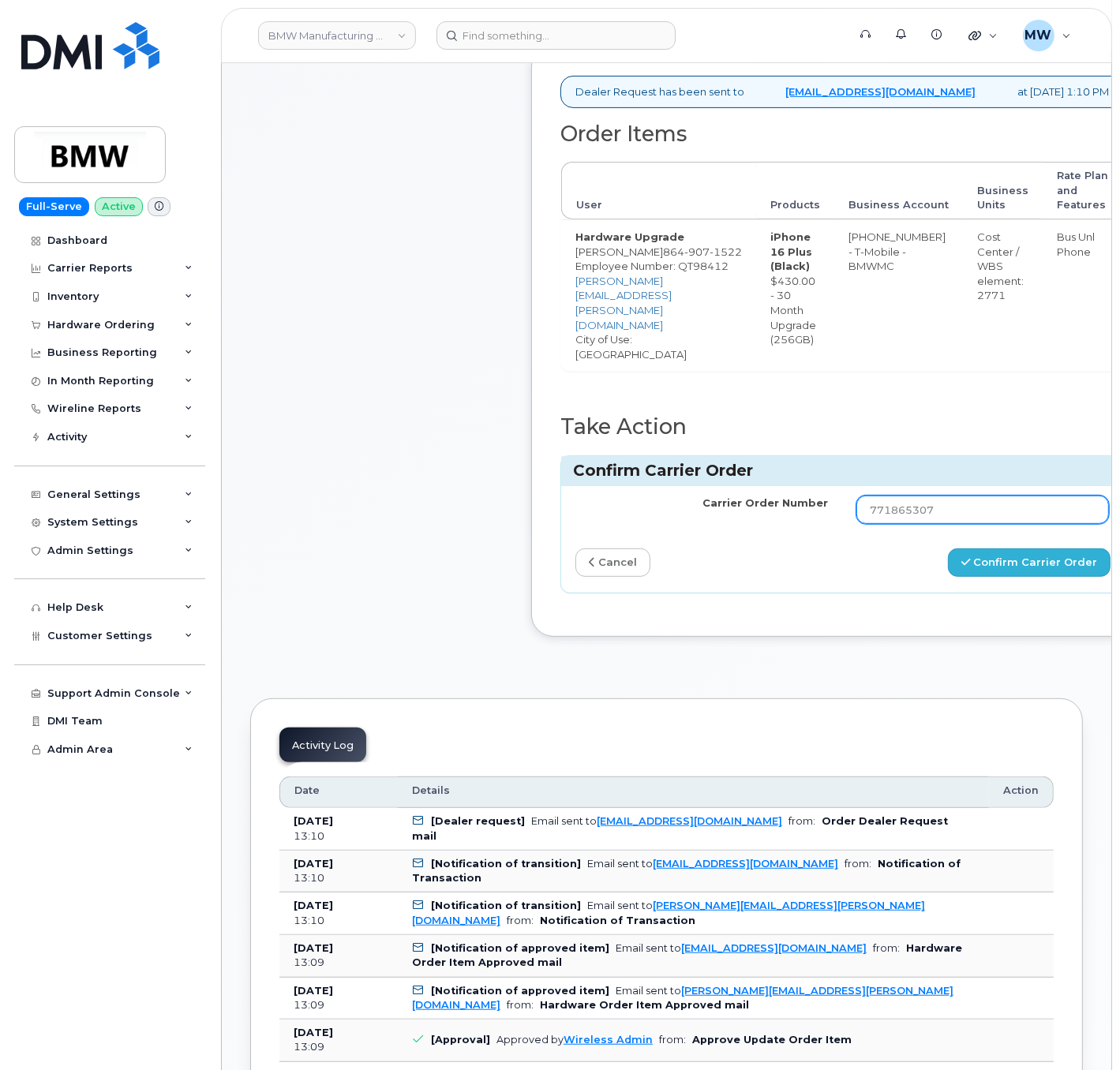
type input "771865307"
click at [1013, 577] on button "Confirm Carrier Order" at bounding box center [1029, 563] width 163 height 29
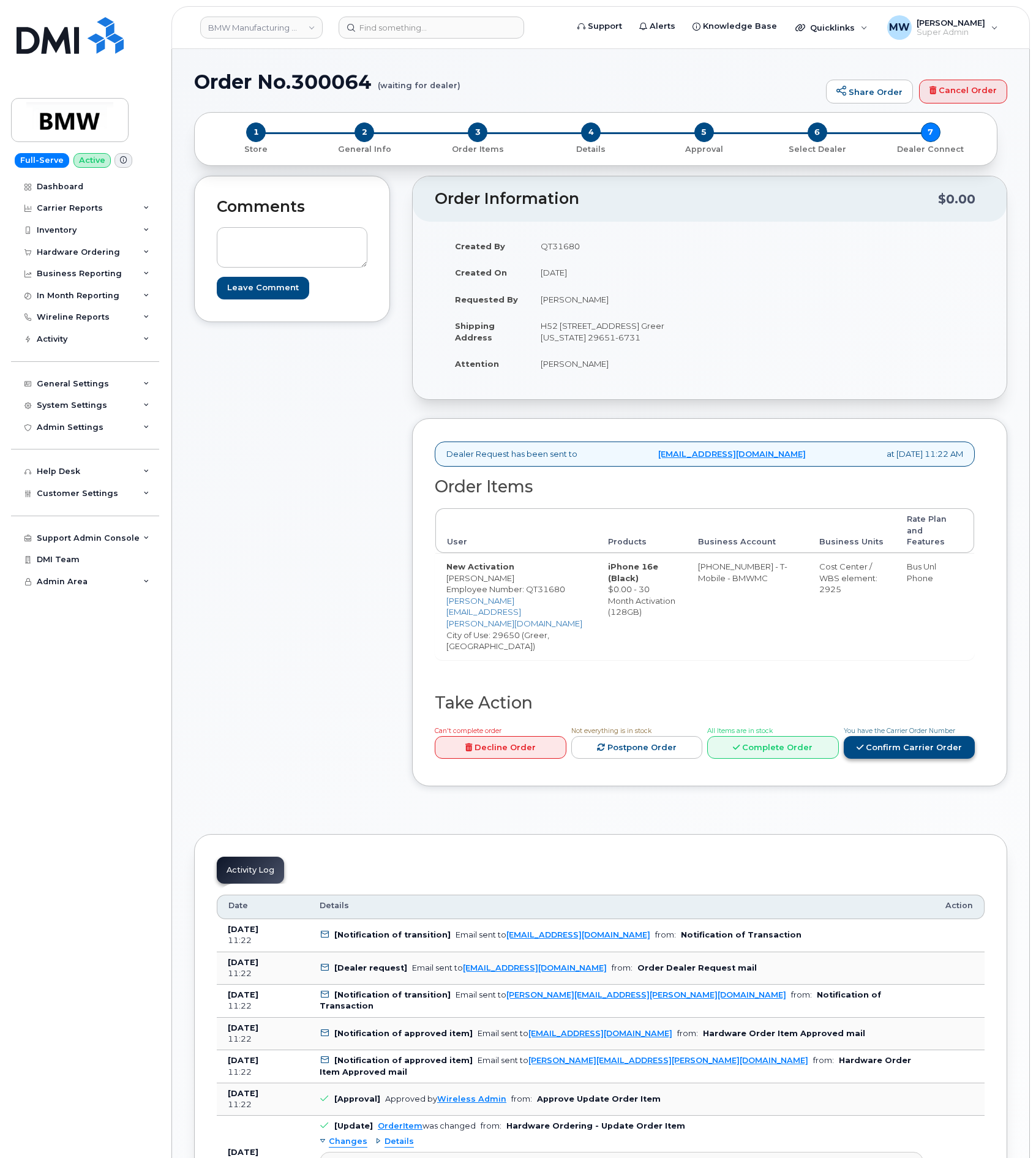
click at [917, 736] on link "Confirm Carrier Order" at bounding box center [909, 747] width 132 height 23
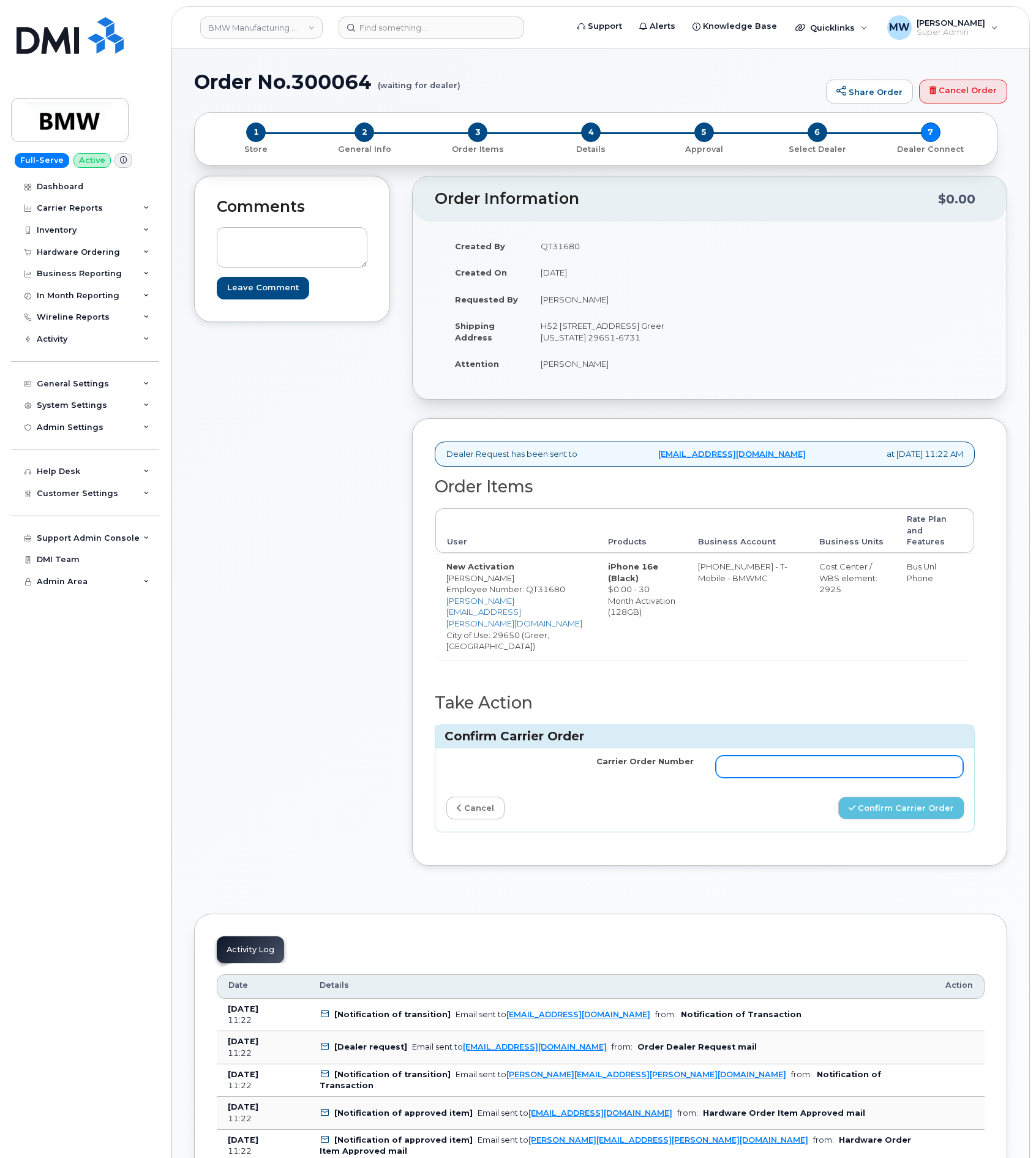
click at [843, 756] on input "Carrier Order Number" at bounding box center [839, 766] width 247 height 22
paste input "771865402"
type input "771865402"
click at [939, 797] on button "Confirm Carrier Order" at bounding box center [901, 808] width 126 height 23
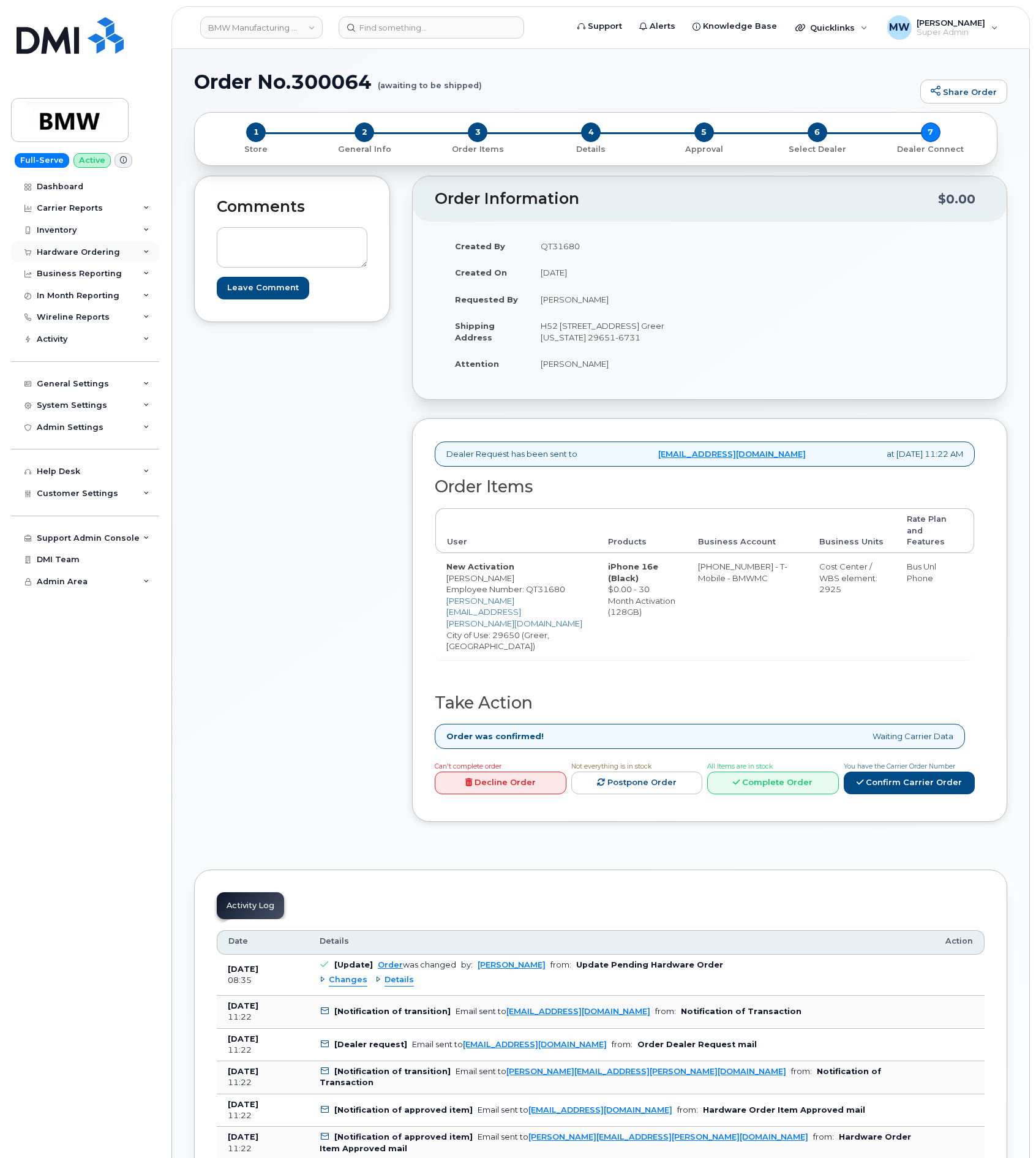
click at [90, 248] on div "Hardware Ordering" at bounding box center [78, 252] width 83 height 10
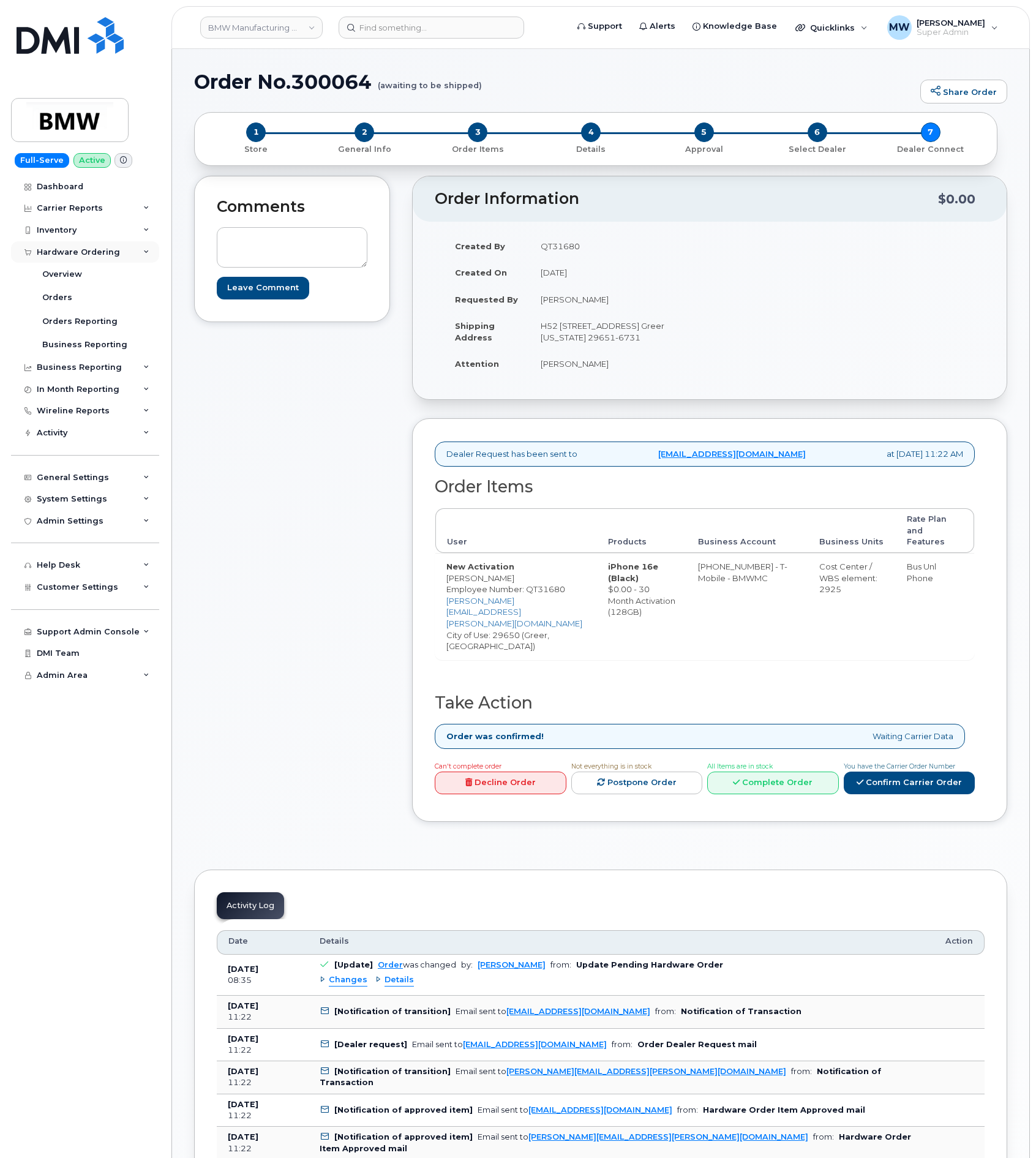
click at [68, 246] on div "Hardware Ordering" at bounding box center [85, 252] width 148 height 22
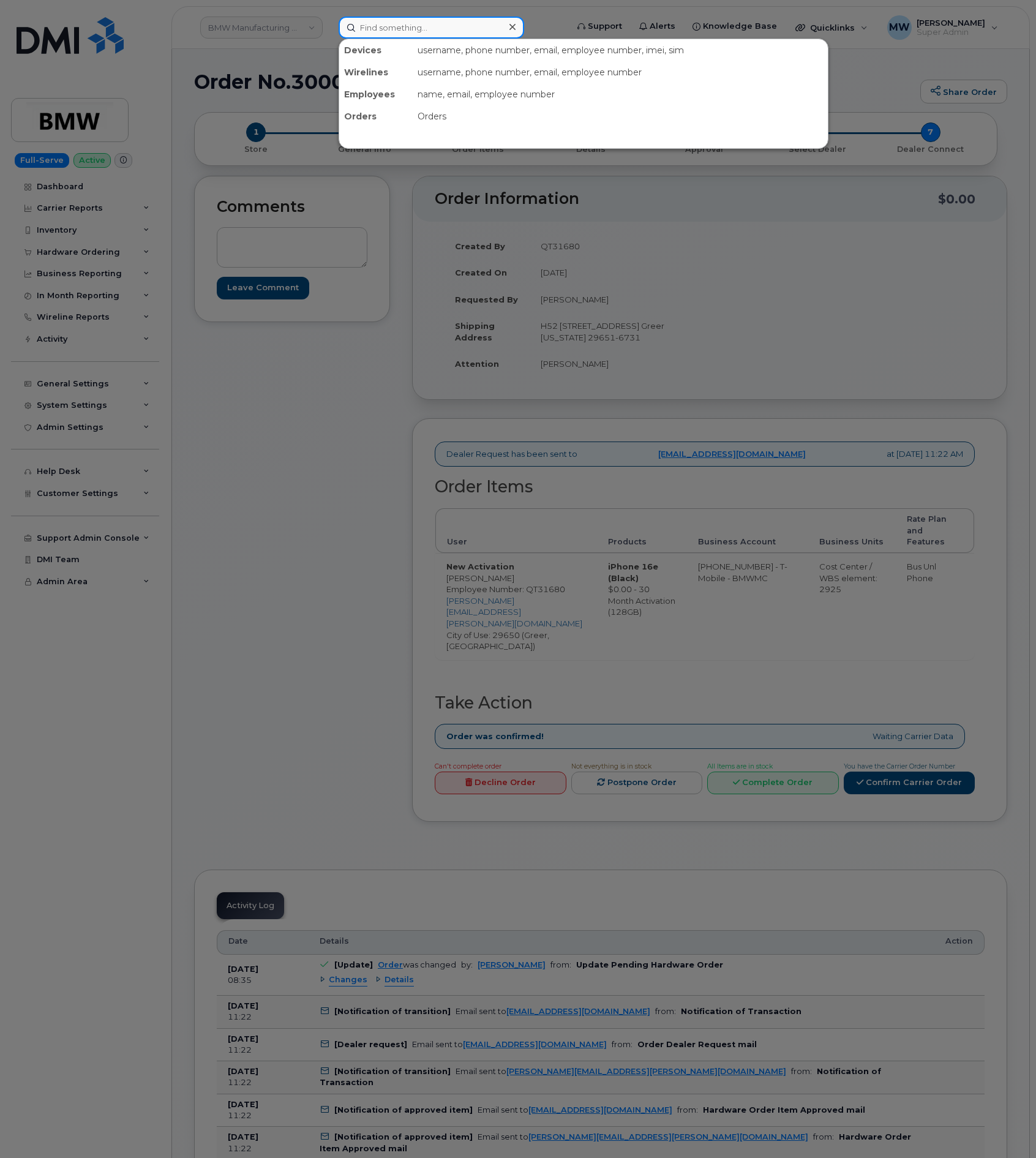
click at [426, 23] on input at bounding box center [431, 27] width 186 height 22
paste input "5515024138"
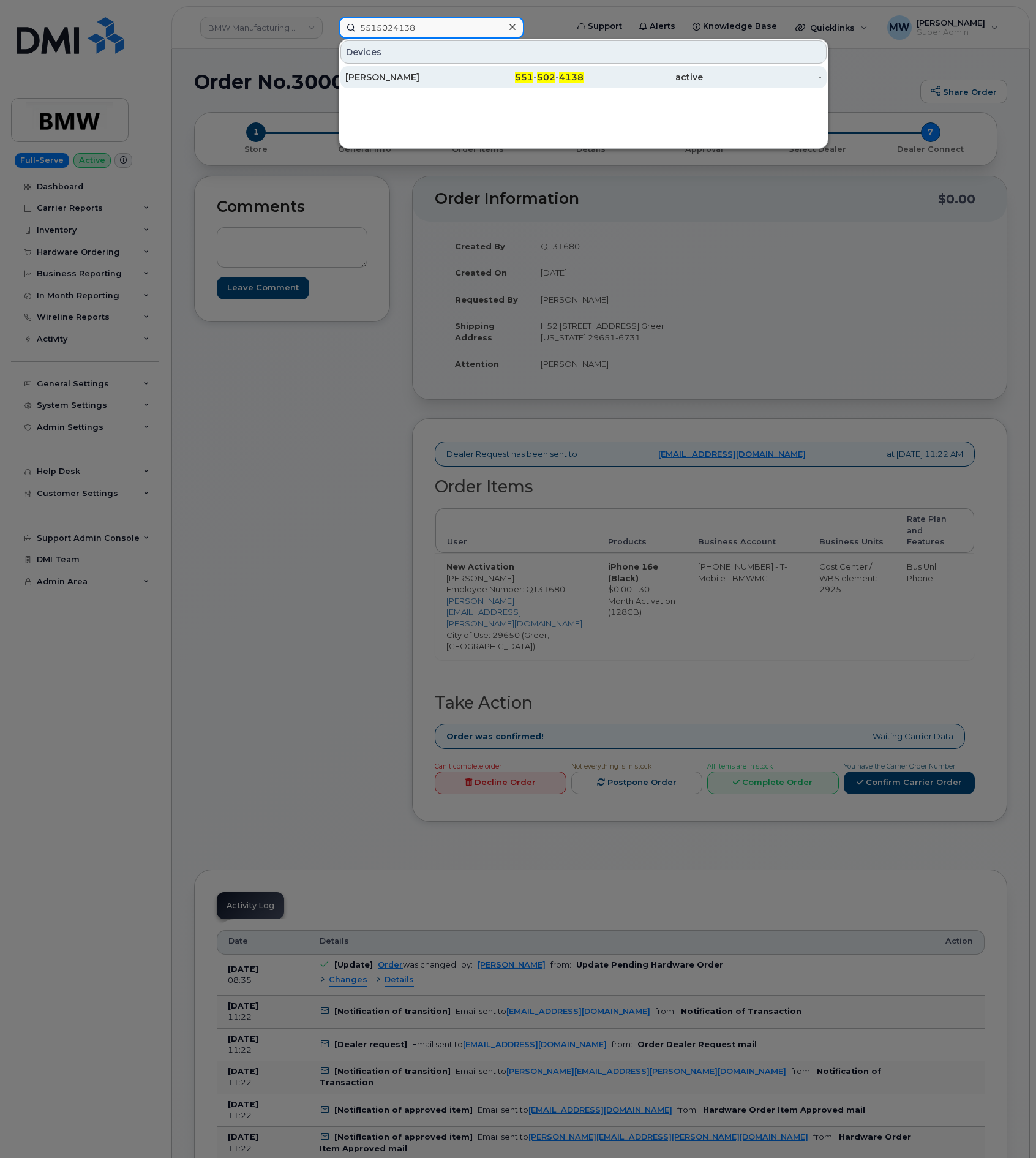
type input "5515024138"
click at [470, 86] on div "551 - 502 - 4138" at bounding box center [524, 77] width 119 height 22
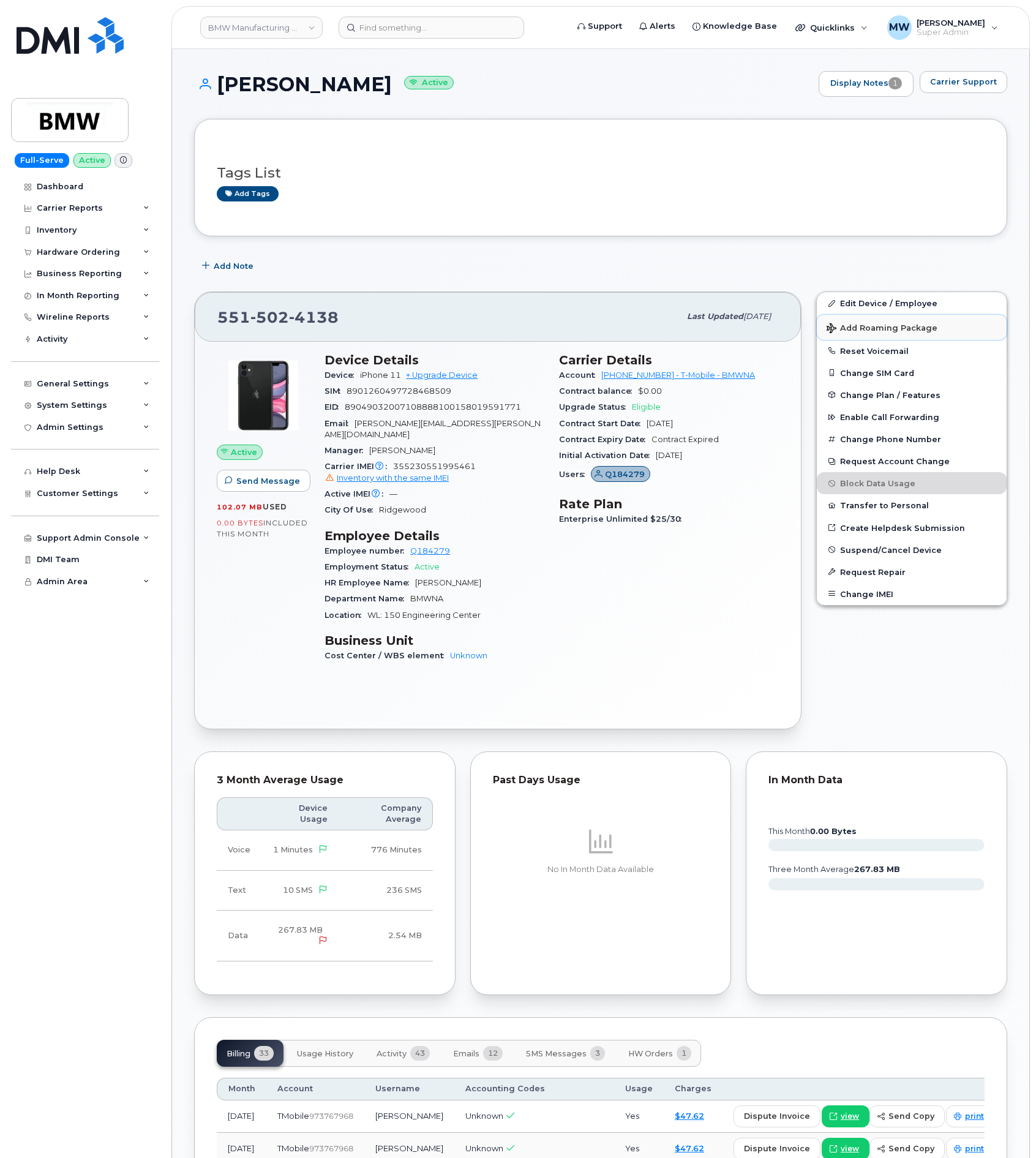
click at [871, 340] on button "Add Roaming Package" at bounding box center [911, 328] width 189 height 25
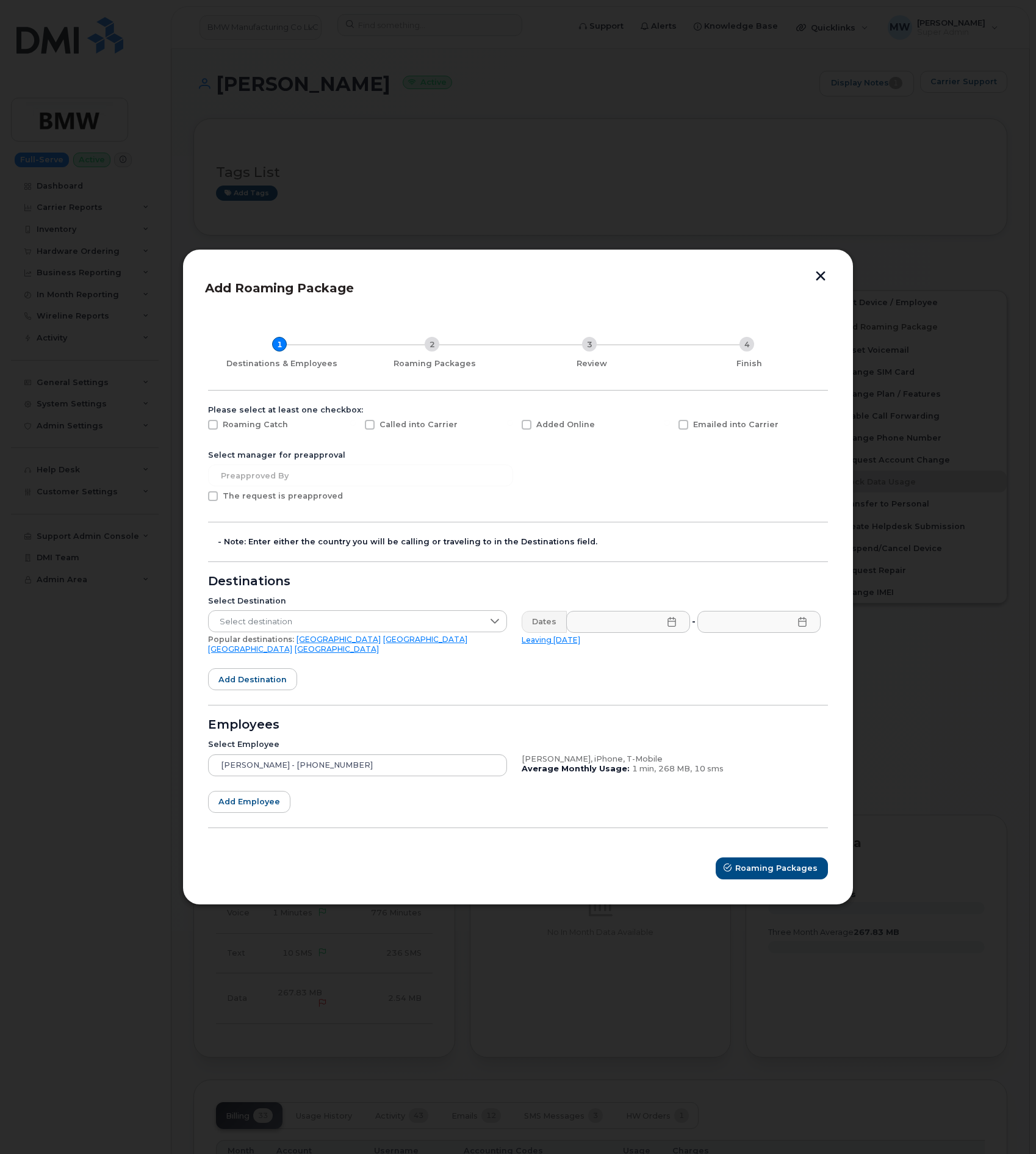
click at [745, 428] on span "Emailed into Carrier" at bounding box center [735, 424] width 85 height 9
click at [670, 426] on input "Emailed into Carrier" at bounding box center [667, 423] width 6 height 6
checkbox input "true"
click at [286, 628] on span "Select destination" at bounding box center [346, 622] width 275 height 22
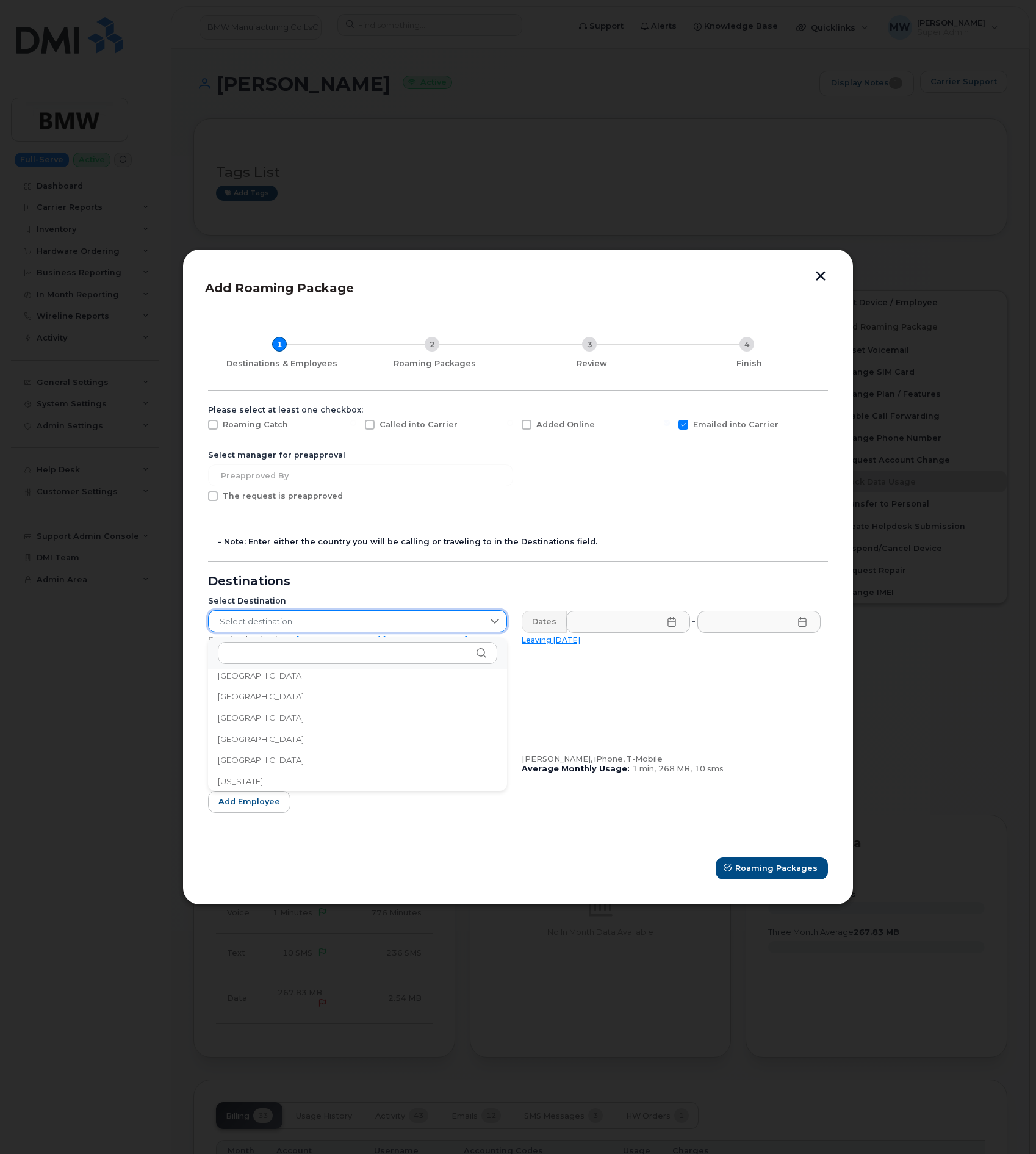
scroll to position [1464, 0]
click at [256, 774] on li "[GEOGRAPHIC_DATA]" at bounding box center [357, 781] width 299 height 21
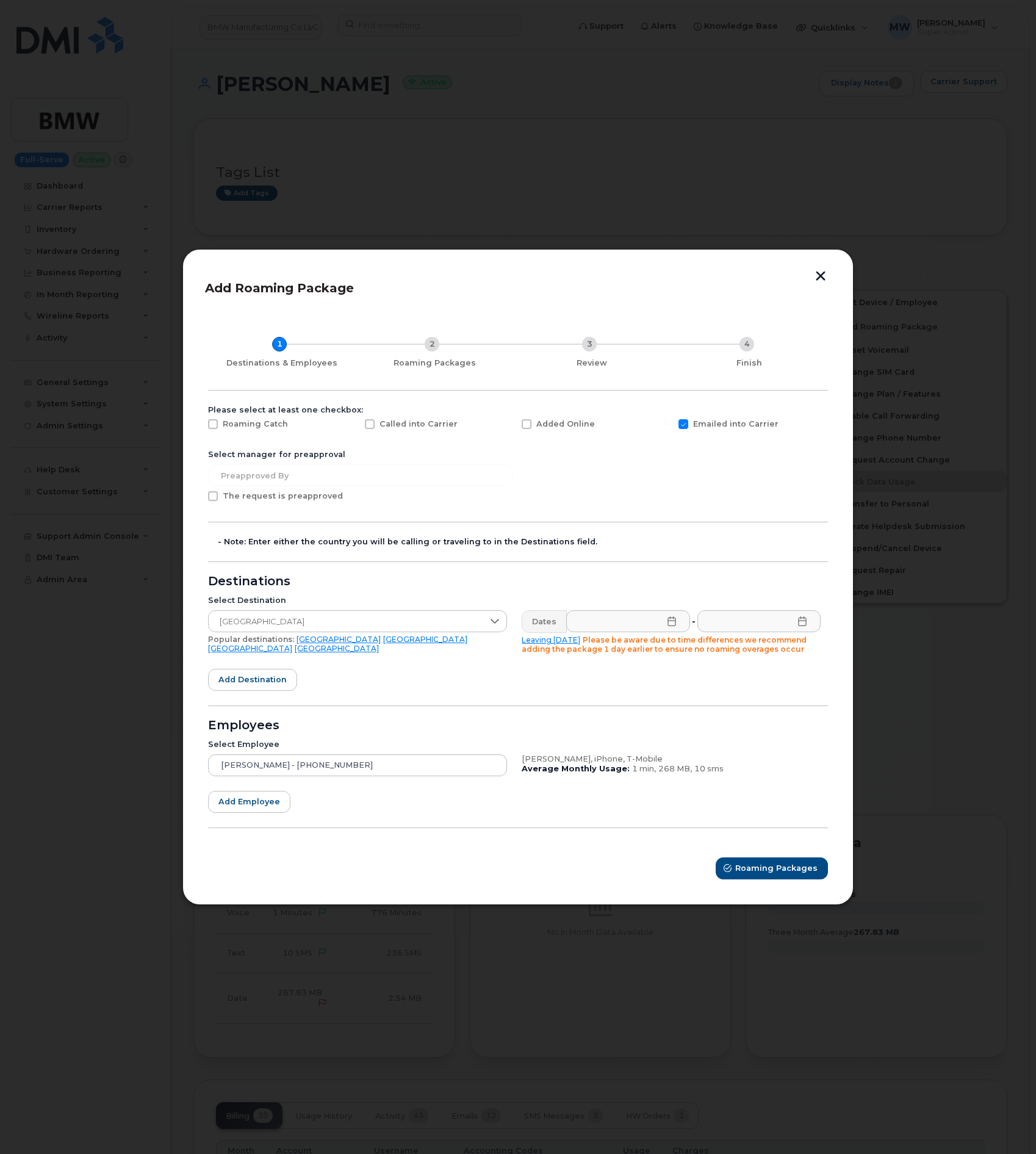
click at [673, 620] on icon at bounding box center [672, 621] width 9 height 9
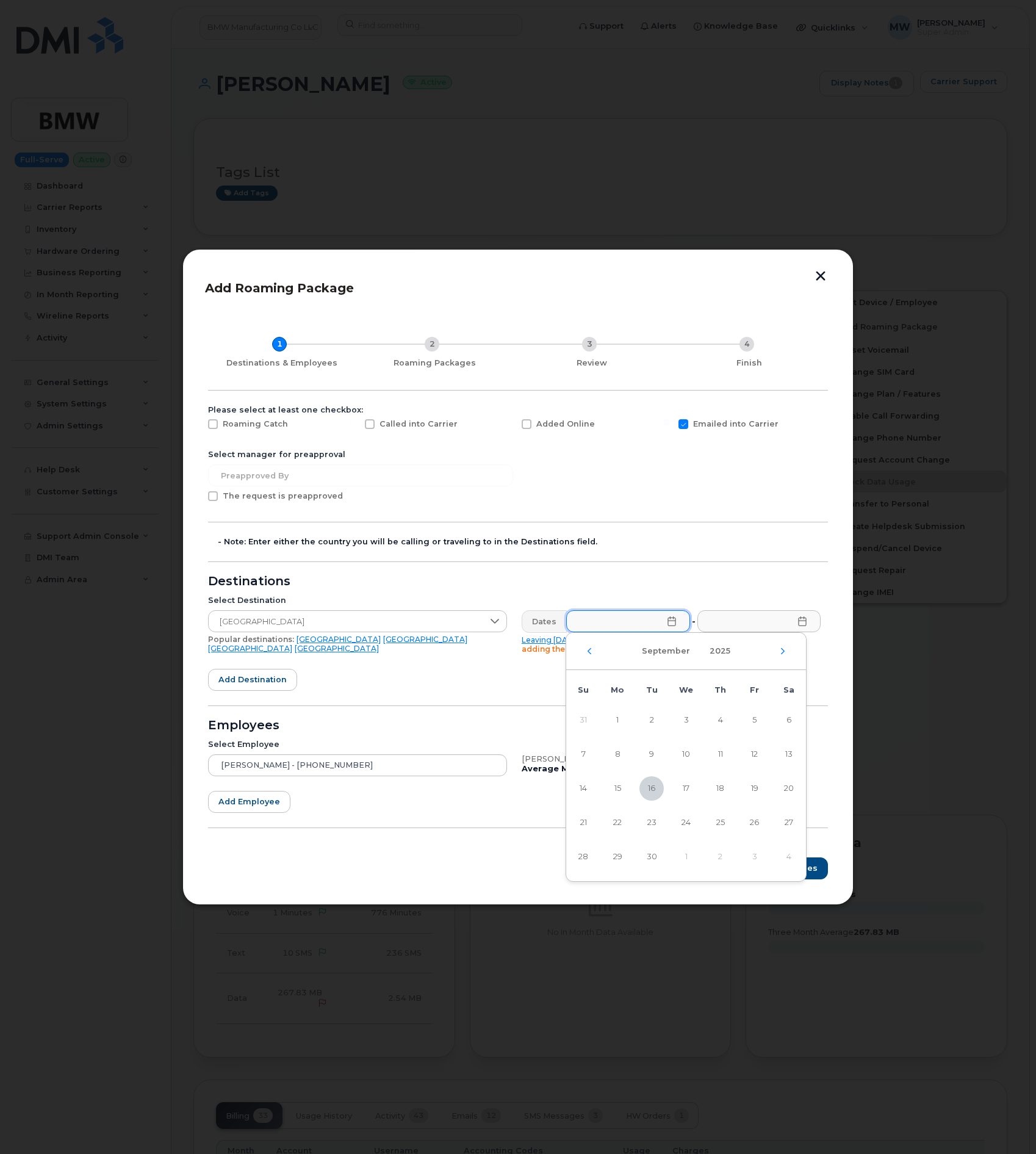
click at [782, 656] on div "[DATE]" at bounding box center [686, 651] width 240 height 37
click at [783, 652] on icon "Next Month" at bounding box center [783, 651] width 8 height 9
click at [648, 755] on span "7" at bounding box center [651, 754] width 25 height 25
type input "[DATE]"
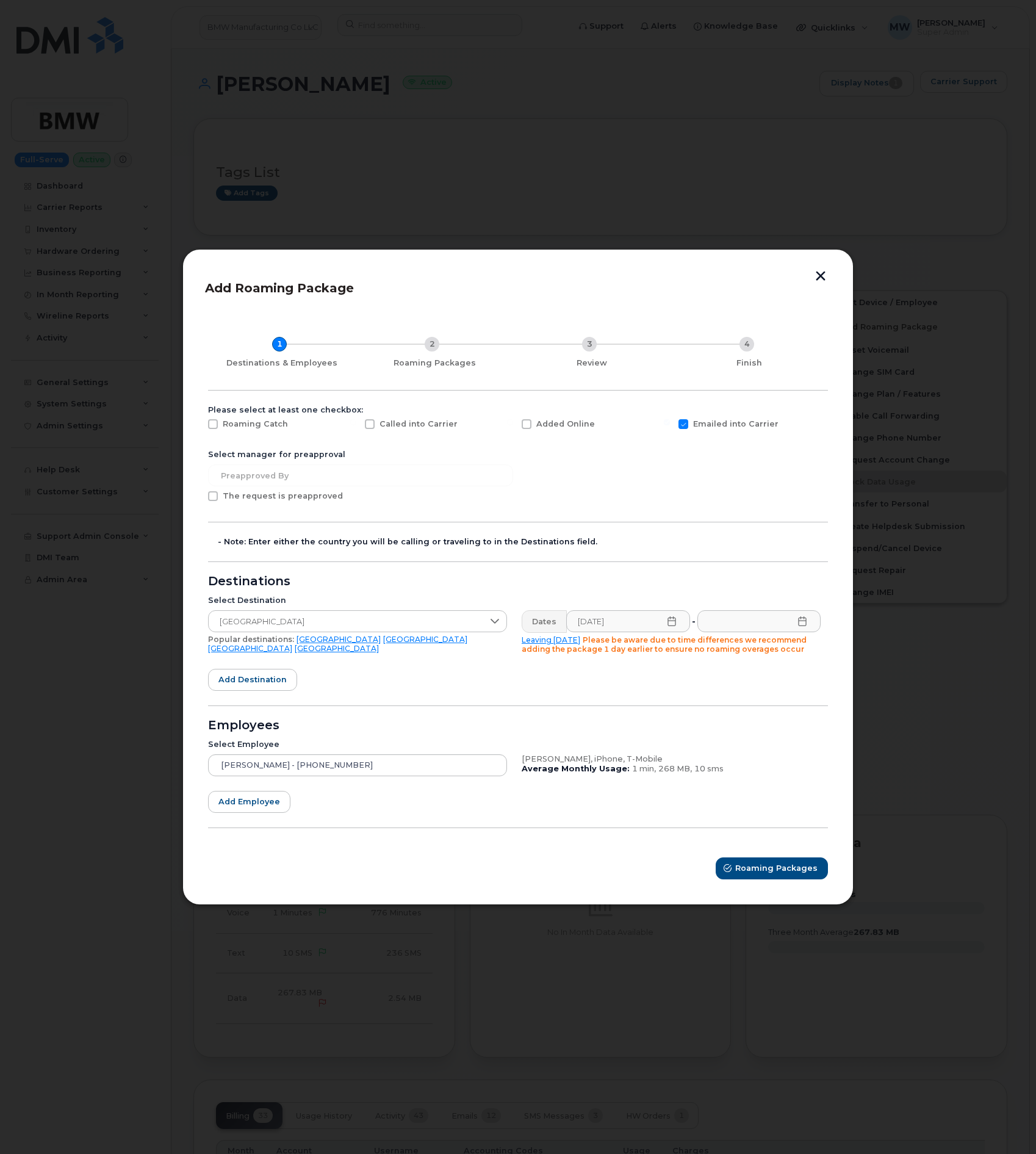
click at [802, 620] on icon at bounding box center [802, 621] width 8 height 9
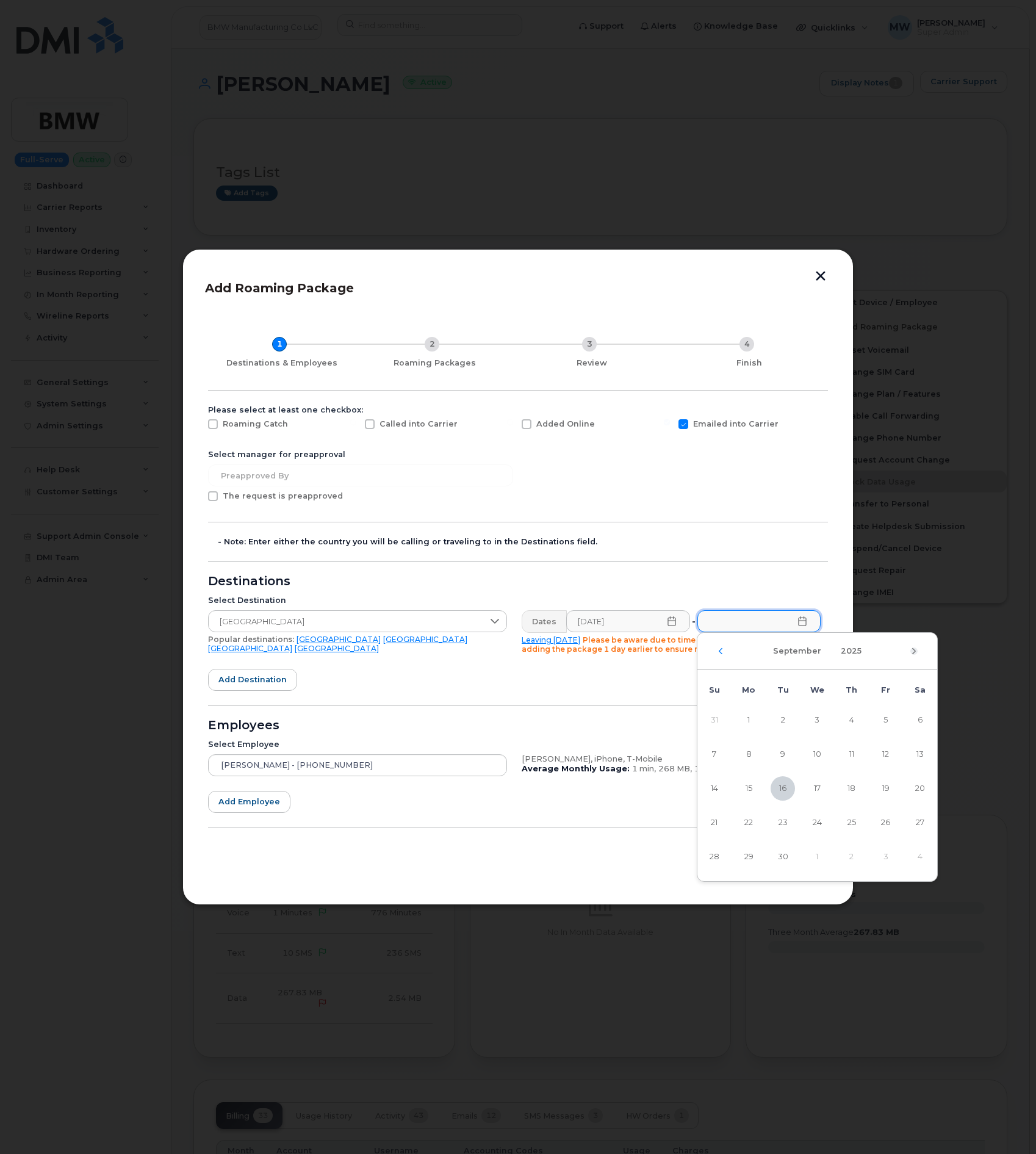
click at [912, 652] on icon "Next Month" at bounding box center [914, 651] width 8 height 9
click at [818, 852] on span "29" at bounding box center [817, 856] width 25 height 25
type input "10/29/2025"
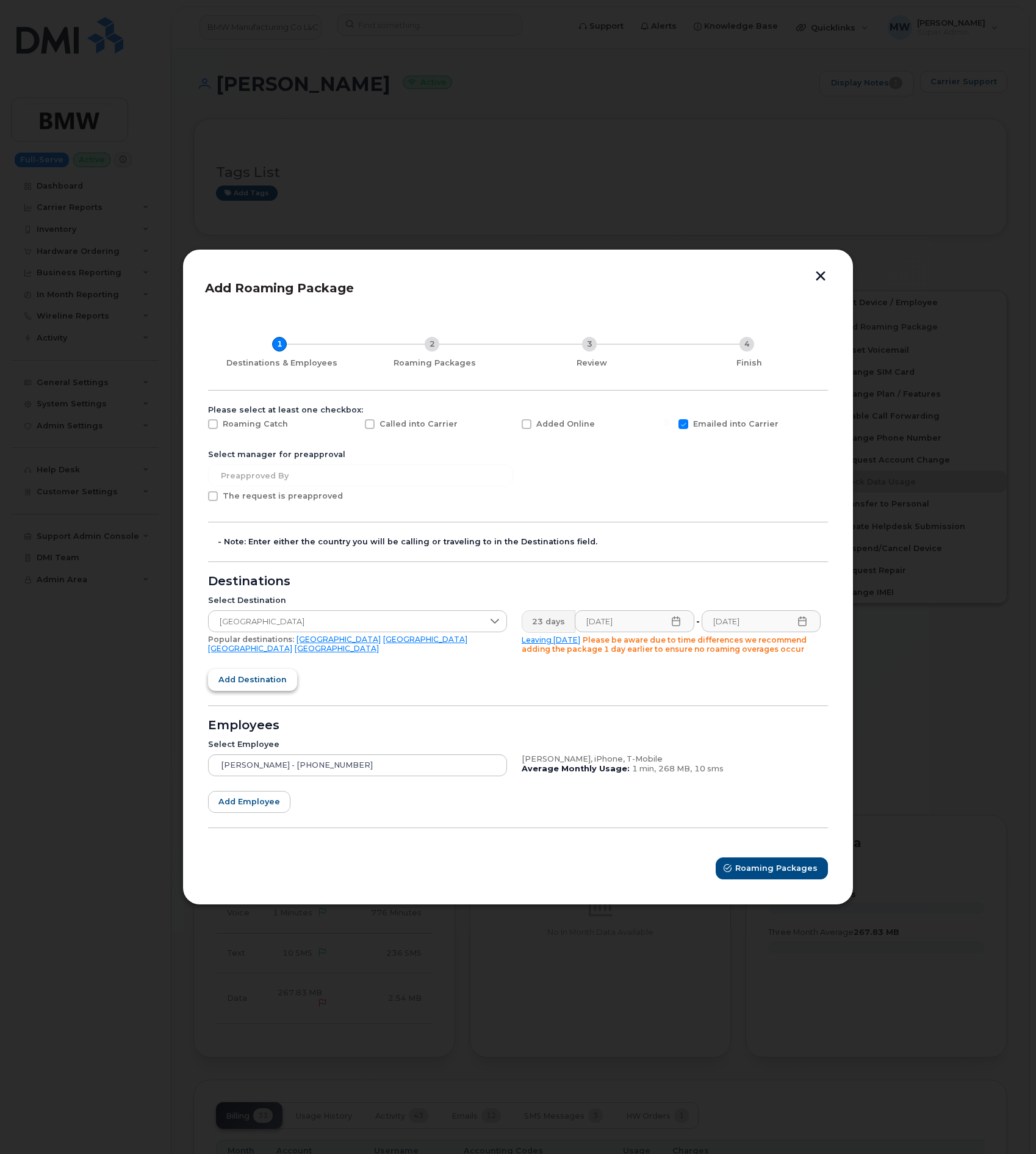
click at [227, 669] on button "Add destination" at bounding box center [252, 680] width 89 height 22
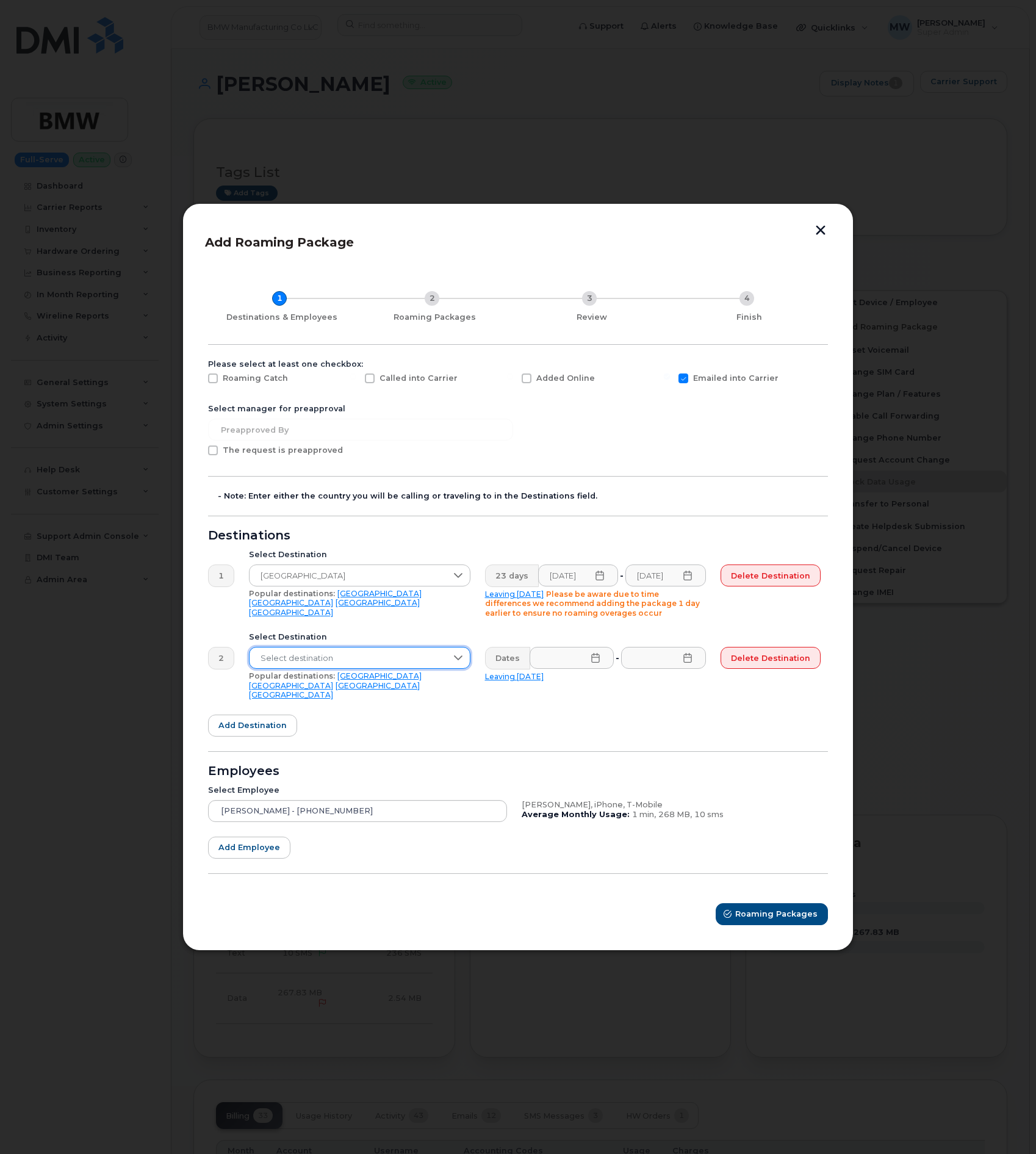
click at [324, 661] on span "Select destination" at bounding box center [348, 658] width 197 height 22
click at [355, 663] on span "Select destination" at bounding box center [348, 658] width 197 height 22
click at [351, 691] on input "text" at bounding box center [361, 690] width 203 height 22
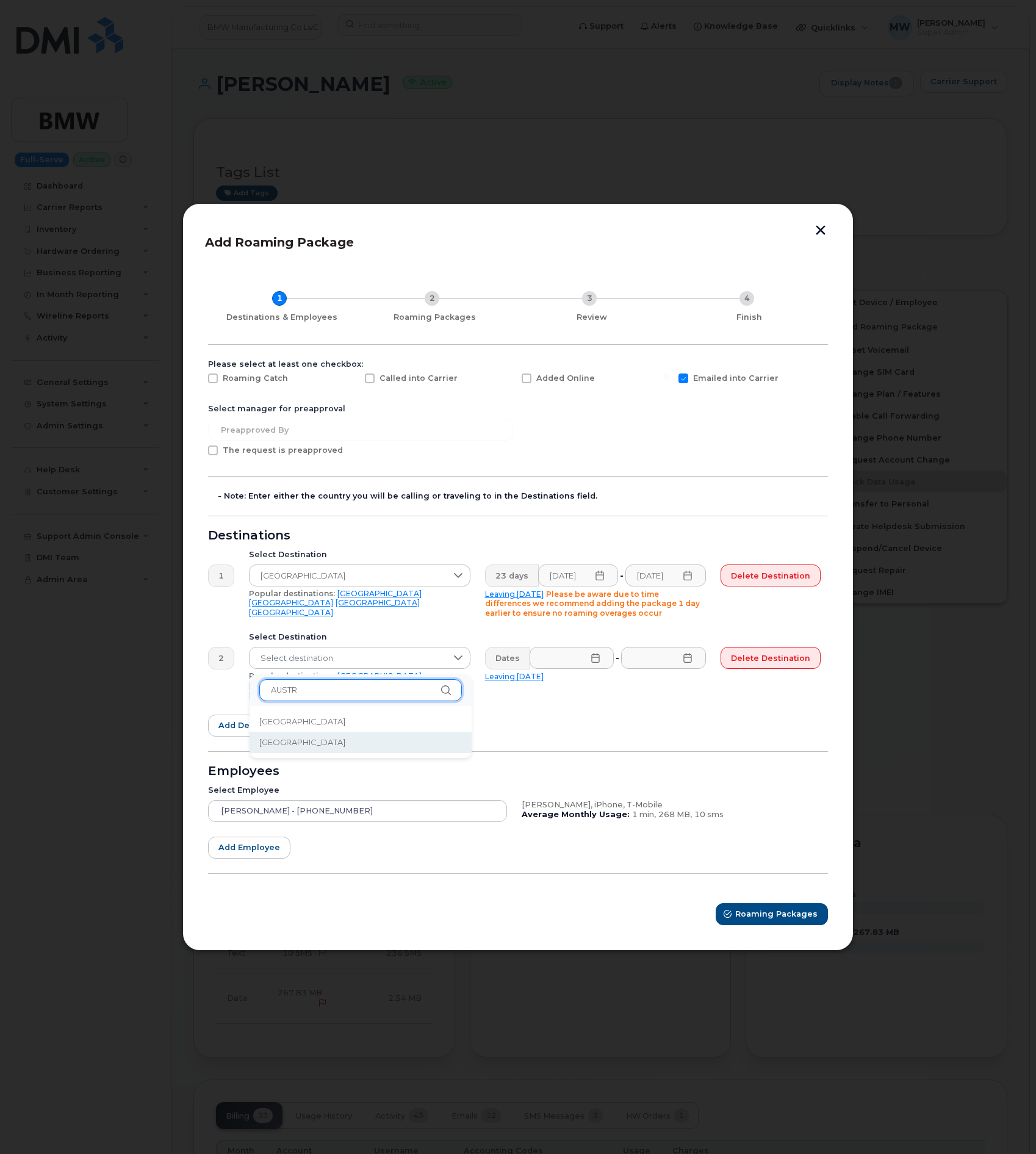
type input "AUSTR"
click at [349, 744] on li "Austria" at bounding box center [361, 742] width 222 height 21
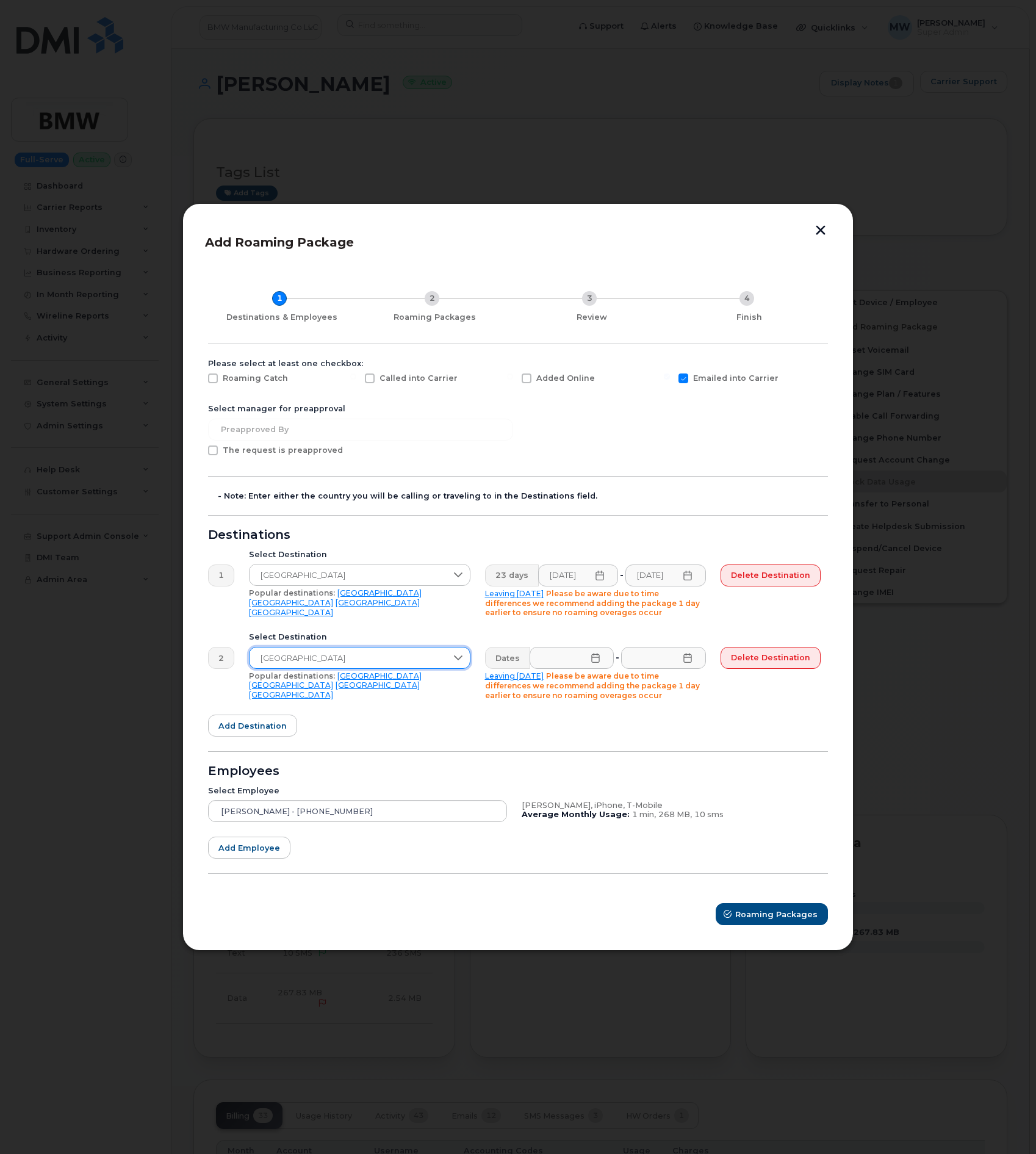
click at [601, 654] on icon at bounding box center [595, 658] width 9 height 9
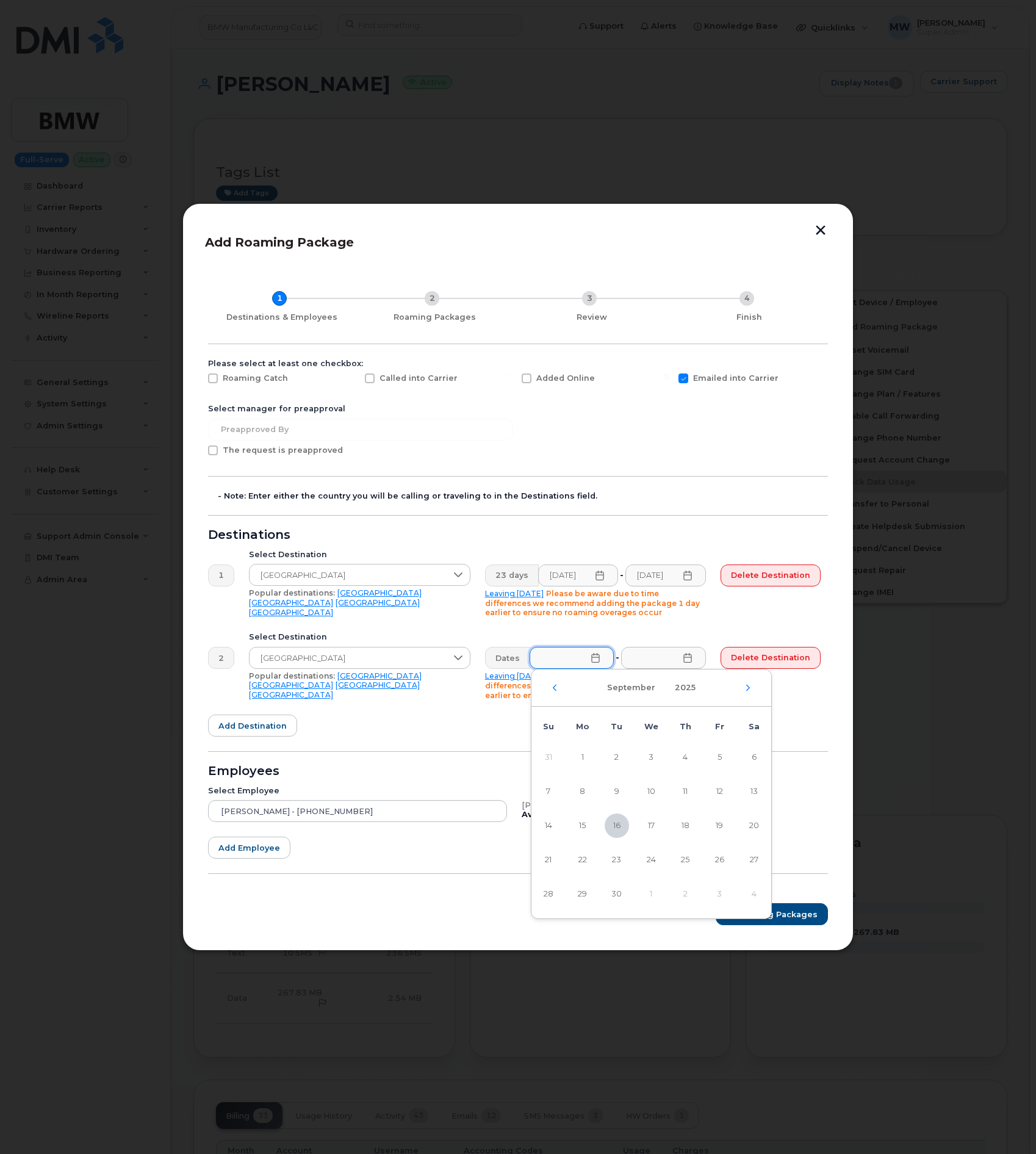
click at [751, 685] on div "September 2025" at bounding box center [651, 688] width 240 height 37
click at [749, 689] on icon "Next Month" at bounding box center [749, 687] width 8 height 9
click at [616, 791] on span "7" at bounding box center [617, 791] width 25 height 25
type input "10/07/2025"
click at [692, 661] on icon at bounding box center [687, 658] width 9 height 9
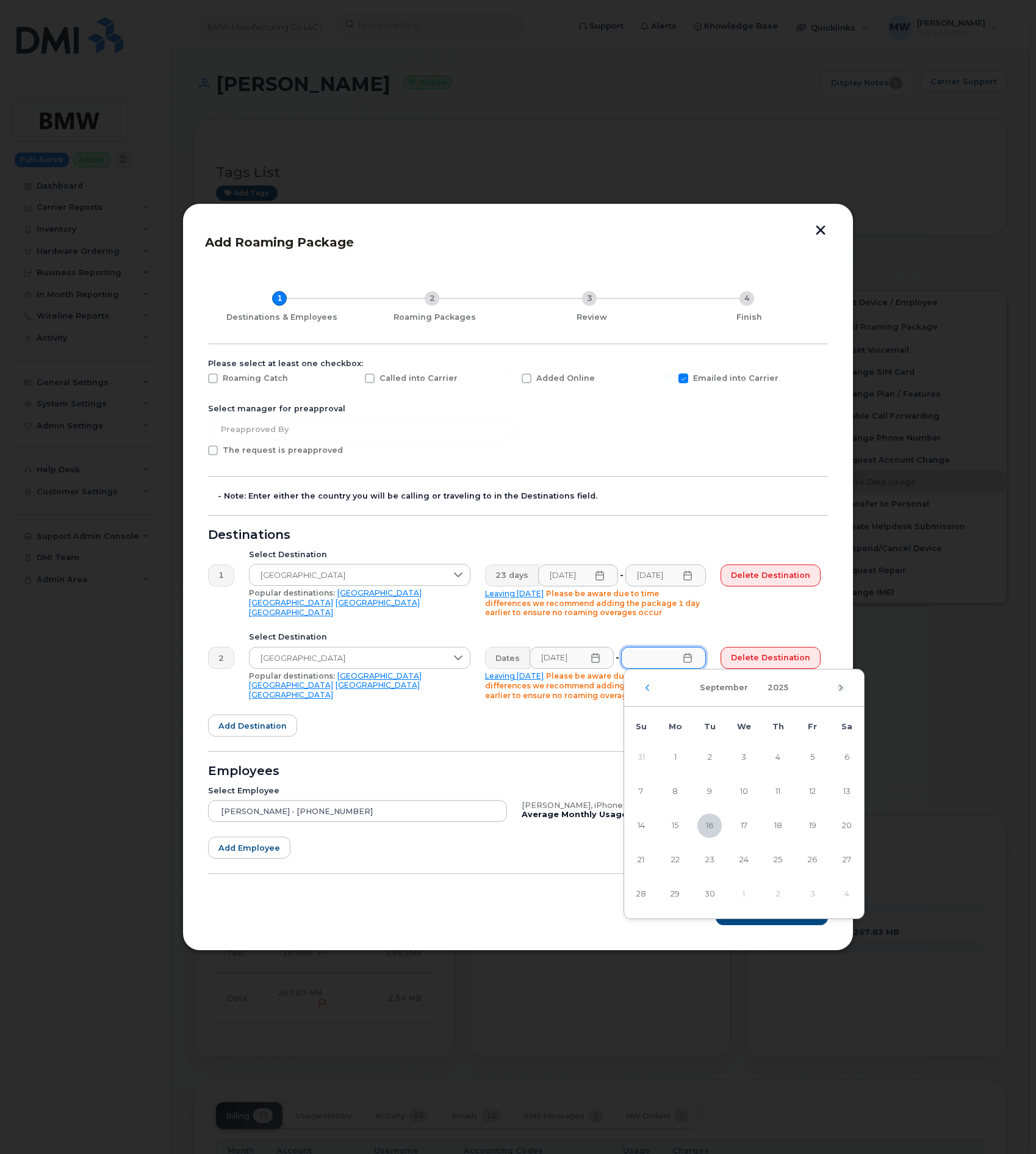
click at [836, 689] on div "September 2025" at bounding box center [744, 688] width 240 height 37
click at [837, 689] on icon "Next Month" at bounding box center [841, 687] width 8 height 9
click at [747, 896] on span "29" at bounding box center [744, 894] width 25 height 25
type input "10/29/2025"
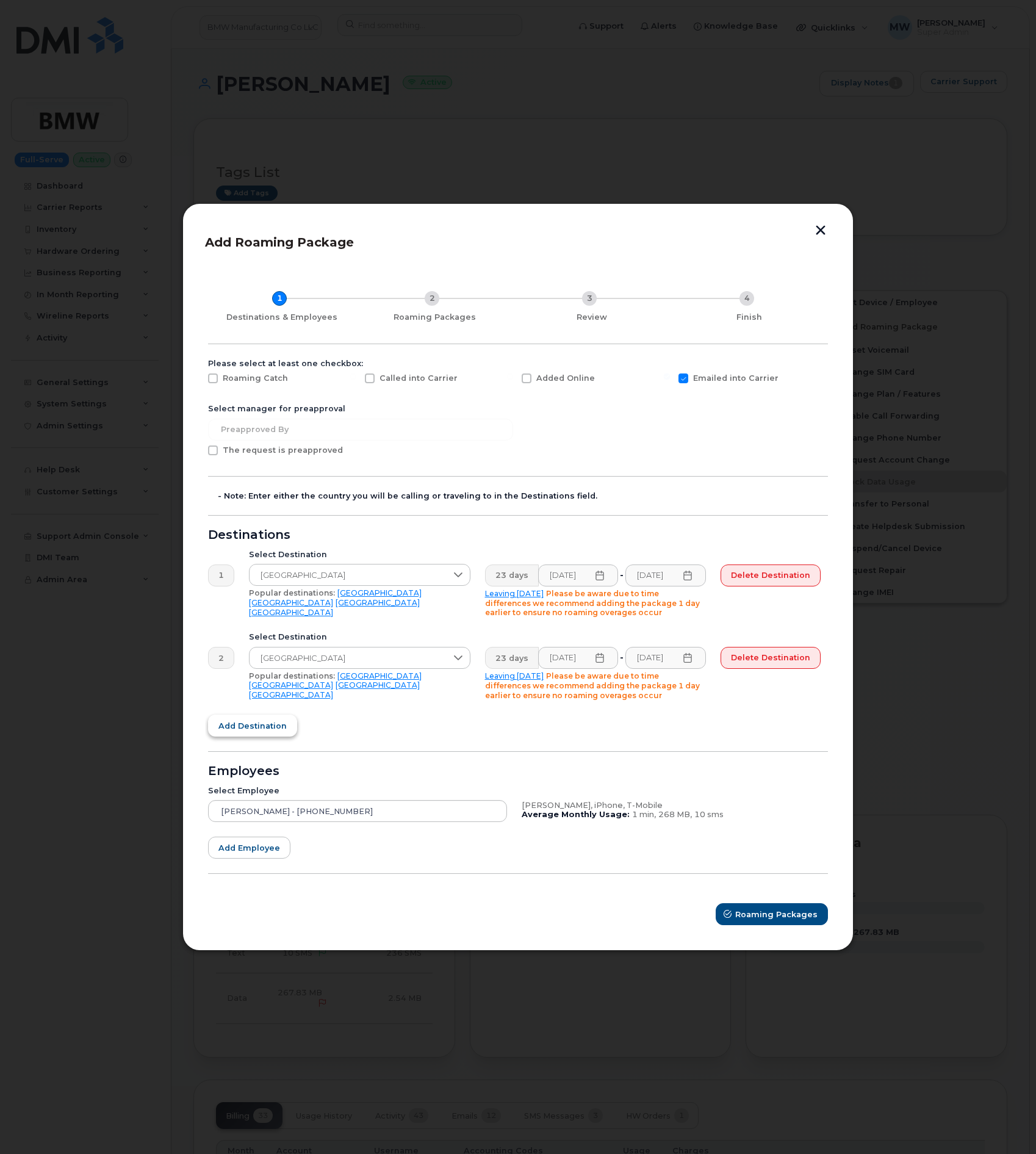
scroll to position [0, 0]
click at [269, 720] on span "Add destination" at bounding box center [253, 726] width 68 height 11
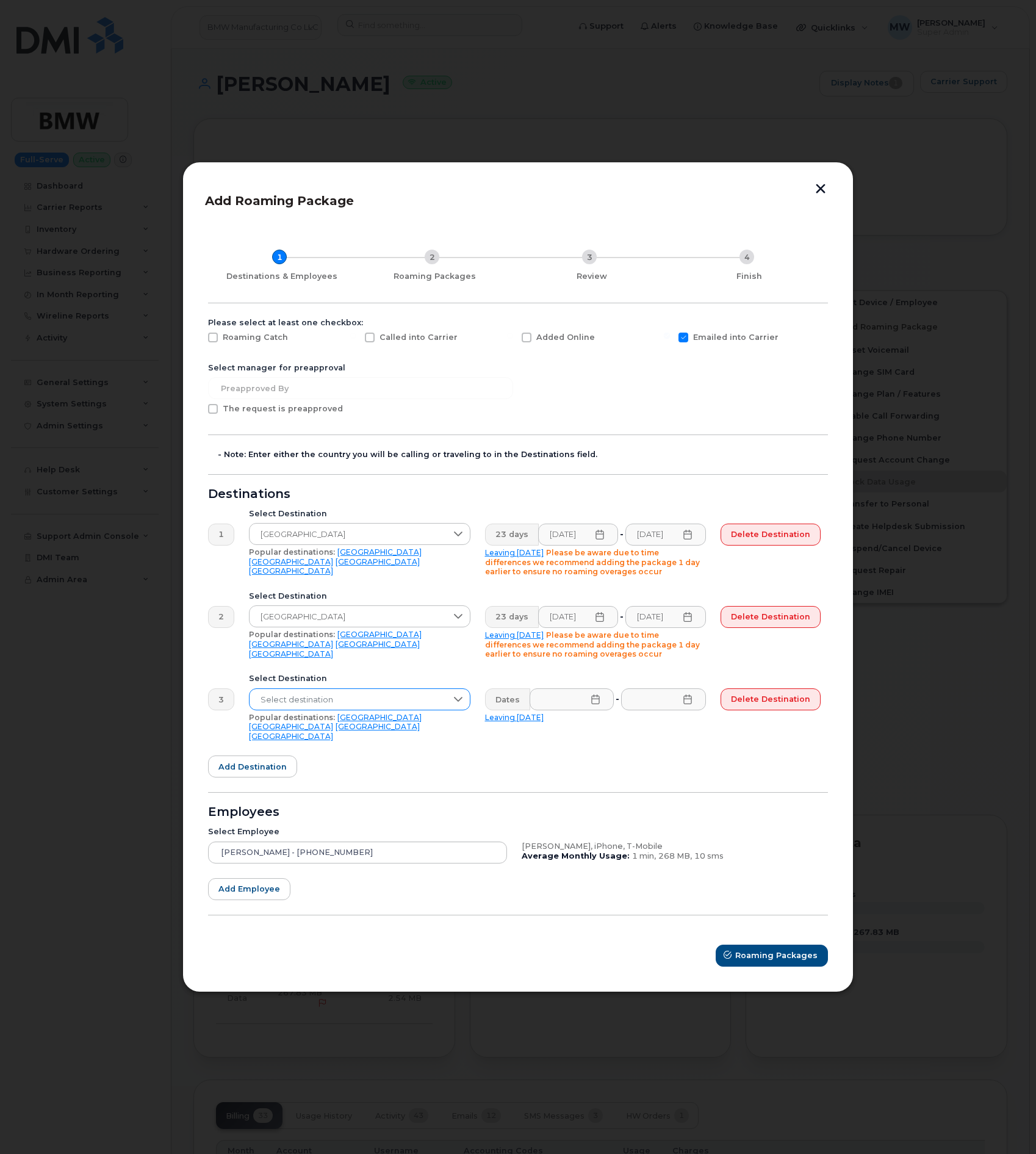
click at [340, 704] on span "Select destination" at bounding box center [348, 700] width 197 height 22
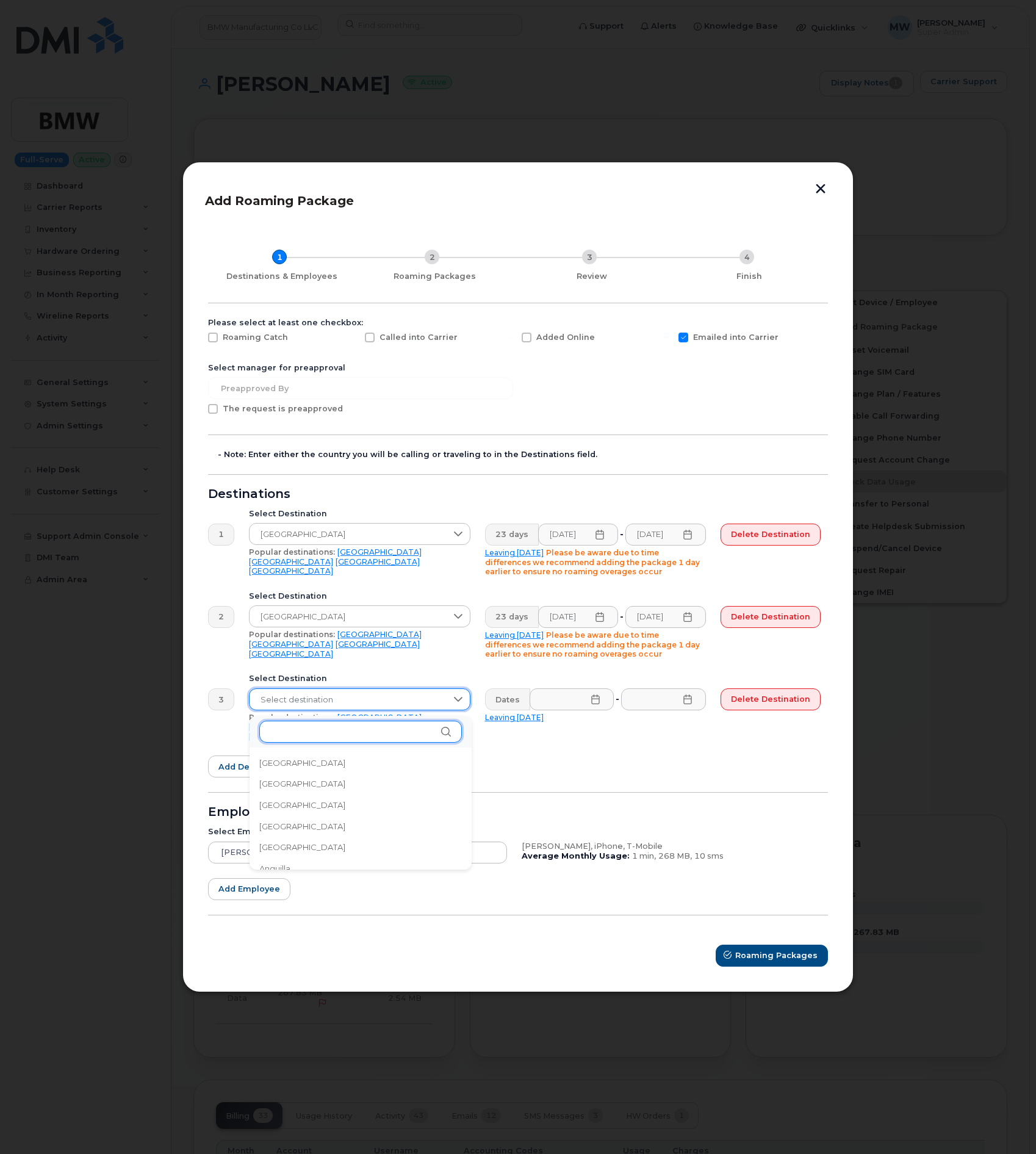
click at [330, 731] on input "text" at bounding box center [361, 731] width 203 height 22
type input "CZECH"
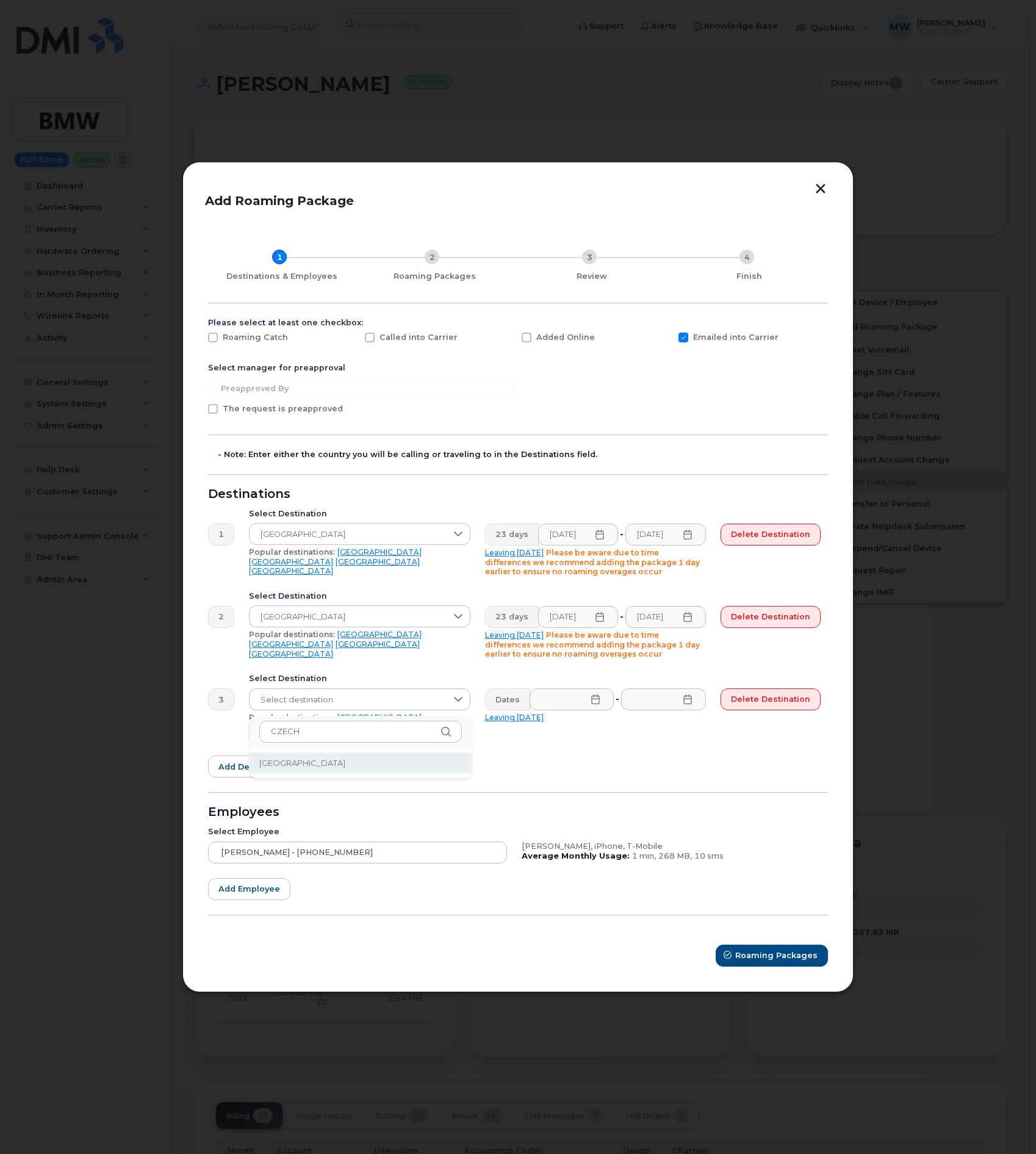
click at [322, 759] on li "Czech Republic" at bounding box center [361, 763] width 222 height 21
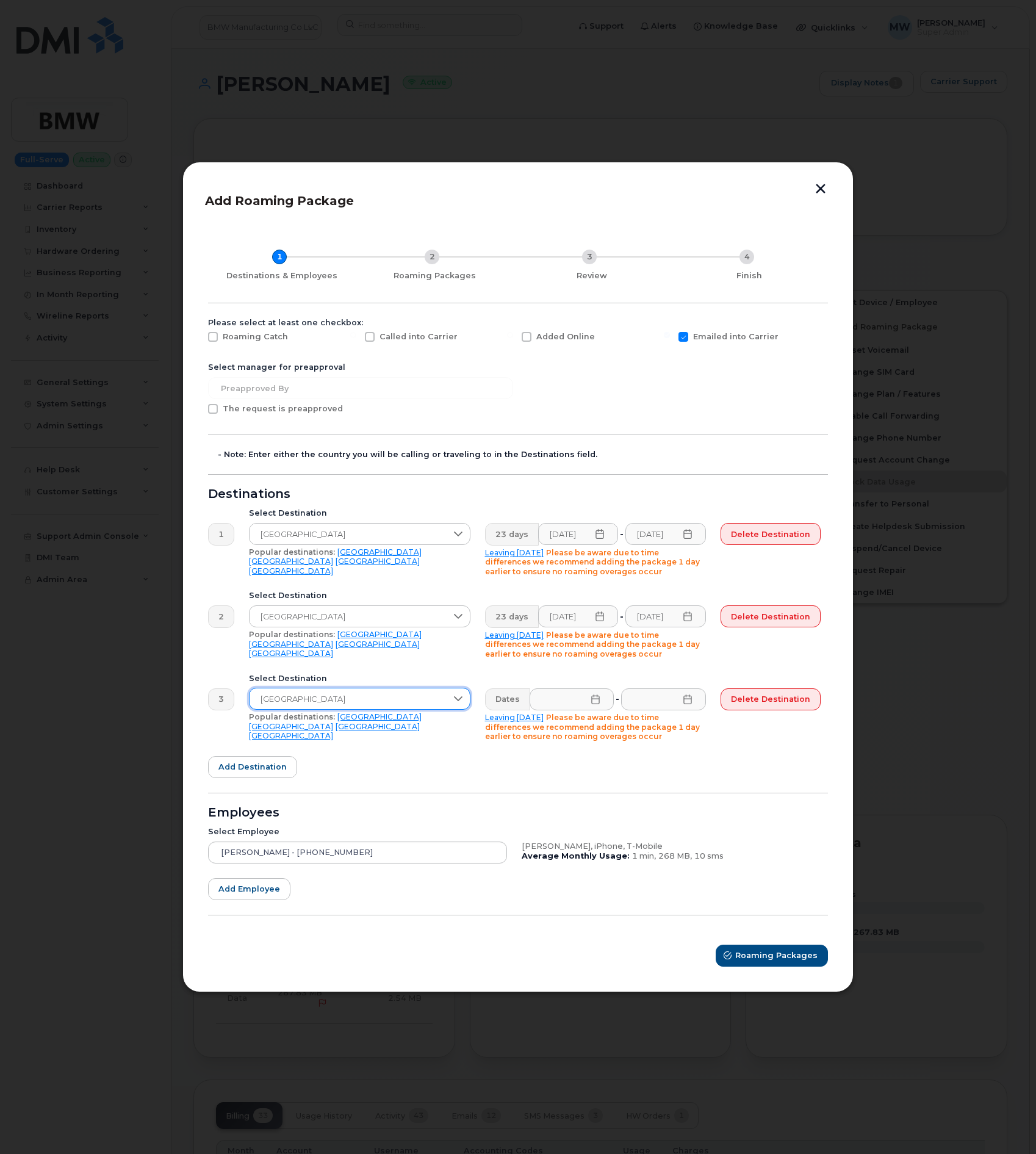
click at [599, 699] on icon at bounding box center [596, 699] width 8 height 9
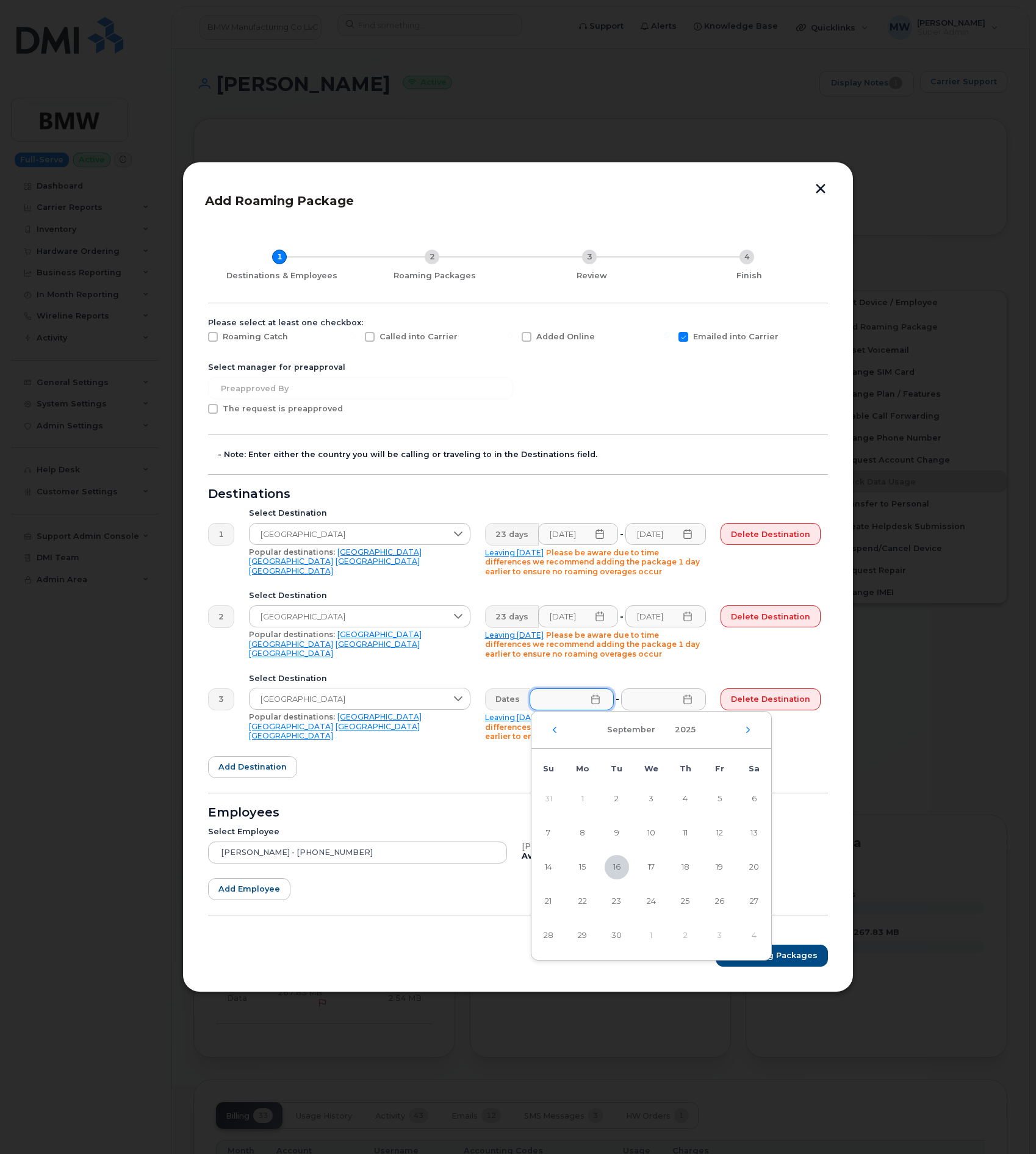
click at [742, 727] on div "September 2025" at bounding box center [651, 730] width 240 height 37
click at [745, 729] on icon "Next Month" at bounding box center [749, 730] width 8 height 9
click at [618, 835] on span "7" at bounding box center [617, 832] width 25 height 25
type input "10/07/2025"
click at [706, 704] on input "text" at bounding box center [663, 699] width 85 height 22
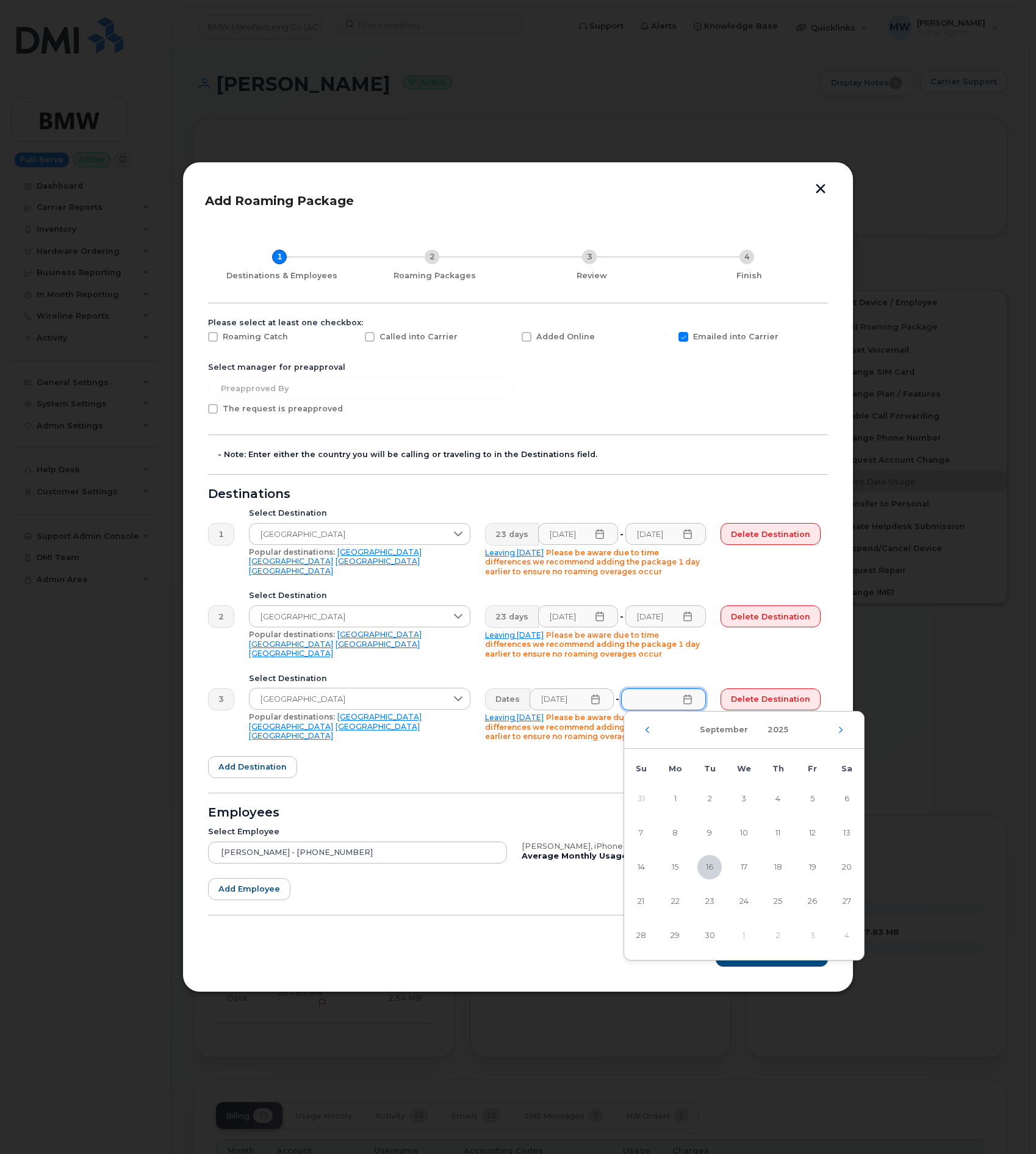
click at [692, 699] on icon at bounding box center [687, 699] width 9 height 9
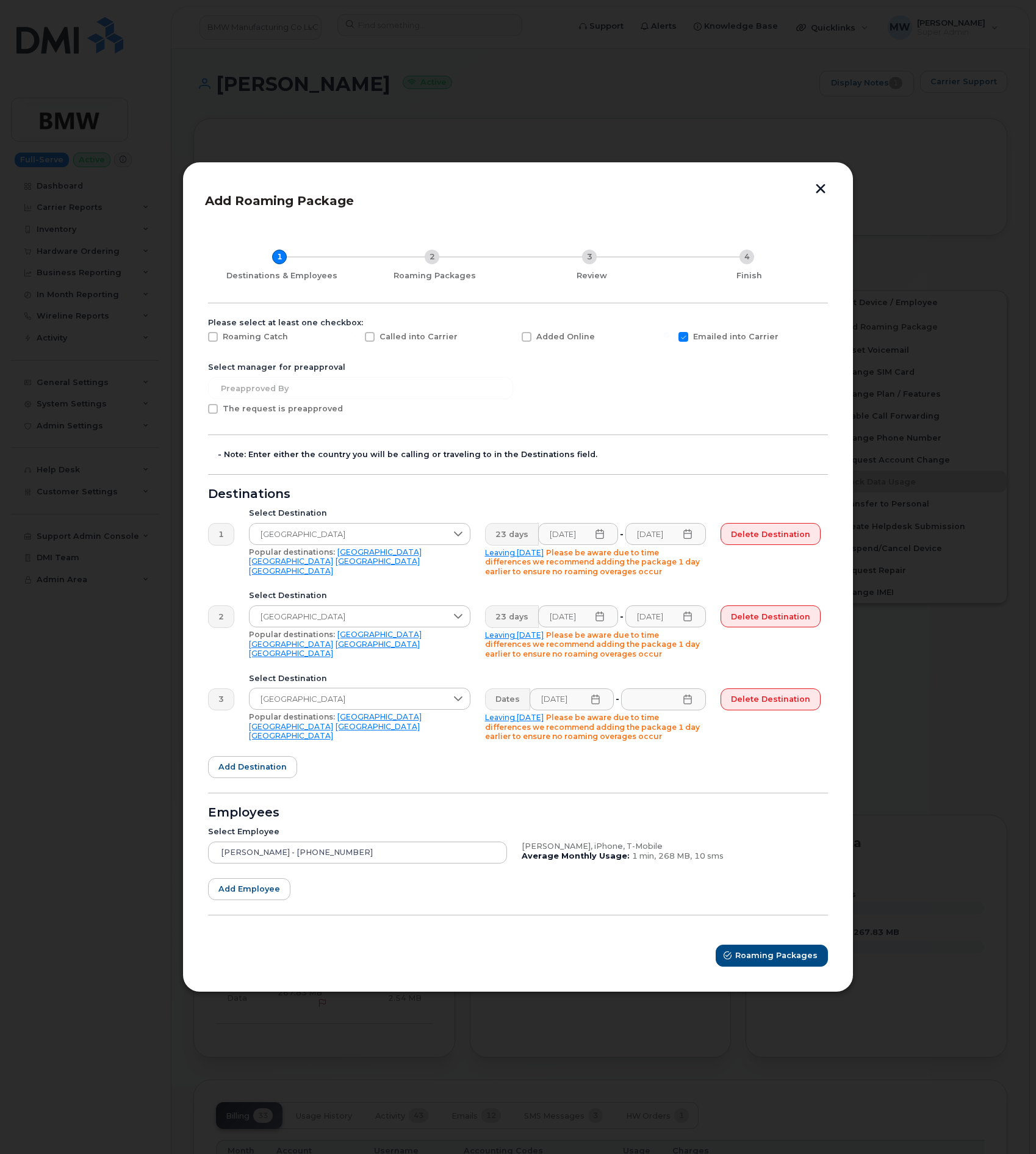
click at [692, 699] on icon at bounding box center [687, 699] width 9 height 9
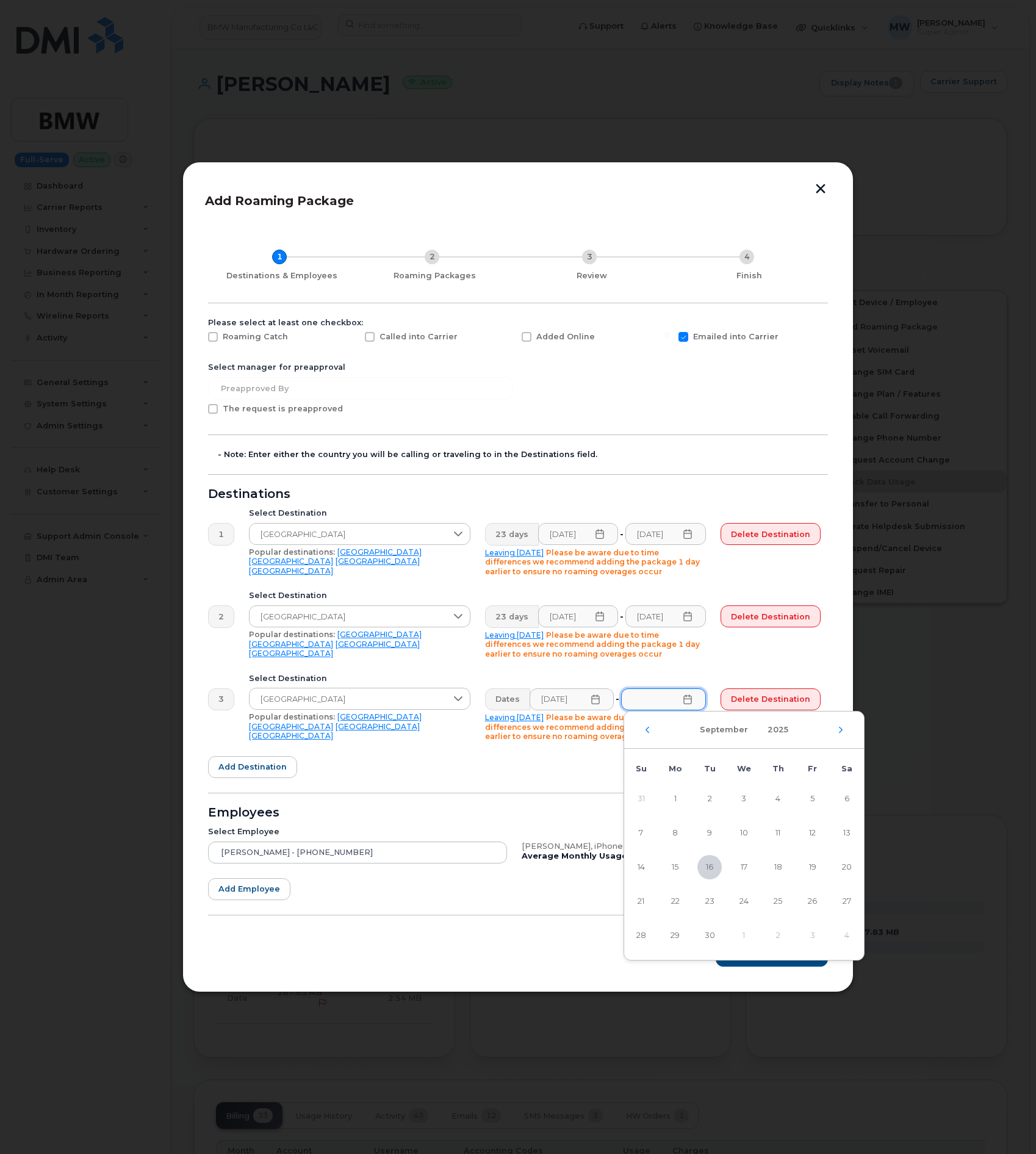
click at [846, 727] on div "September 2025" at bounding box center [744, 730] width 240 height 37
click at [837, 727] on icon "Next Month" at bounding box center [841, 730] width 8 height 9
click at [742, 937] on span "29" at bounding box center [744, 935] width 25 height 25
type input "10/29/2025"
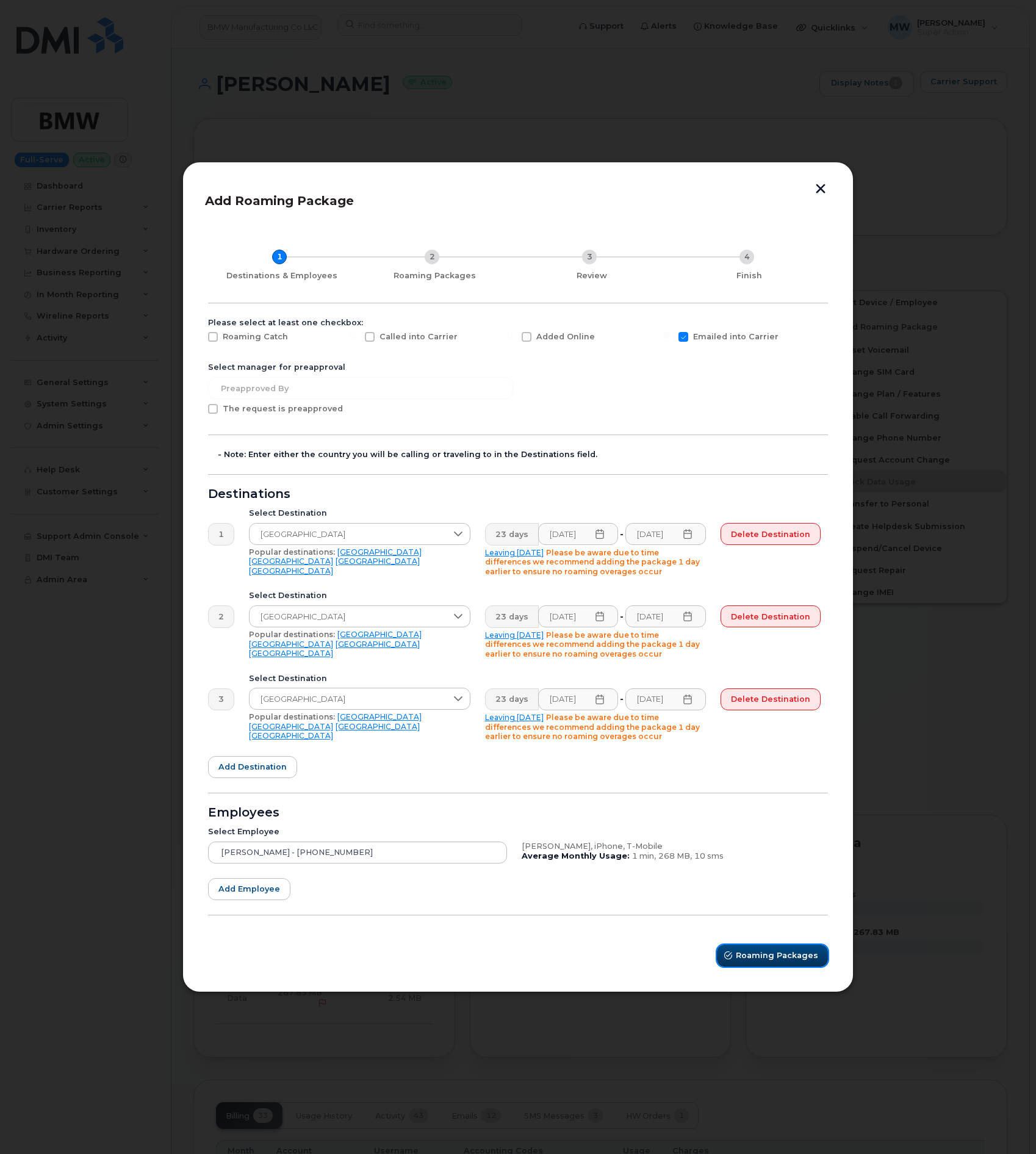
click at [753, 953] on span "Roaming Packages" at bounding box center [777, 955] width 82 height 11
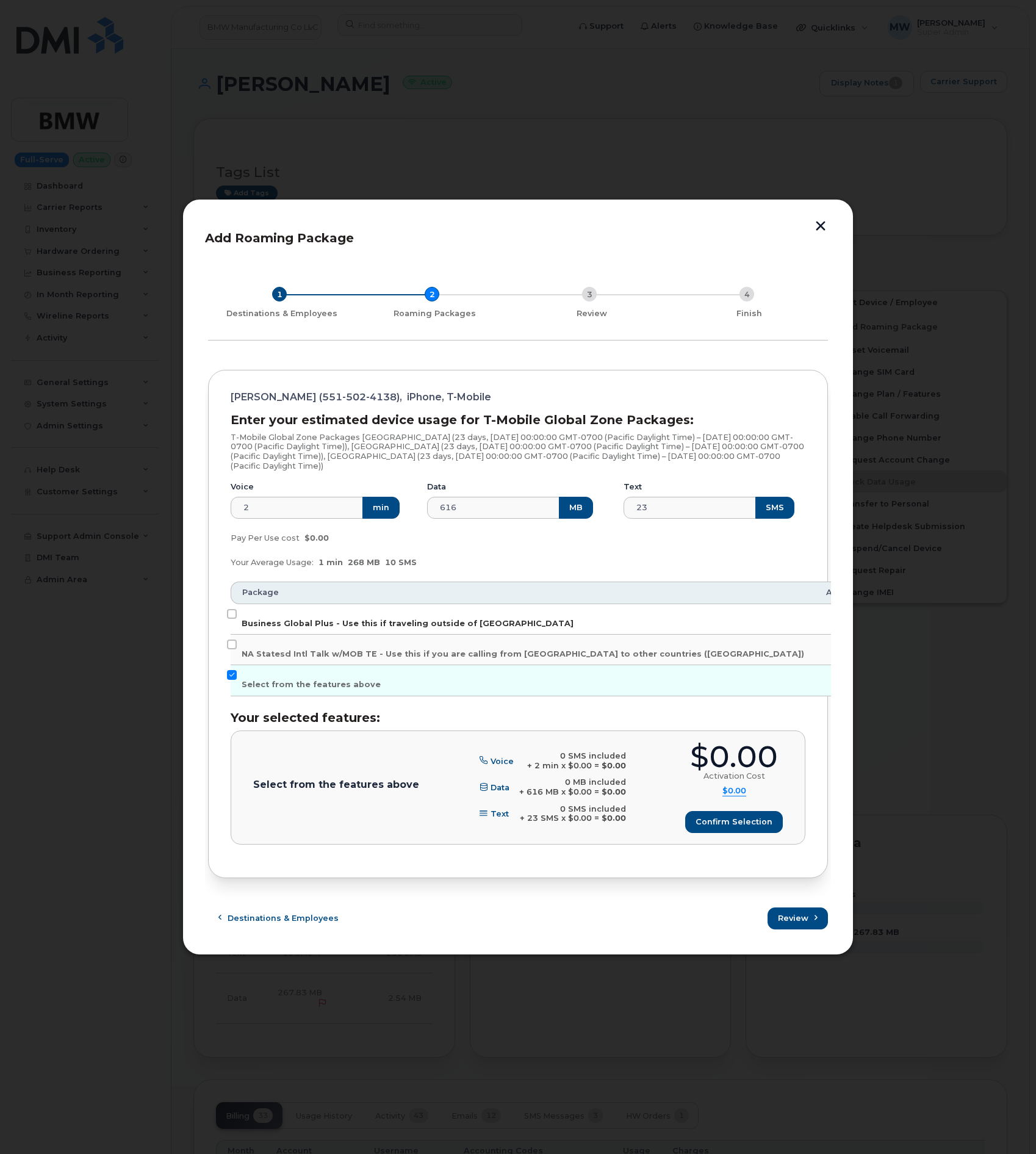
click at [330, 617] on label "Business Global Plus - Use this if traveling outside of North America" at bounding box center [408, 618] width 332 height 20
click at [237, 617] on input "Business Global Plus - Use this if traveling outside of North America" at bounding box center [231, 613] width 9 height 9
checkbox input "true"
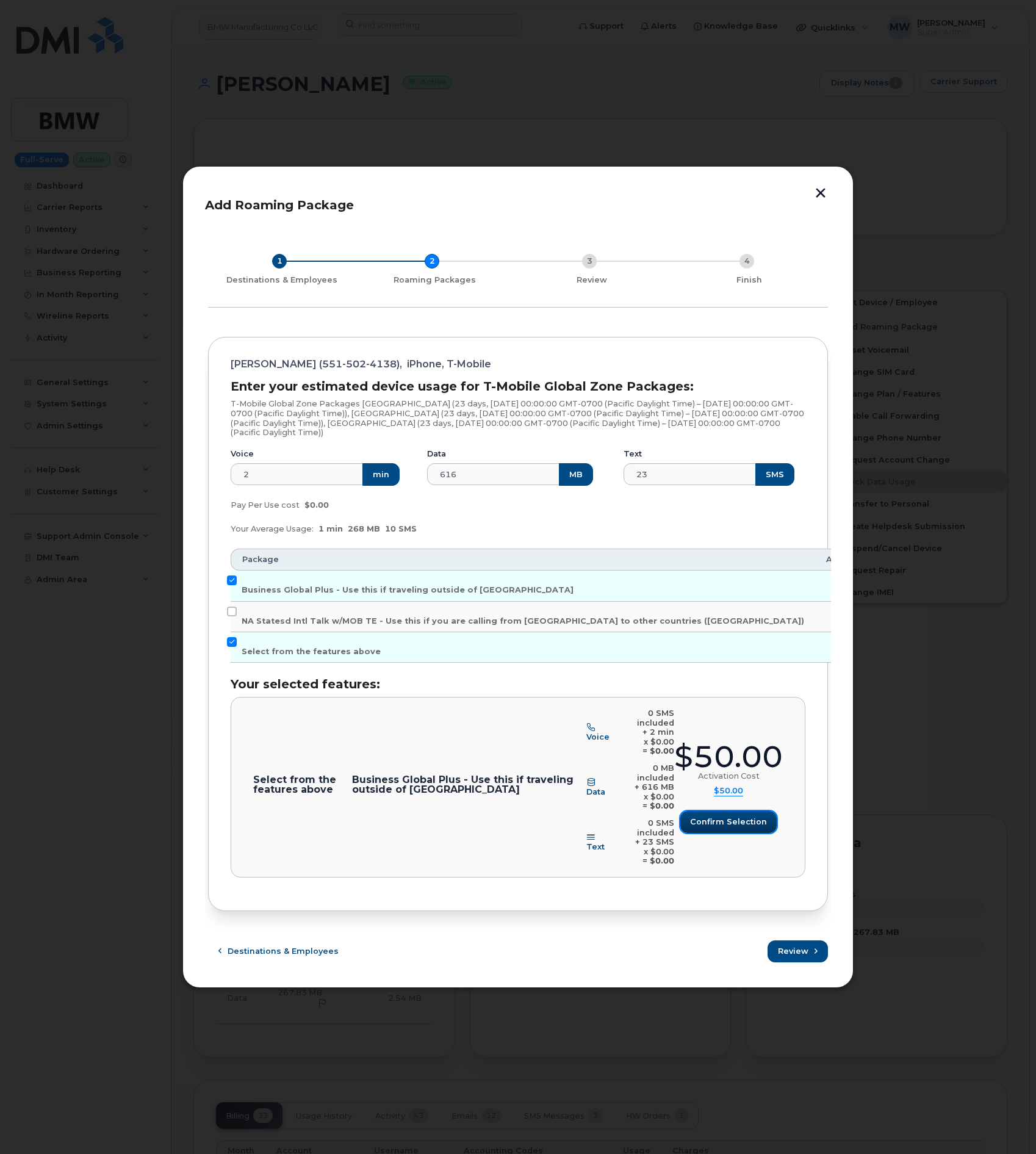
click at [749, 826] on span "Confirm selection" at bounding box center [729, 822] width 77 height 11
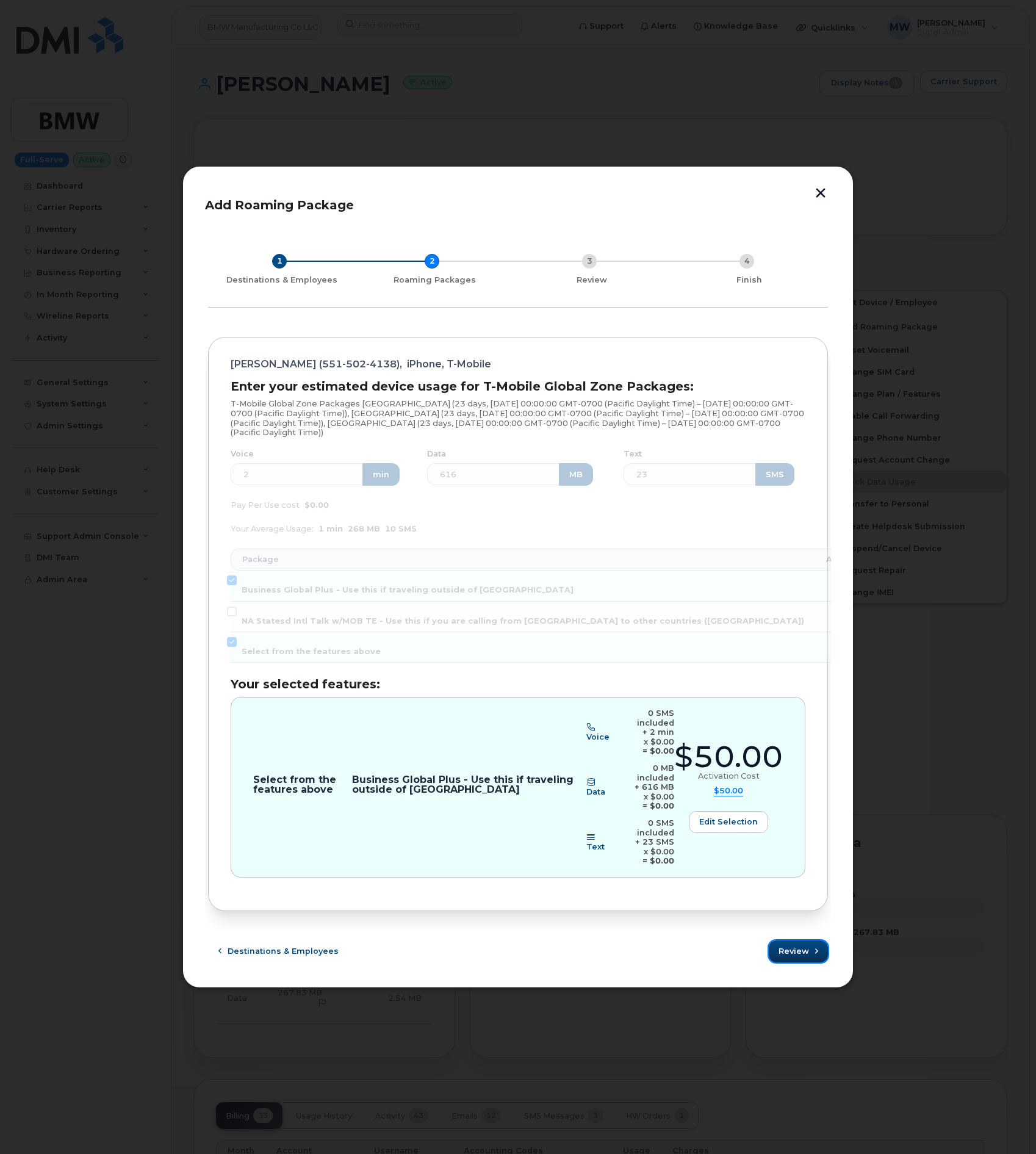
click at [804, 945] on span "Review" at bounding box center [794, 951] width 30 height 11
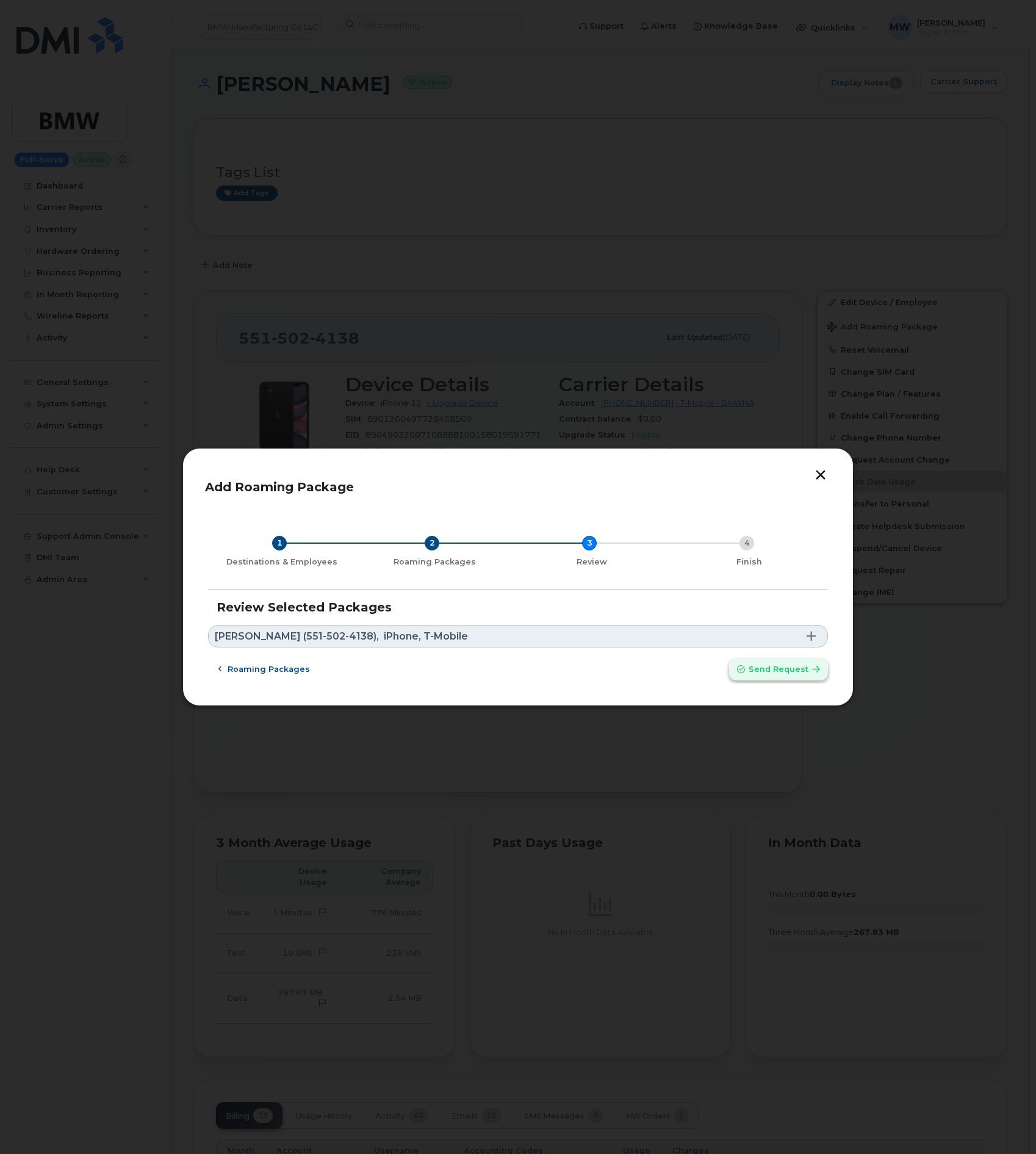
click at [764, 673] on span "Send request" at bounding box center [778, 669] width 60 height 11
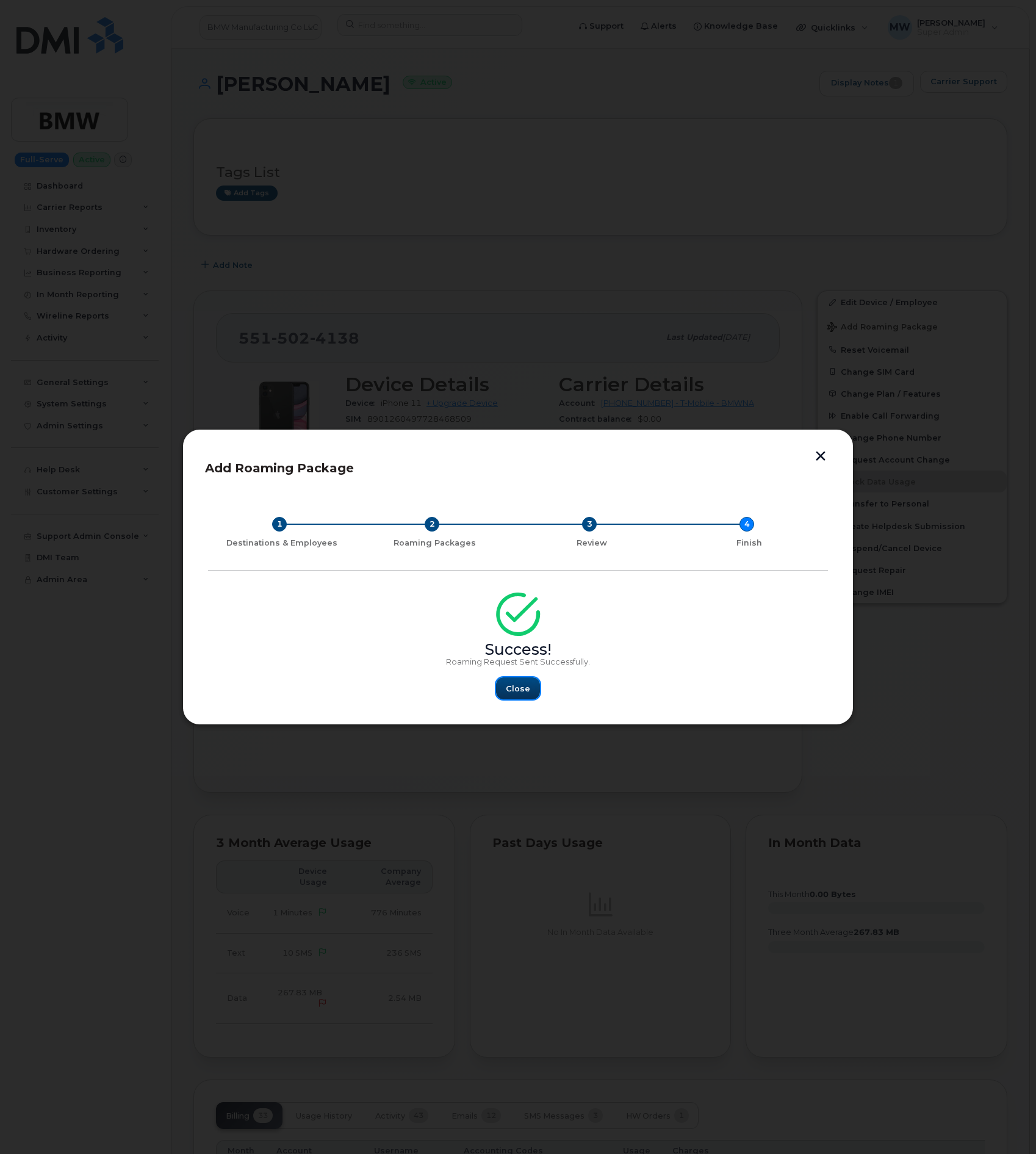
click at [522, 691] on span "Close" at bounding box center [518, 688] width 25 height 11
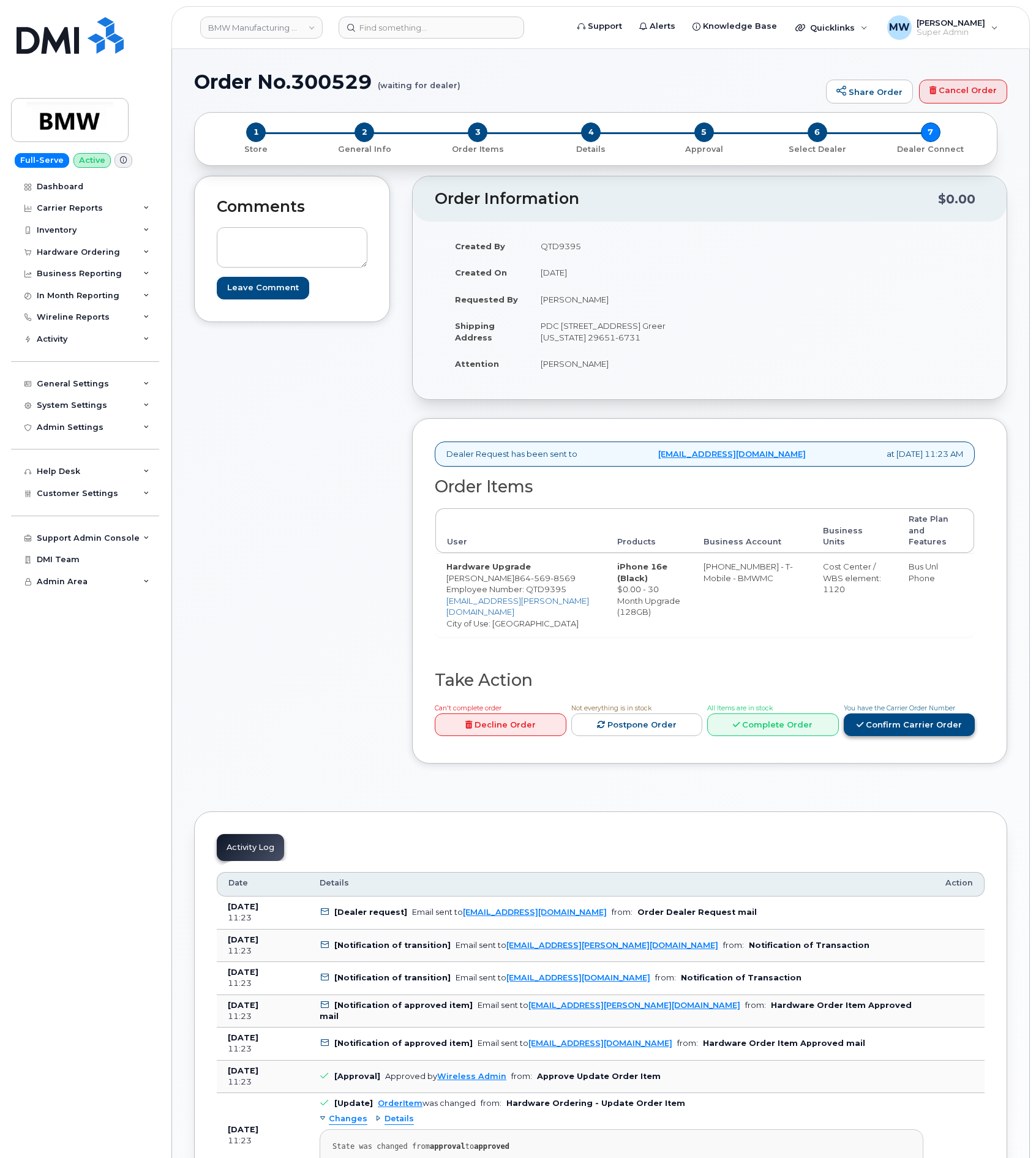
click at [915, 736] on link "Confirm Carrier Order" at bounding box center [909, 724] width 132 height 23
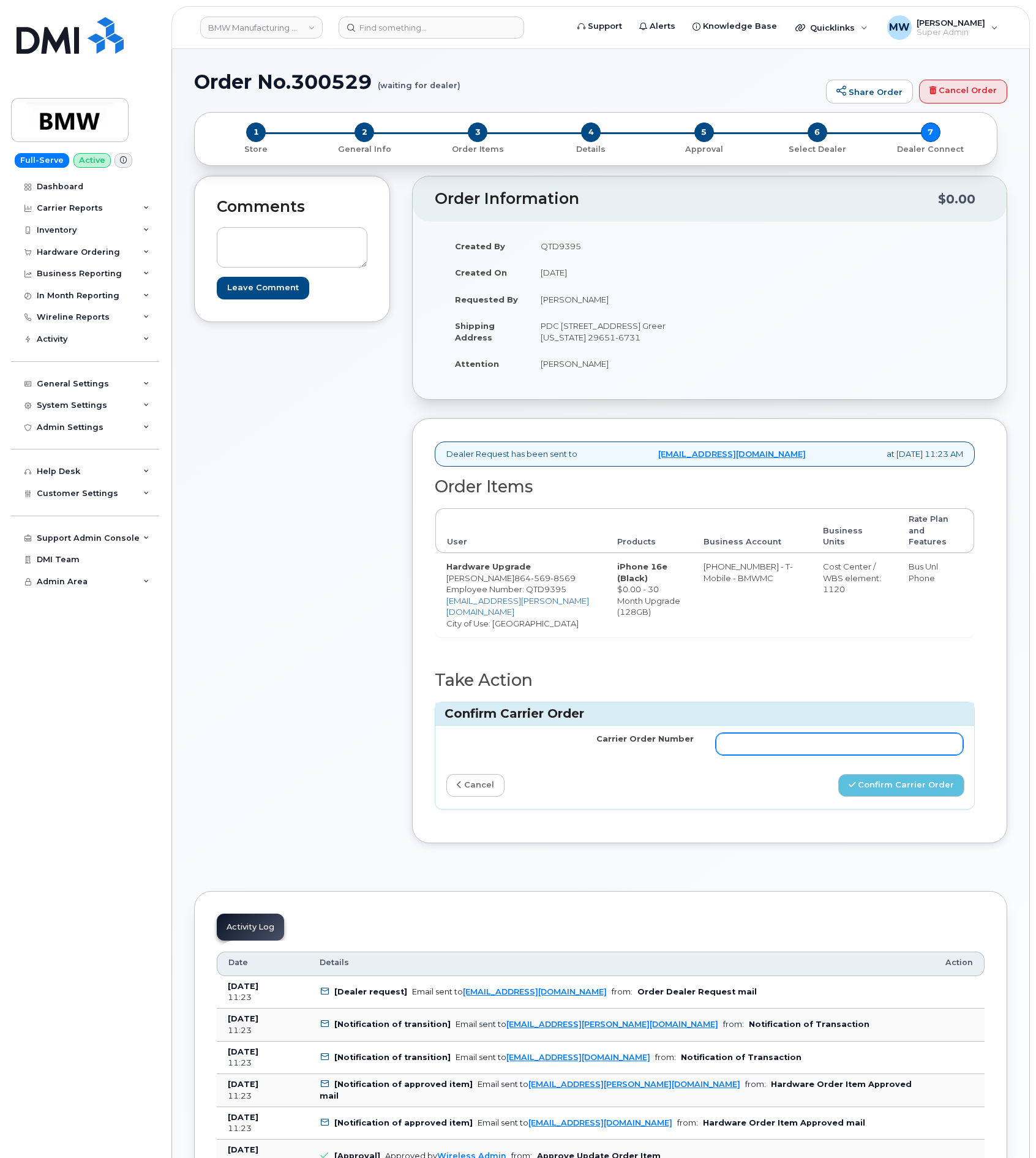
click at [788, 751] on input "Carrier Order Number" at bounding box center [839, 743] width 247 height 22
paste input "771865482"
type input "771865482"
drag, startPoint x: 923, startPoint y: 810, endPoint x: 933, endPoint y: 801, distance: 13.5
click at [926, 797] on button "Confirm Carrier Order" at bounding box center [901, 785] width 126 height 23
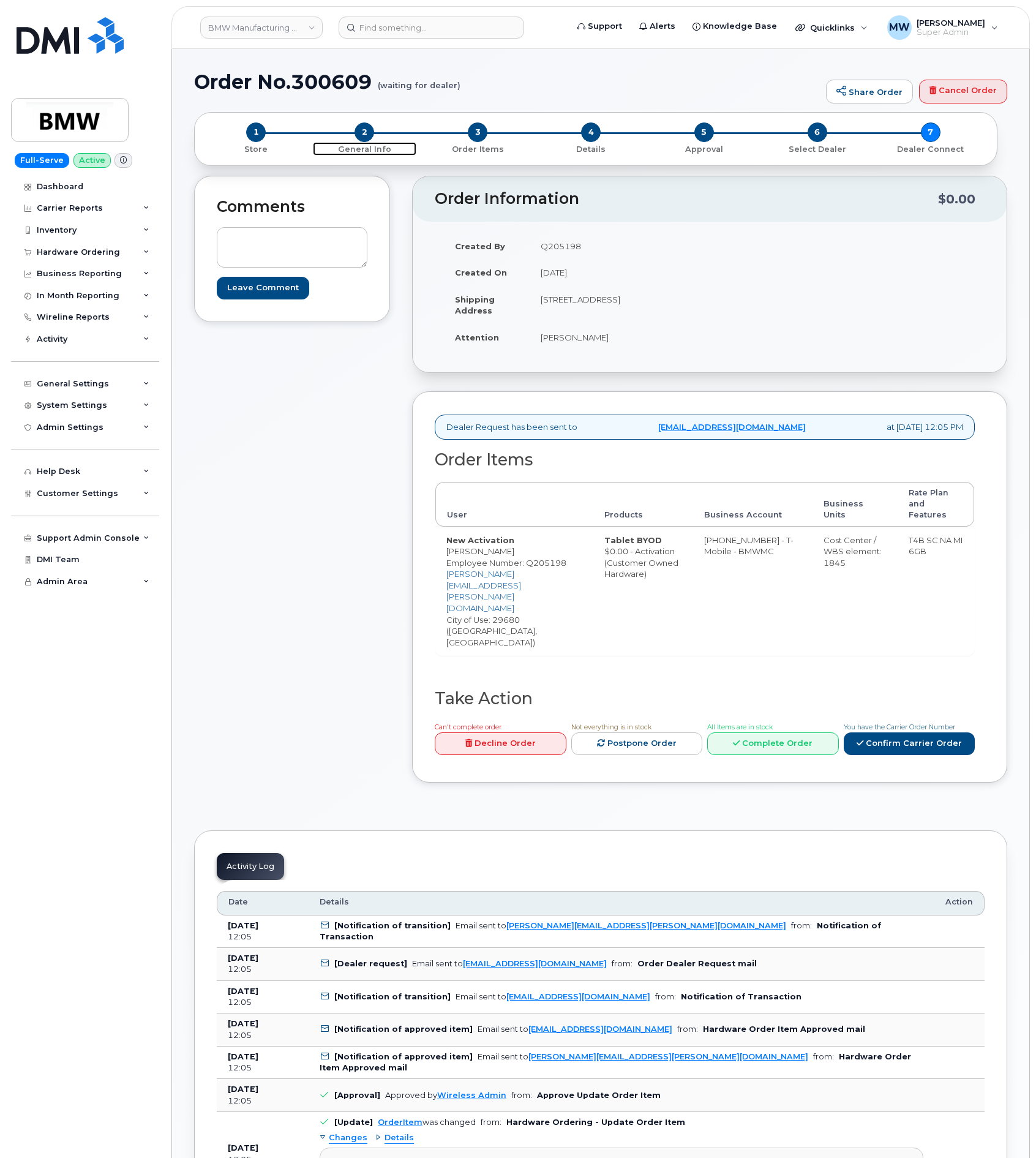
click at [366, 140] on span "2" at bounding box center [364, 132] width 20 height 20
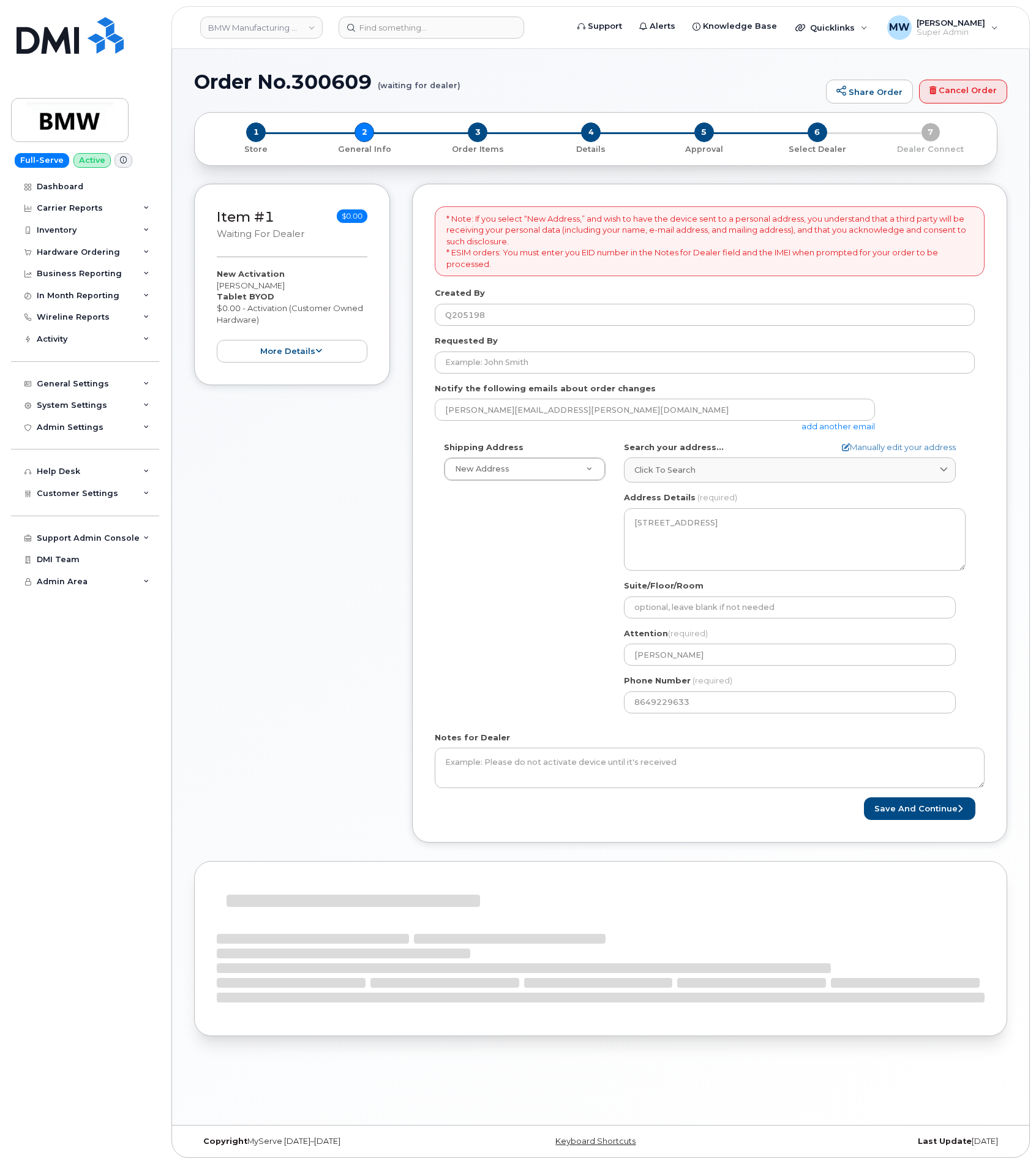
select select
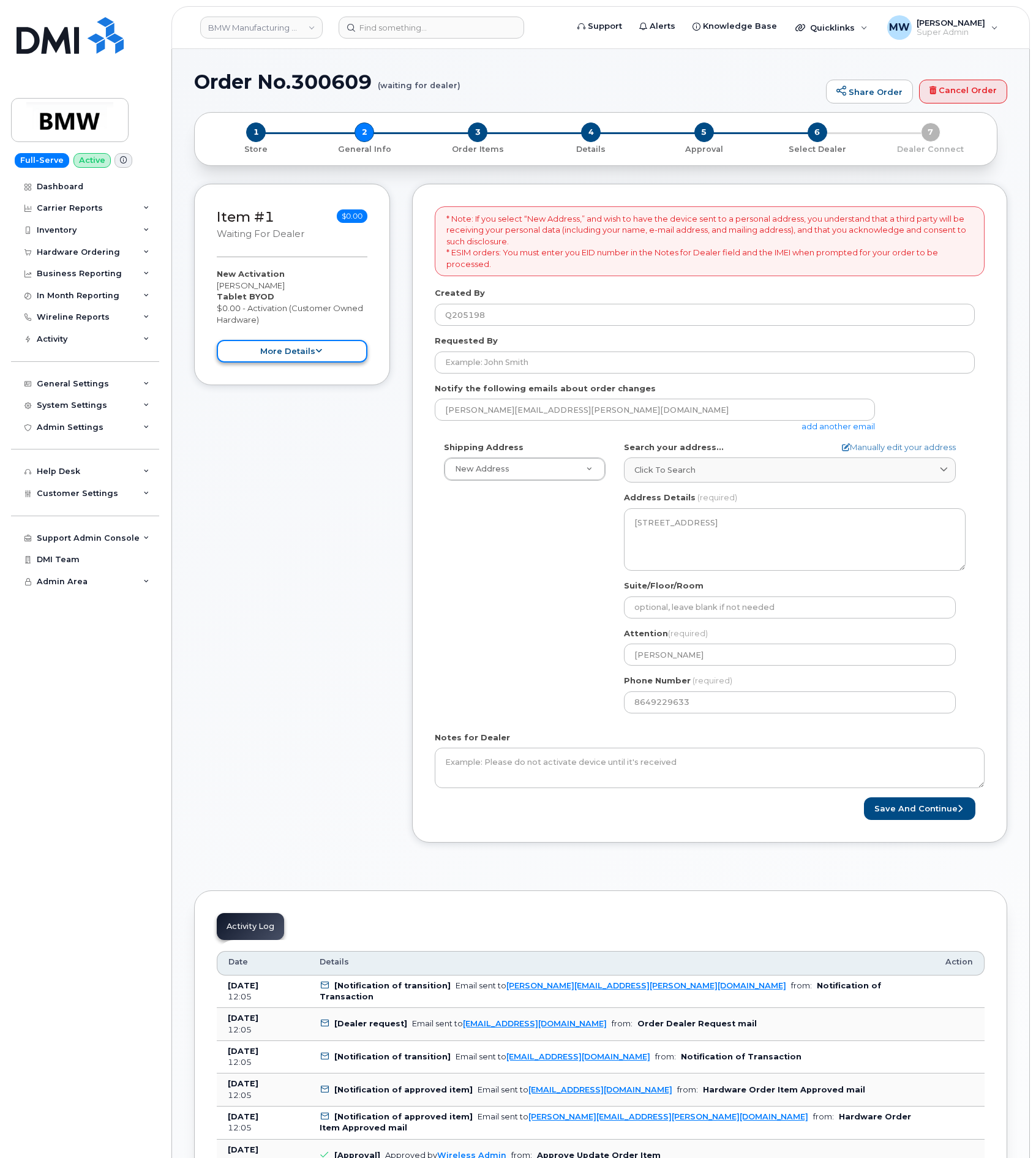
click at [314, 358] on button "more details" at bounding box center [292, 351] width 151 height 23
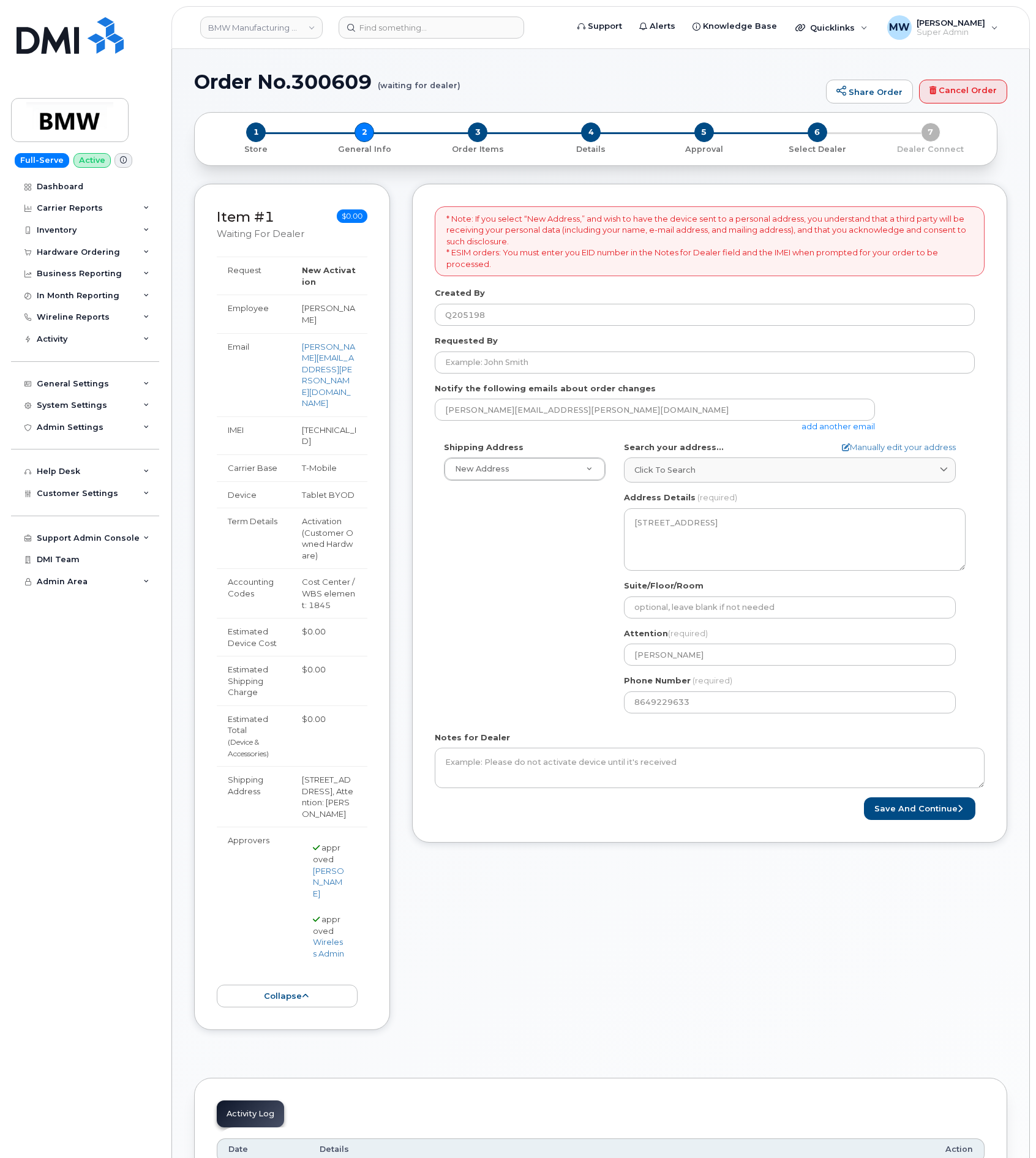
drag, startPoint x: 343, startPoint y: 388, endPoint x: 305, endPoint y: 376, distance: 39.8
click at [305, 416] on td "[TECHNICAL_ID]" at bounding box center [329, 435] width 77 height 38
copy td "[TECHNICAL_ID]"
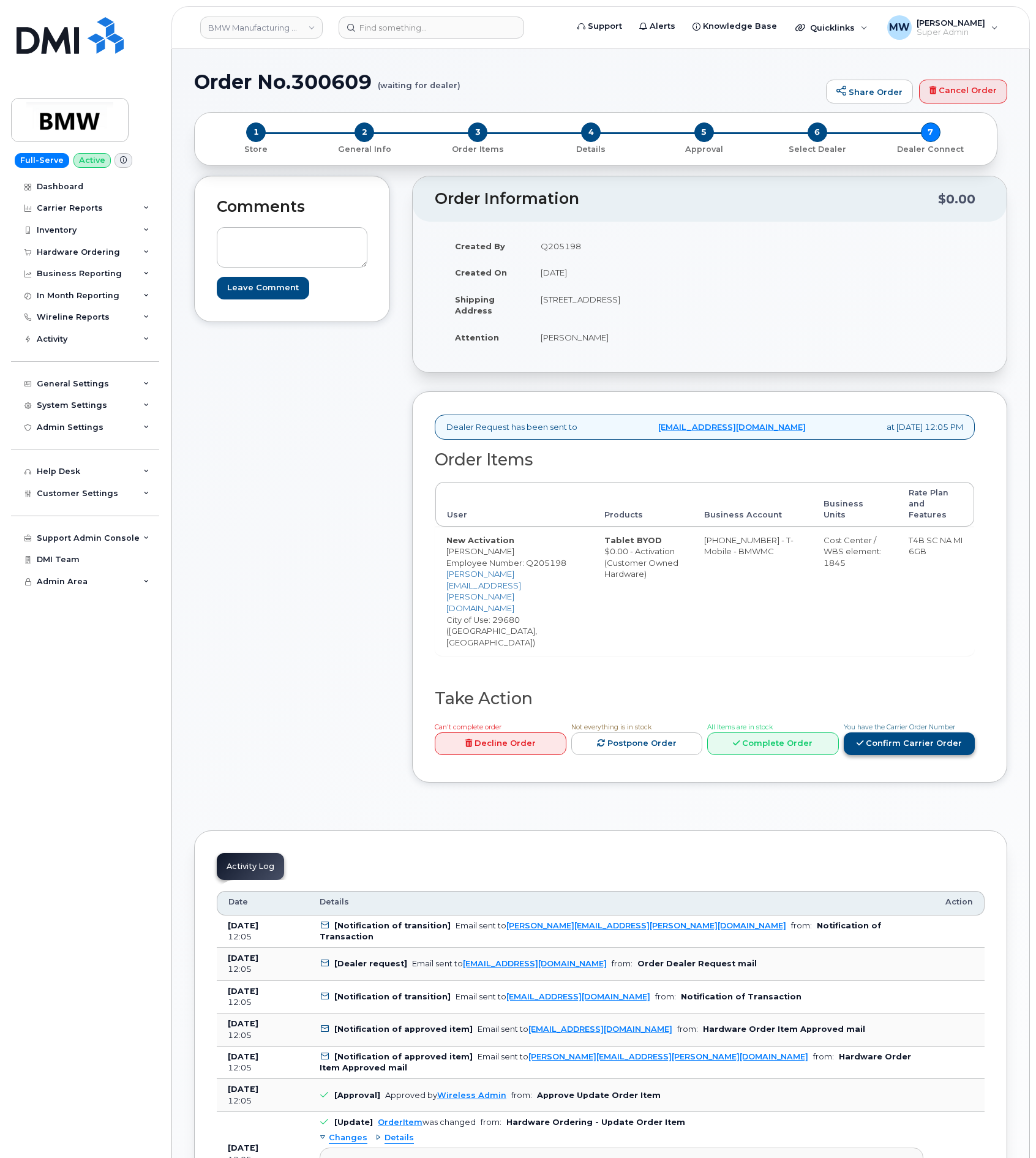
click at [930, 732] on link "Confirm Carrier Order" at bounding box center [909, 743] width 132 height 23
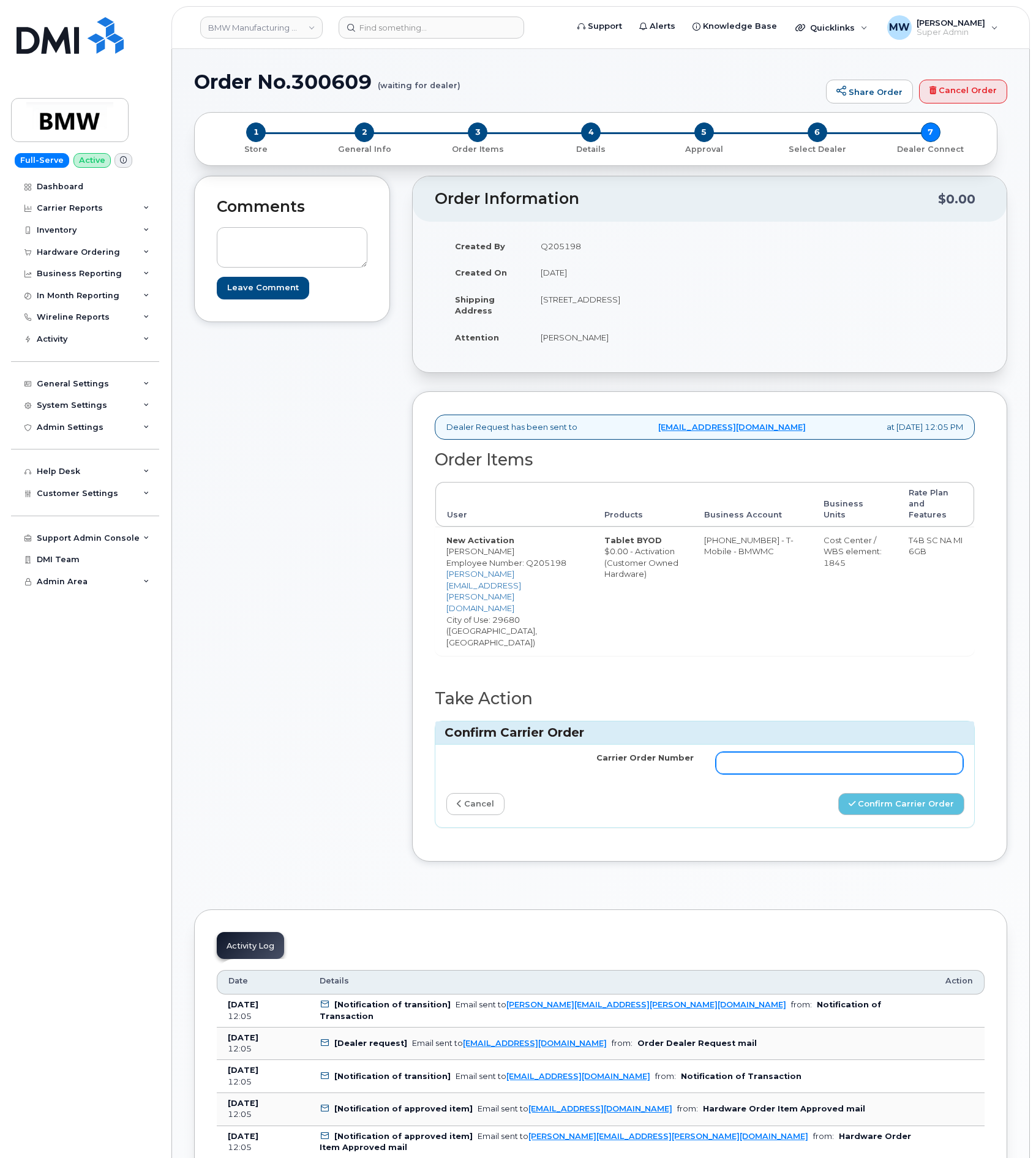
click at [857, 752] on input "Carrier Order Number" at bounding box center [839, 762] width 247 height 22
paste input "771865613"
type input "771865613"
click at [910, 793] on button "Confirm Carrier Order" at bounding box center [901, 804] width 126 height 23
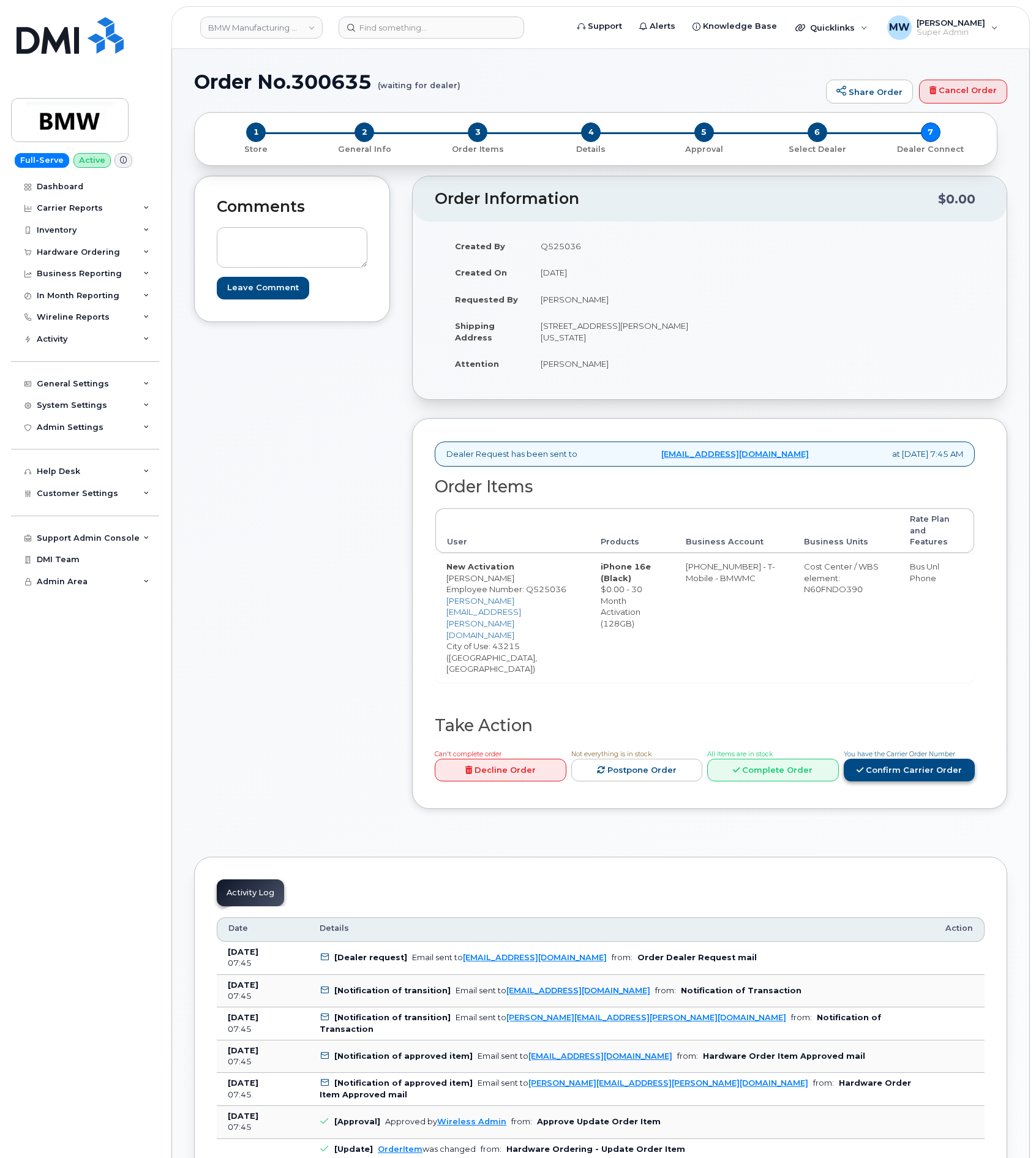
click at [945, 759] on link "Confirm Carrier Order" at bounding box center [909, 770] width 132 height 23
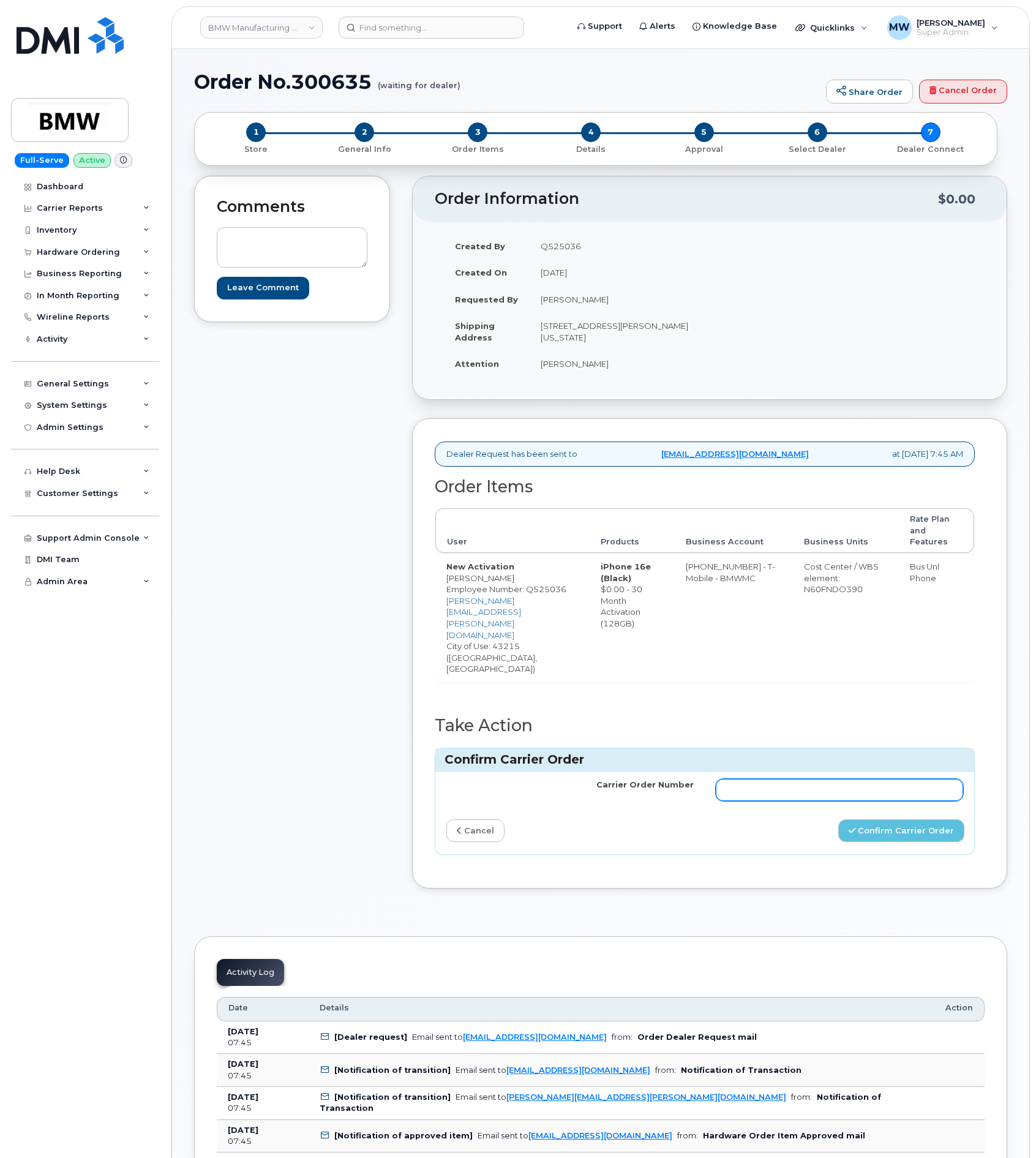
drag, startPoint x: 945, startPoint y: 749, endPoint x: 928, endPoint y: 761, distance: 20.8
click at [928, 779] on input "Carrier Order Number" at bounding box center [839, 790] width 247 height 22
paste input "771865726"
type input "771865726"
click at [889, 820] on button "Confirm Carrier Order" at bounding box center [901, 831] width 126 height 23
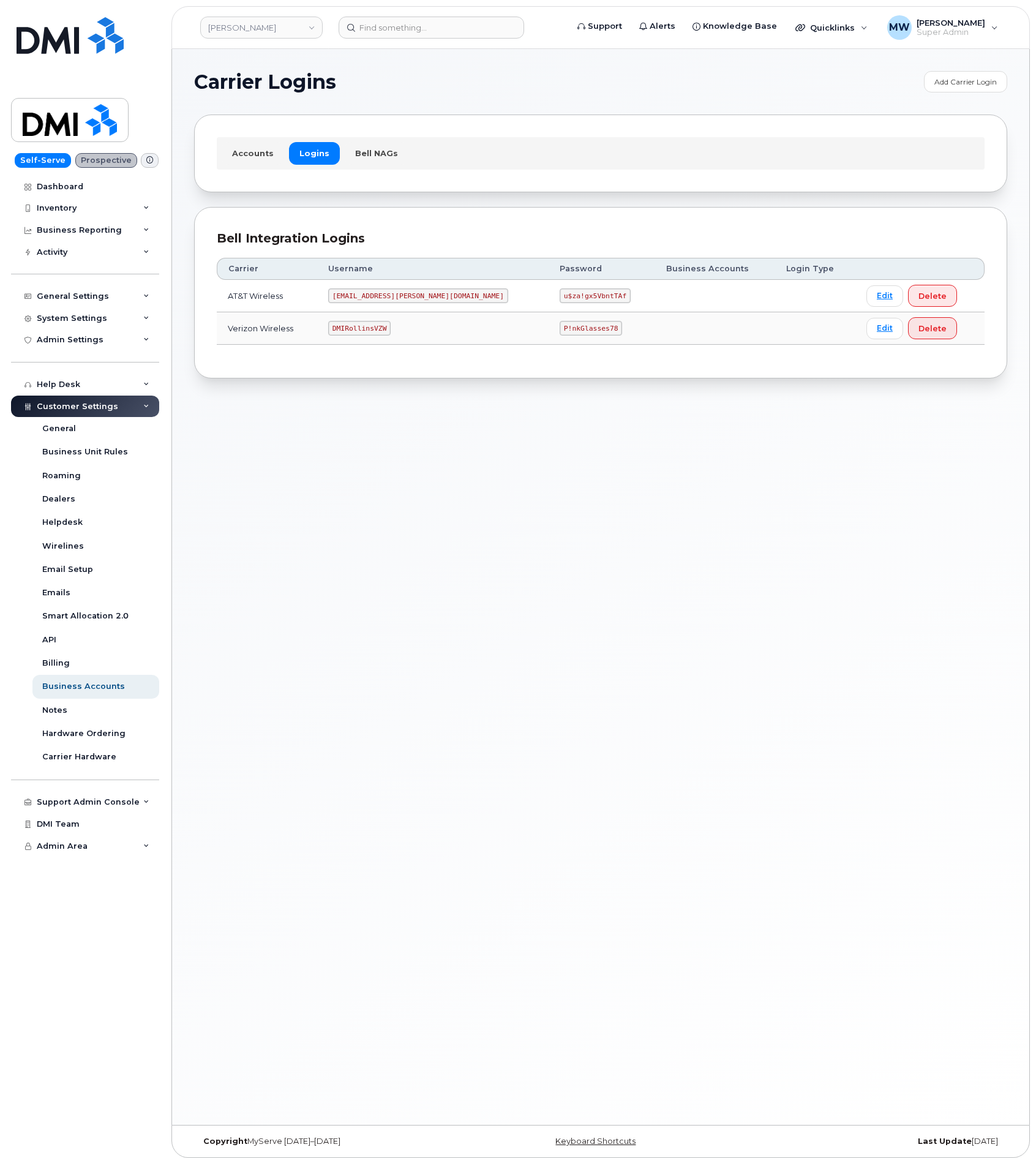
click at [560, 298] on code "u$za!gx5VbntTAf" at bounding box center [595, 295] width 71 height 15
copy code "u$za!gx5VbntTAf"
